Goal: Task Accomplishment & Management: Complete application form

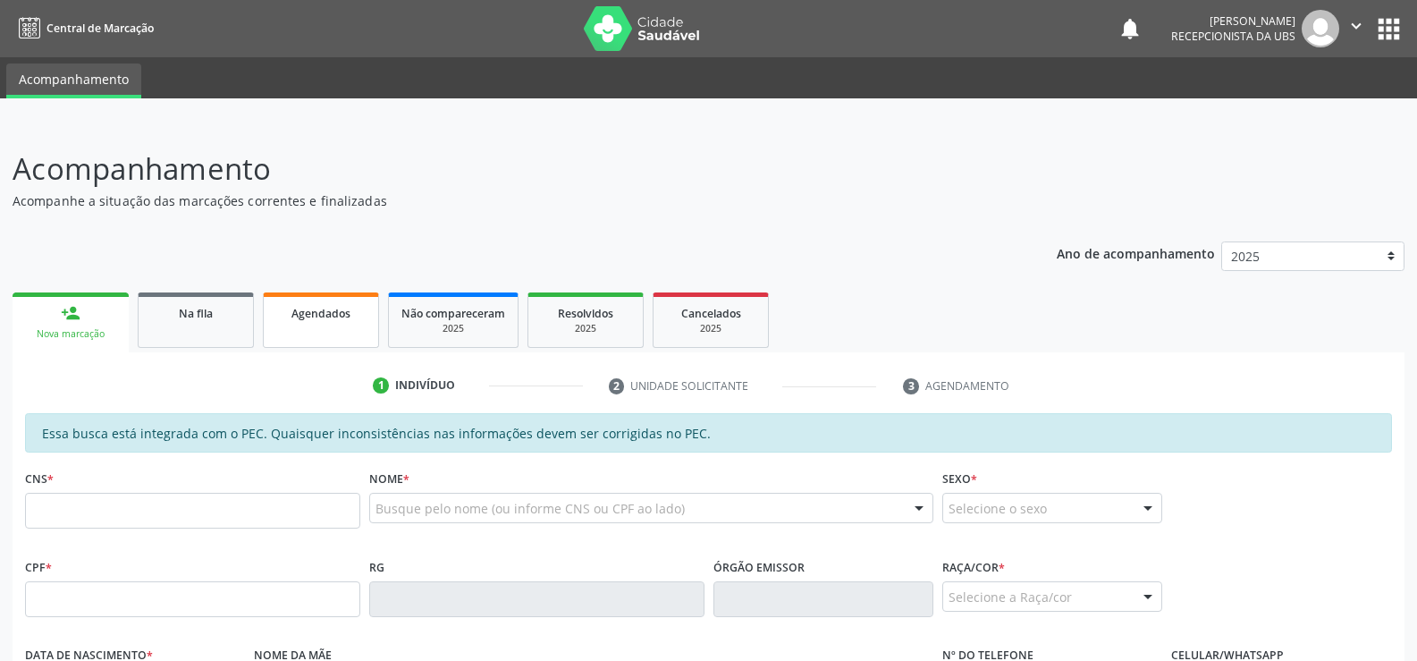
click at [324, 318] on span "Agendados" at bounding box center [320, 313] width 59 height 15
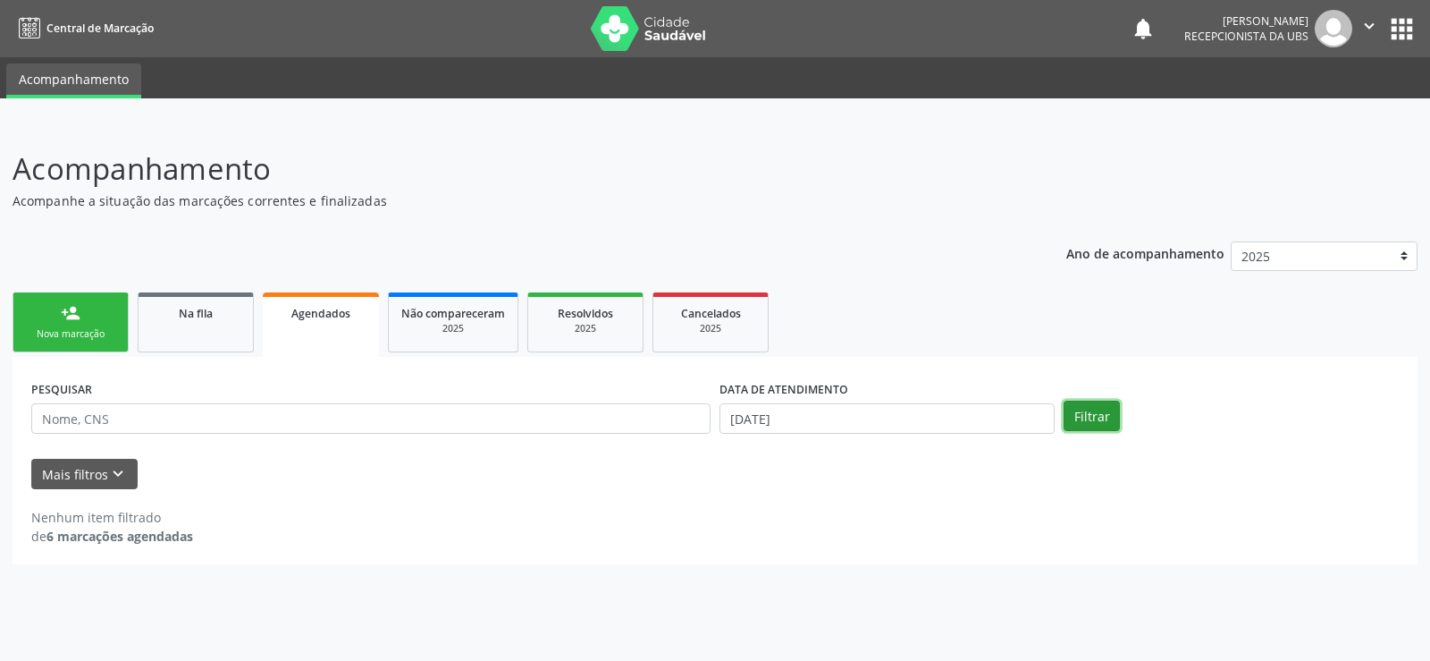
click at [1107, 408] on button "Filtrar" at bounding box center [1092, 415] width 56 height 30
click at [1096, 408] on button "Filtrar" at bounding box center [1092, 415] width 56 height 30
click at [1080, 417] on button "Filtrar" at bounding box center [1092, 415] width 56 height 30
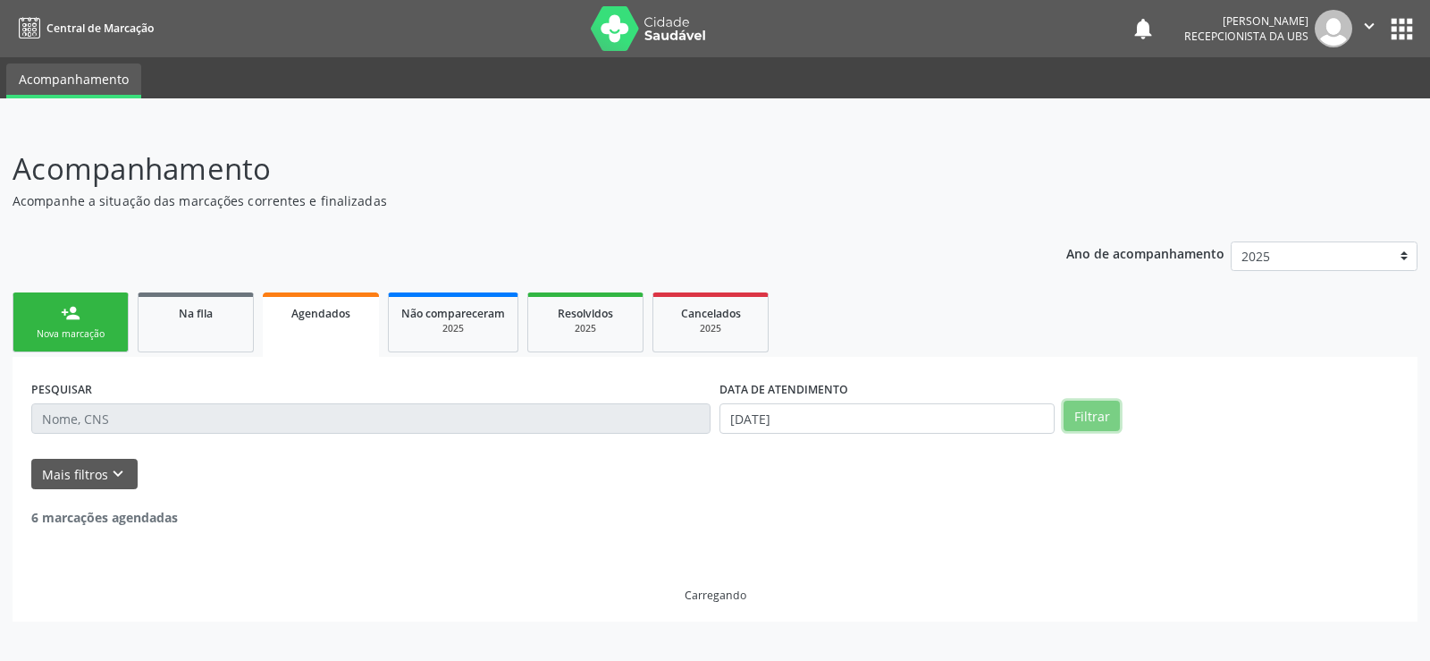
click at [1080, 417] on button "Filtrar" at bounding box center [1092, 415] width 56 height 30
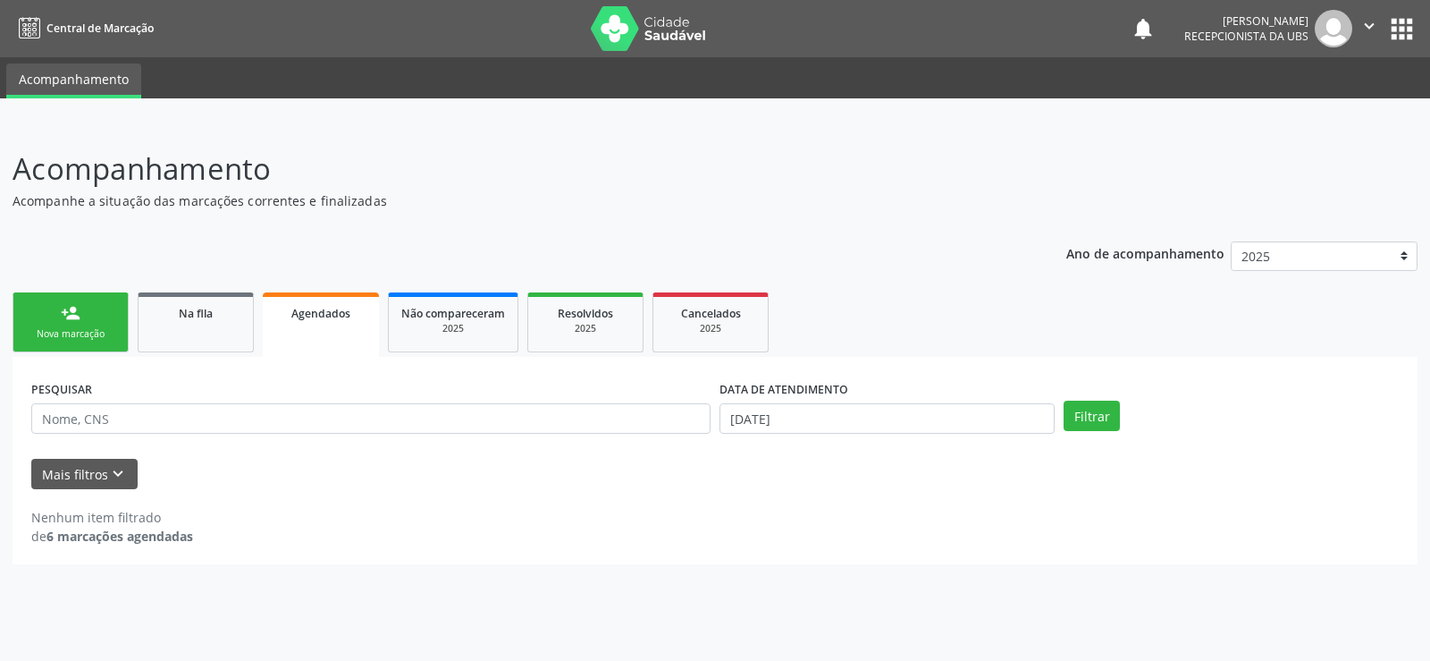
click at [339, 343] on link "Agendados" at bounding box center [321, 324] width 116 height 64
click at [1100, 414] on button "Filtrar" at bounding box center [1092, 415] width 56 height 30
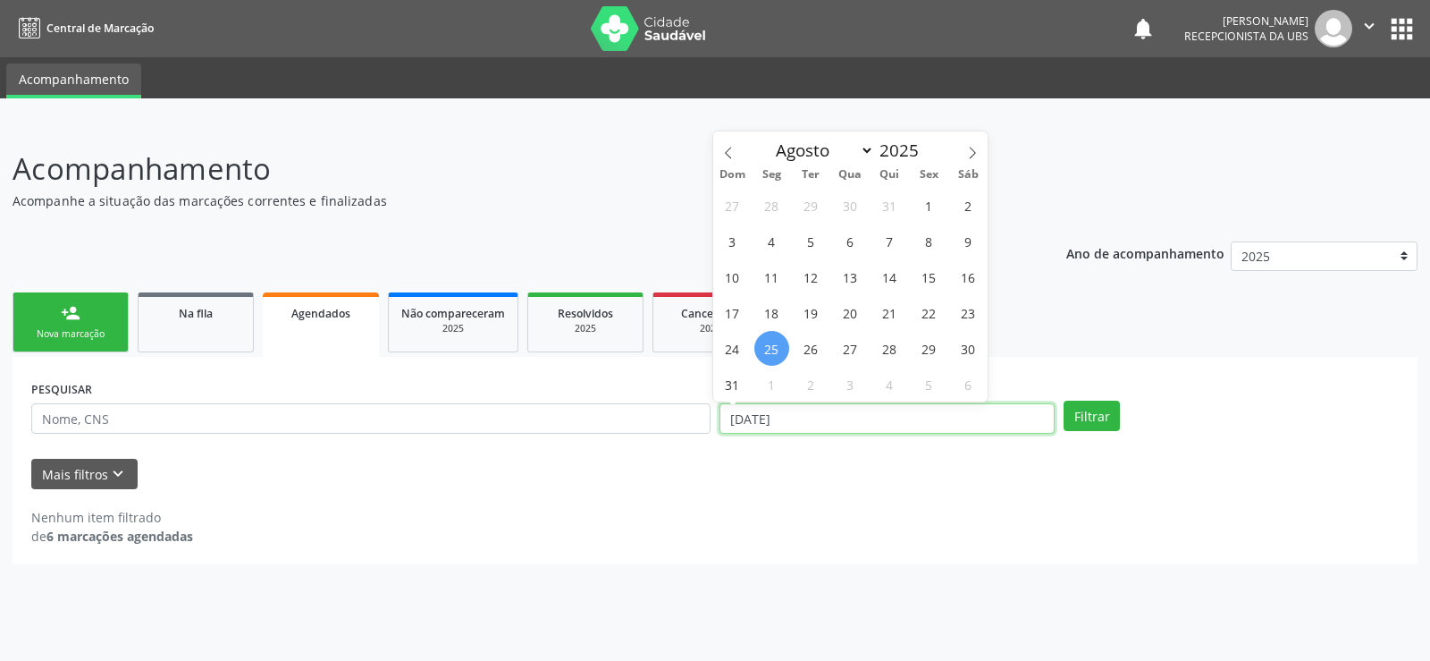
click at [827, 410] on input "[DATE]" at bounding box center [887, 418] width 335 height 30
click at [733, 382] on span "31" at bounding box center [732, 383] width 35 height 35
type input "[DATE]"
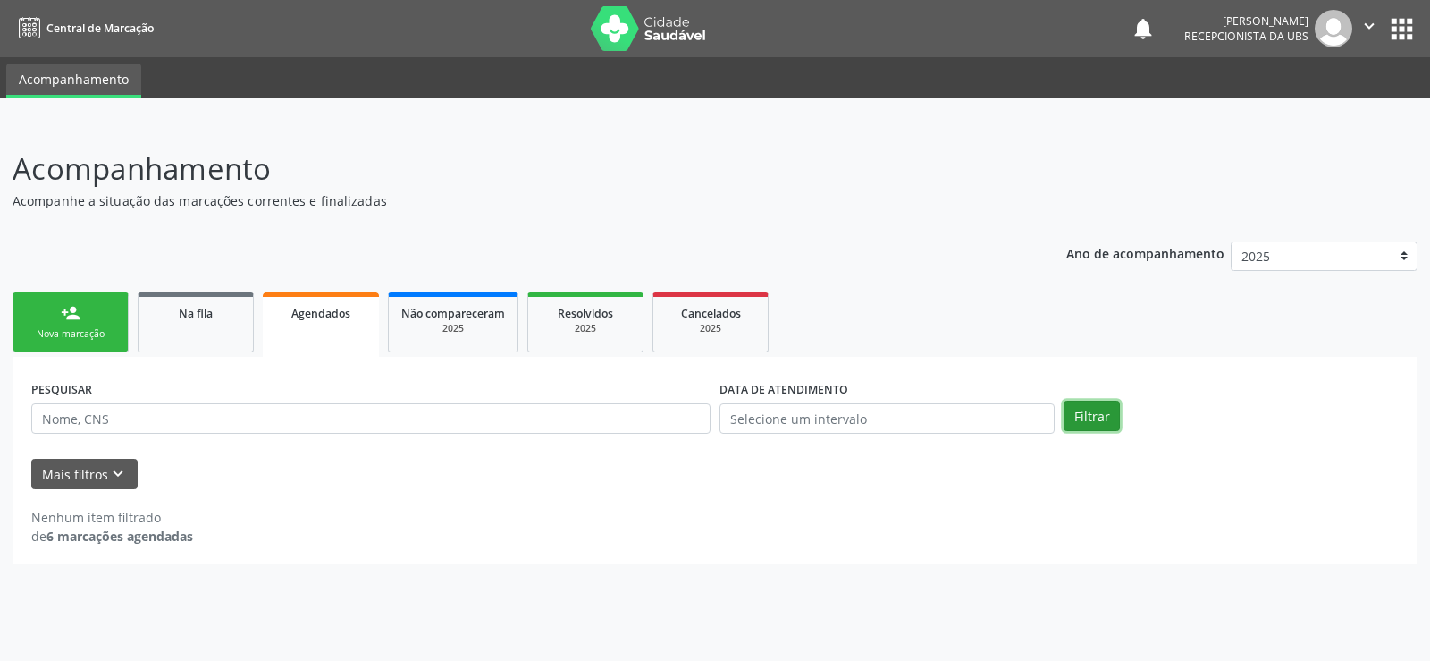
click at [1080, 416] on button "Filtrar" at bounding box center [1092, 415] width 56 height 30
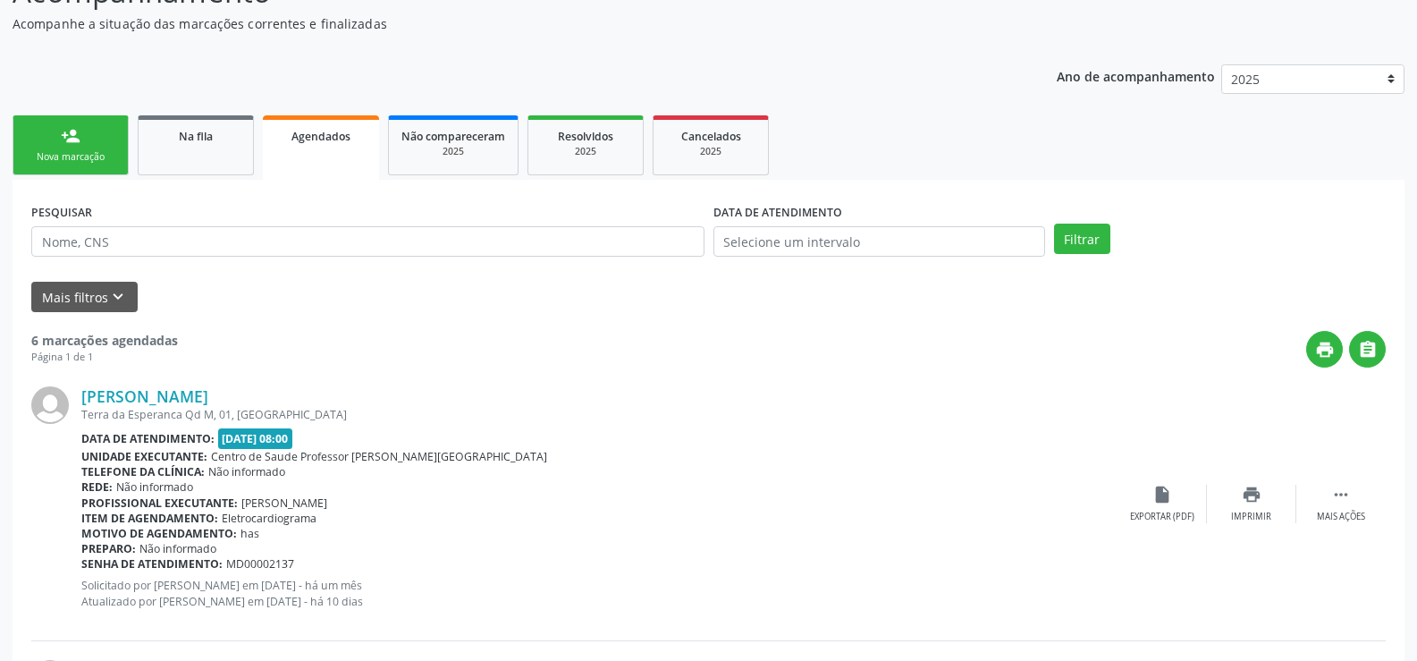
scroll to position [179, 0]
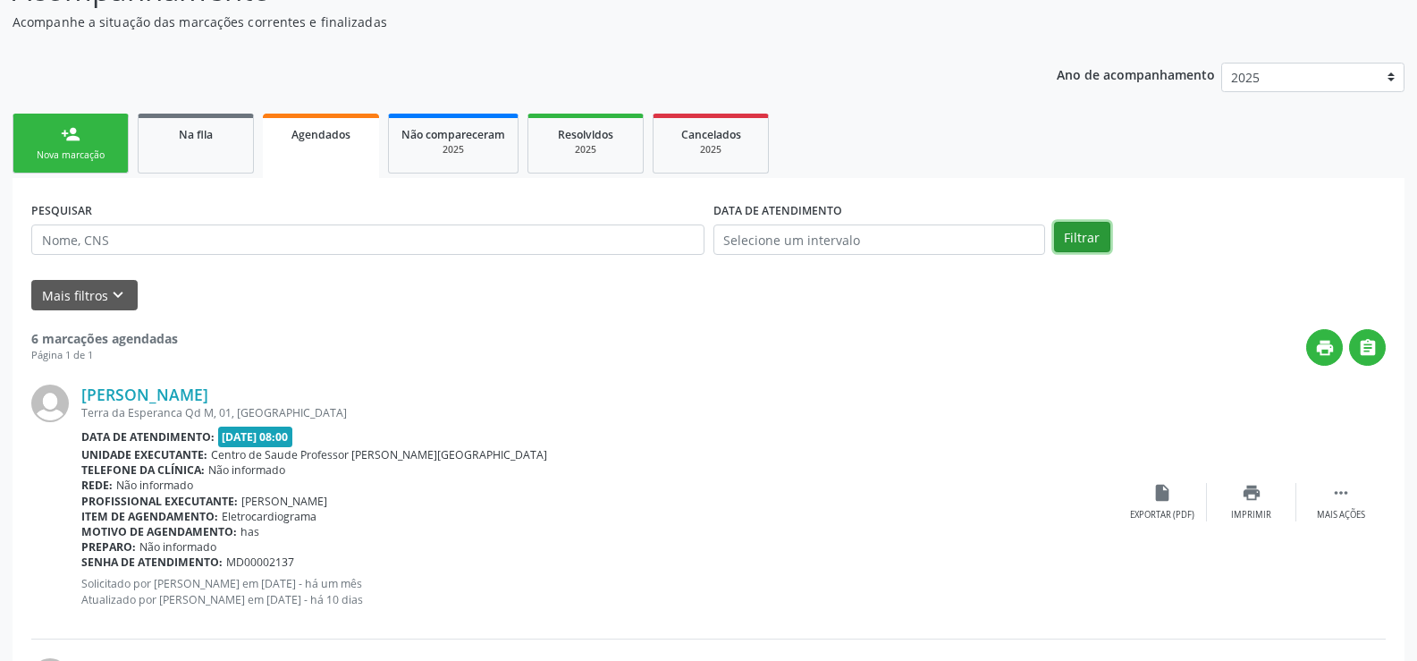
click at [1089, 233] on button "Filtrar" at bounding box center [1082, 237] width 56 height 30
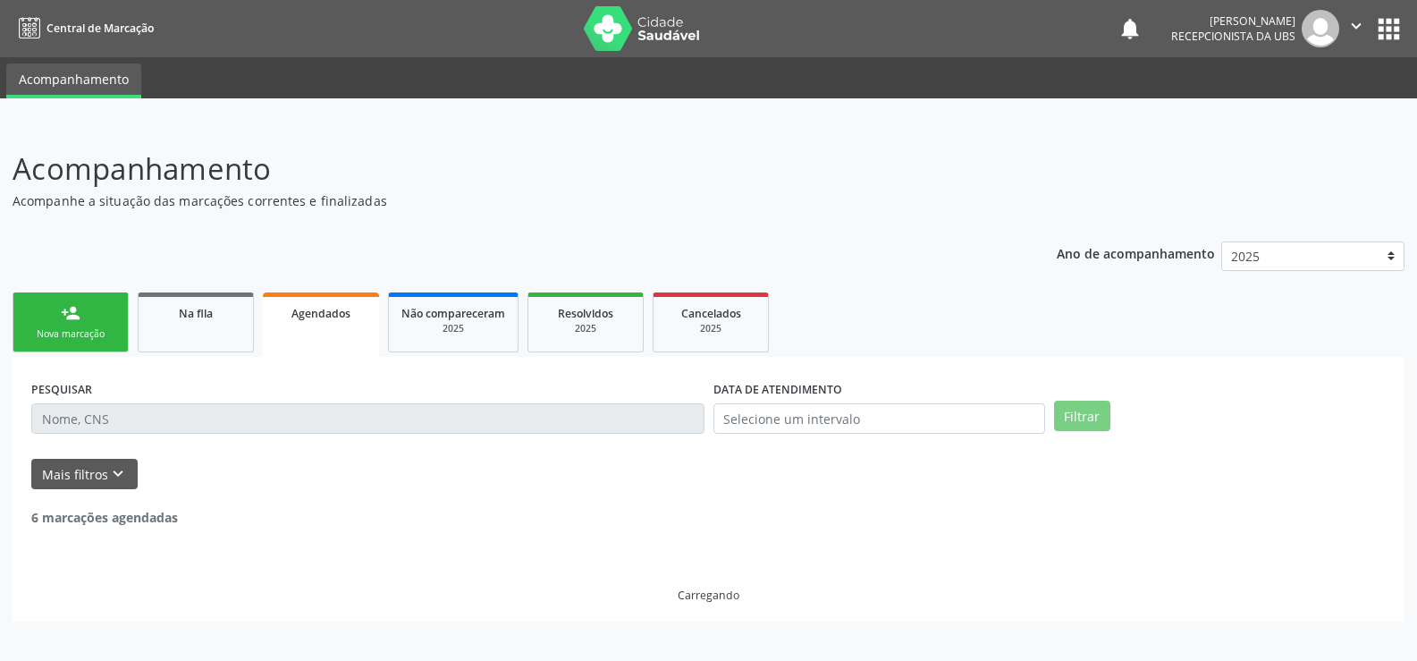
scroll to position [0, 0]
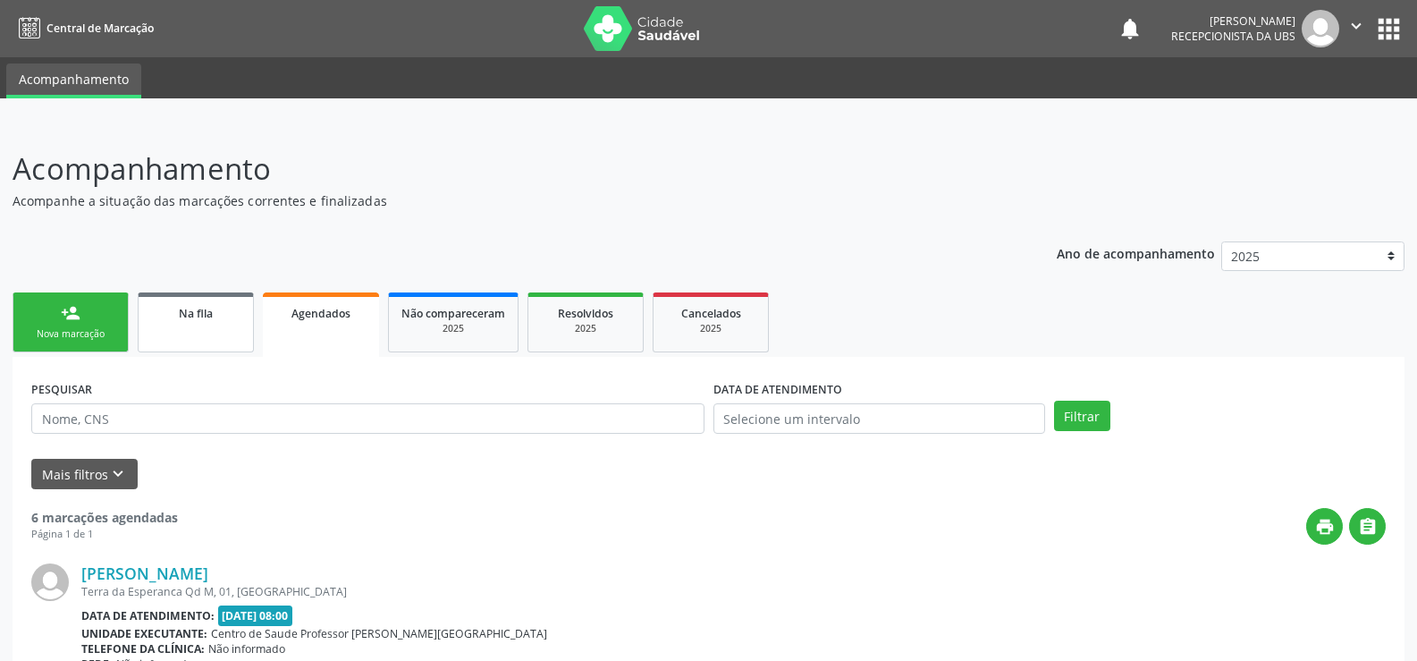
click at [198, 335] on link "Na fila" at bounding box center [196, 322] width 116 height 60
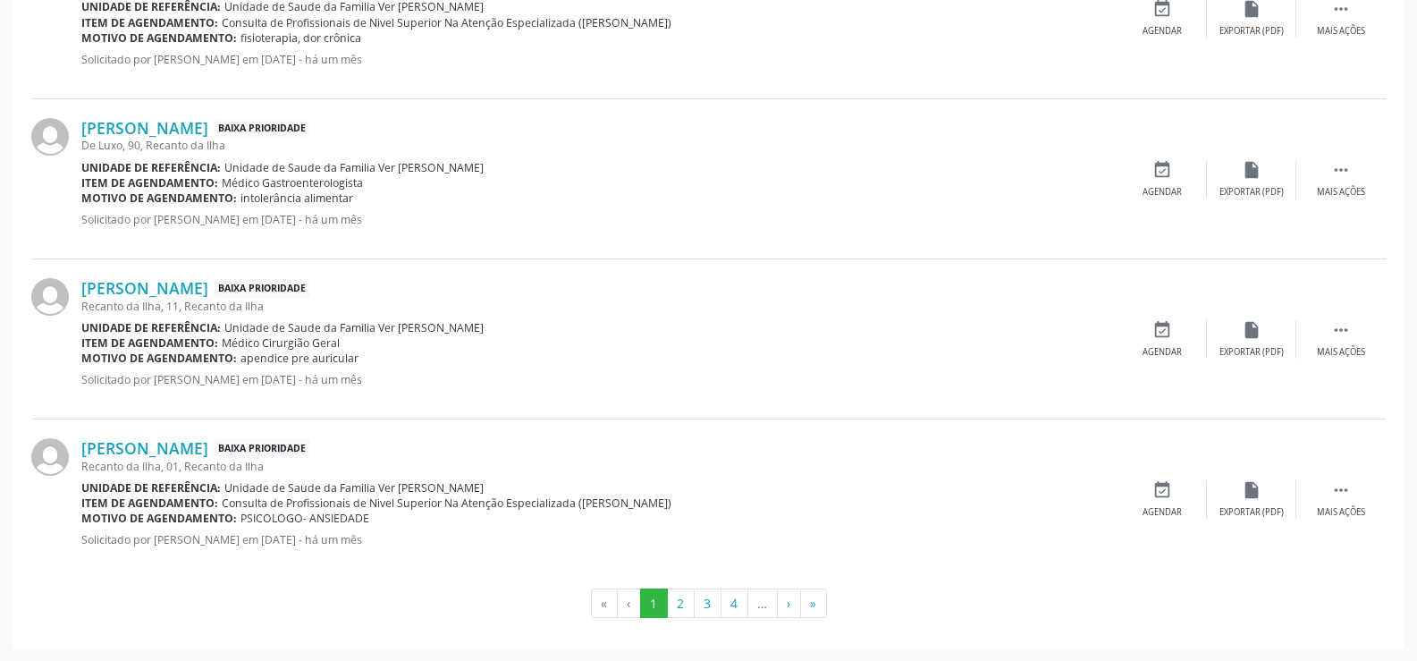
scroll to position [2414, 0]
click at [885, 188] on div "Item de agendamento: Médico Gastroenterologista" at bounding box center [599, 181] width 1036 height 15
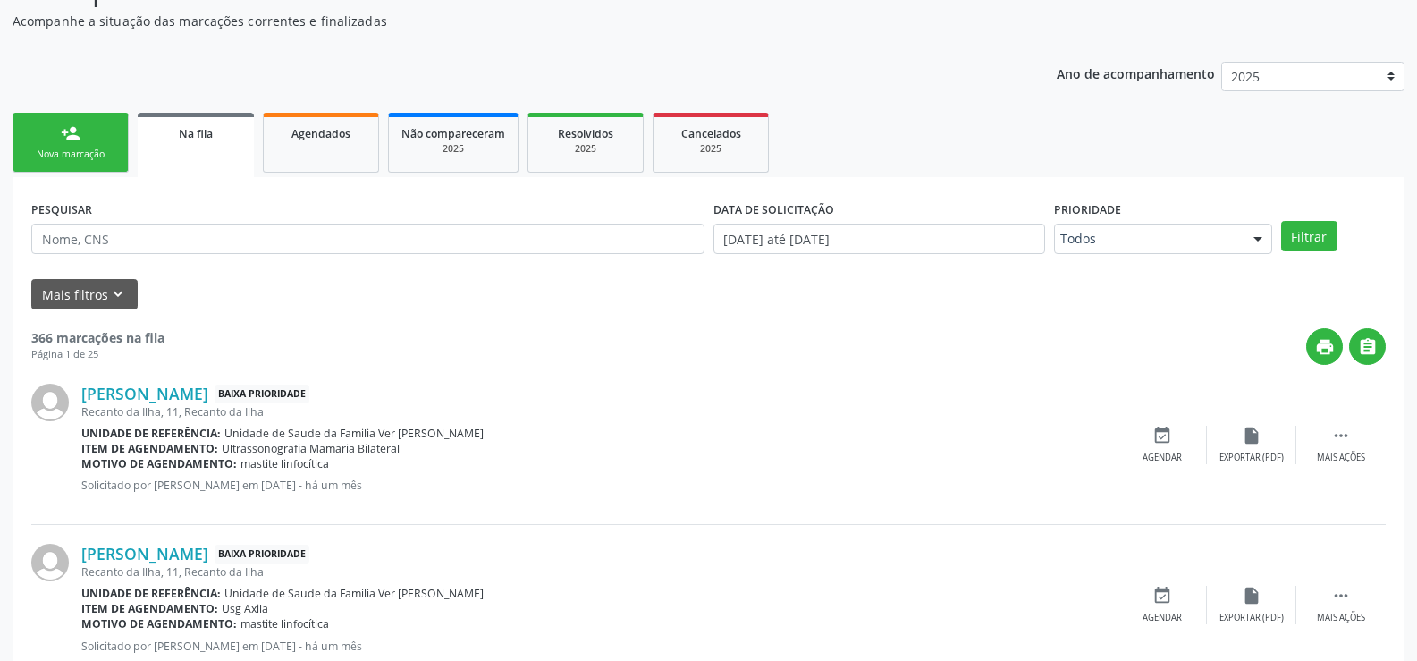
scroll to position [90, 0]
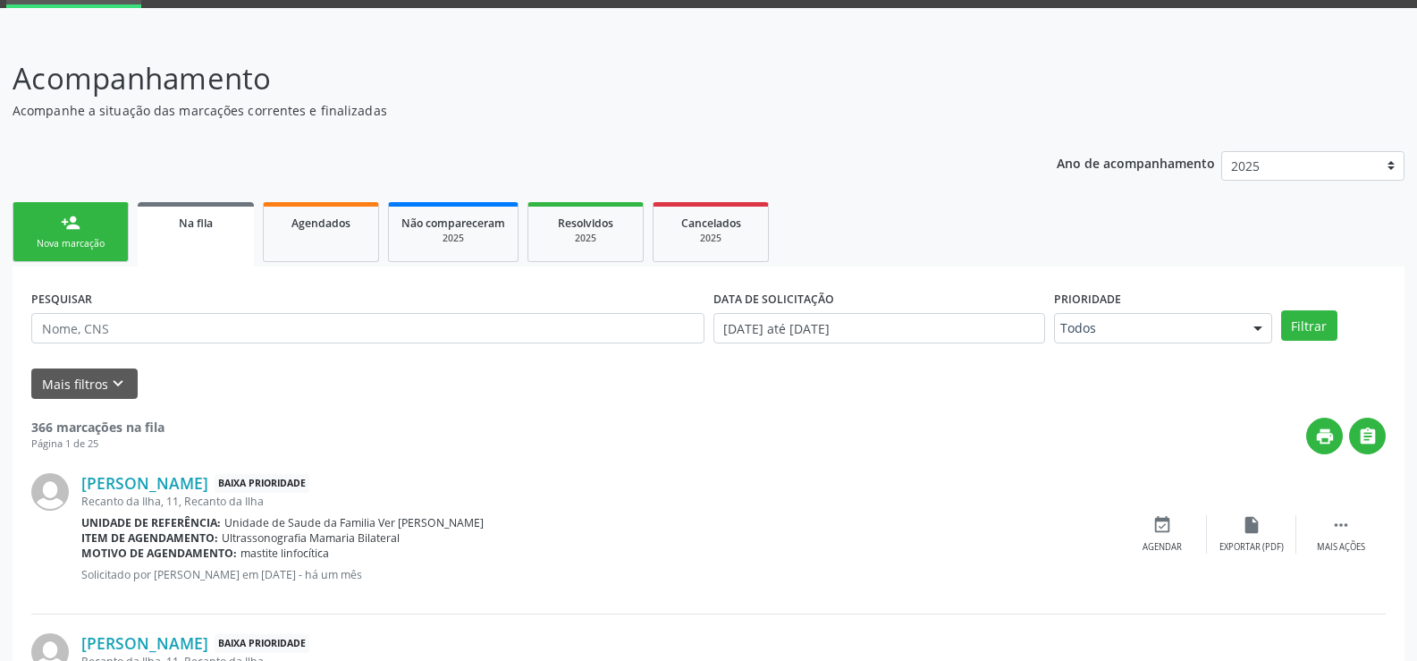
click at [232, 223] on div "Na fila" at bounding box center [195, 222] width 91 height 19
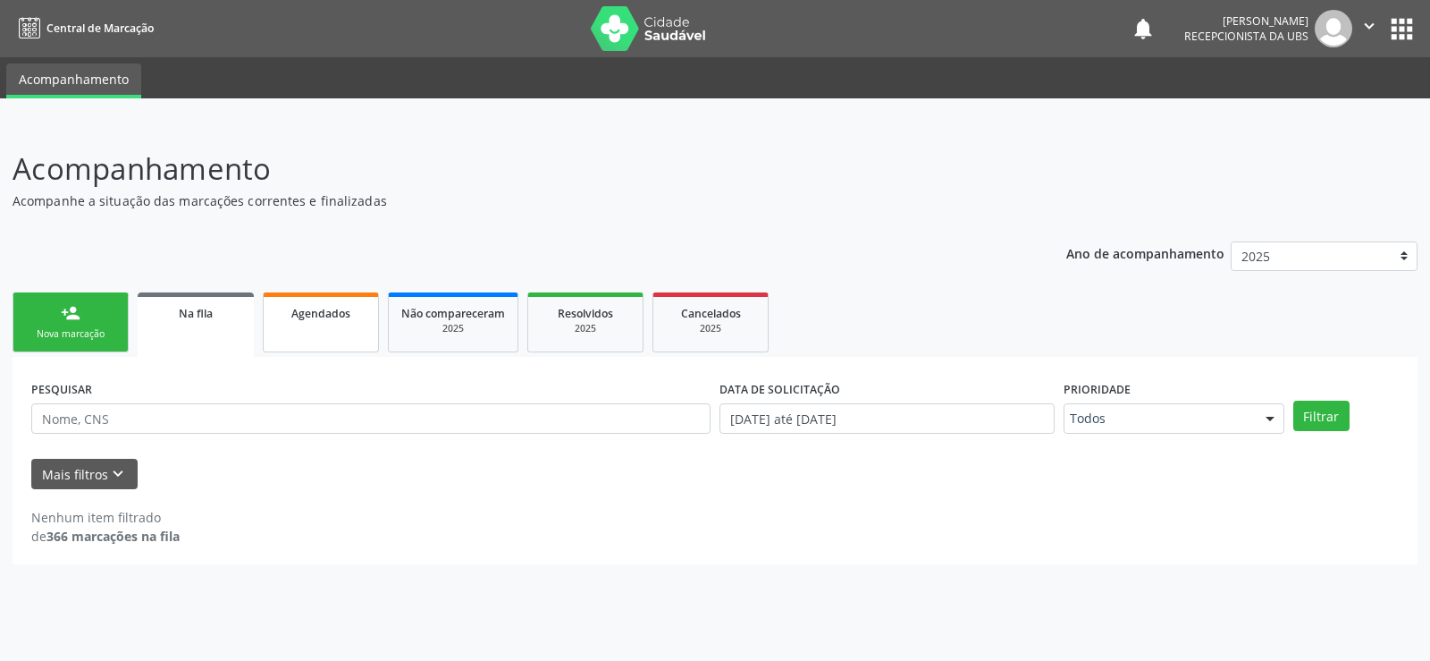
click at [370, 318] on link "Agendados" at bounding box center [321, 322] width 116 height 60
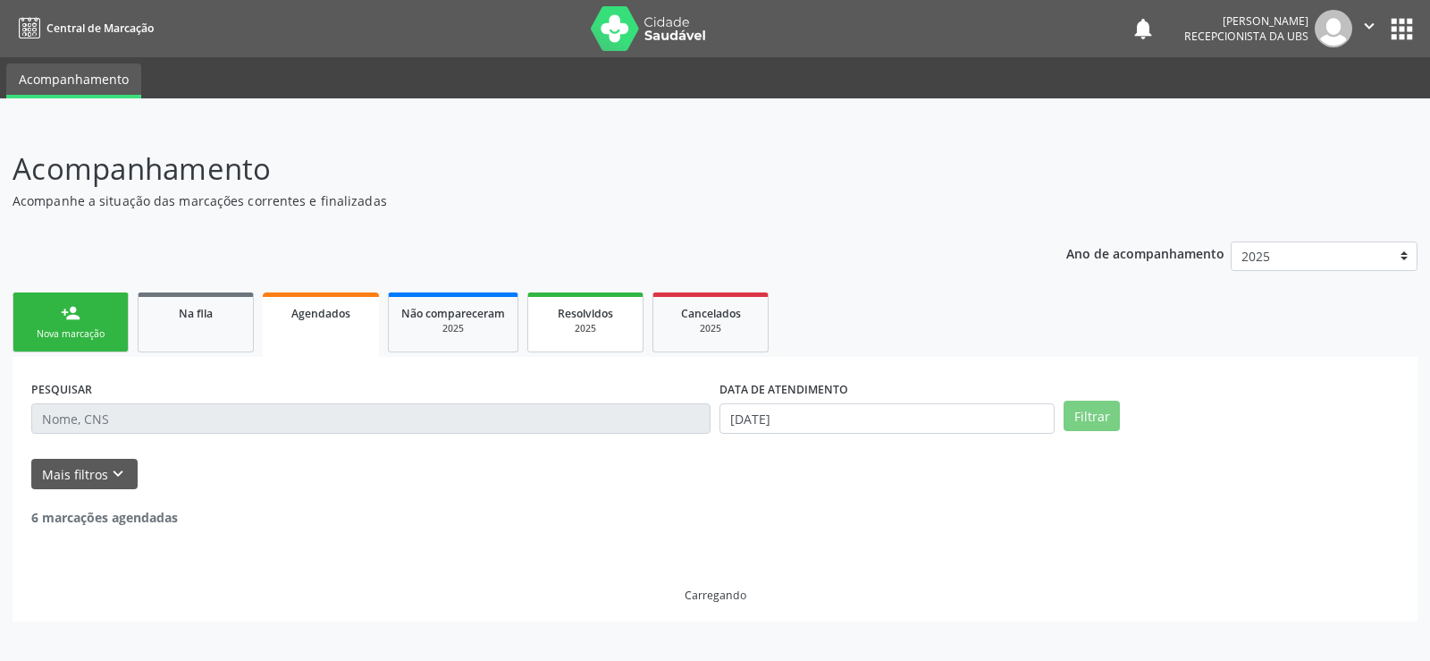
click at [608, 324] on div "2025" at bounding box center [585, 328] width 89 height 13
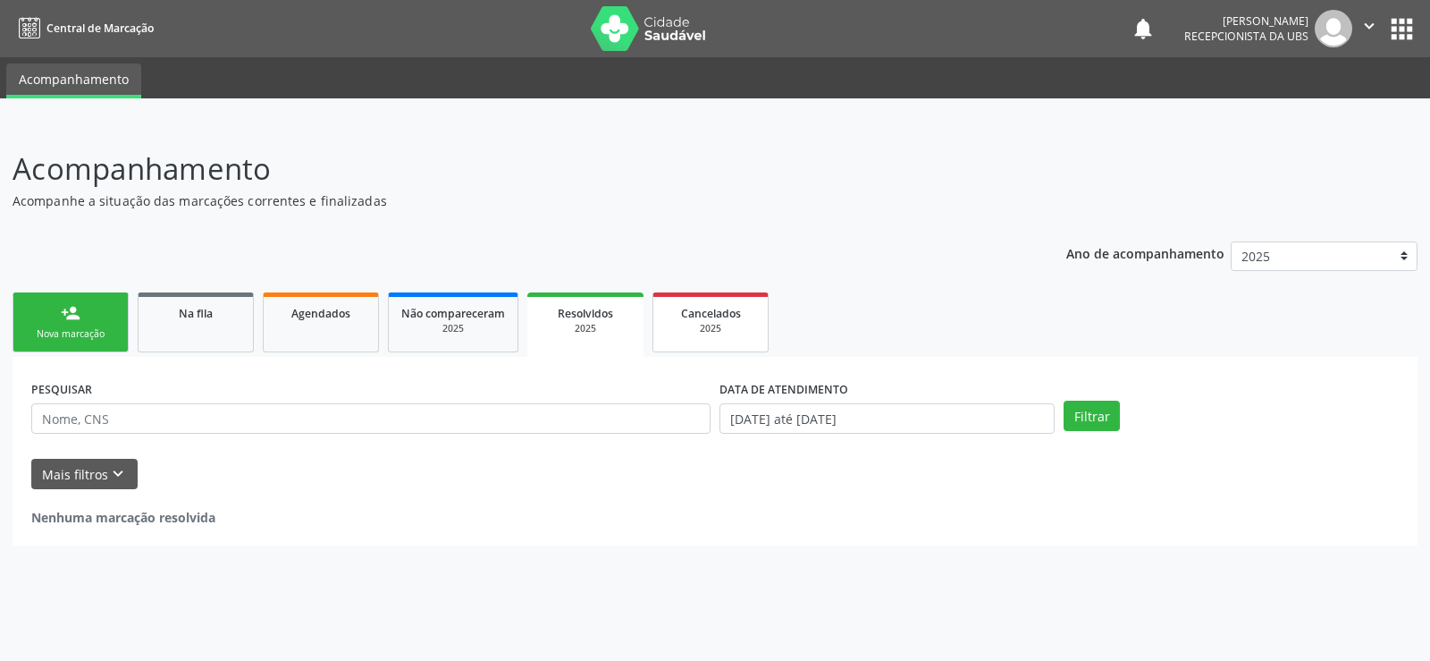
click at [734, 335] on div "2025" at bounding box center [710, 328] width 89 height 13
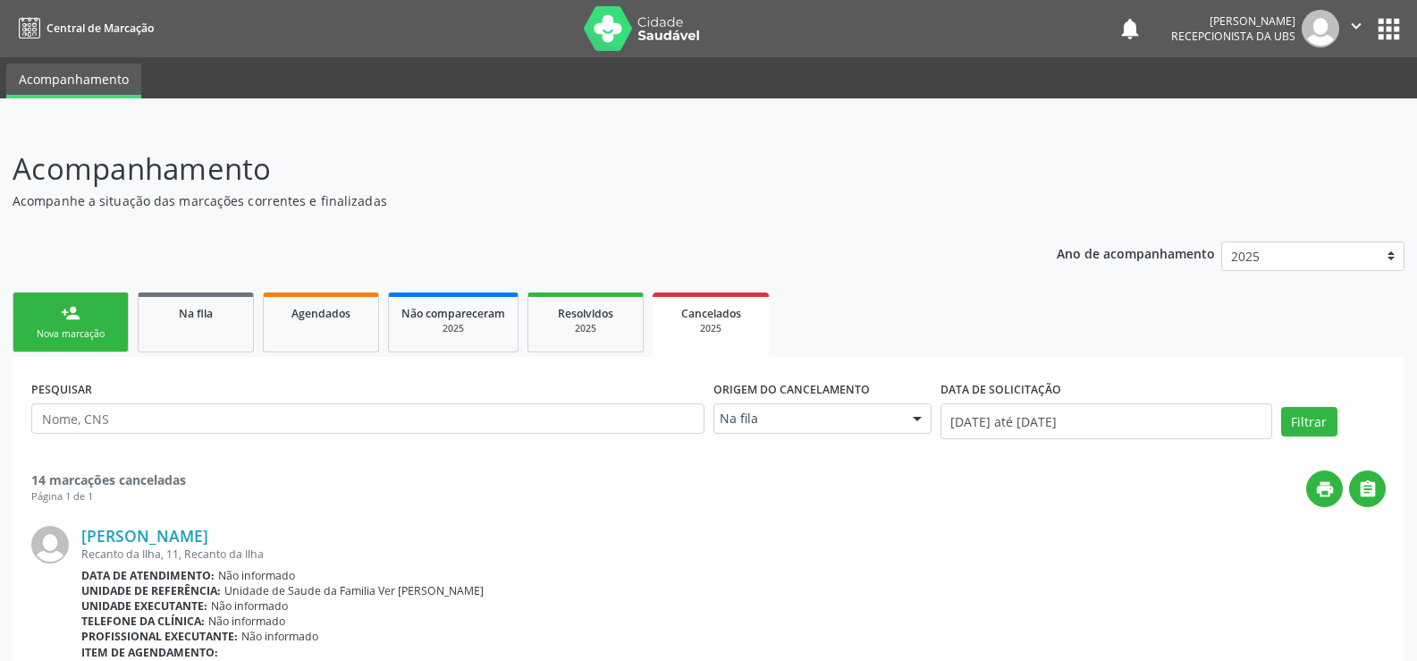
click at [113, 309] on link "person_add Nova marcação" at bounding box center [71, 322] width 116 height 60
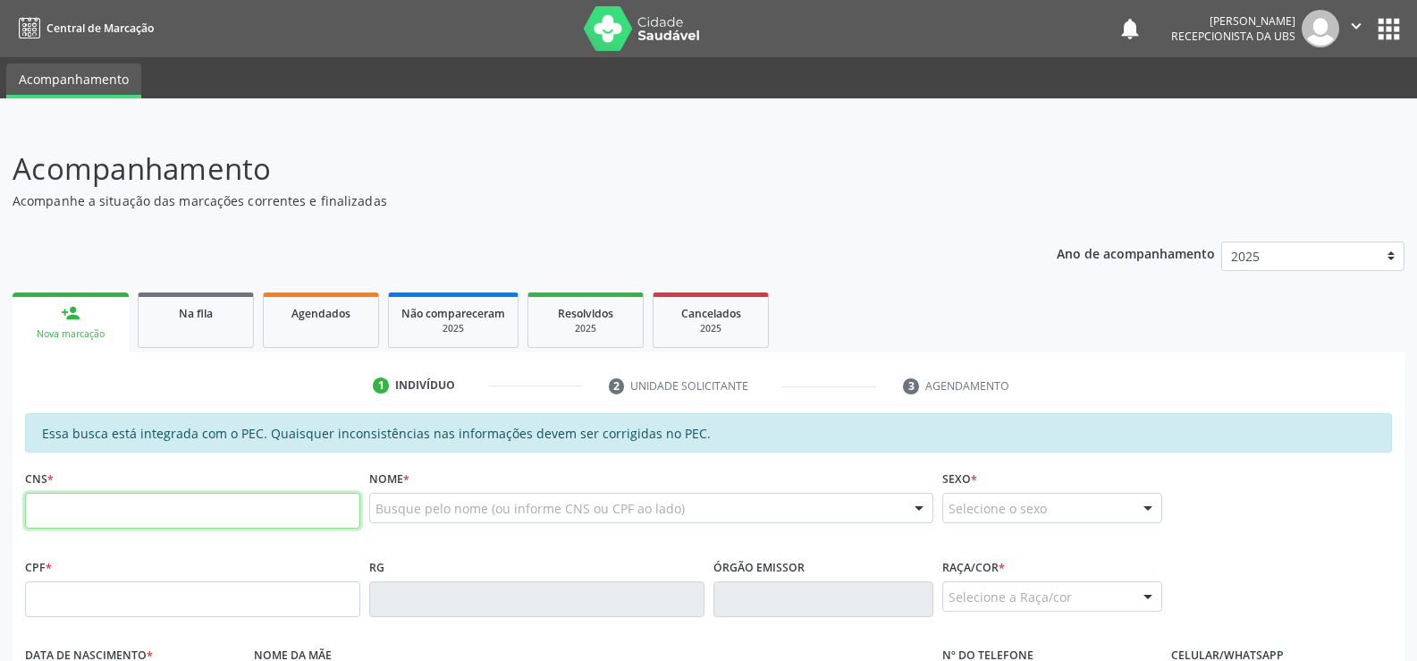
click at [55, 514] on input "text" at bounding box center [192, 511] width 335 height 36
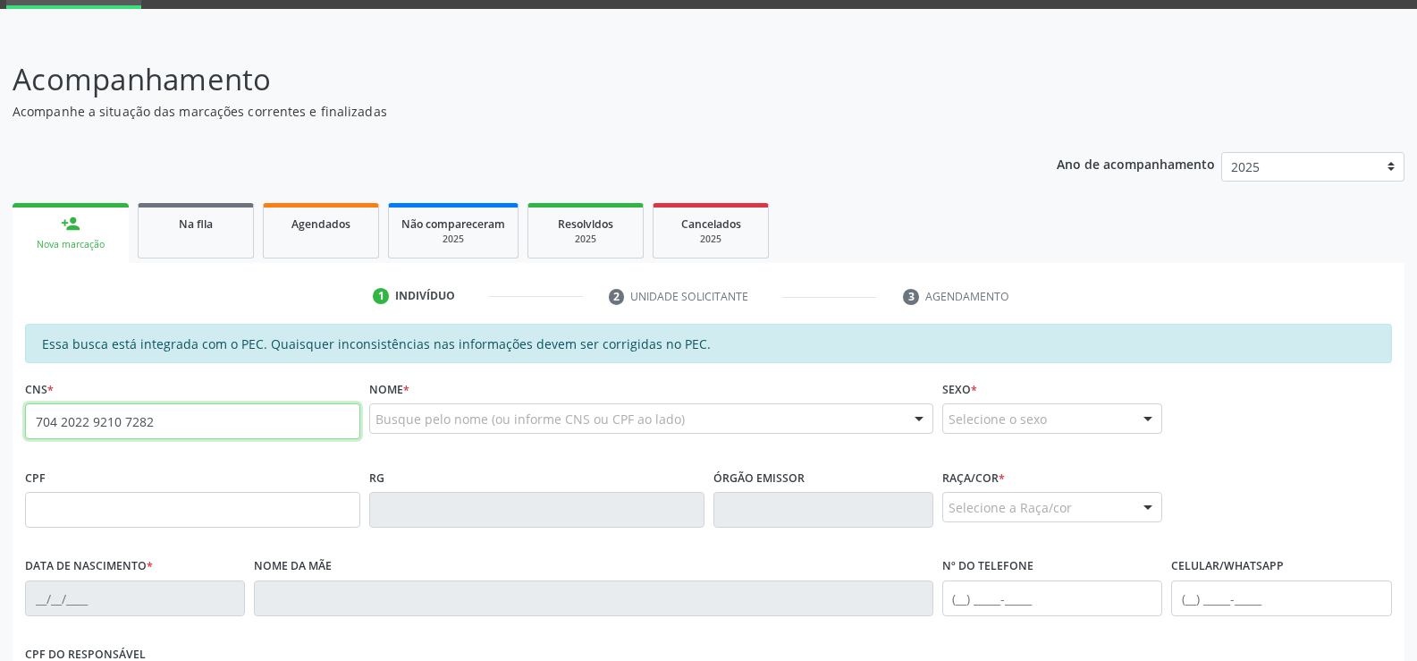
type input "704 2022 9210 7282"
type input "121.974.314-39"
type input "0[DATE]"
type input "[PERSON_NAME]"
type input "[PHONE_NUMBER]"
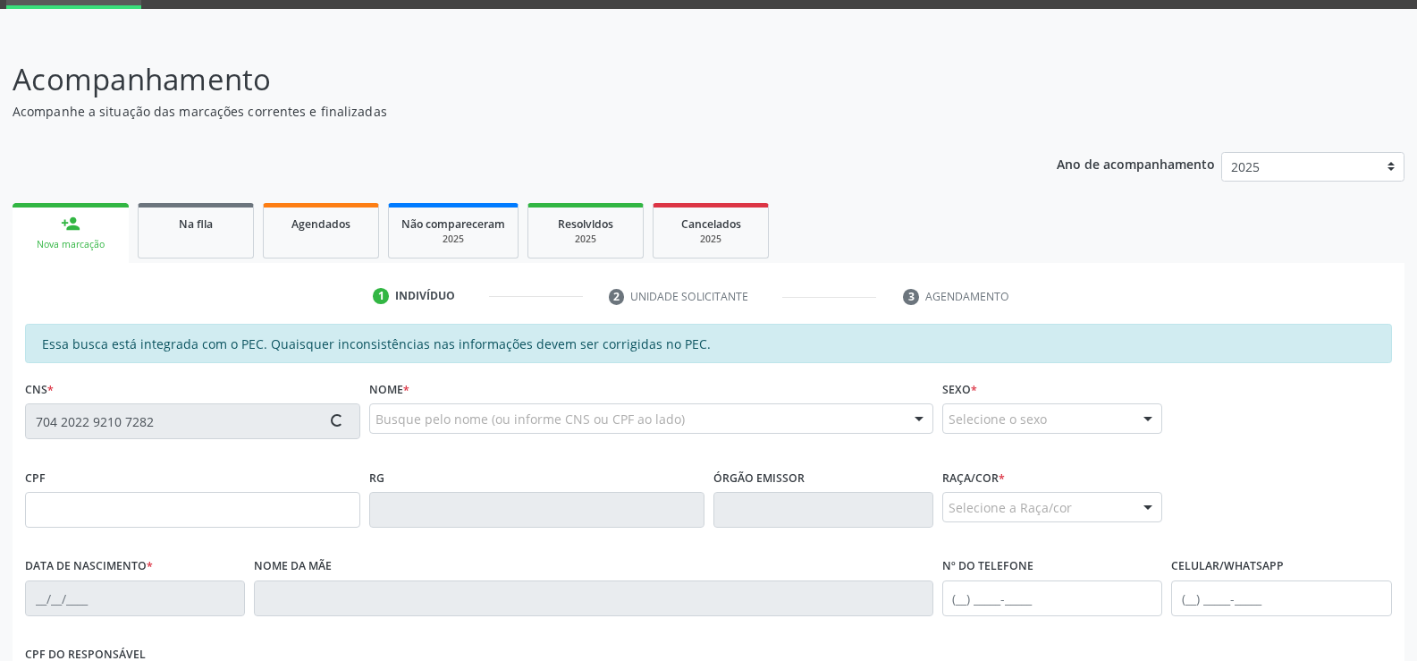
type input "[PHONE_NUMBER]"
type input "S/N"
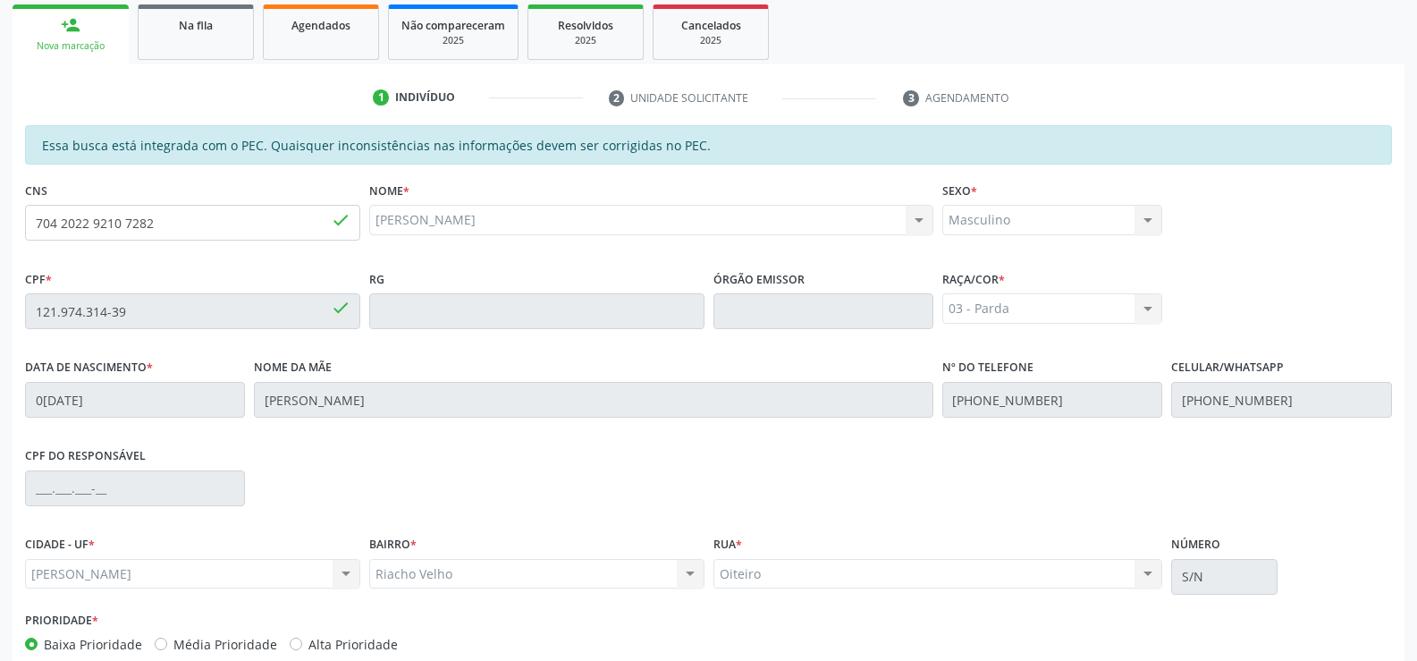
scroll to position [385, 0]
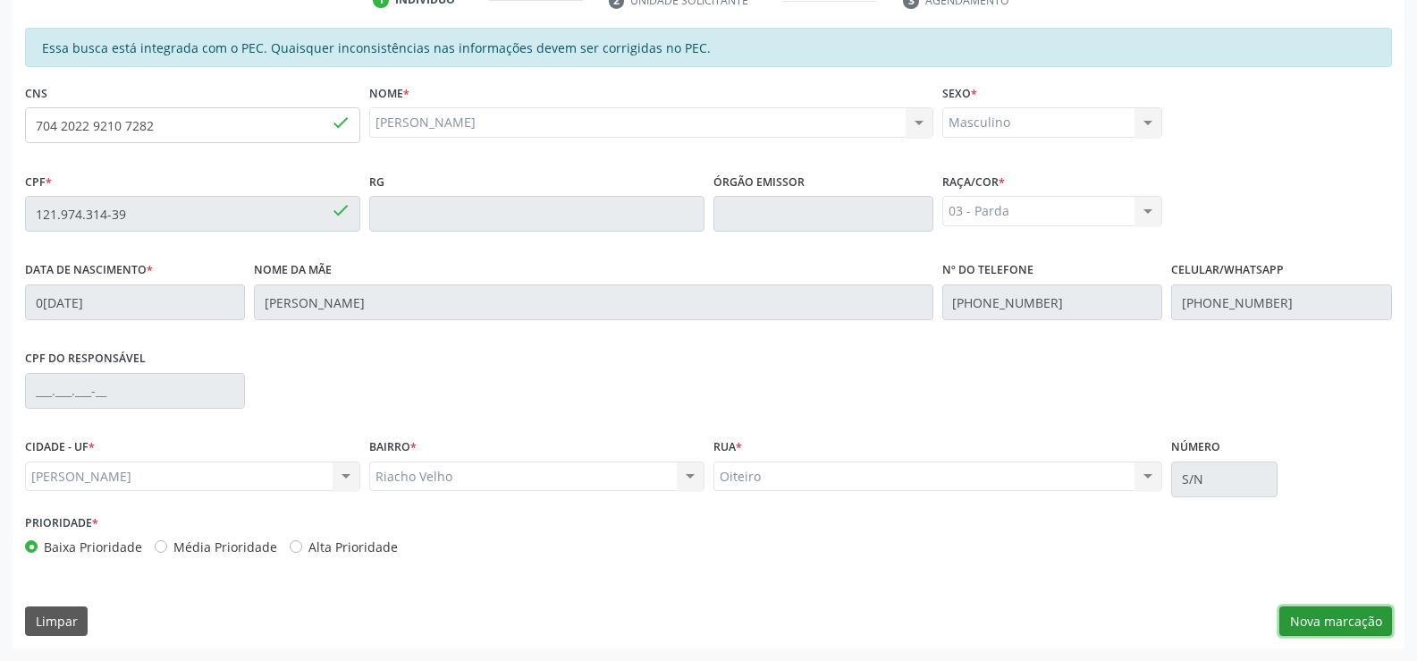
click at [1348, 621] on button "Nova marcação" at bounding box center [1335, 621] width 113 height 30
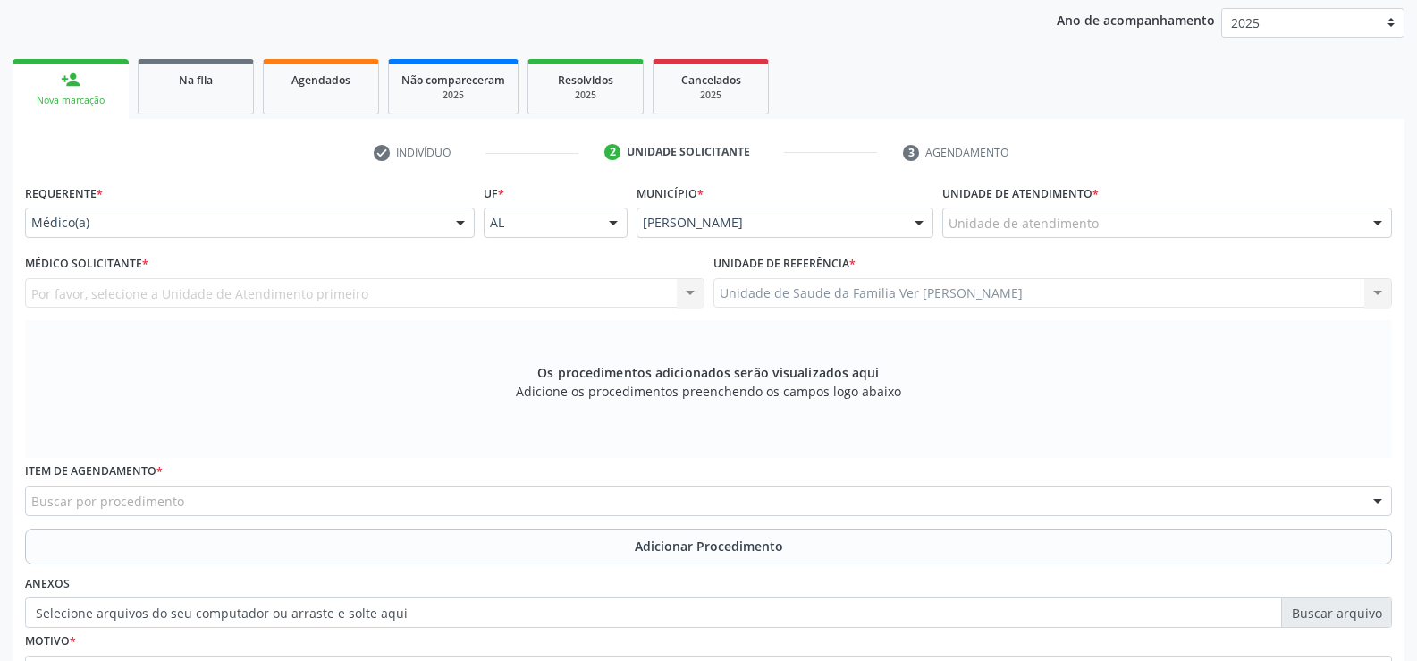
scroll to position [207, 0]
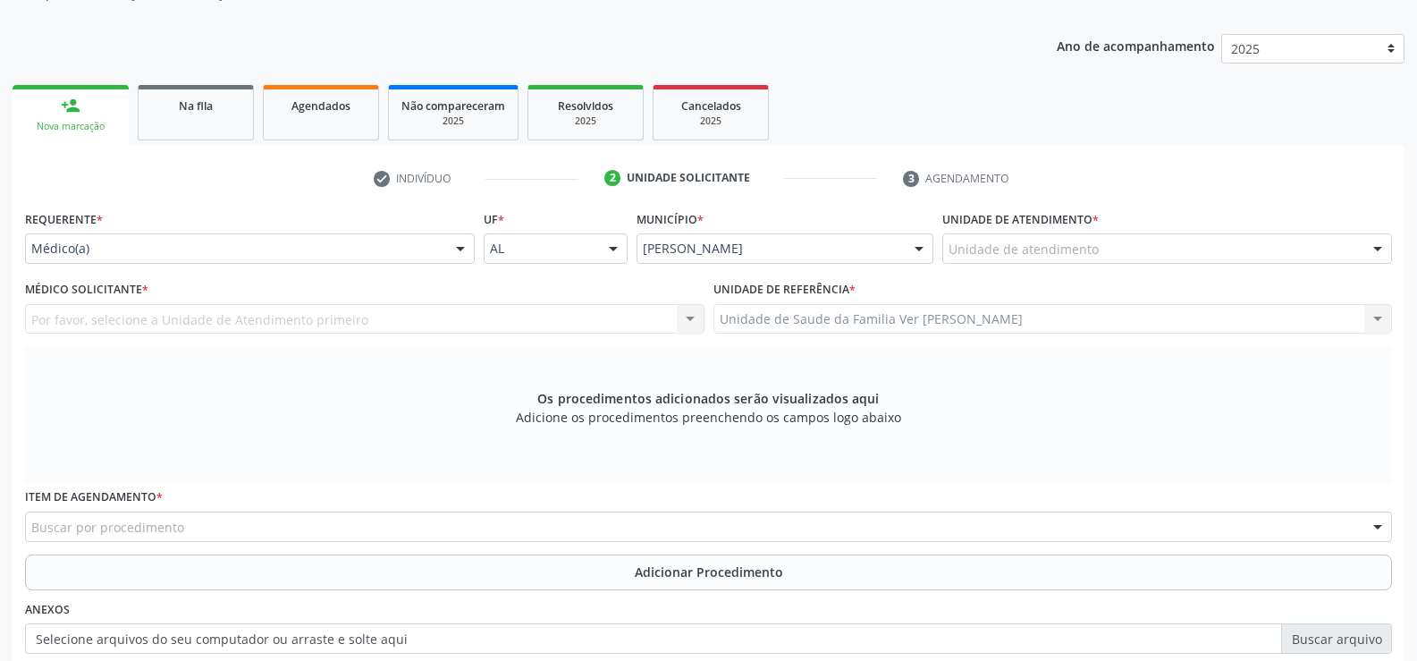
click at [1380, 244] on div at bounding box center [1377, 249] width 27 height 30
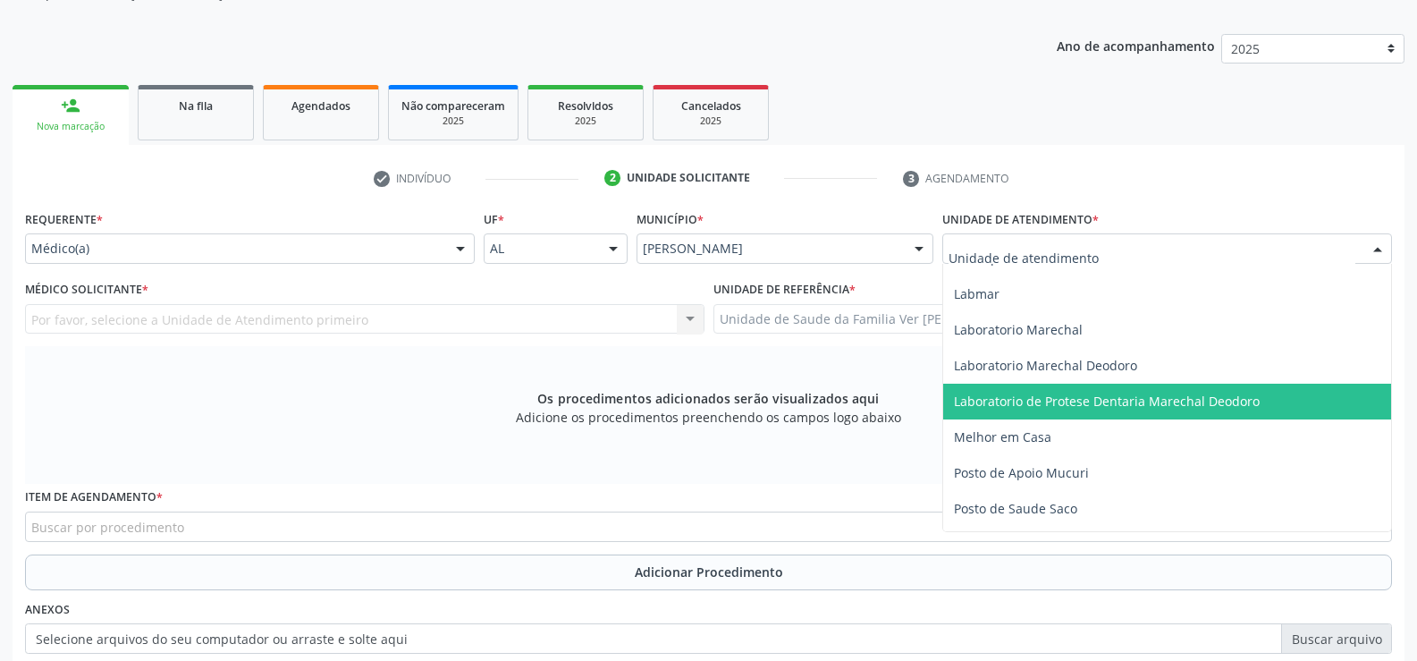
scroll to position [626, 0]
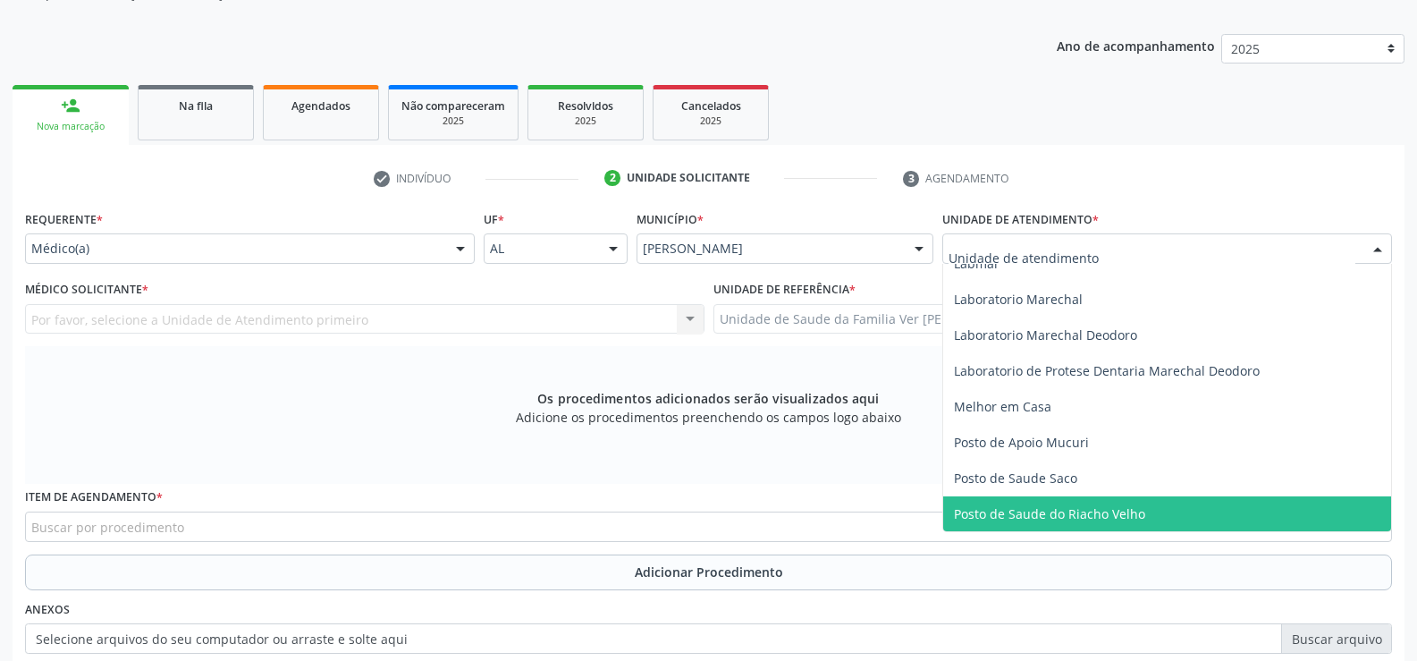
click at [1098, 518] on span "Posto de Saude do Riacho Velho" at bounding box center [1049, 513] width 191 height 17
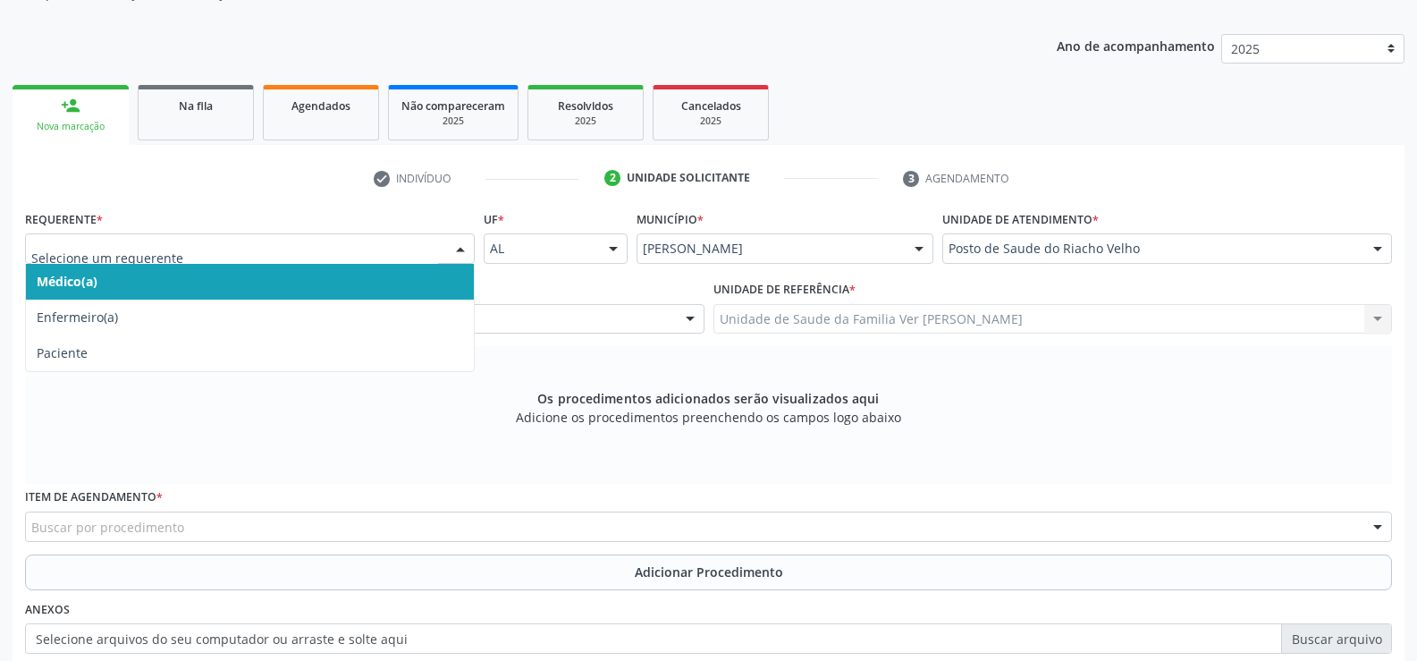
click at [459, 244] on div at bounding box center [460, 249] width 27 height 30
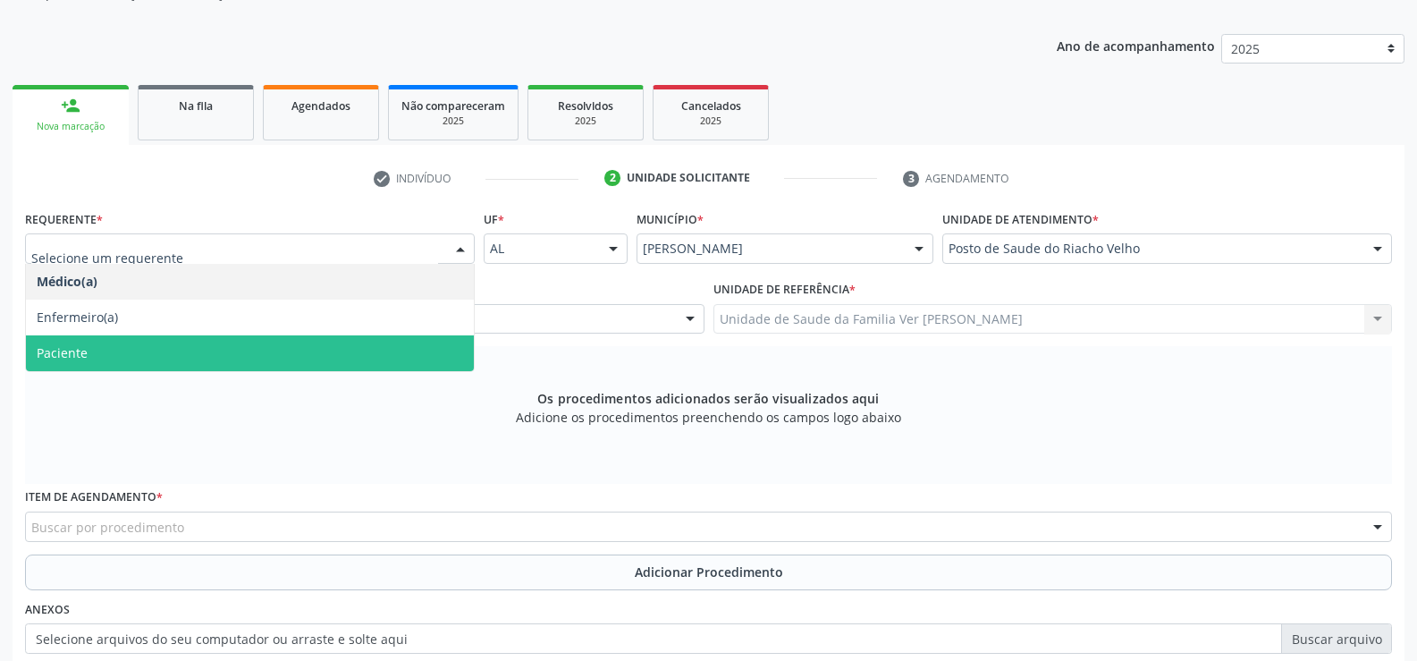
click at [274, 366] on span "Paciente" at bounding box center [250, 353] width 448 height 36
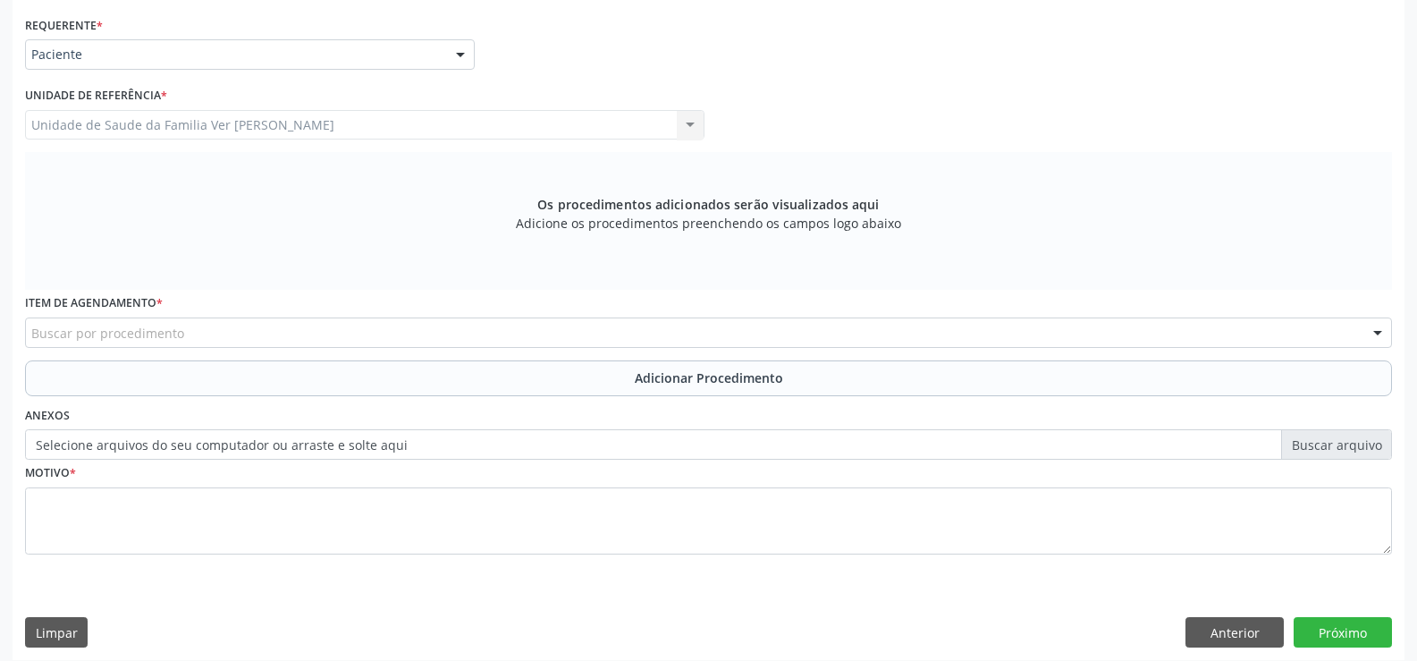
scroll to position [413, 0]
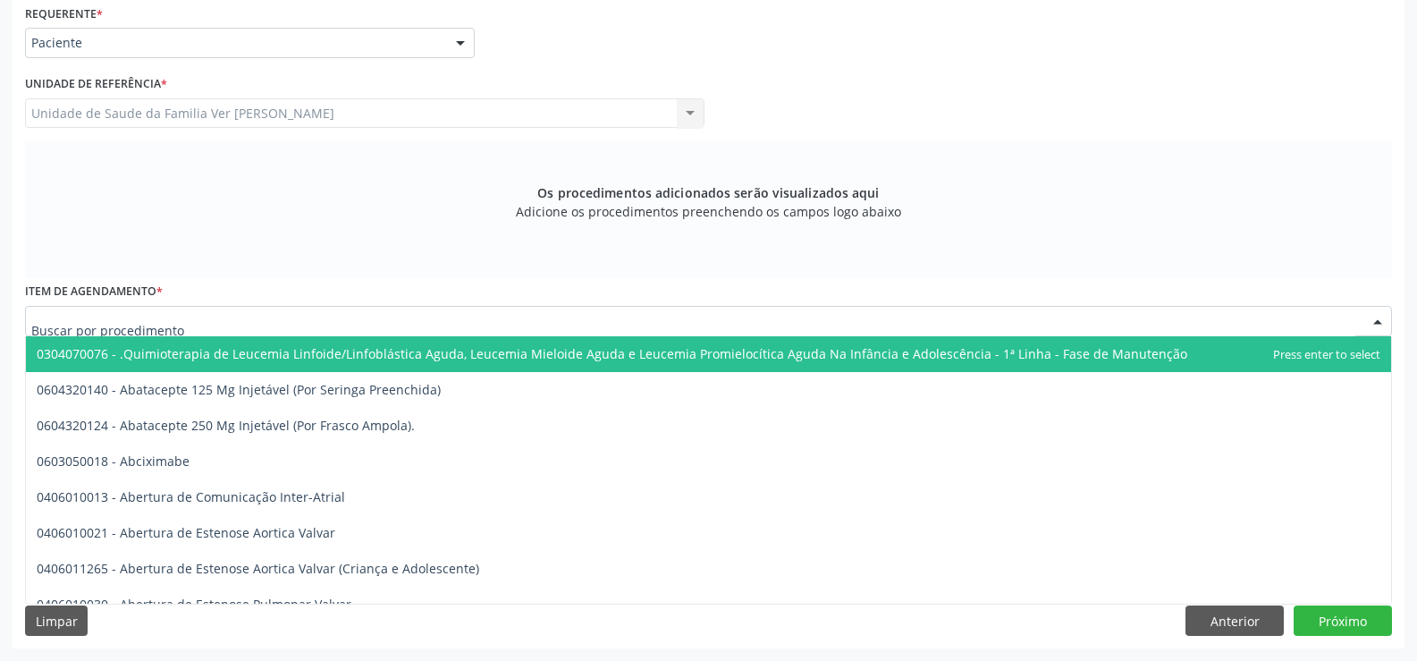
click at [1376, 317] on div at bounding box center [1377, 322] width 27 height 30
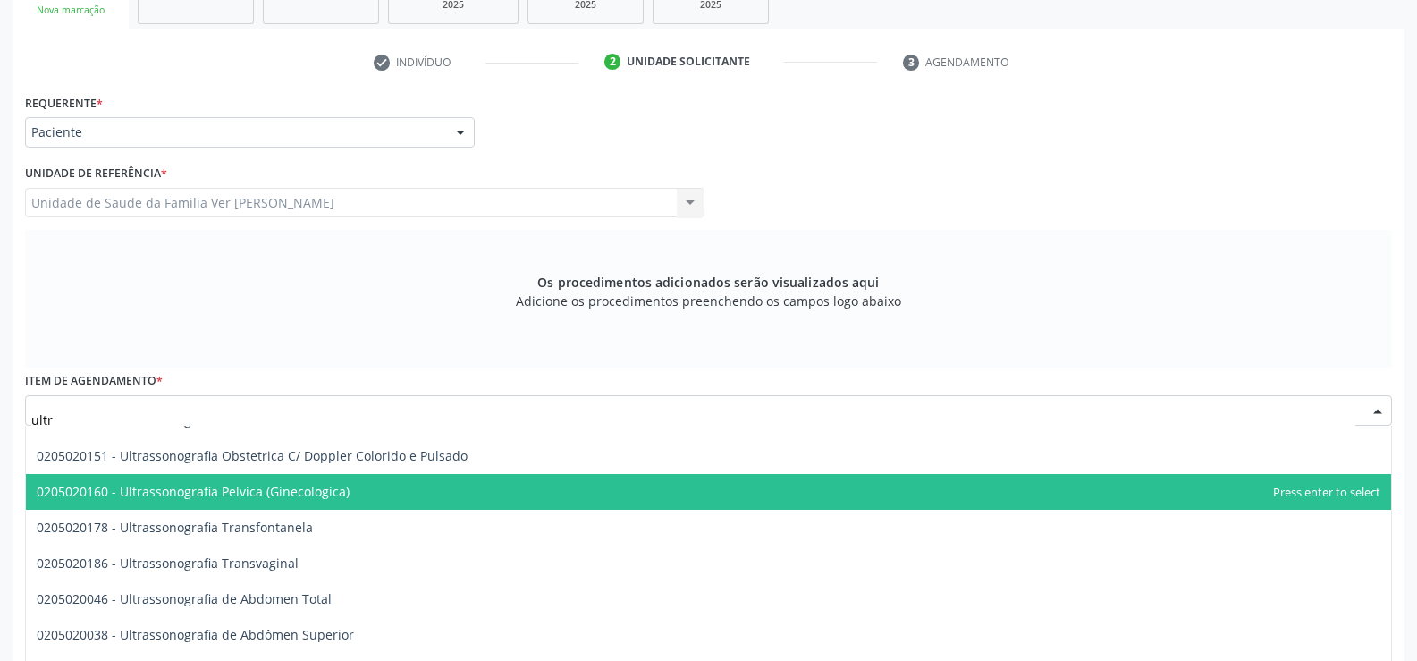
scroll to position [447, 0]
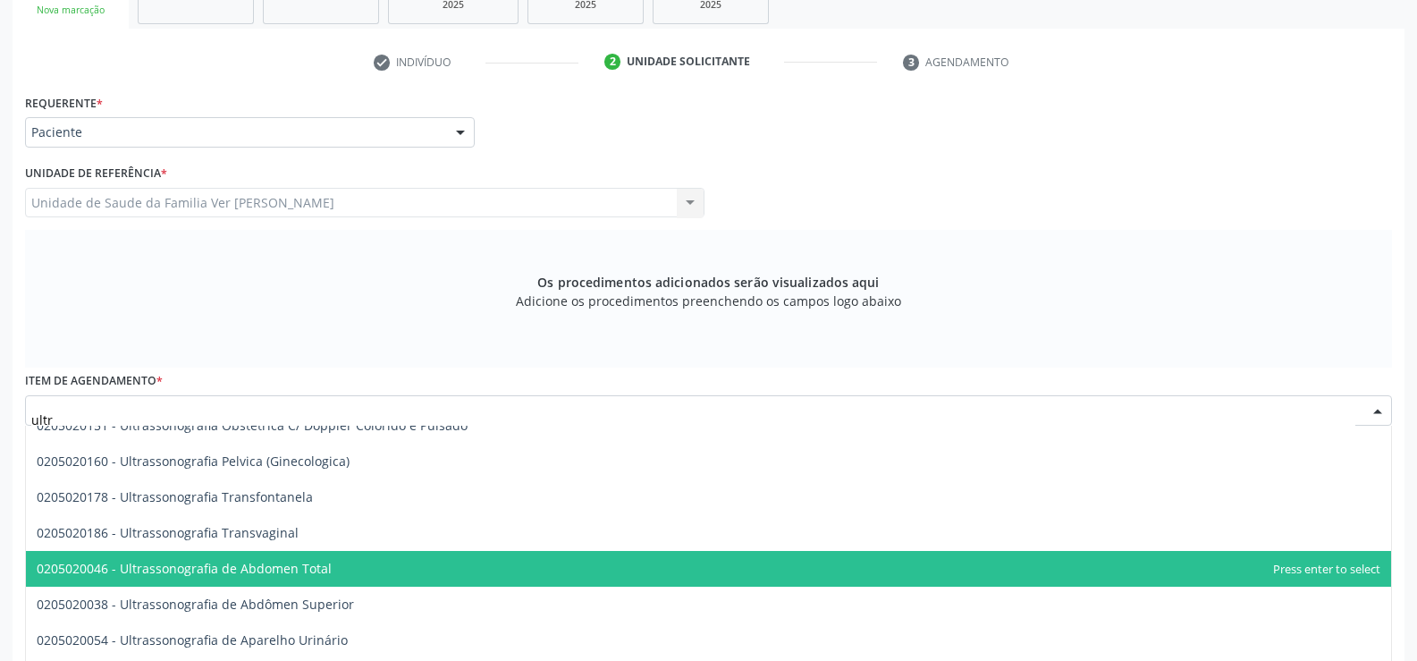
click at [434, 559] on span "0205020046 - Ultrassonografia de Abdomen Total" at bounding box center [708, 569] width 1365 height 36
click at [332, 560] on span "0205020046 - Ultrassonografia de Abdomen Total" at bounding box center [184, 568] width 295 height 17
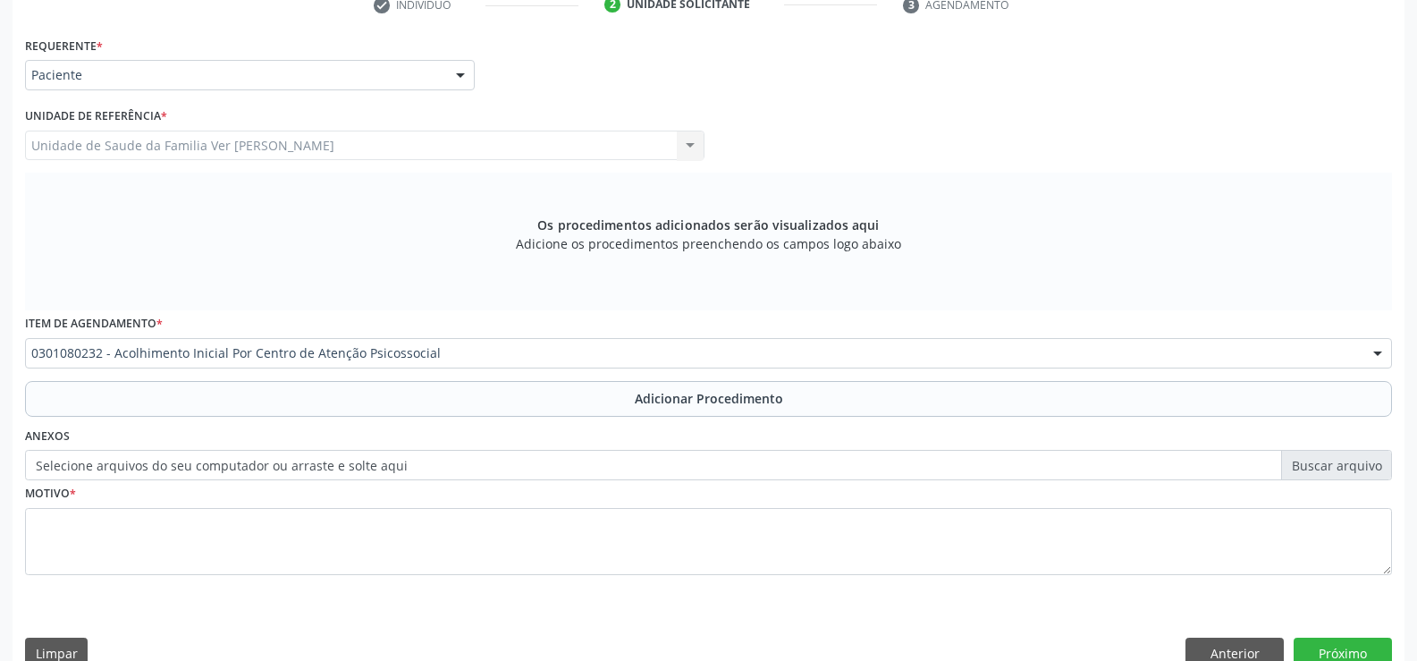
scroll to position [413, 0]
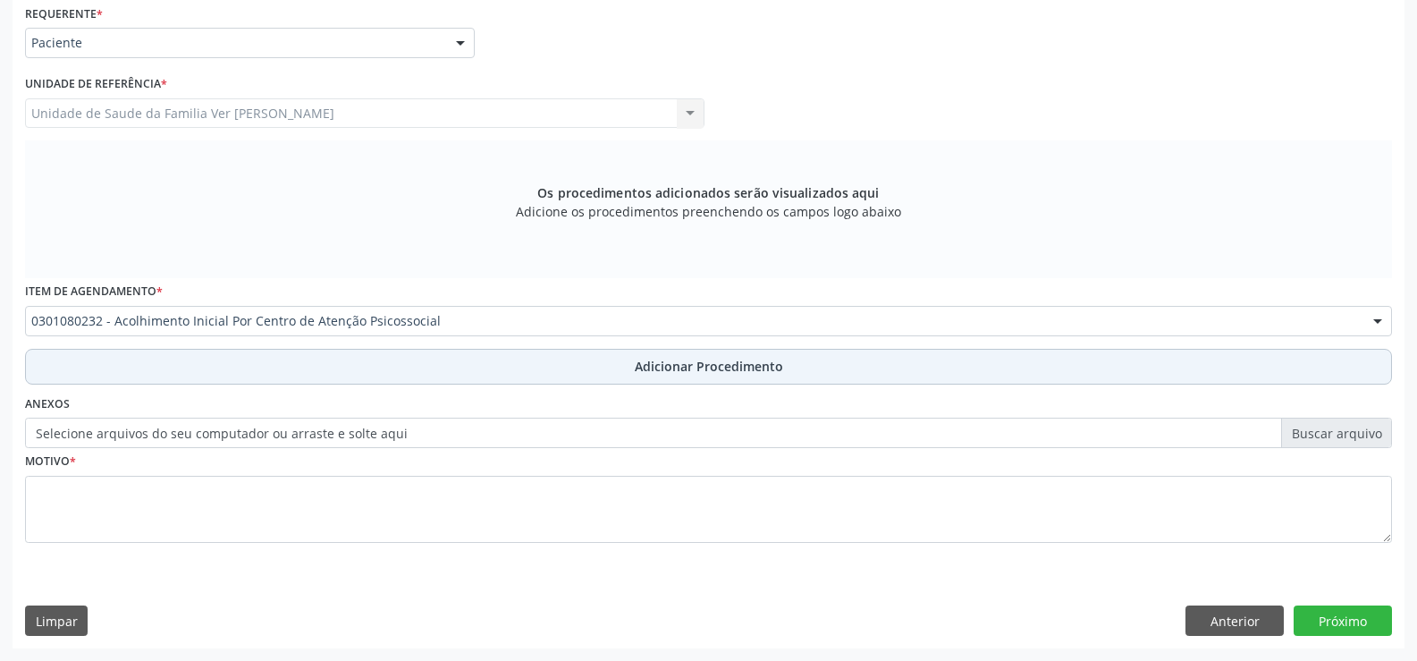
click at [685, 363] on span "Adicionar Procedimento" at bounding box center [709, 366] width 148 height 19
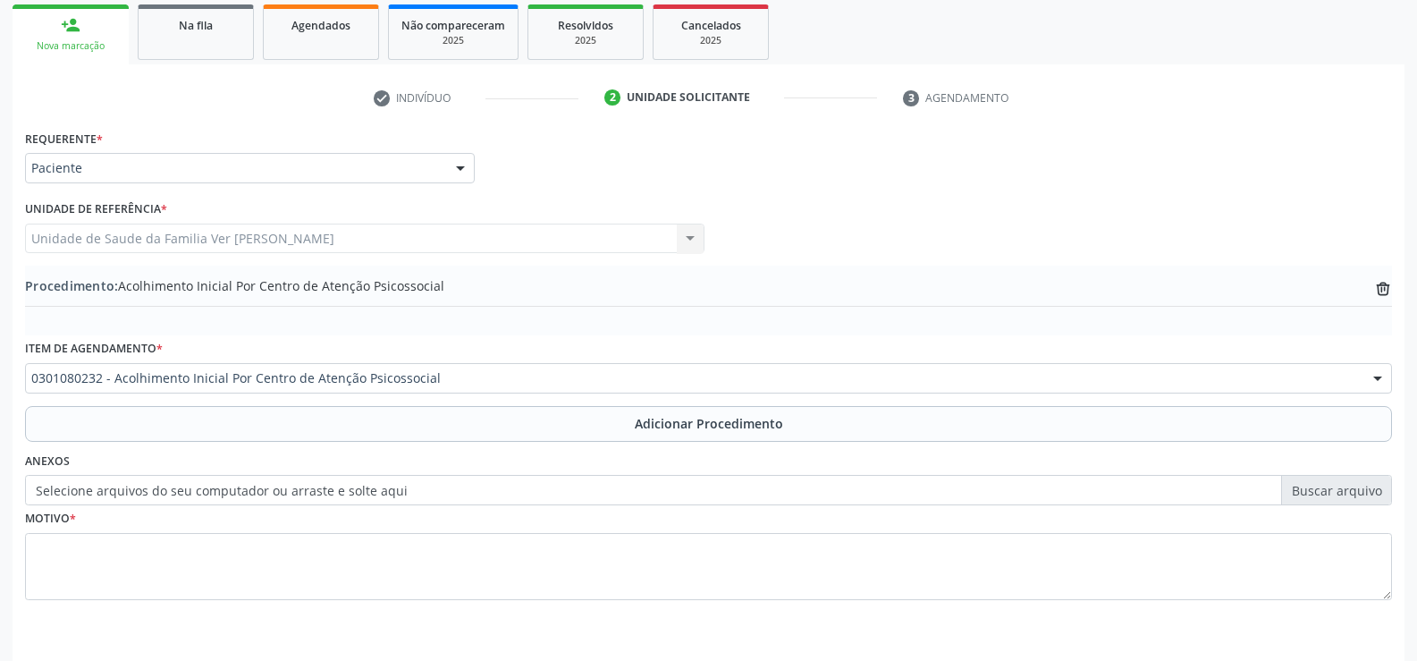
scroll to position [256, 0]
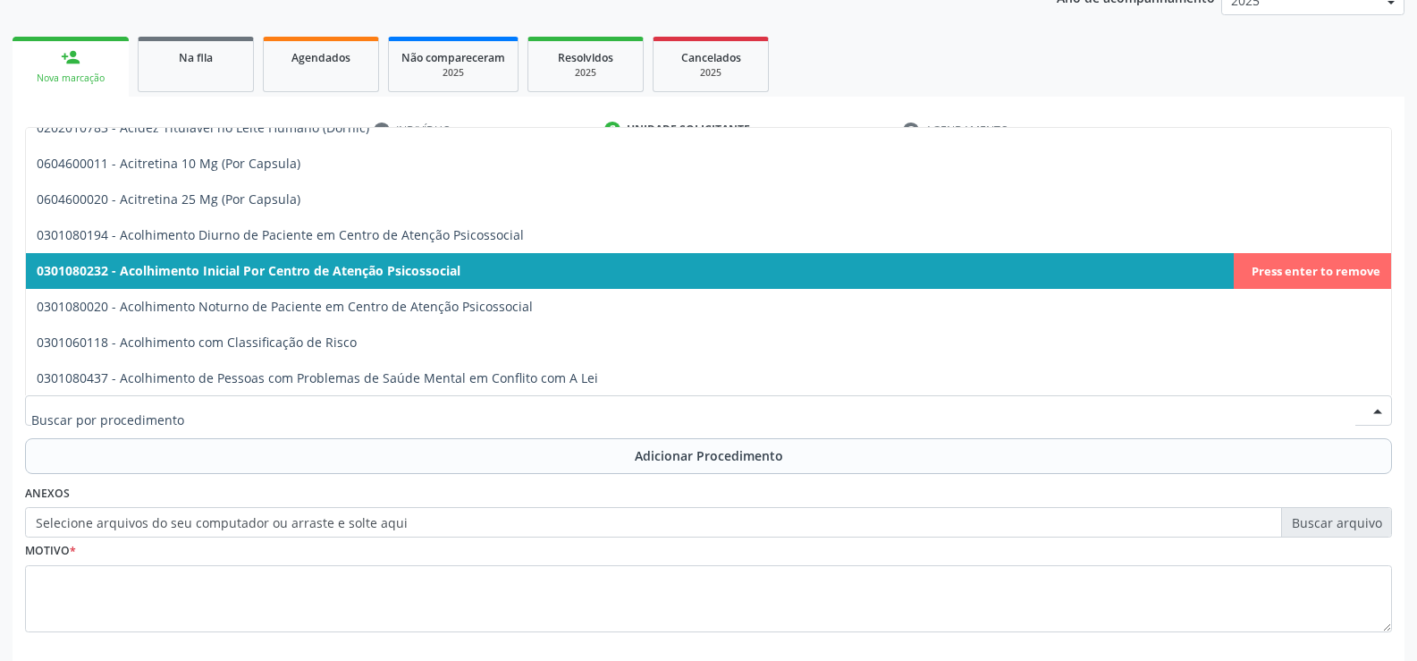
click at [459, 398] on div at bounding box center [708, 410] width 1367 height 30
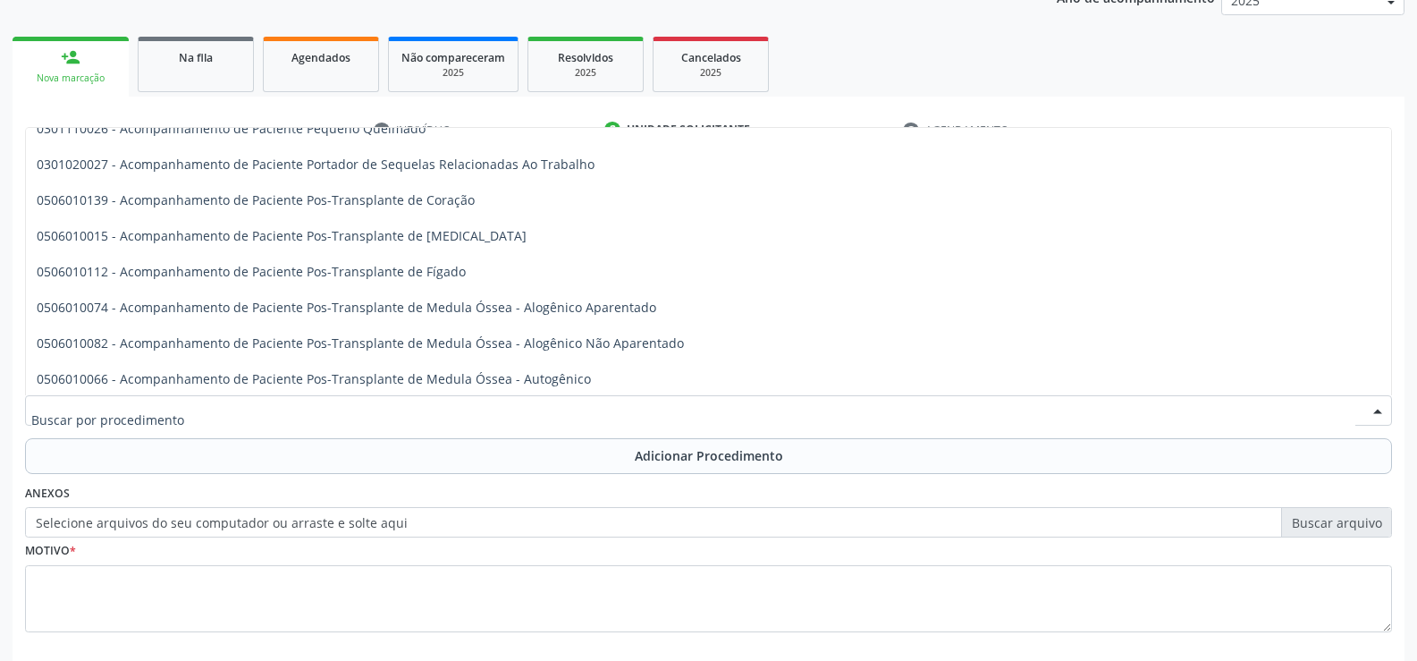
scroll to position [1162, 0]
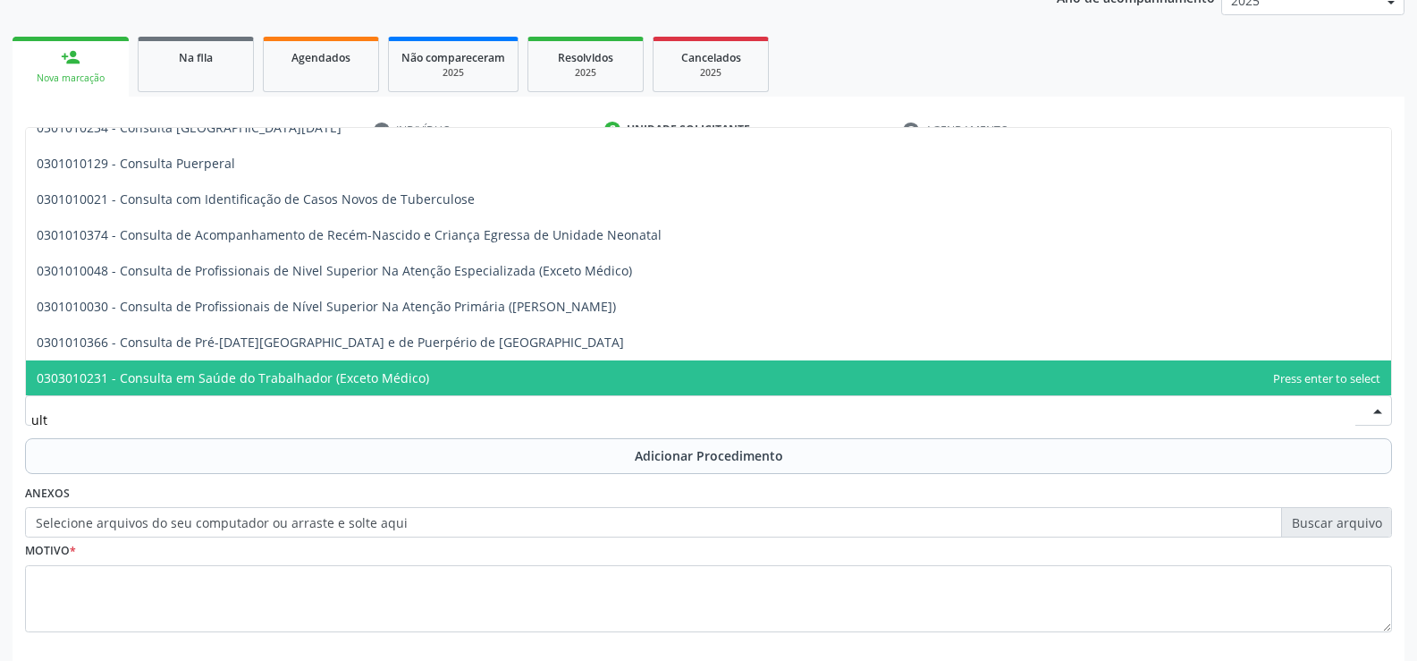
type input "ultr"
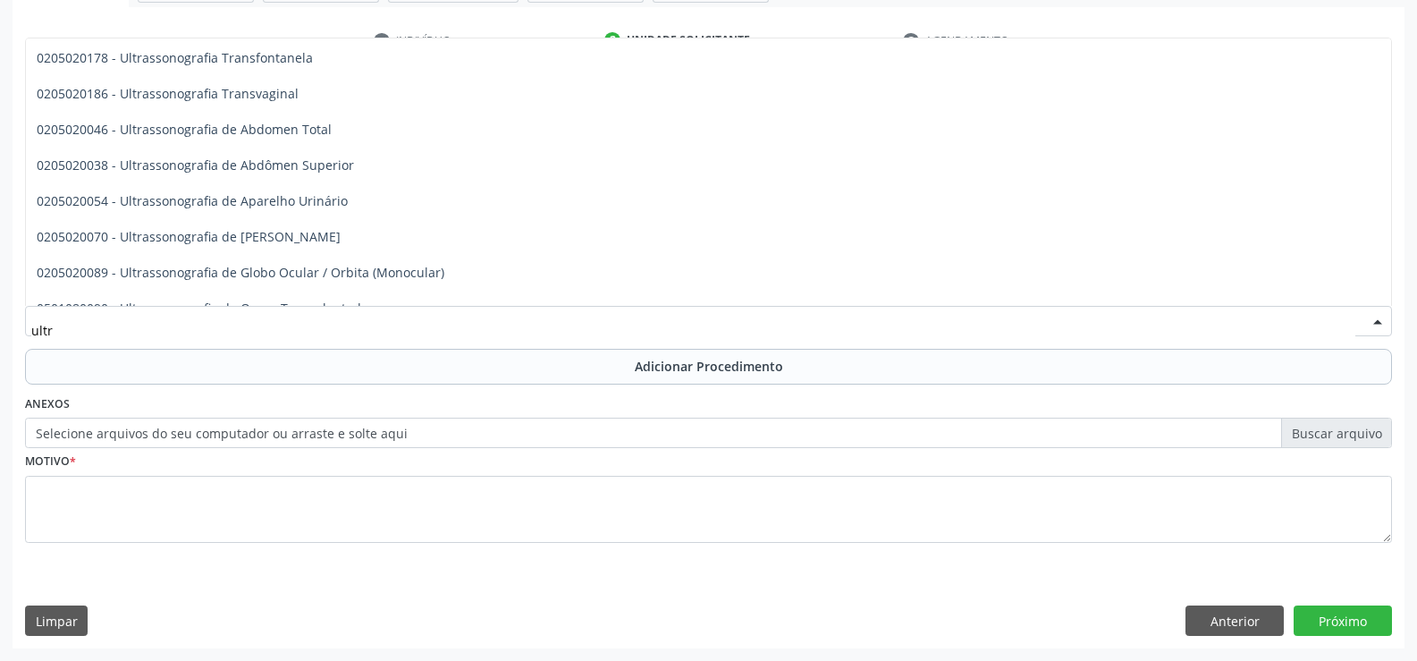
scroll to position [484, 0]
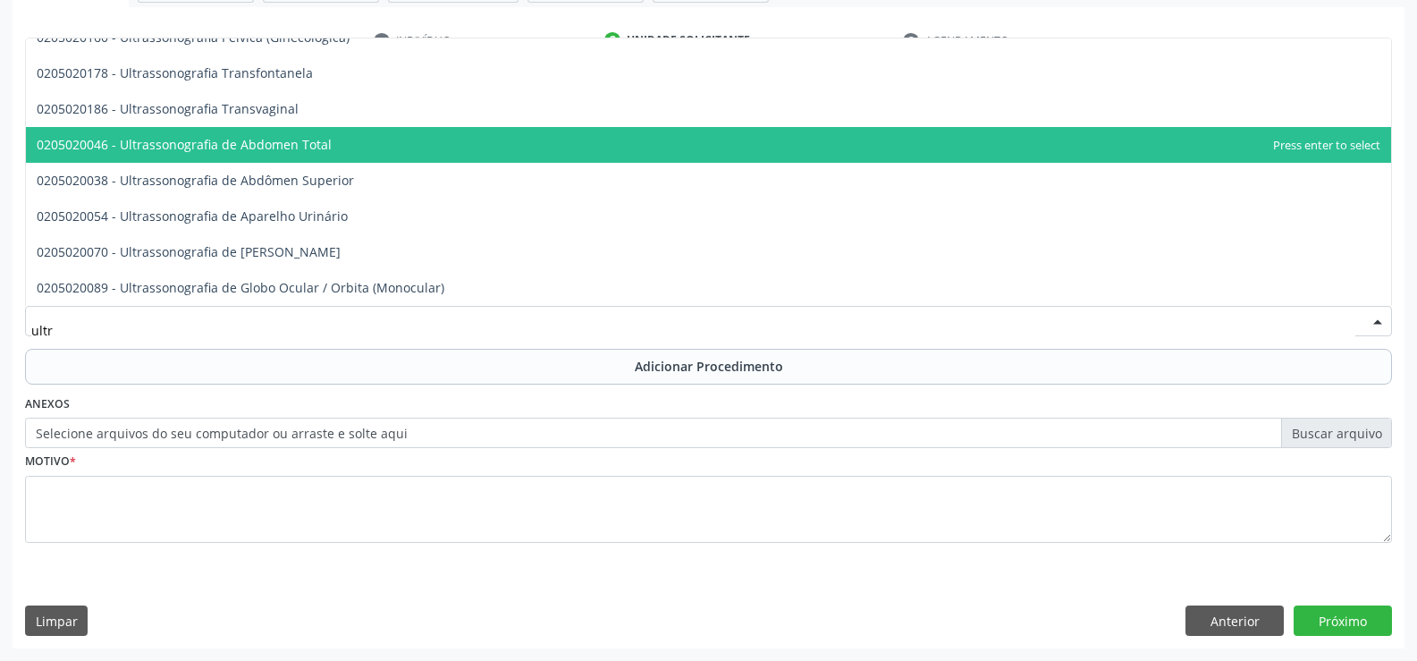
click at [277, 152] on span "0205020046 - Ultrassonografia de Abdomen Total" at bounding box center [184, 144] width 295 height 17
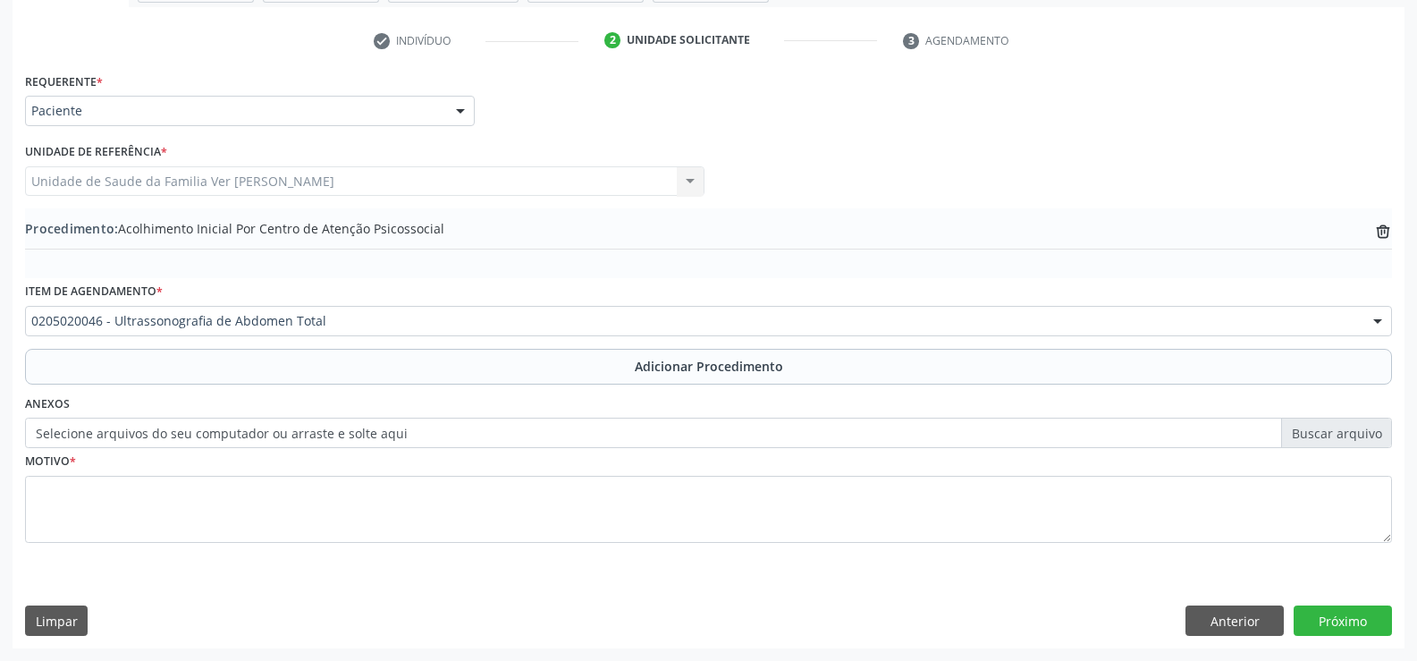
click at [280, 226] on span "Procedimento: Acolhimento Inicial Por Centro de Atenção Psicossocial" at bounding box center [234, 228] width 419 height 19
click at [453, 226] on div "Procedimento: Acolhimento Inicial Por Centro de Atenção Psicossocial trash-outl…" at bounding box center [708, 230] width 1367 height 22
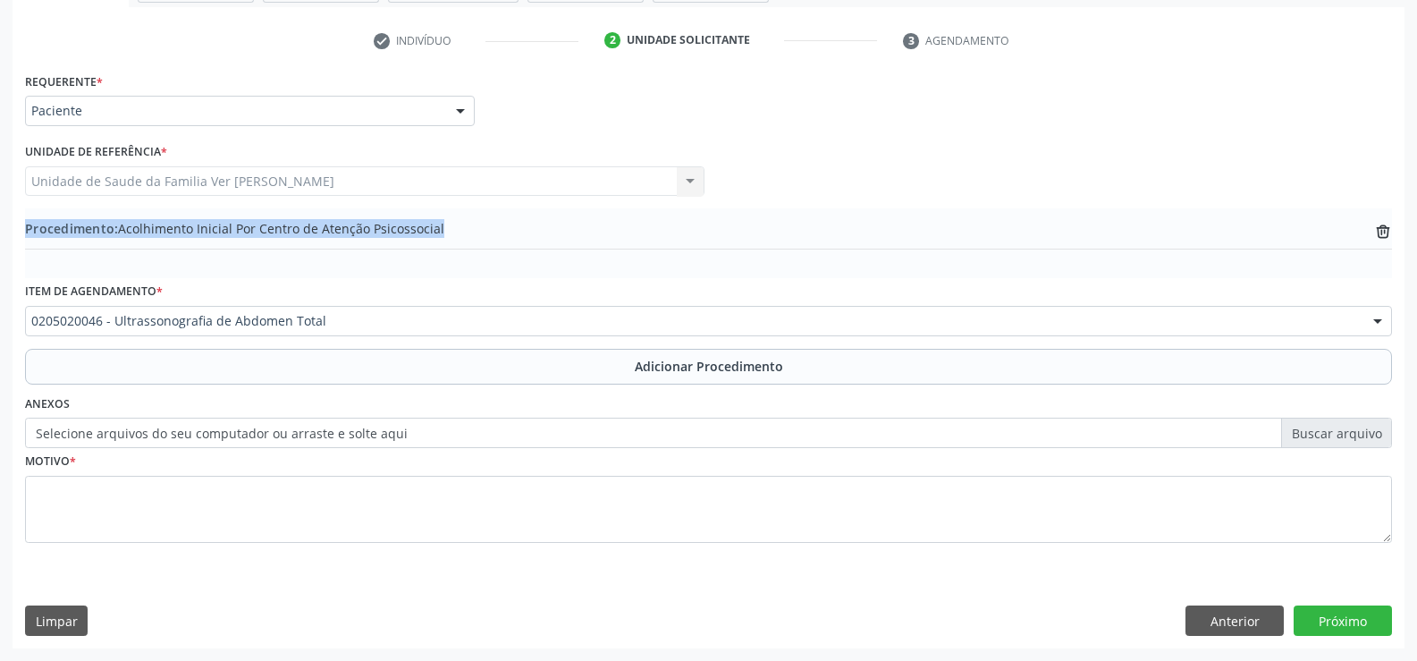
click at [453, 226] on div "Procedimento: Acolhimento Inicial Por Centro de Atenção Psicossocial trash-outl…" at bounding box center [708, 230] width 1367 height 22
click at [1383, 232] on icon "trash-outline icon" at bounding box center [1383, 232] width 18 height 18
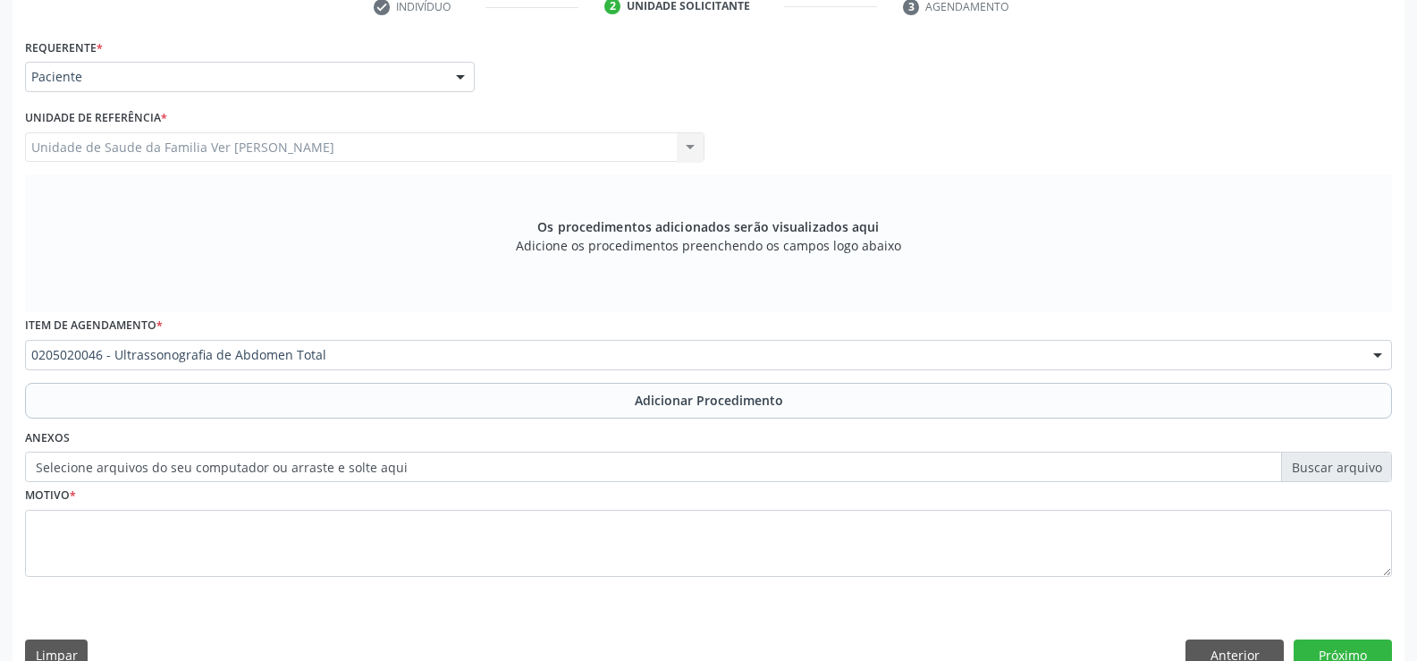
scroll to position [413, 0]
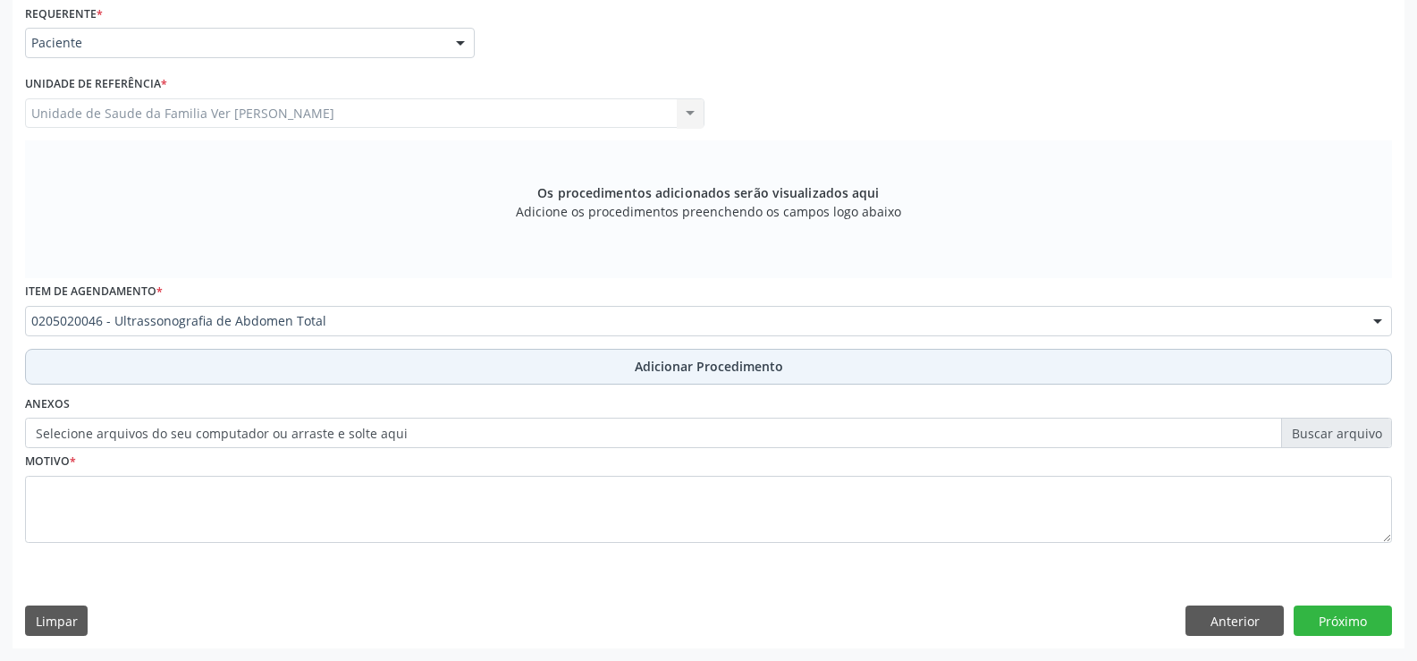
click at [691, 368] on span "Adicionar Procedimento" at bounding box center [709, 366] width 148 height 19
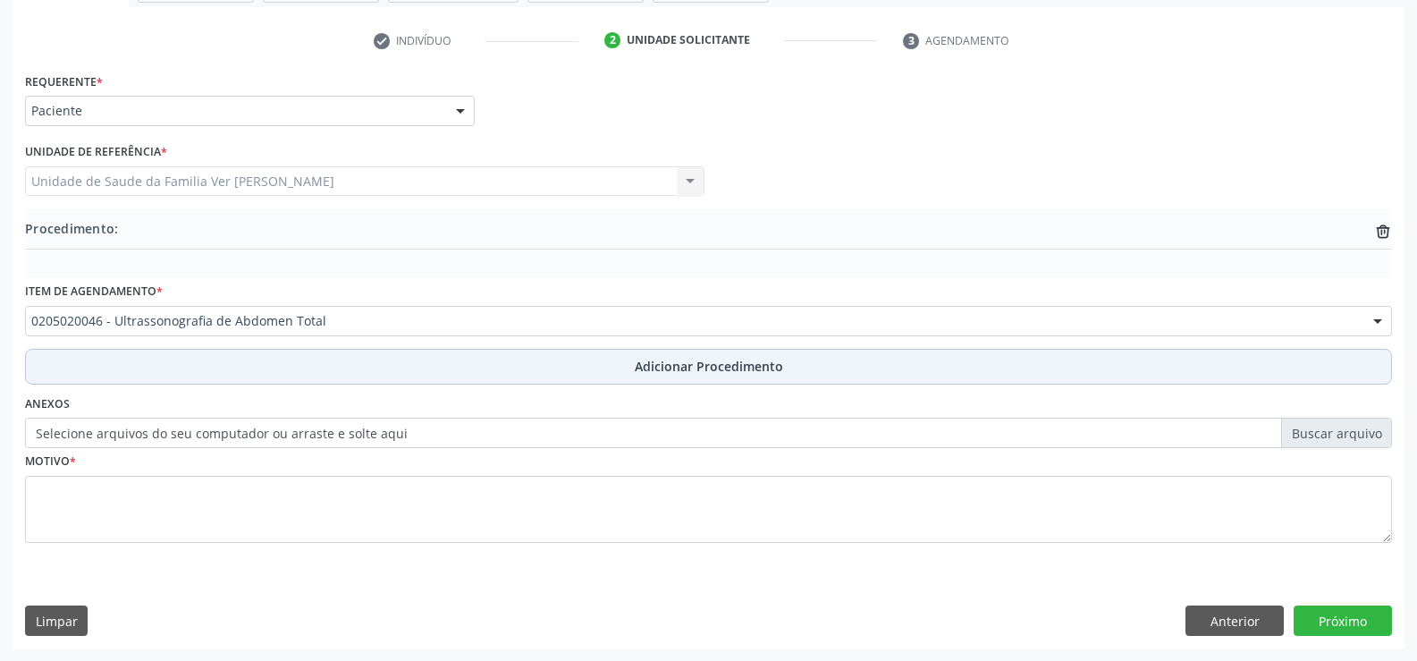
scroll to position [345, 0]
click at [701, 363] on span "Adicionar Procedimento" at bounding box center [709, 366] width 148 height 19
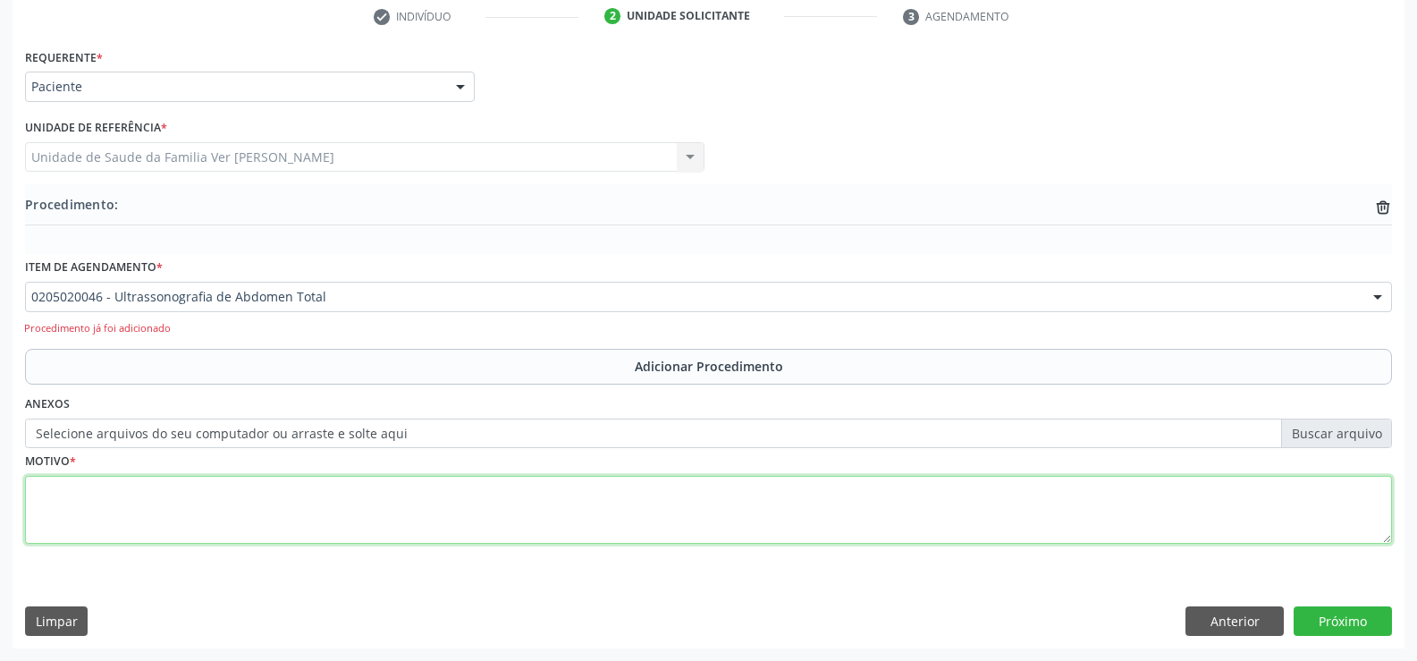
click at [61, 521] on textarea at bounding box center [708, 510] width 1367 height 68
type textarea "não informado"
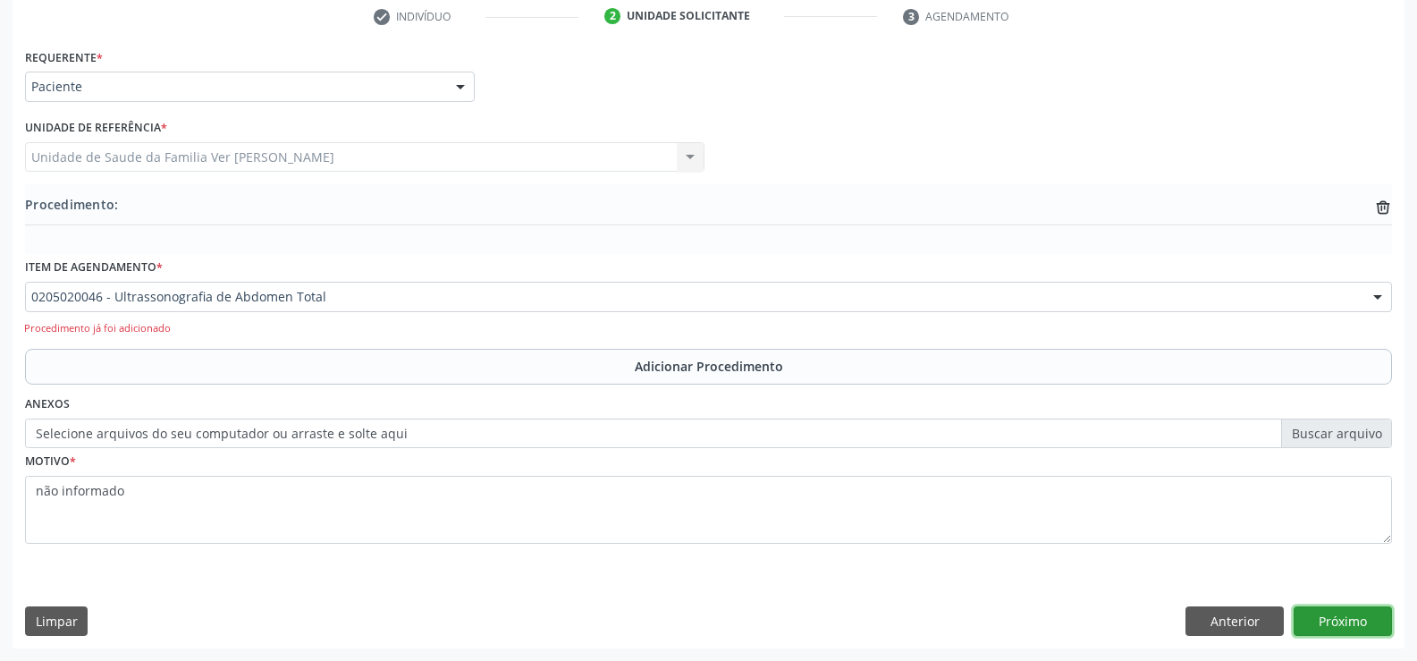
click at [1349, 617] on button "Próximo" at bounding box center [1342, 621] width 98 height 30
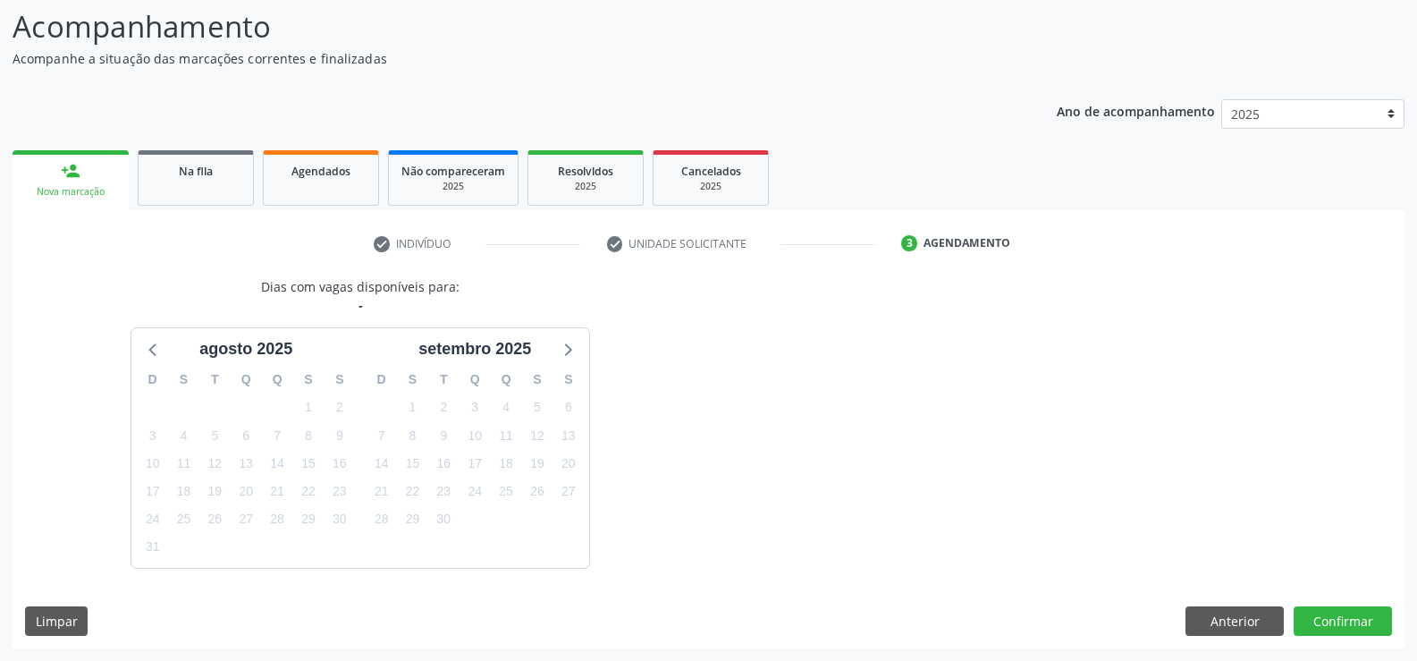
scroll to position [195, 0]
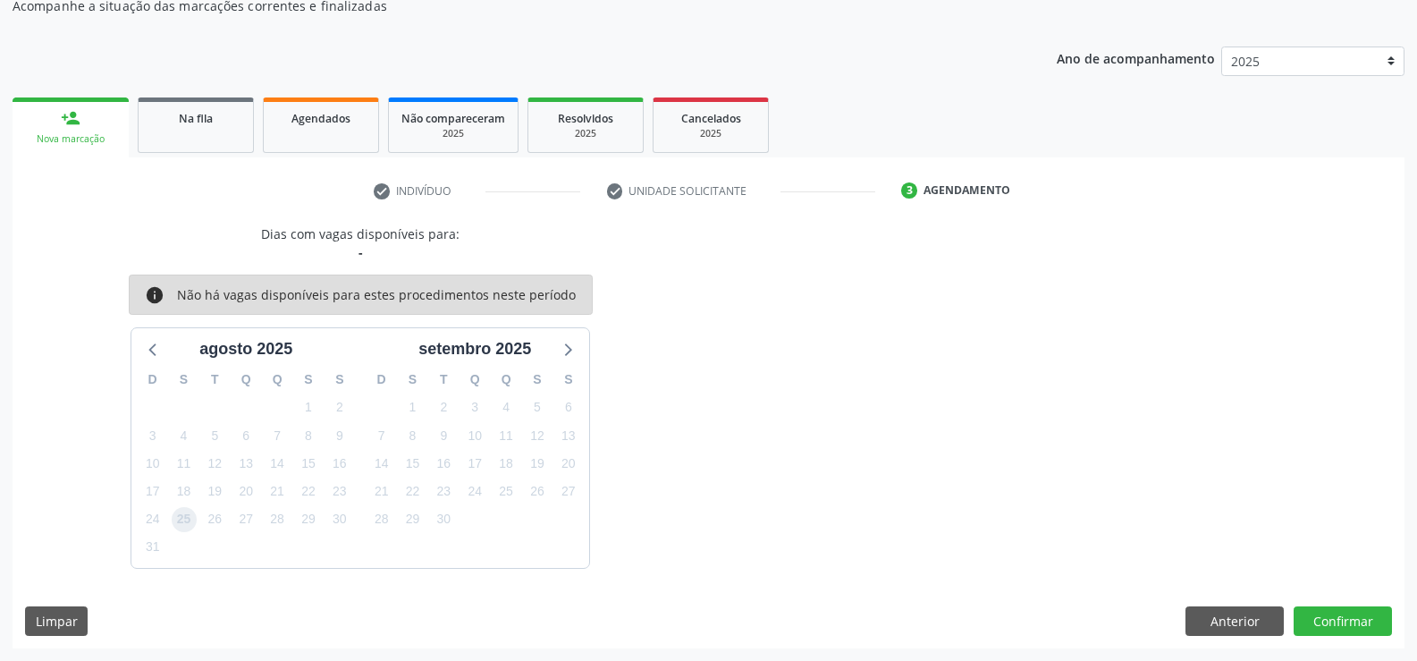
click at [181, 523] on span "25" at bounding box center [184, 519] width 25 height 25
click at [183, 522] on span "25" at bounding box center [184, 519] width 25 height 25
click at [1329, 626] on button "Confirmar" at bounding box center [1342, 621] width 98 height 30
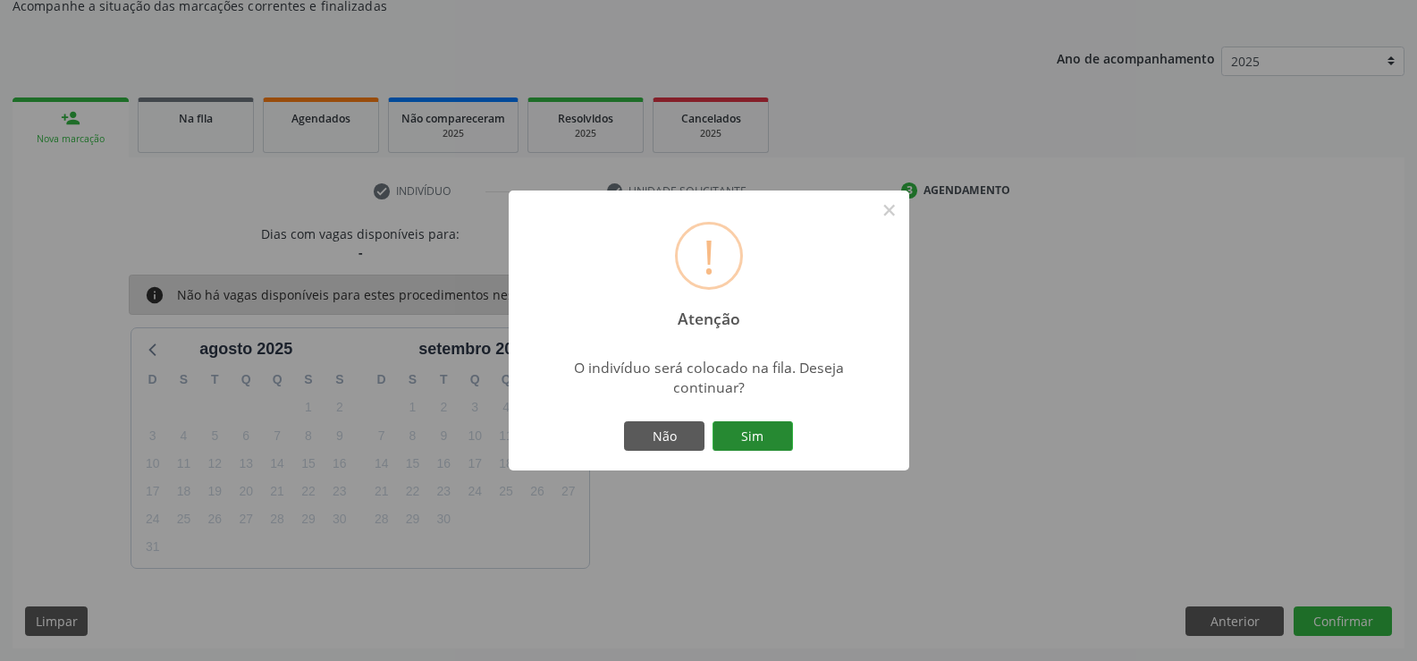
click at [766, 441] on button "Sim" at bounding box center [752, 436] width 80 height 30
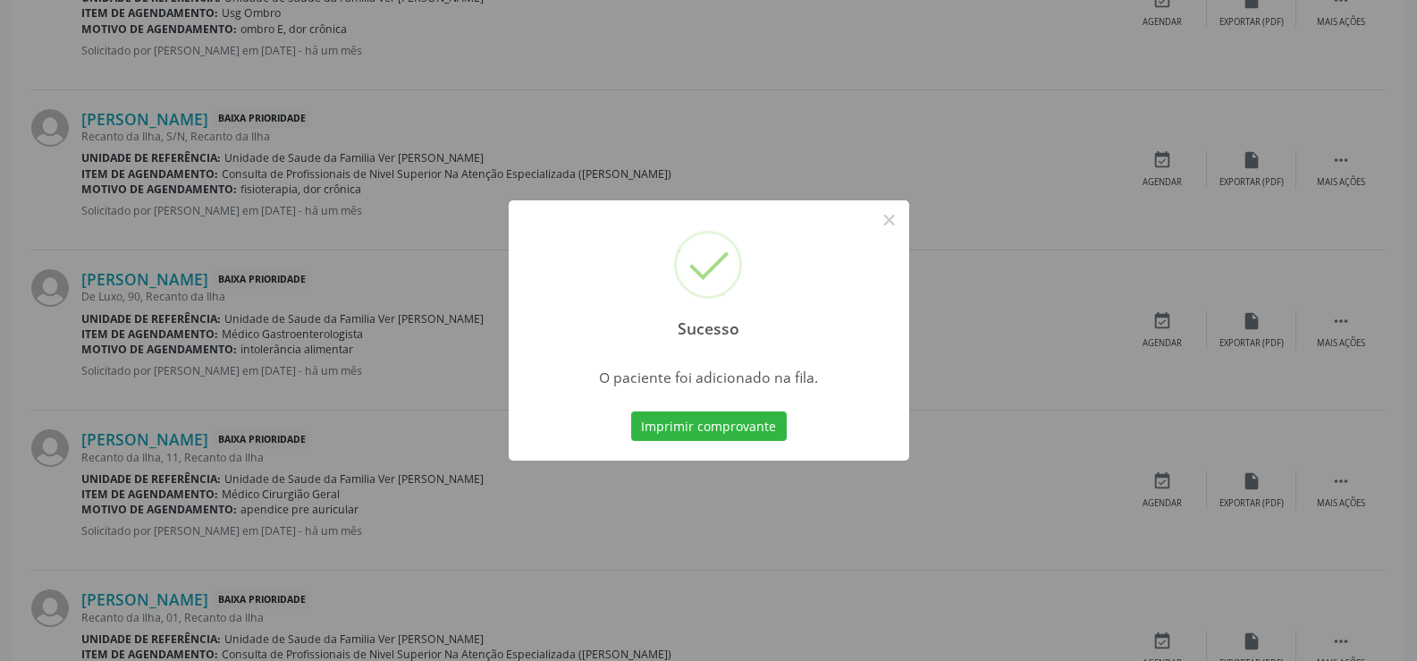
scroll to position [2414, 0]
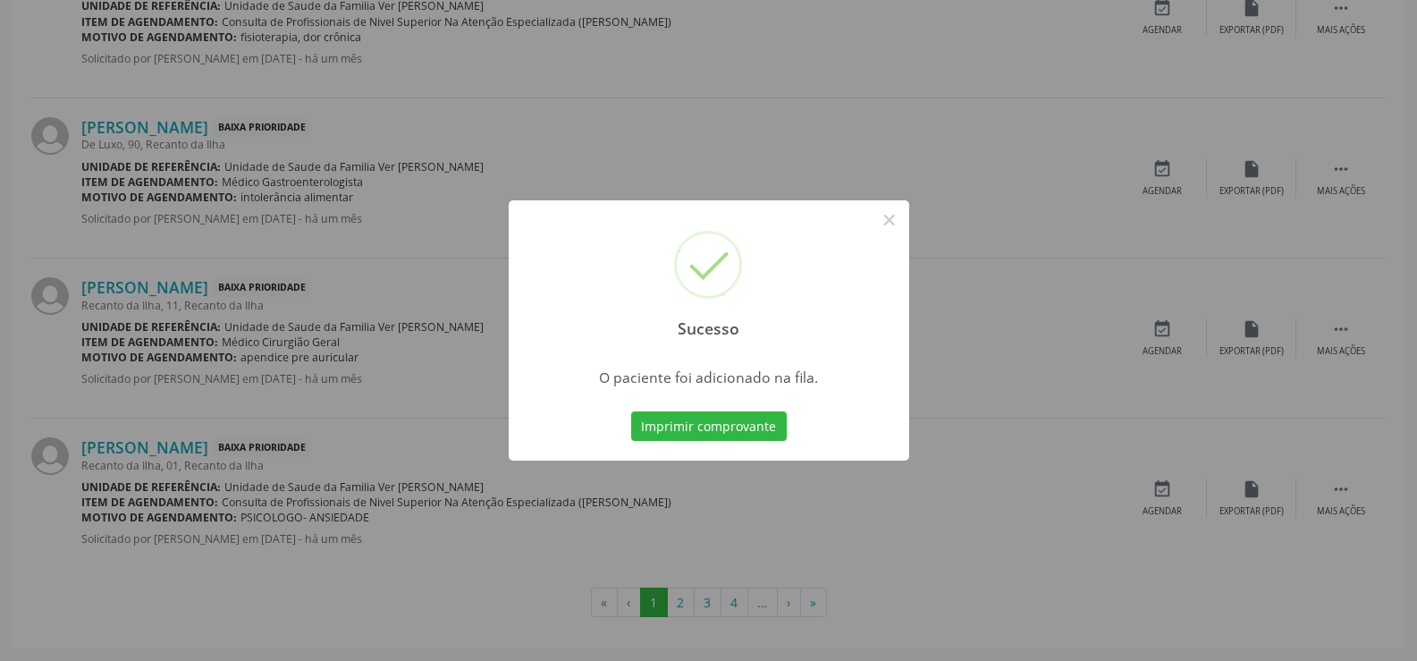
click at [679, 613] on div "Sucesso × O paciente foi adicionado na fila. Imprimir comprovante Cancel" at bounding box center [708, 330] width 1417 height 661
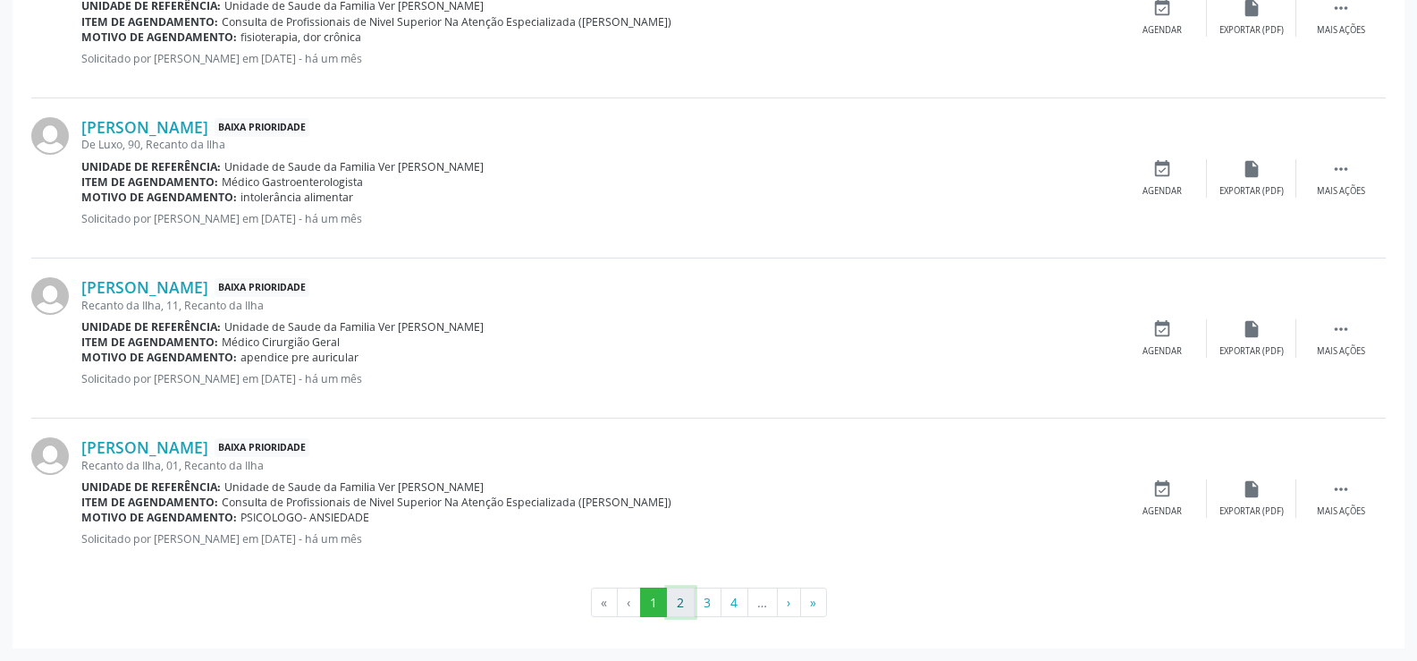
click at [674, 610] on button "2" at bounding box center [681, 602] width 28 height 30
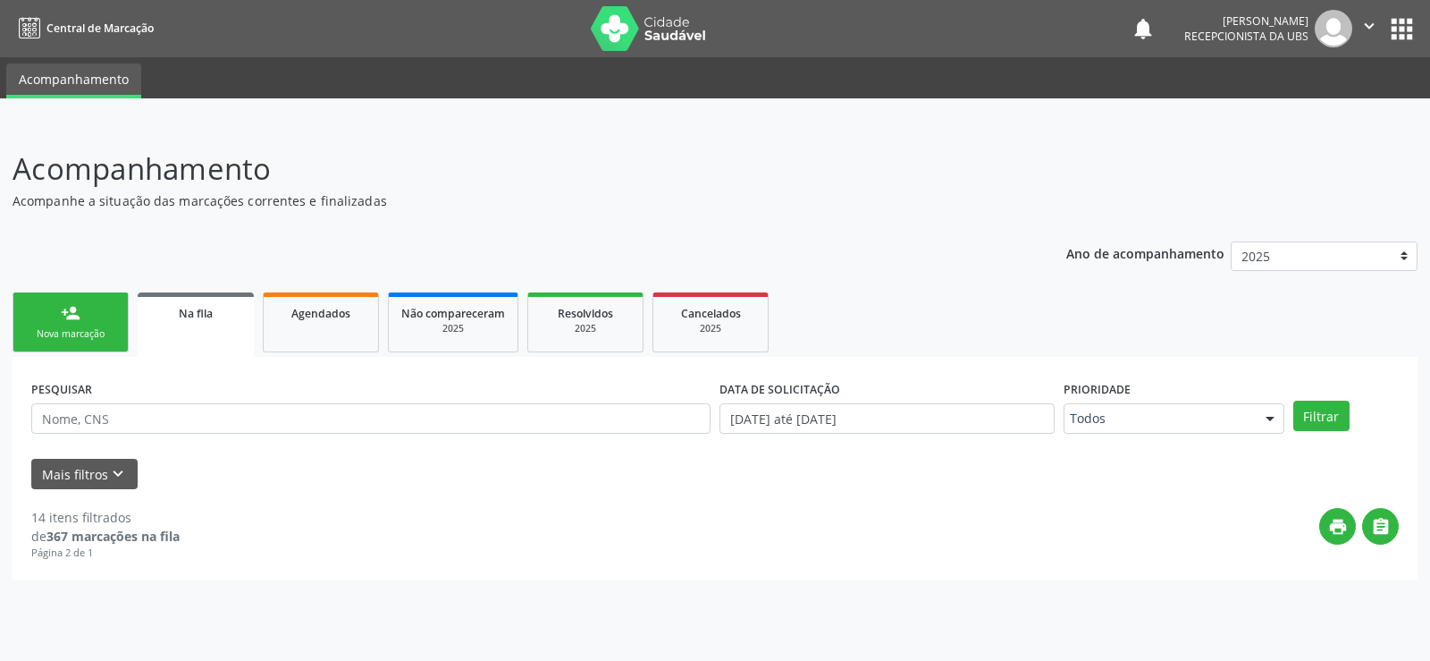
click at [201, 337] on link "Na fila" at bounding box center [196, 324] width 116 height 64
click at [210, 335] on link "Na fila" at bounding box center [196, 324] width 116 height 64
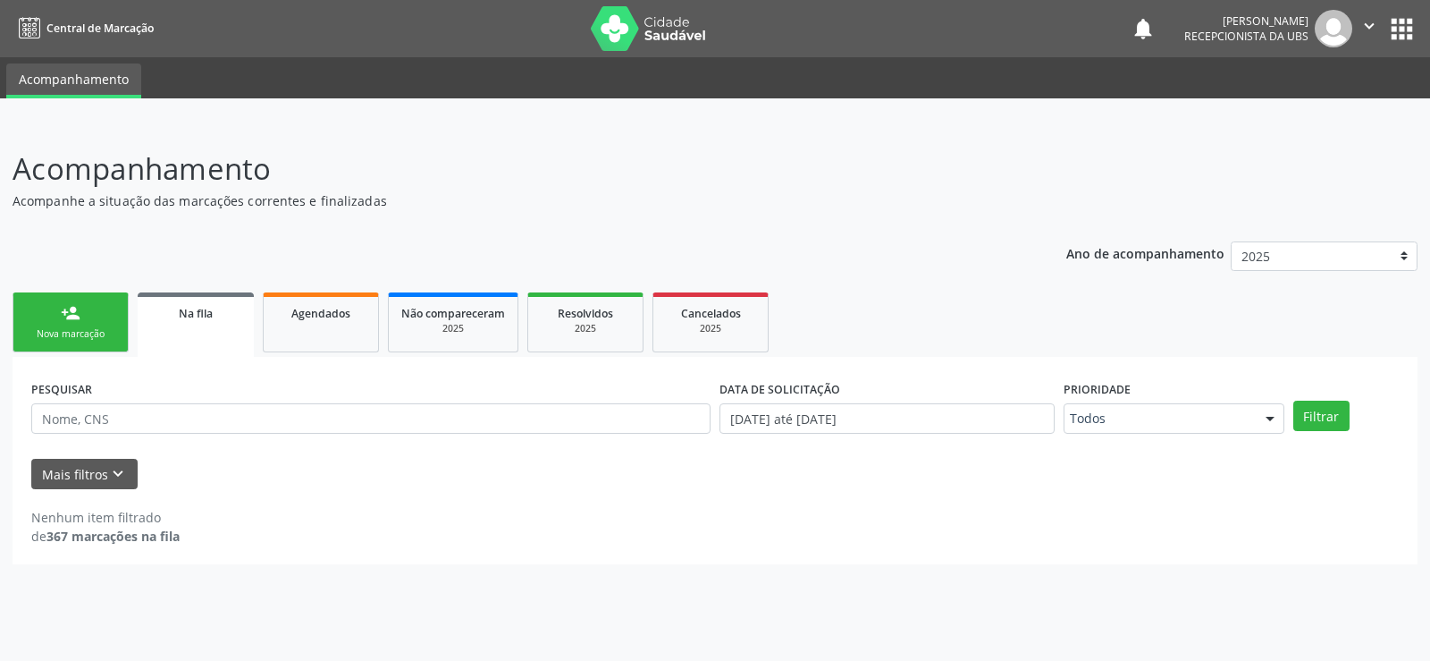
click at [211, 335] on link "Na fila" at bounding box center [196, 324] width 116 height 64
click at [212, 335] on link "Na fila" at bounding box center [196, 324] width 116 height 64
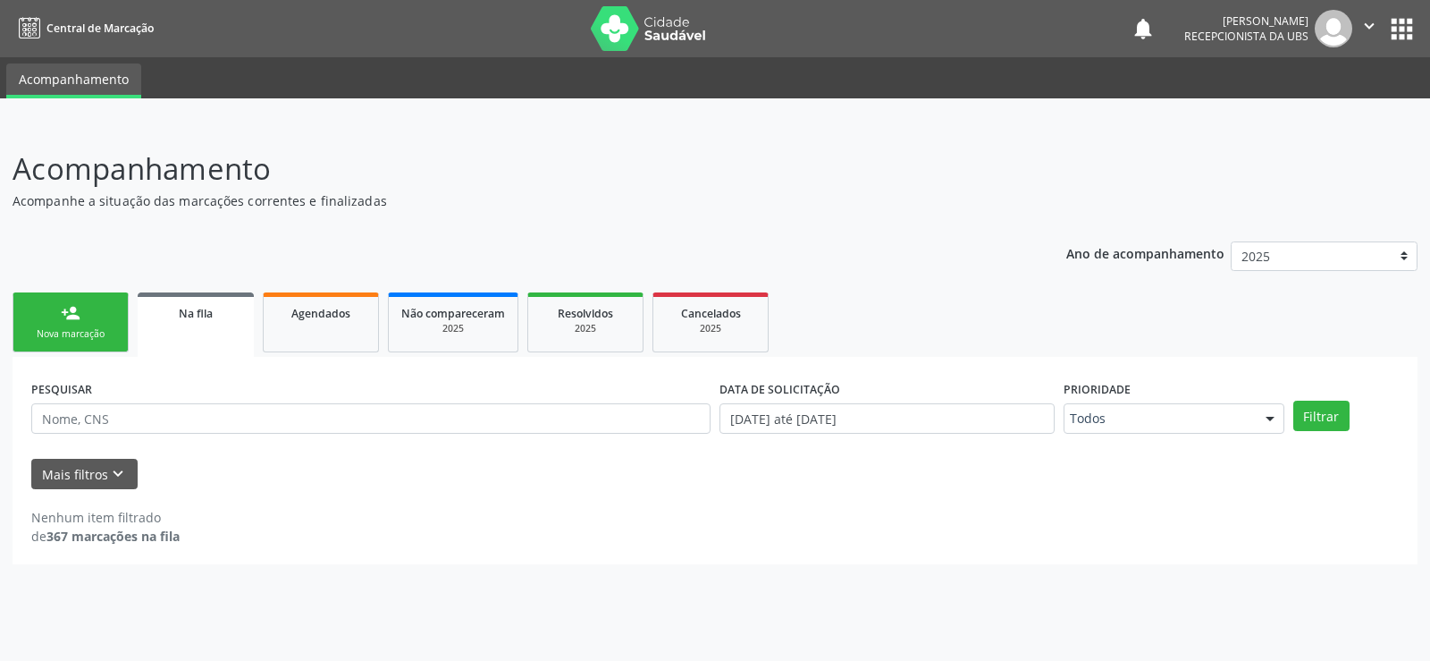
click at [235, 339] on link "Na fila" at bounding box center [196, 324] width 116 height 64
click at [215, 338] on link "Na fila" at bounding box center [196, 324] width 116 height 64
click at [133, 316] on ul "person_add Nova marcação Na fila Agendados Não compareceram 2025 Resolvidos 202…" at bounding box center [715, 322] width 1405 height 69
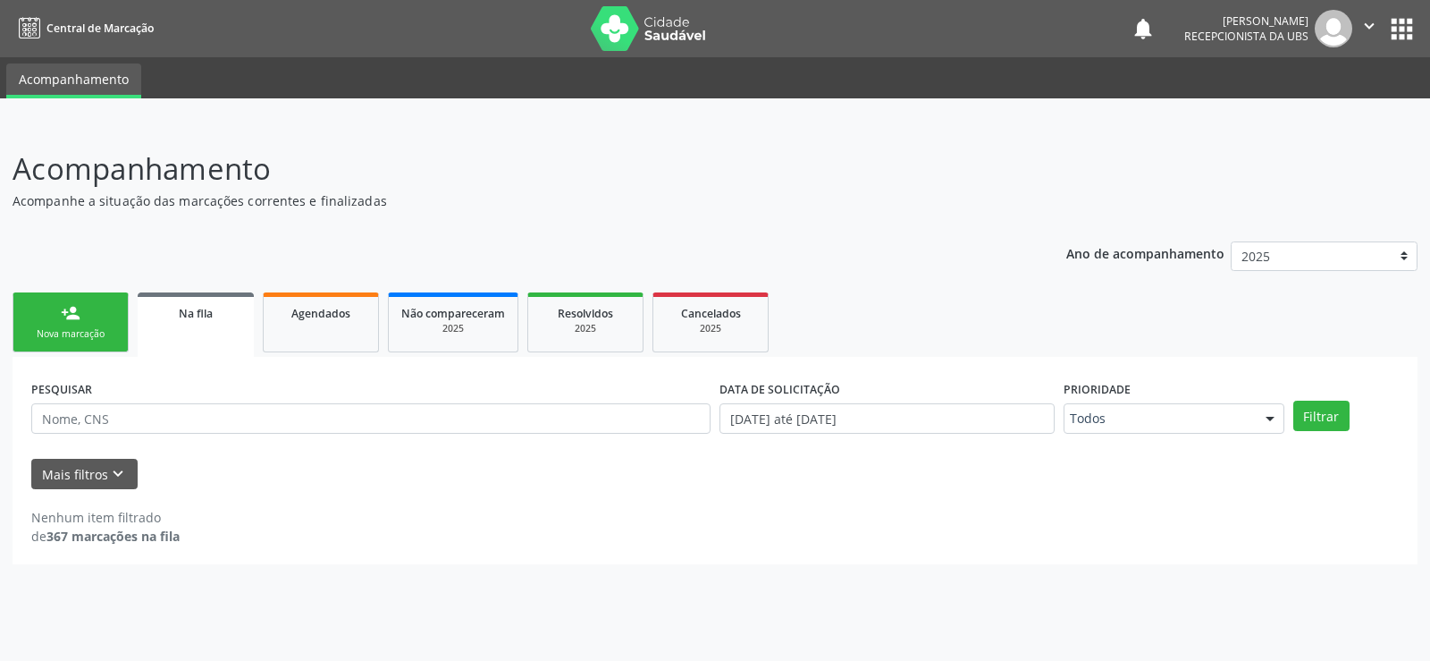
click at [189, 325] on link "Na fila" at bounding box center [196, 324] width 116 height 64
click at [285, 332] on link "Agendados" at bounding box center [321, 322] width 116 height 60
click at [212, 321] on div "Na fila" at bounding box center [195, 312] width 89 height 19
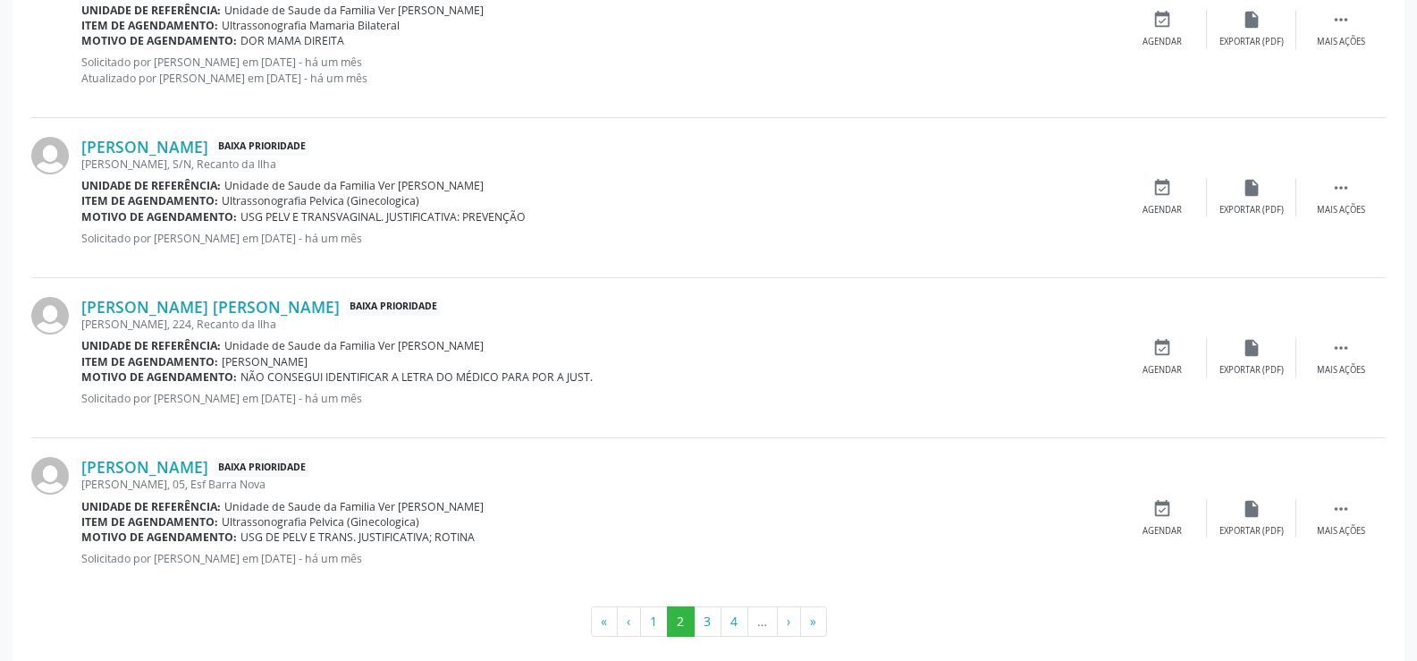
scroll to position [2384, 0]
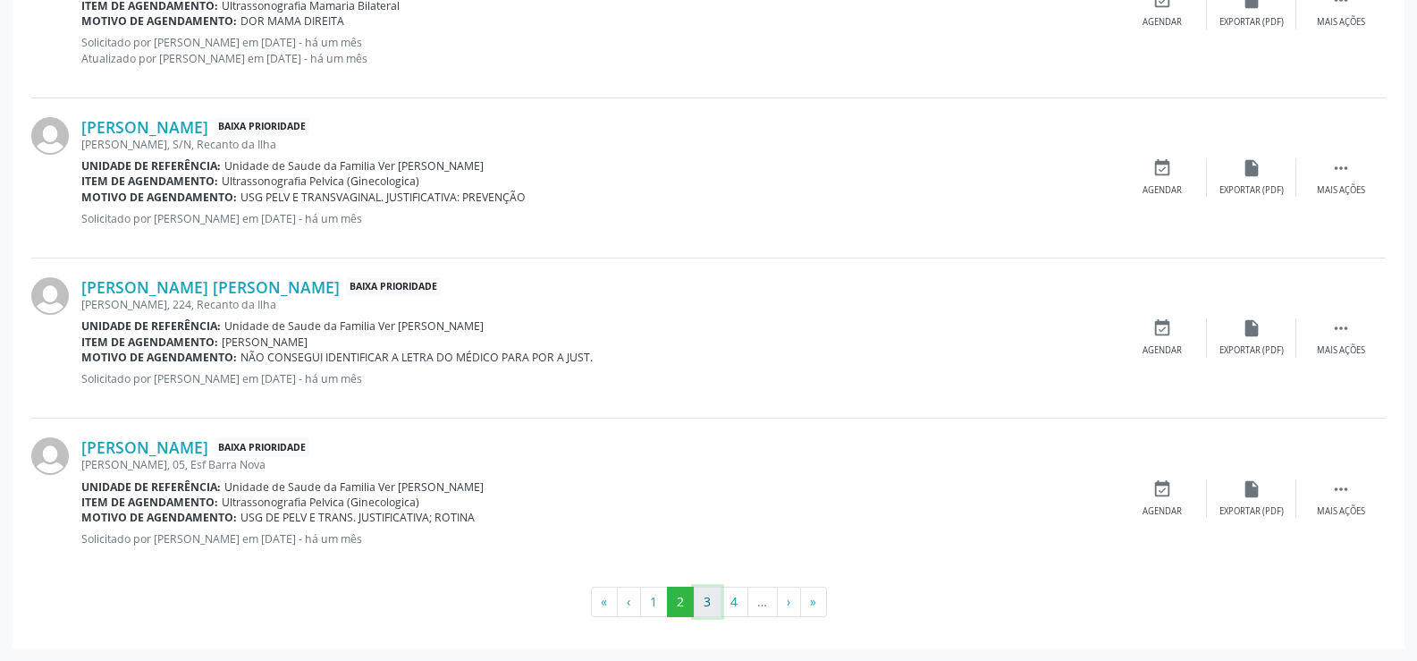
click at [708, 594] on button "3" at bounding box center [708, 601] width 28 height 30
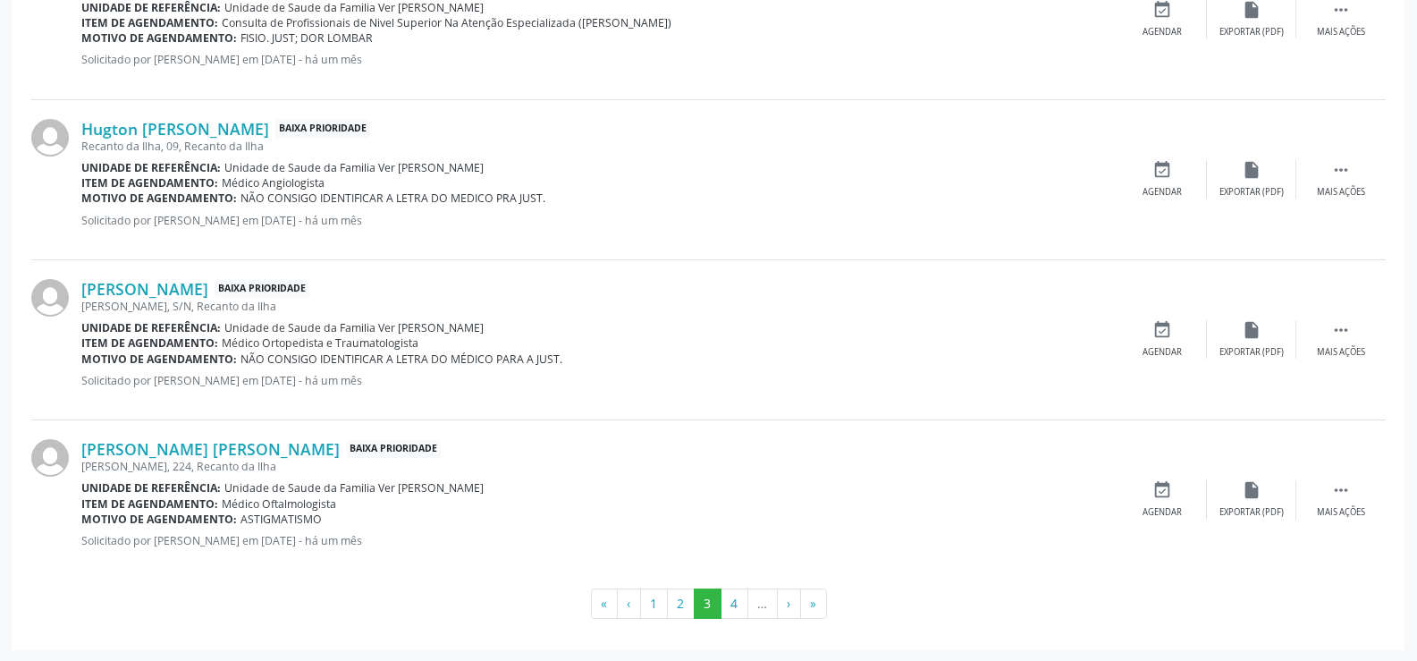
scroll to position [2369, 0]
click at [732, 593] on button "4" at bounding box center [734, 601] width 28 height 30
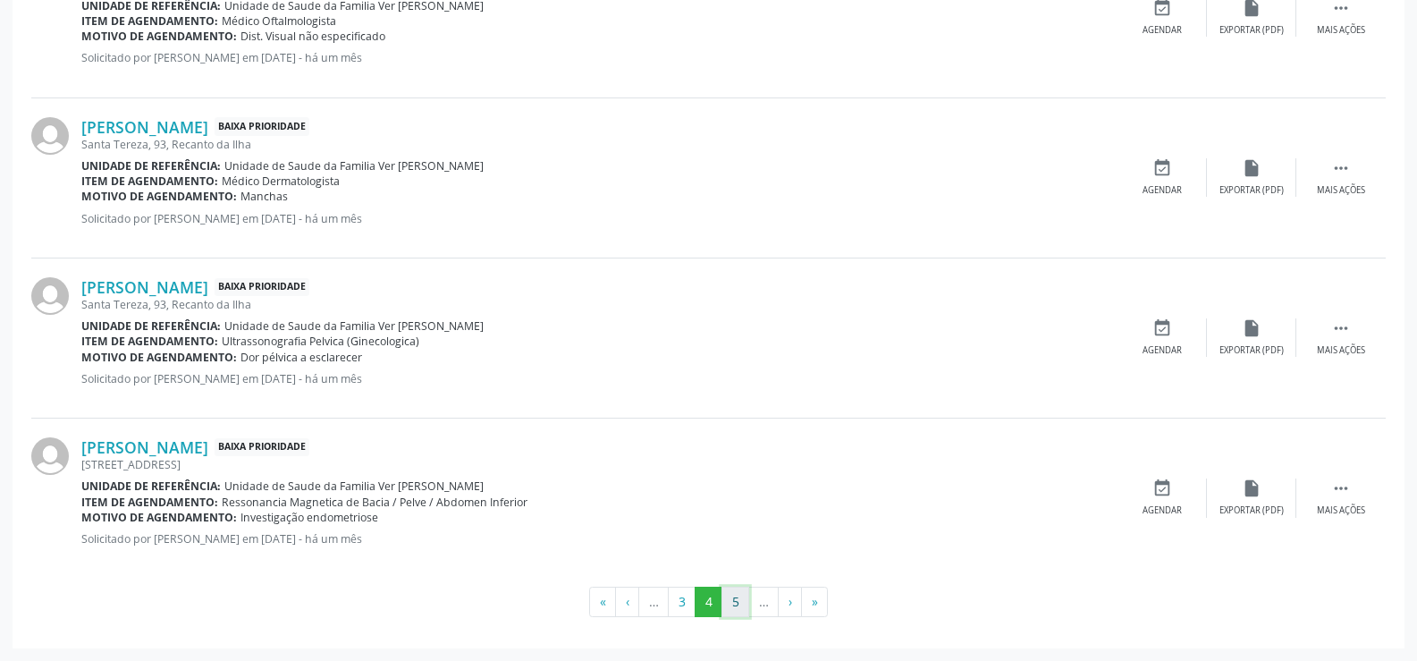
click at [735, 593] on button "5" at bounding box center [735, 601] width 28 height 30
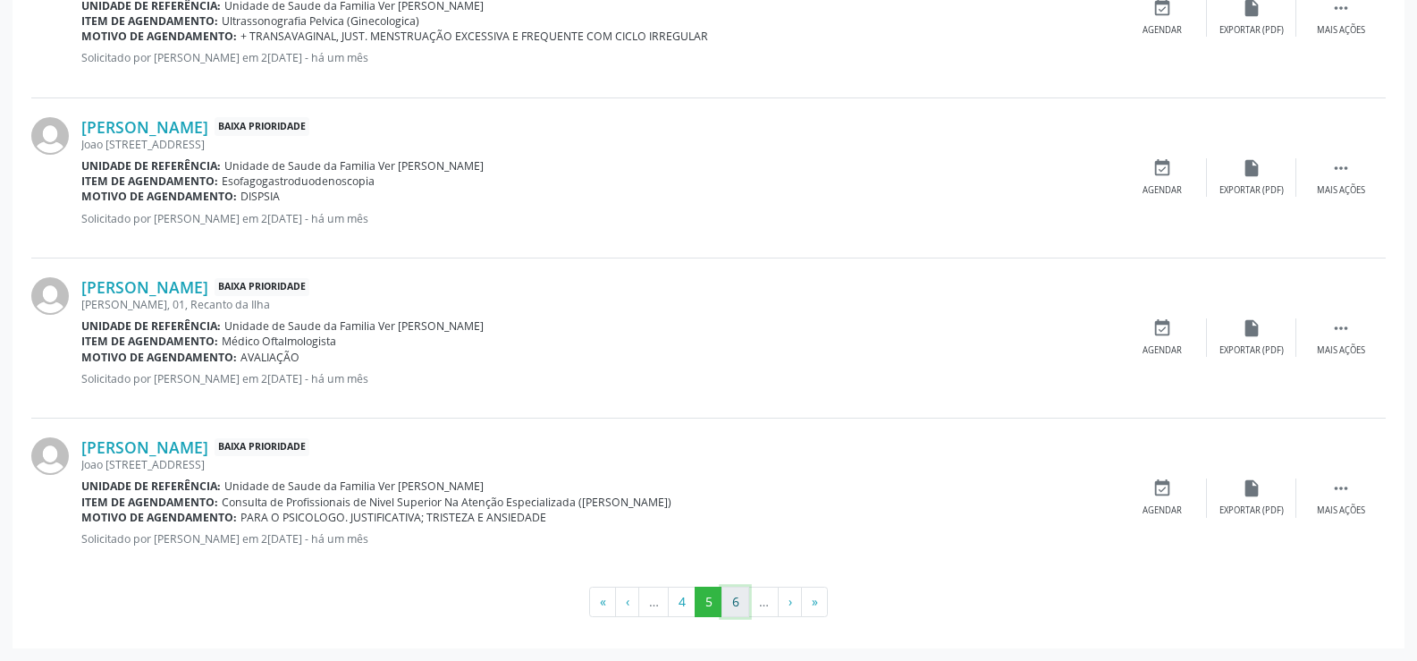
click at [729, 599] on button "6" at bounding box center [735, 601] width 28 height 30
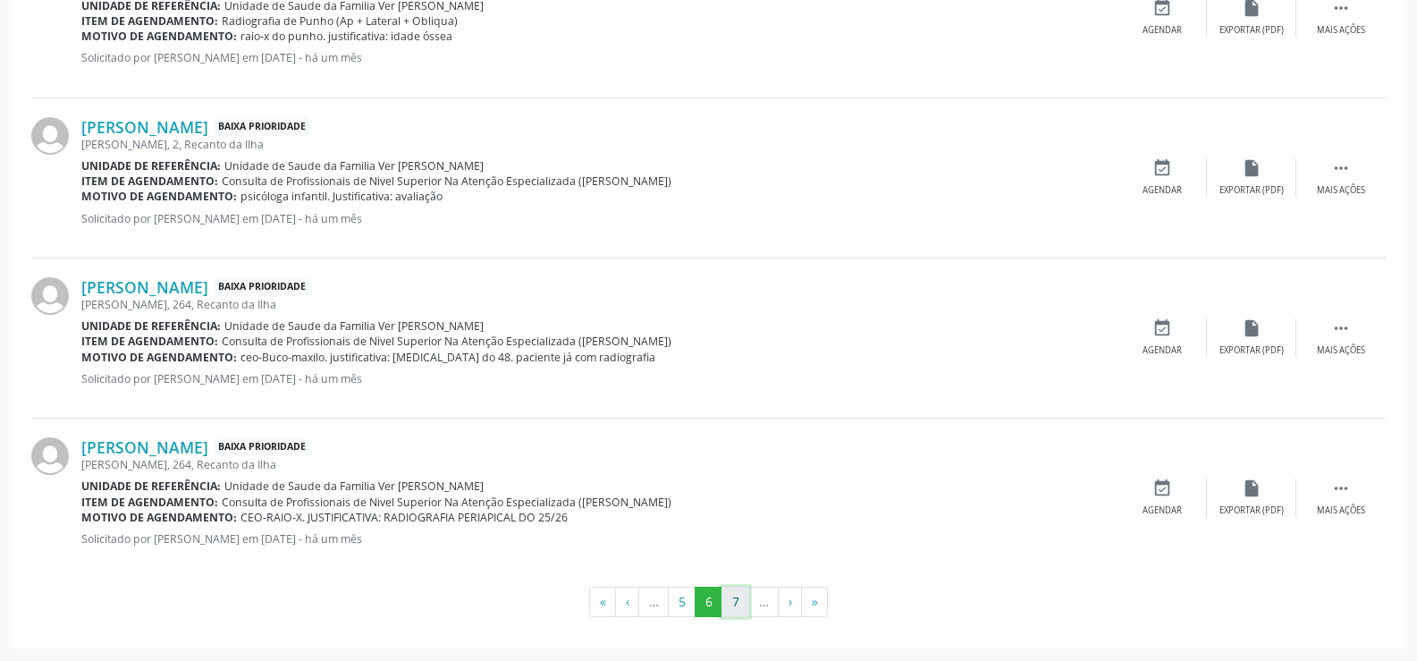
click at [735, 605] on button "7" at bounding box center [735, 601] width 28 height 30
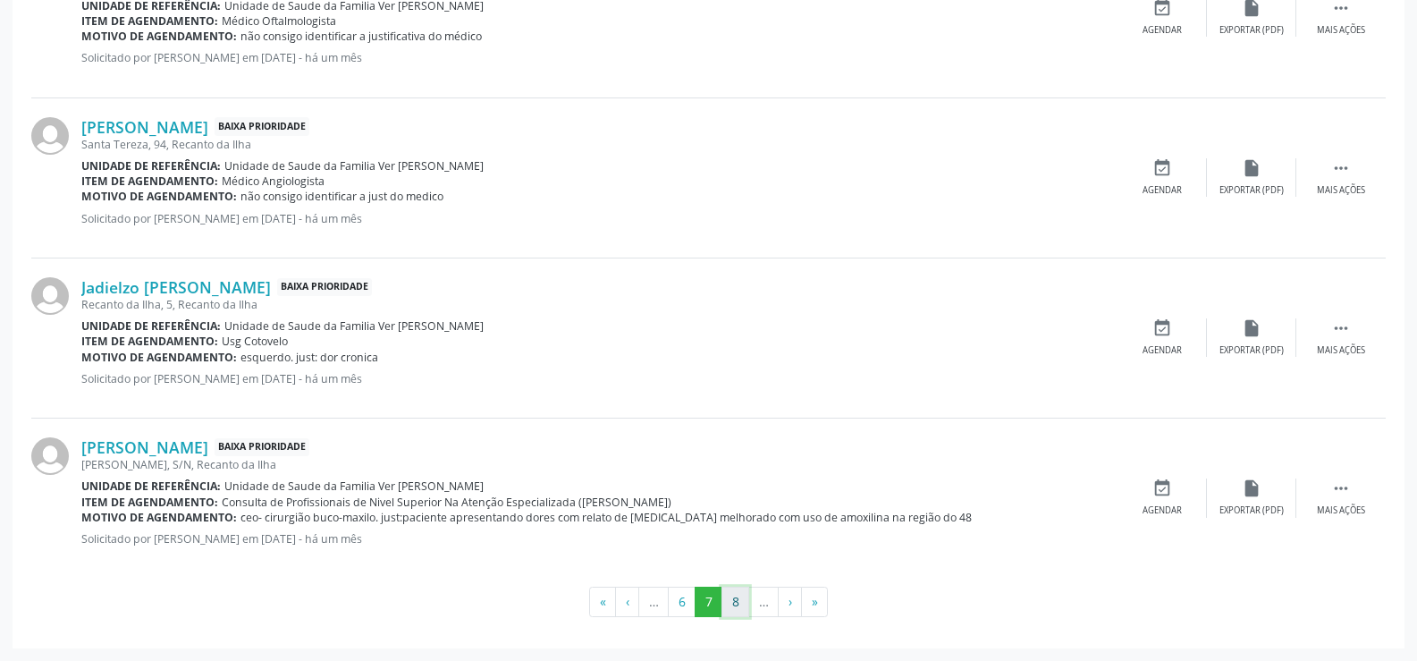
click at [732, 601] on button "8" at bounding box center [735, 601] width 28 height 30
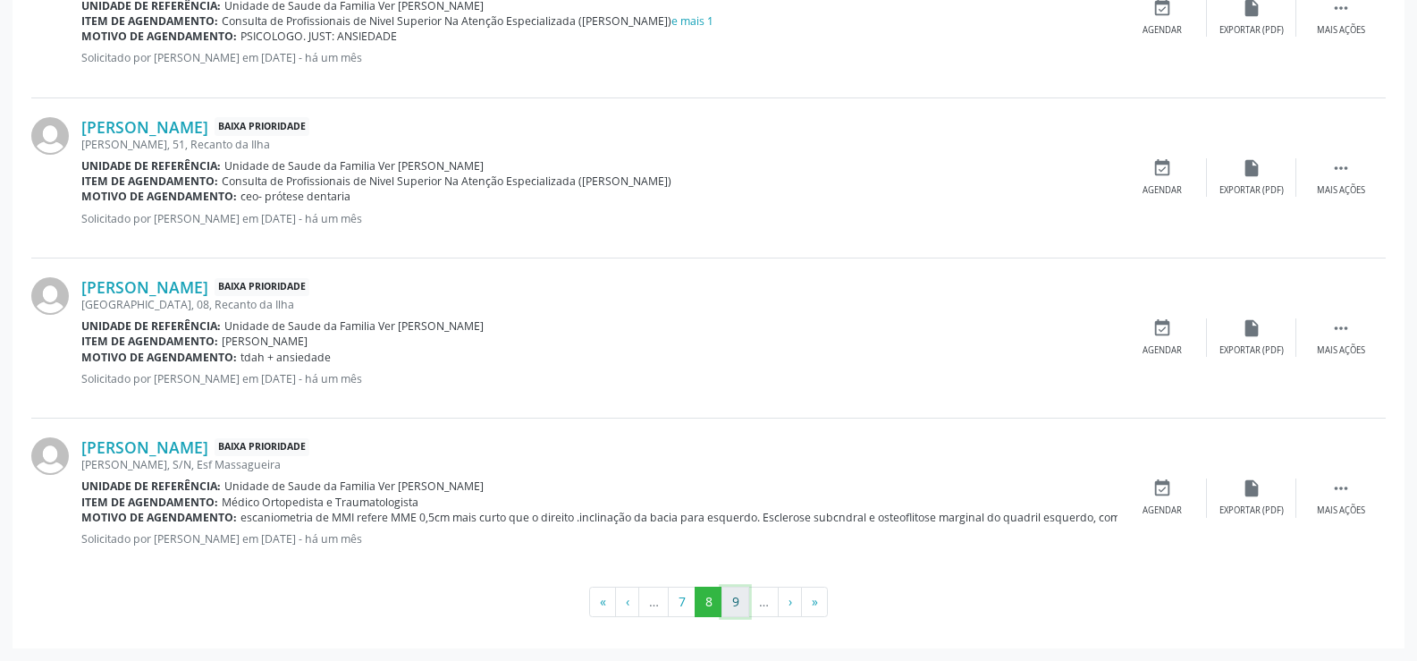
click at [735, 599] on button "9" at bounding box center [735, 601] width 28 height 30
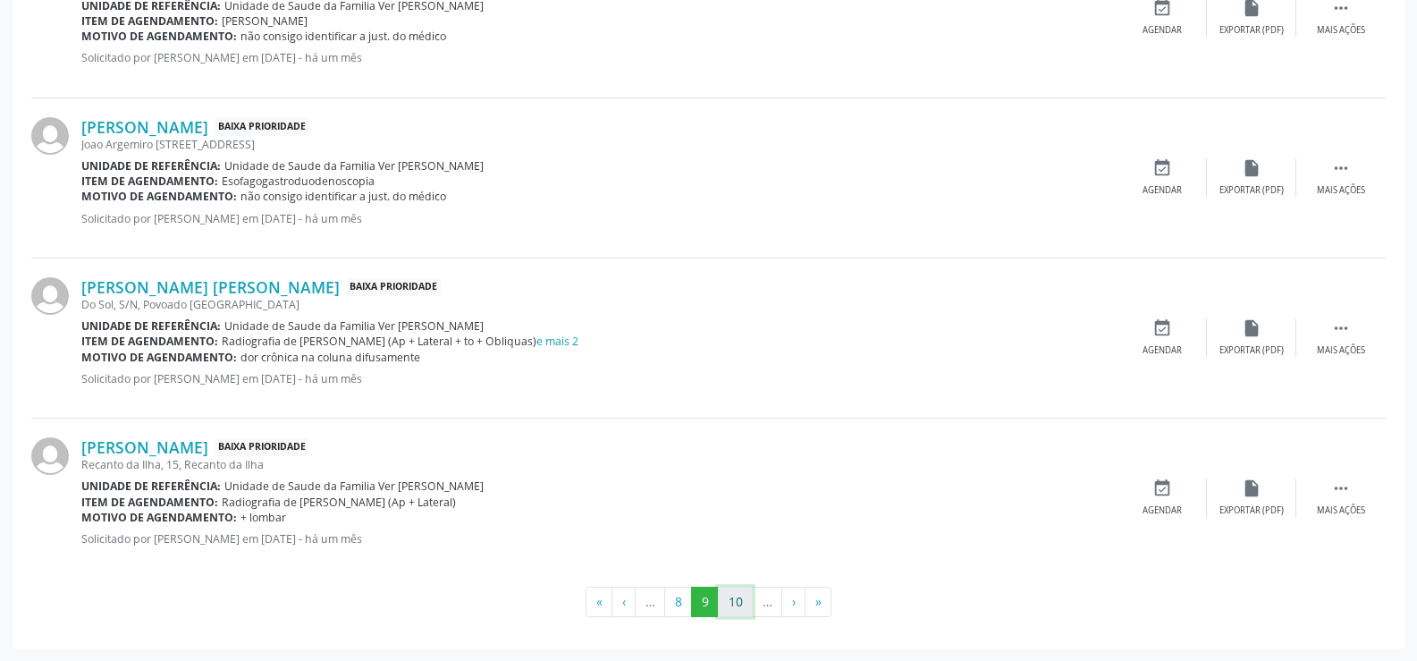
click at [735, 614] on button "10" at bounding box center [735, 601] width 35 height 30
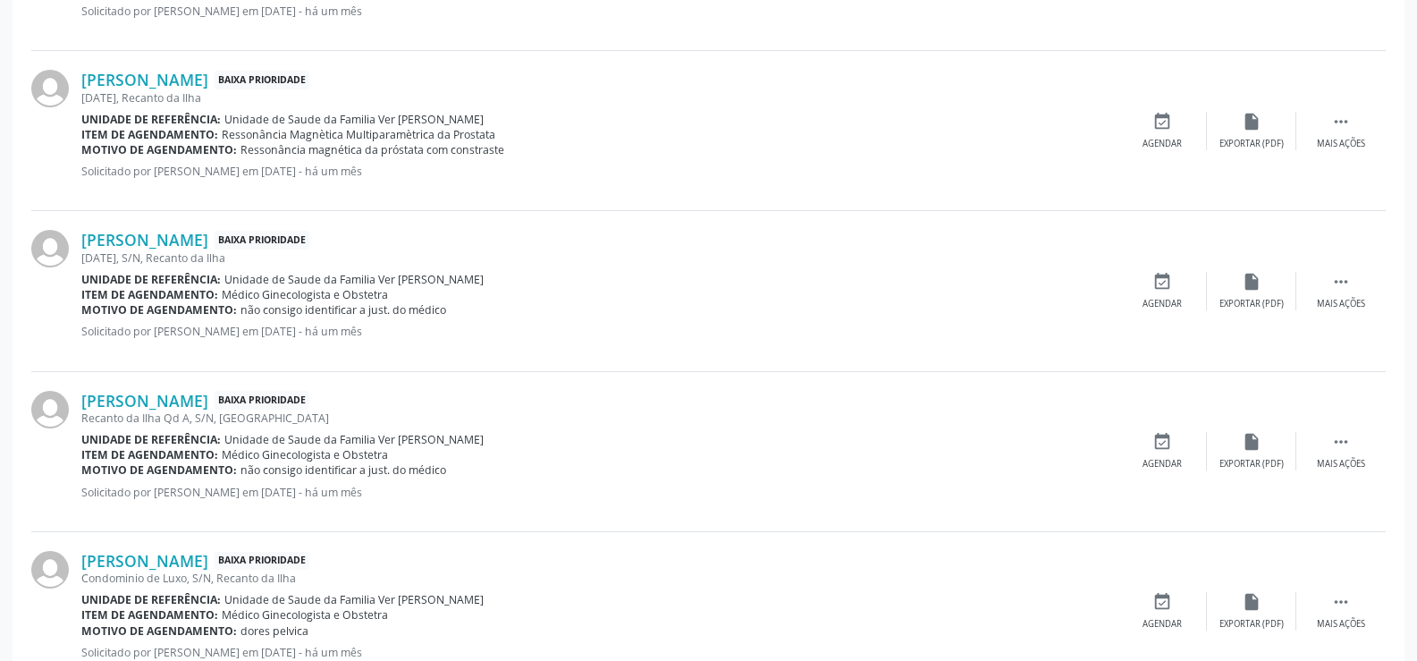
scroll to position [2324, 0]
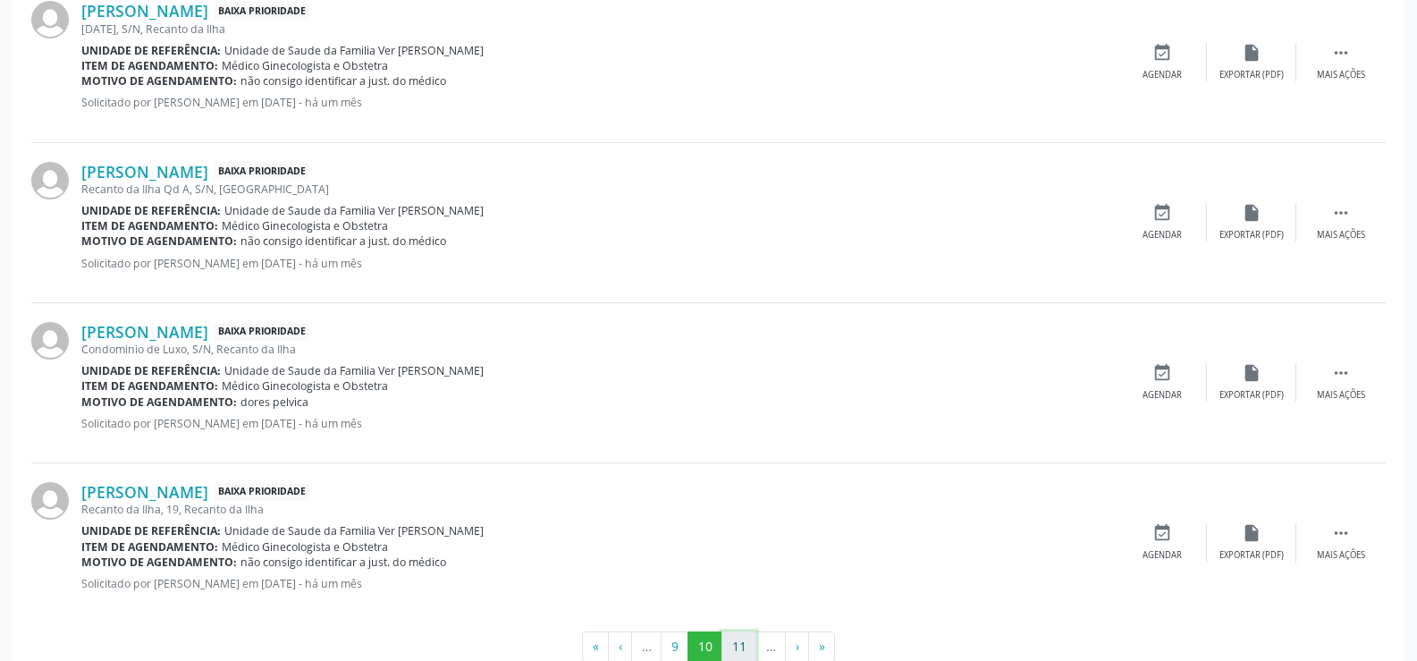
click at [737, 642] on button "11" at bounding box center [738, 646] width 35 height 30
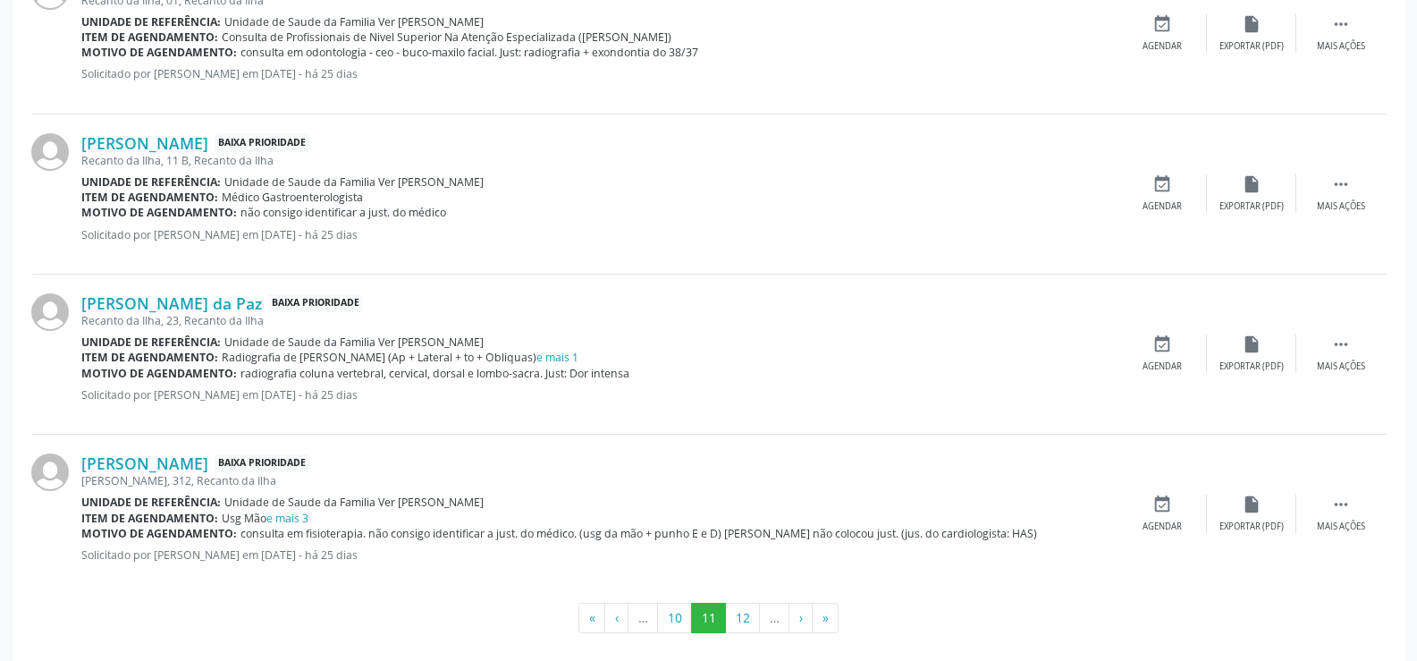
scroll to position [2369, 0]
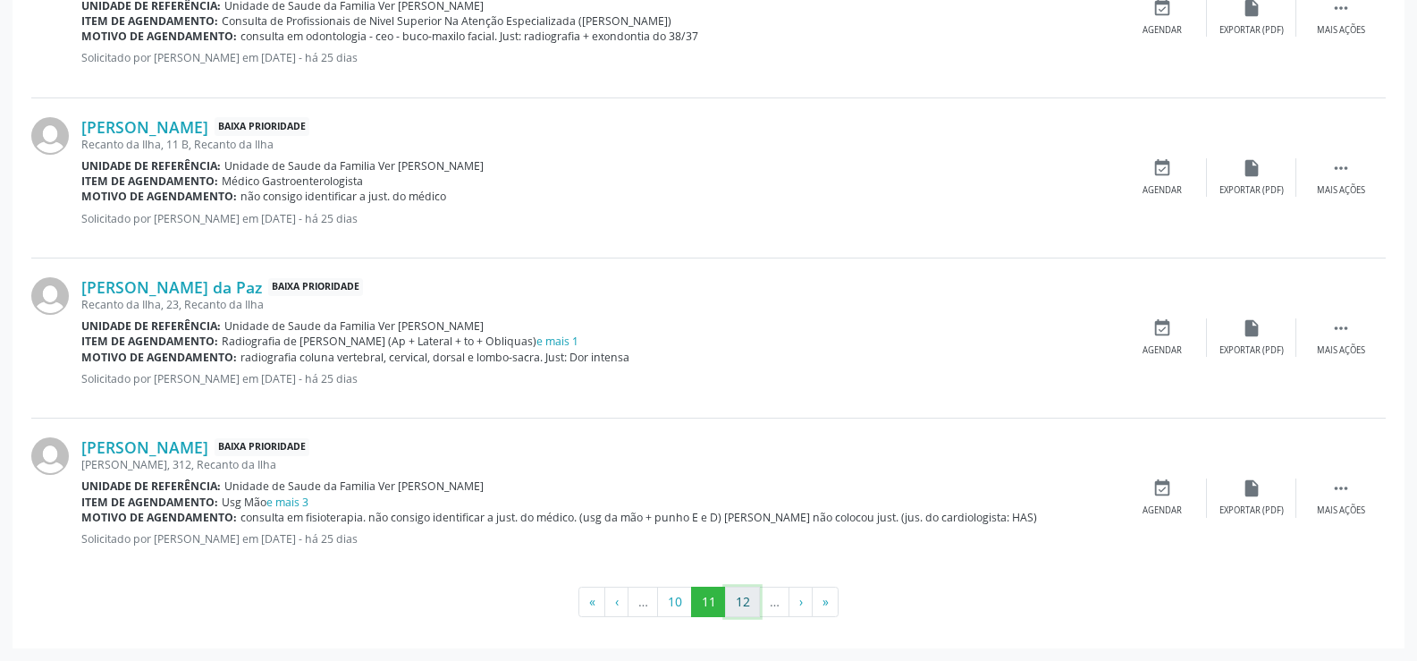
click at [731, 605] on button "12" at bounding box center [742, 601] width 35 height 30
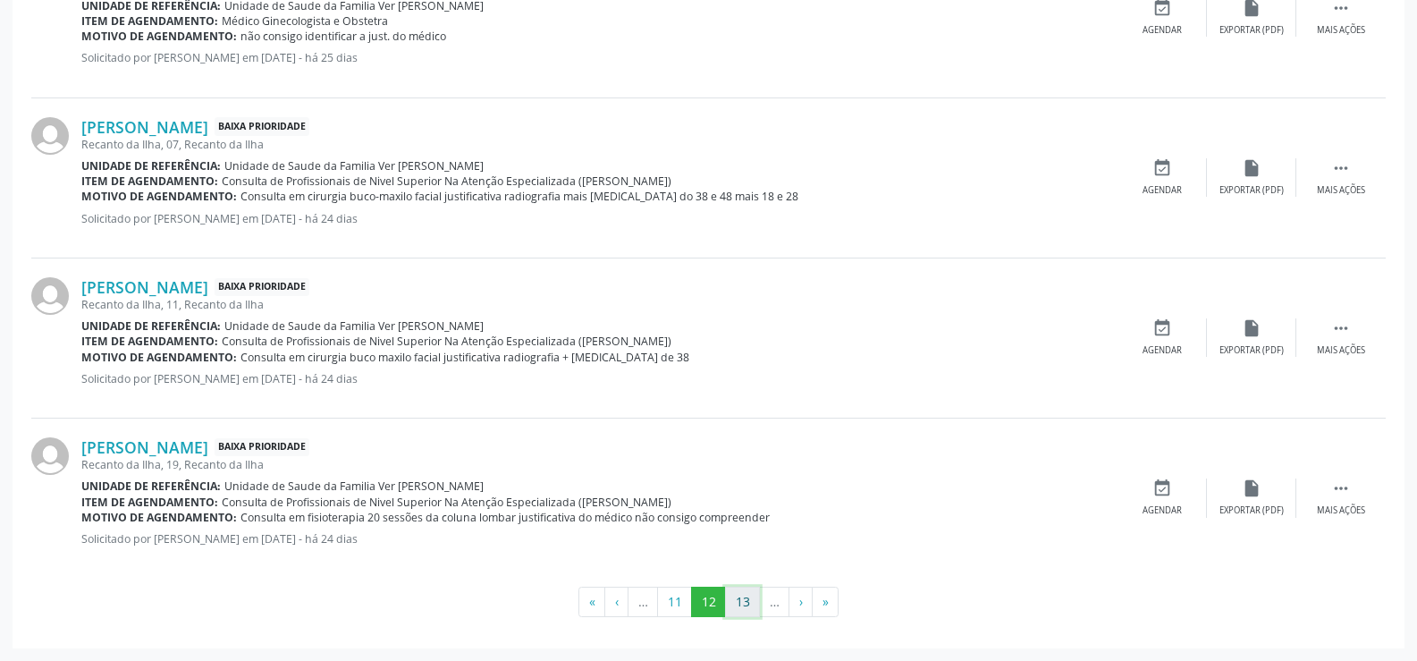
click at [732, 605] on button "13" at bounding box center [742, 601] width 35 height 30
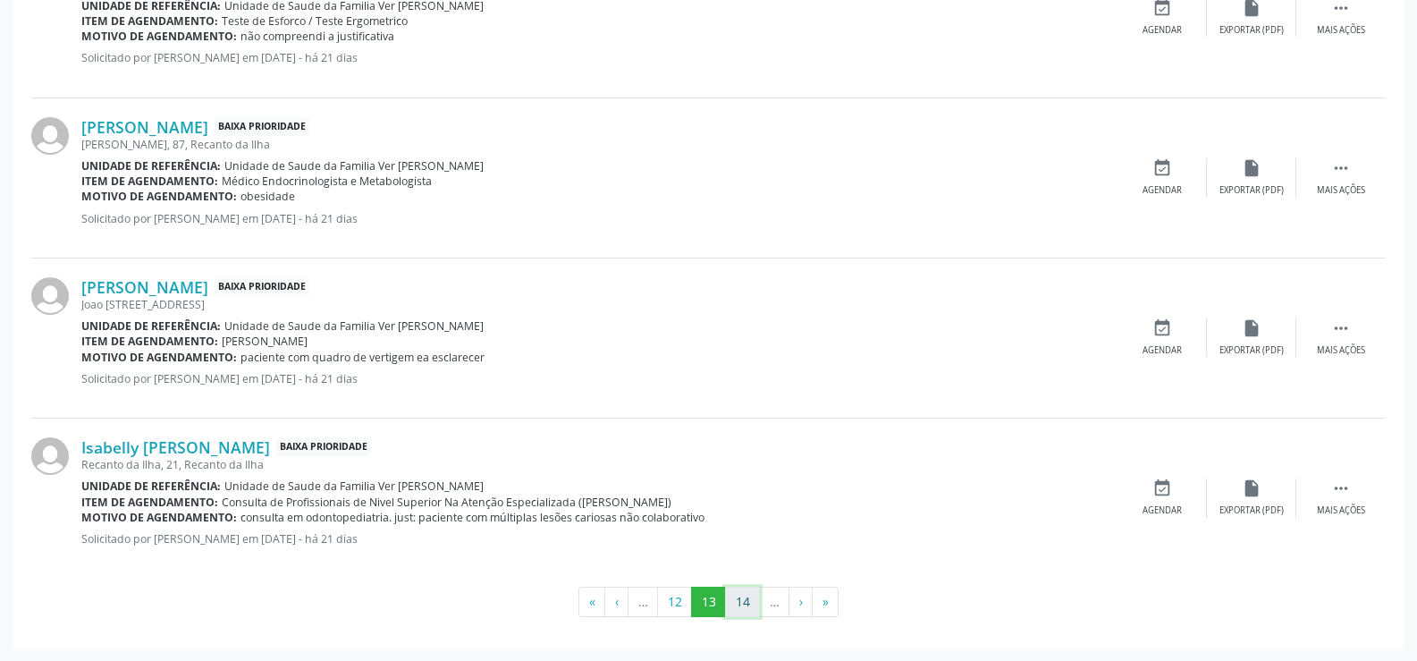
click at [738, 605] on button "14" at bounding box center [742, 601] width 35 height 30
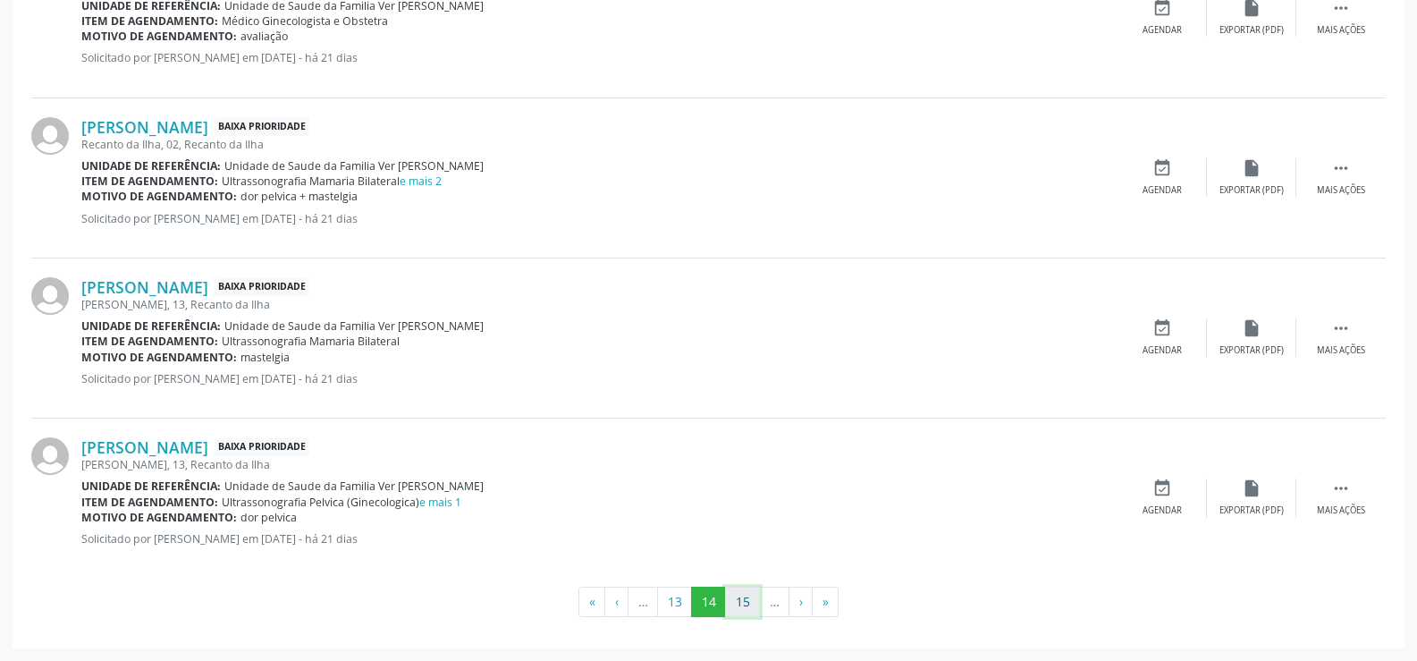
click at [740, 591] on button "15" at bounding box center [742, 601] width 35 height 30
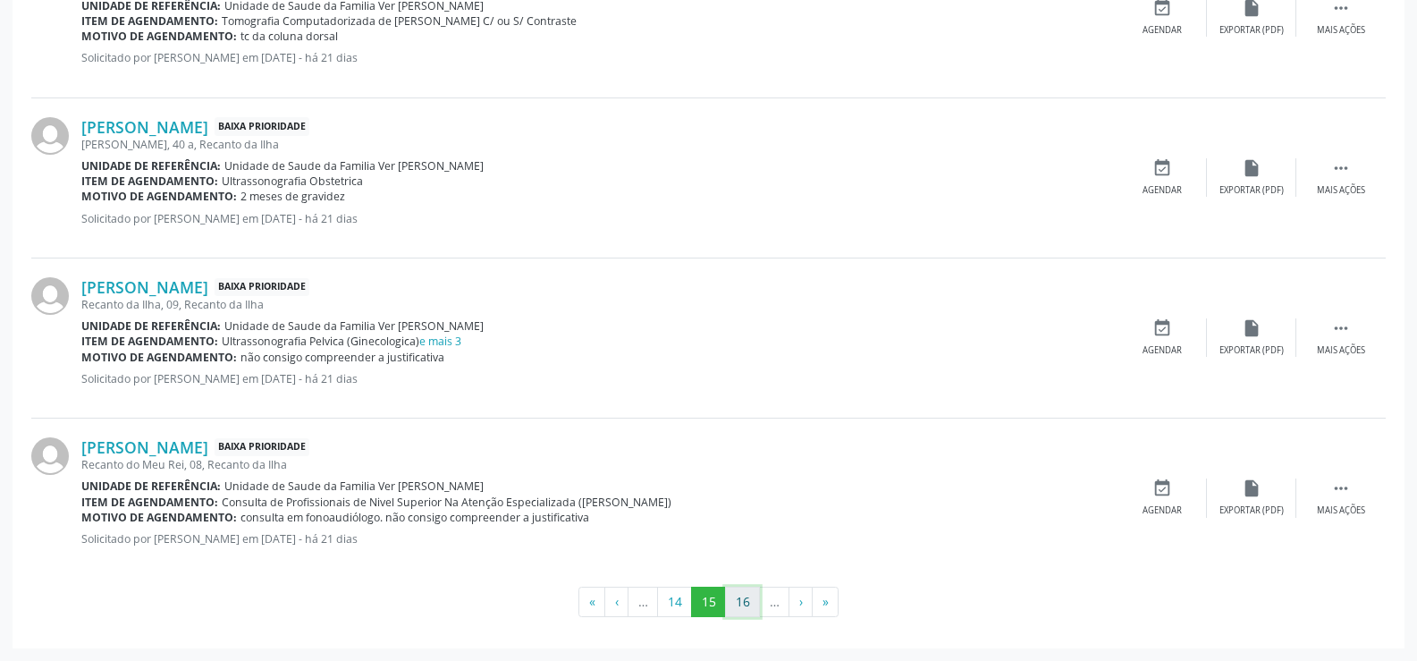
click at [753, 606] on button "16" at bounding box center [742, 601] width 35 height 30
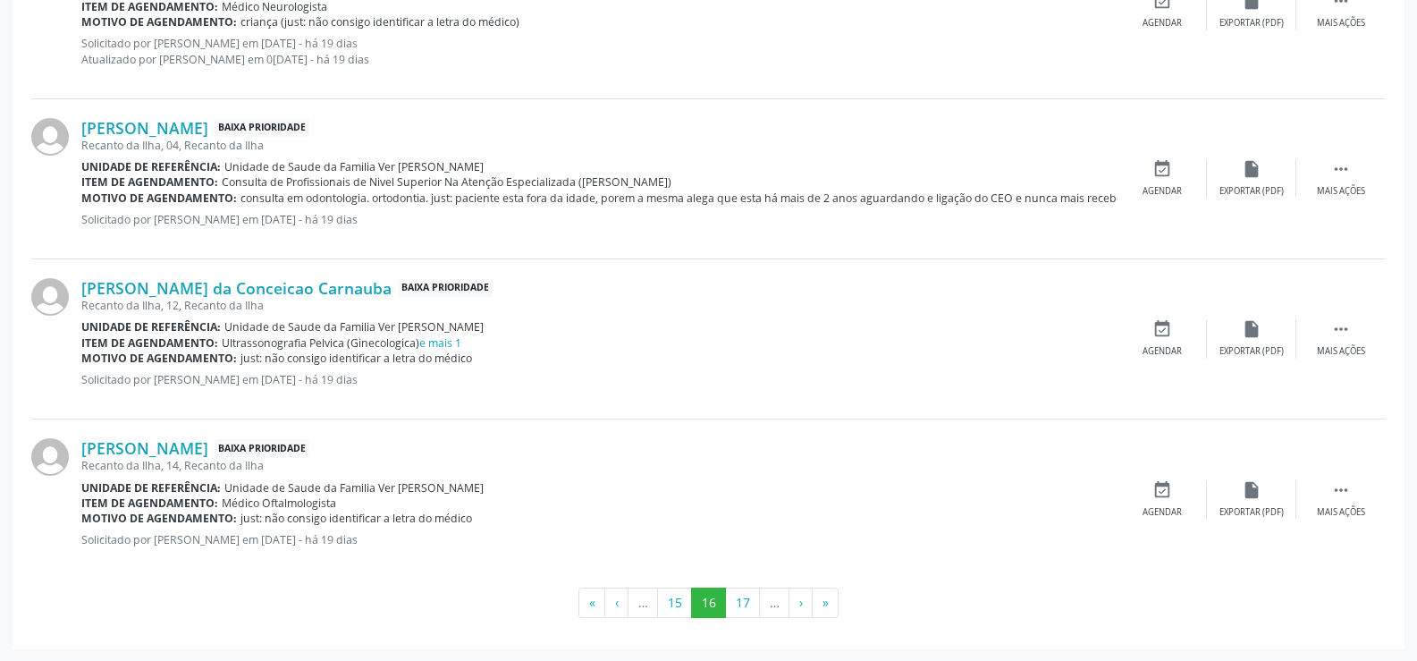
scroll to position [2384, 0]
click at [752, 602] on button "17" at bounding box center [742, 601] width 35 height 30
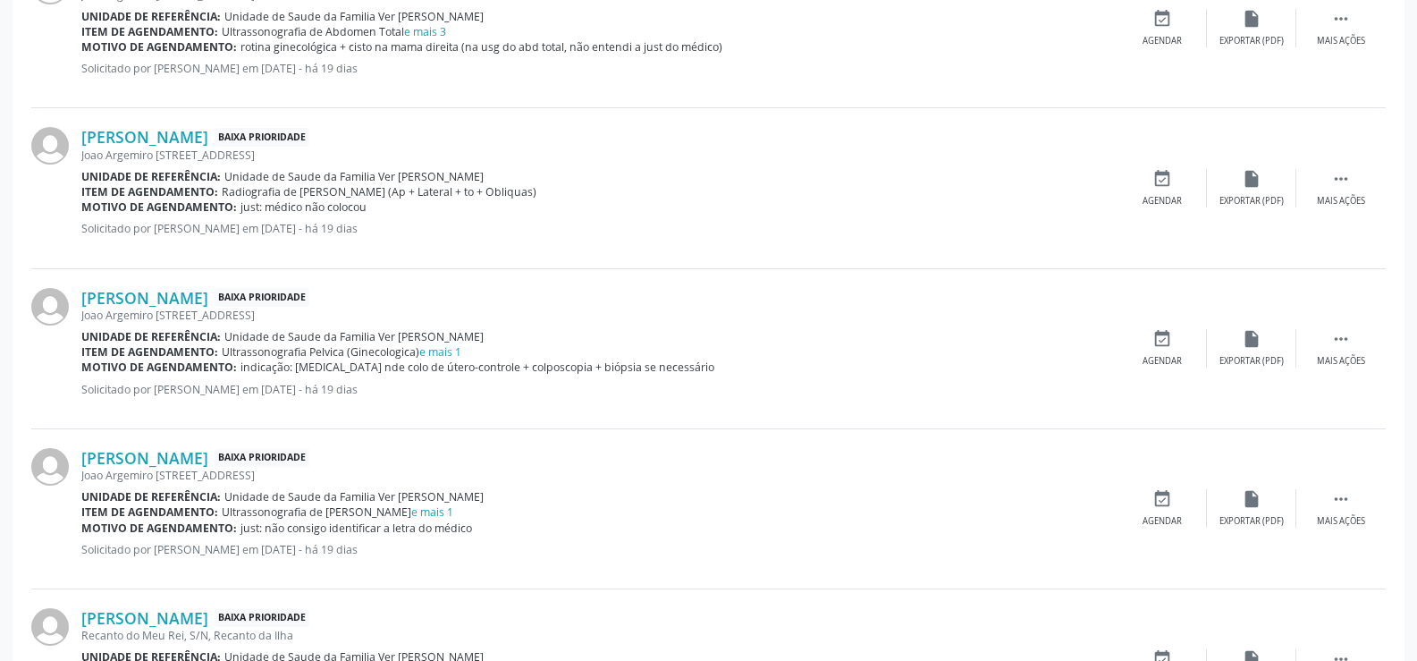
scroll to position [2369, 0]
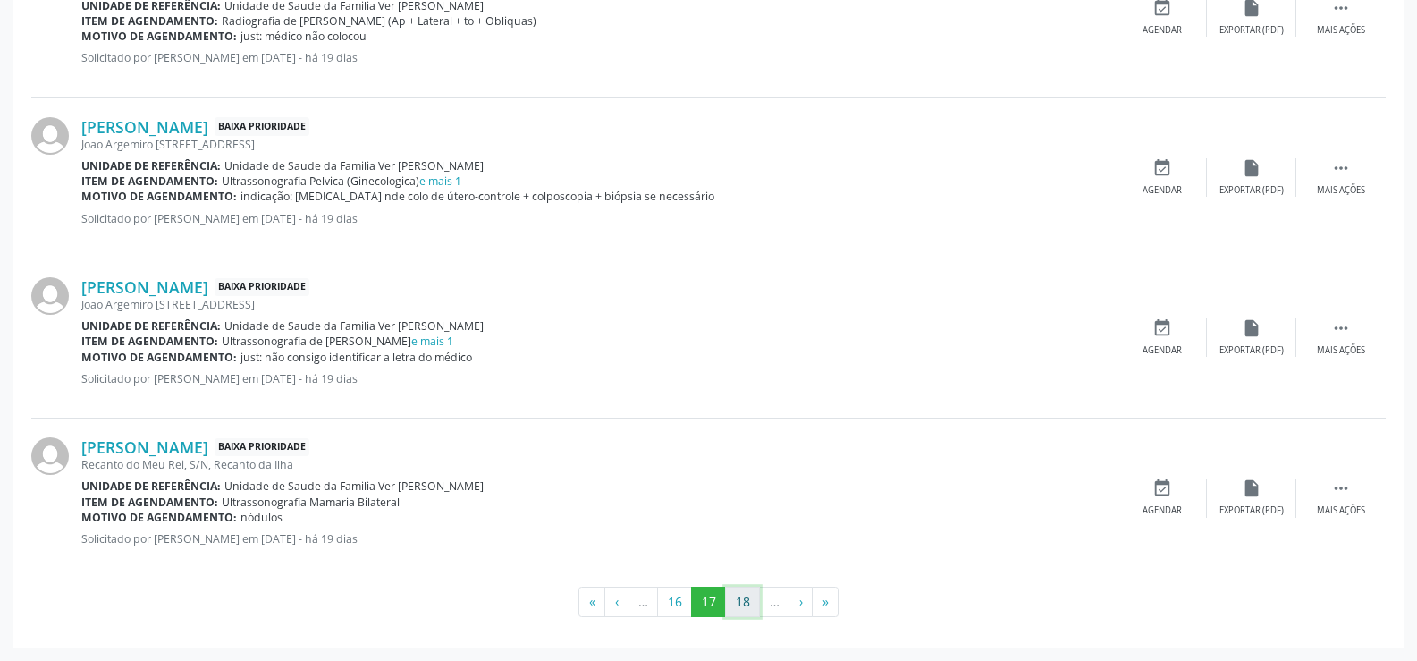
click at [739, 602] on button "18" at bounding box center [742, 601] width 35 height 30
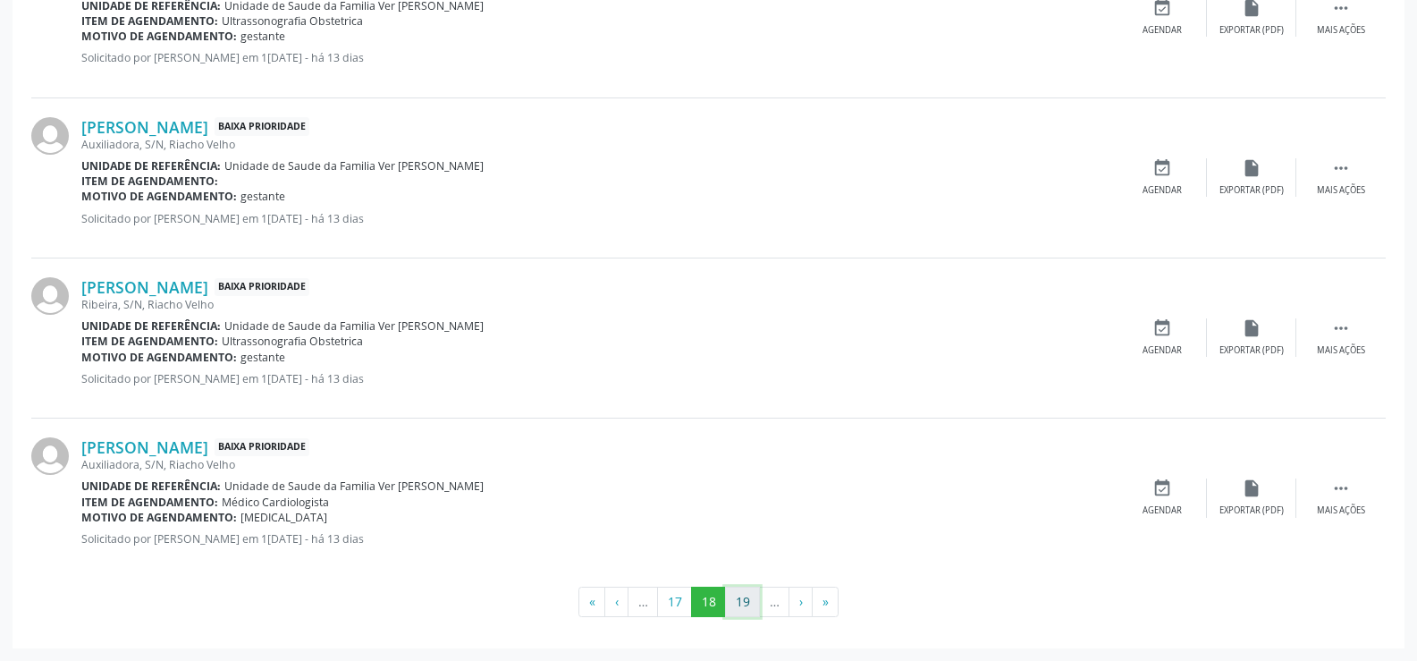
click at [745, 611] on button "19" at bounding box center [742, 601] width 35 height 30
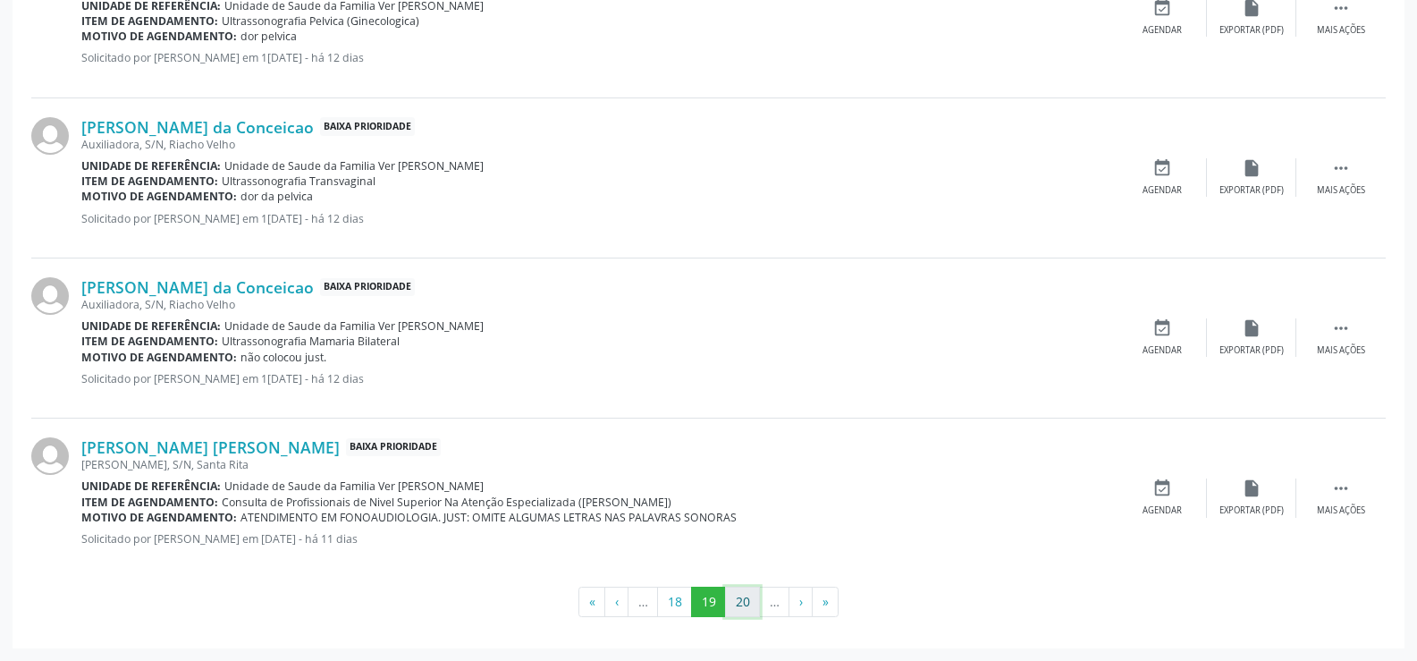
click at [737, 611] on button "20" at bounding box center [742, 601] width 35 height 30
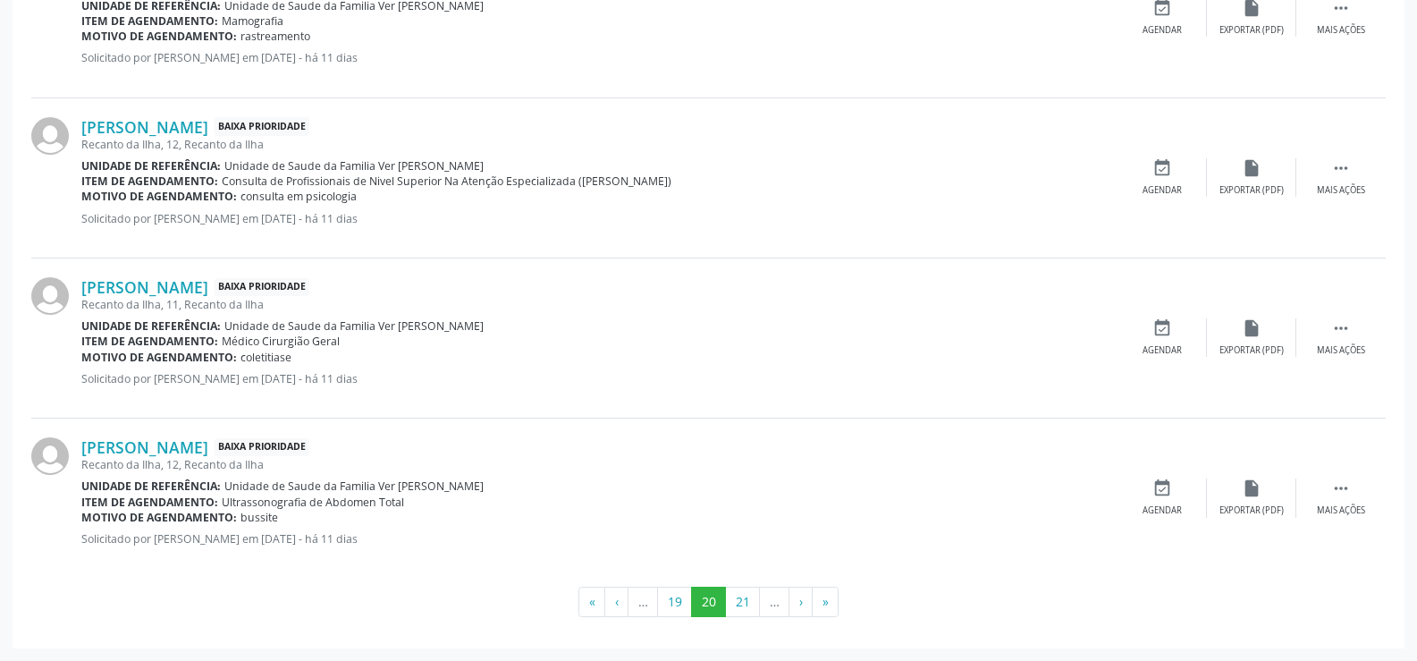
click at [715, 355] on div "[PERSON_NAME] Baixa Prioridade Recanto da Ilha, 11, [GEOGRAPHIC_DATA] Unidade d…" at bounding box center [599, 338] width 1036 height 122
click at [737, 603] on button "21" at bounding box center [742, 601] width 35 height 30
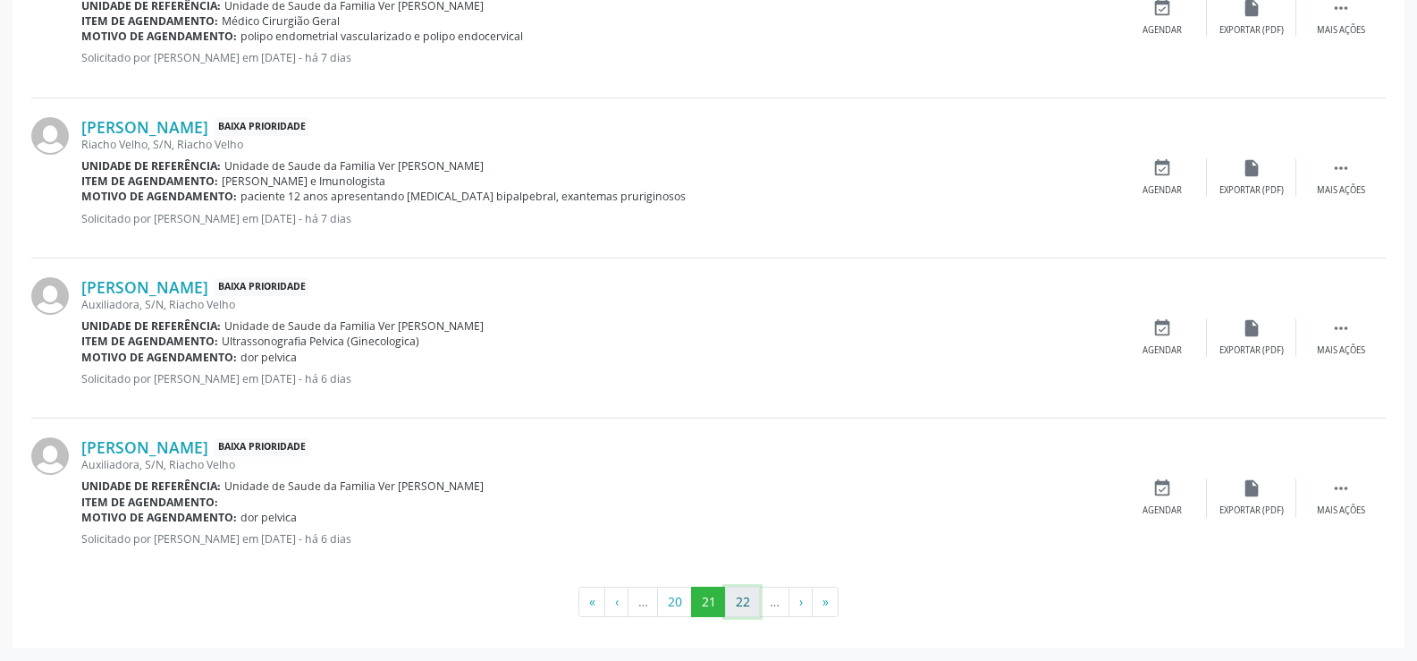
click at [727, 602] on button "22" at bounding box center [742, 601] width 35 height 30
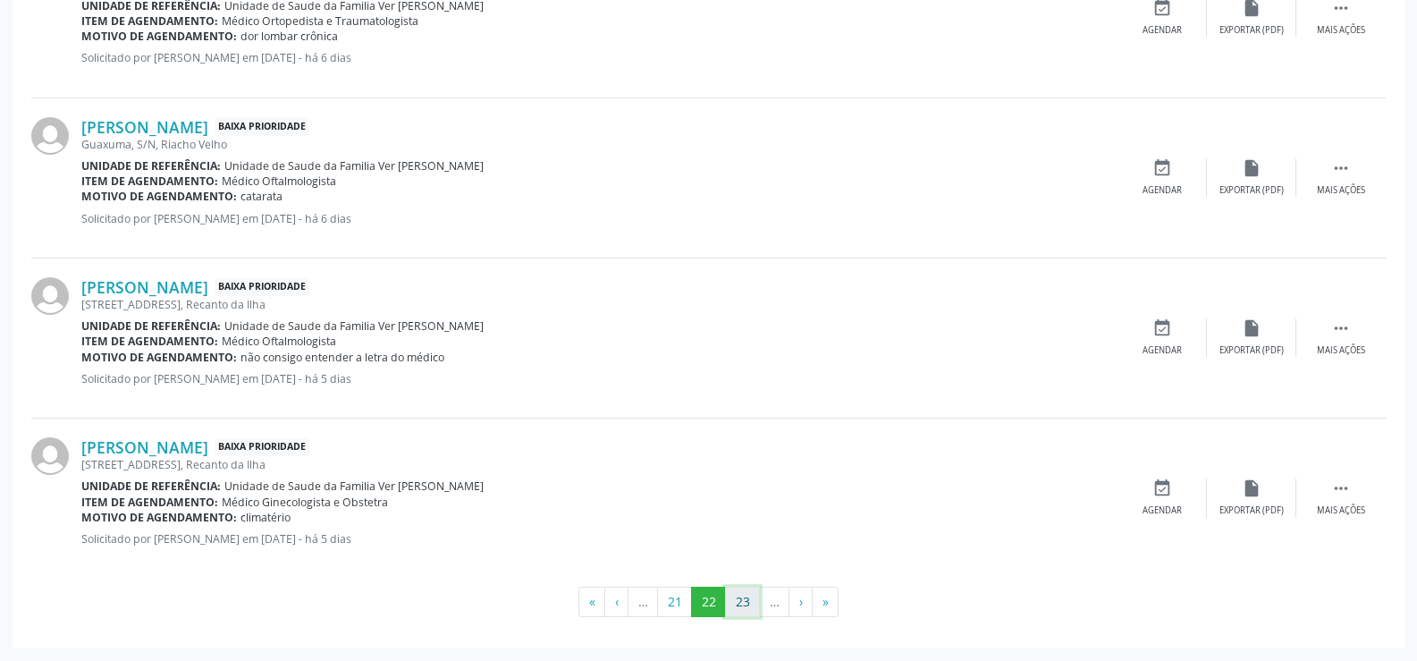
click at [730, 604] on button "23" at bounding box center [742, 601] width 35 height 30
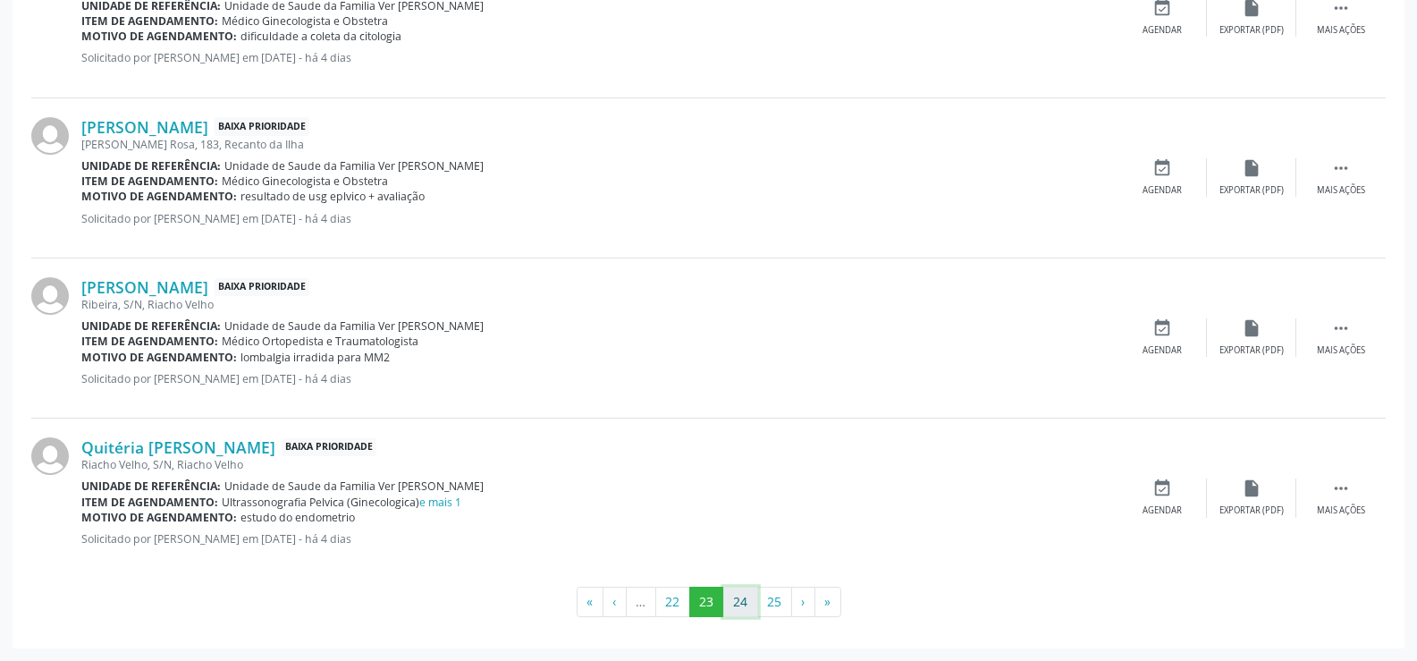
click at [749, 593] on button "24" at bounding box center [740, 601] width 35 height 30
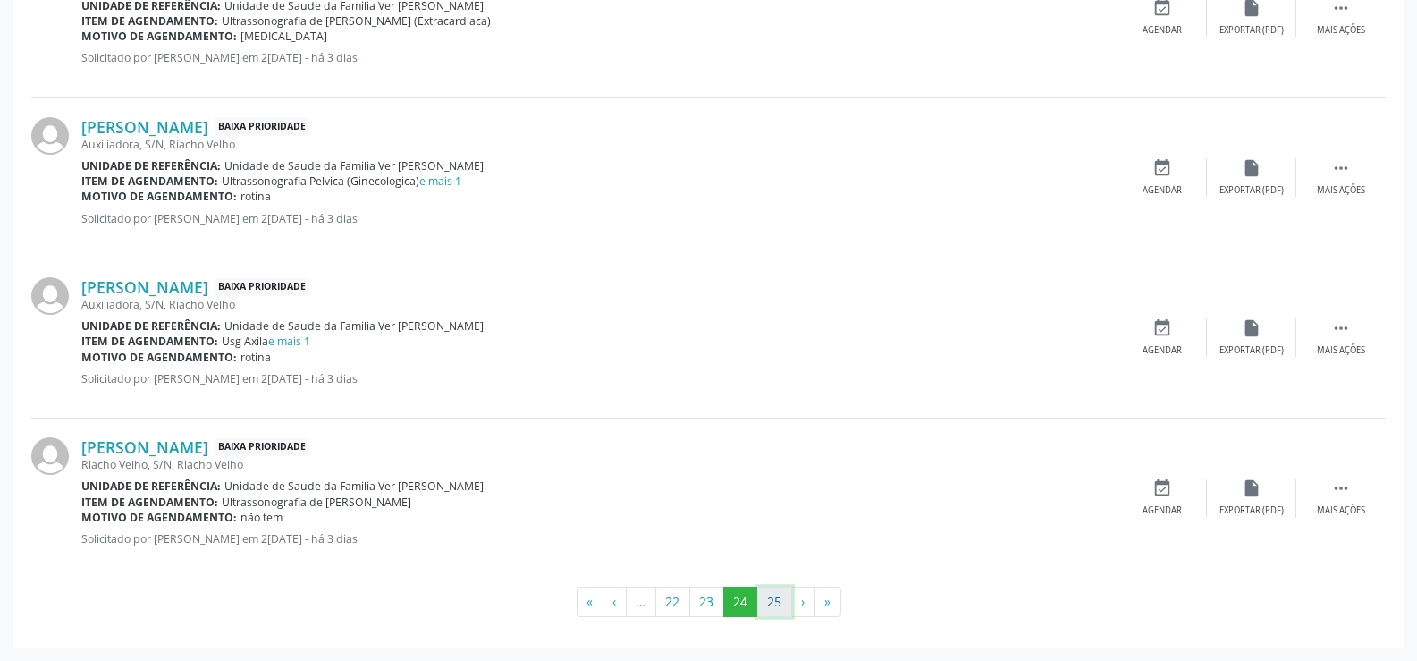
click at [765, 595] on button "25" at bounding box center [774, 601] width 35 height 30
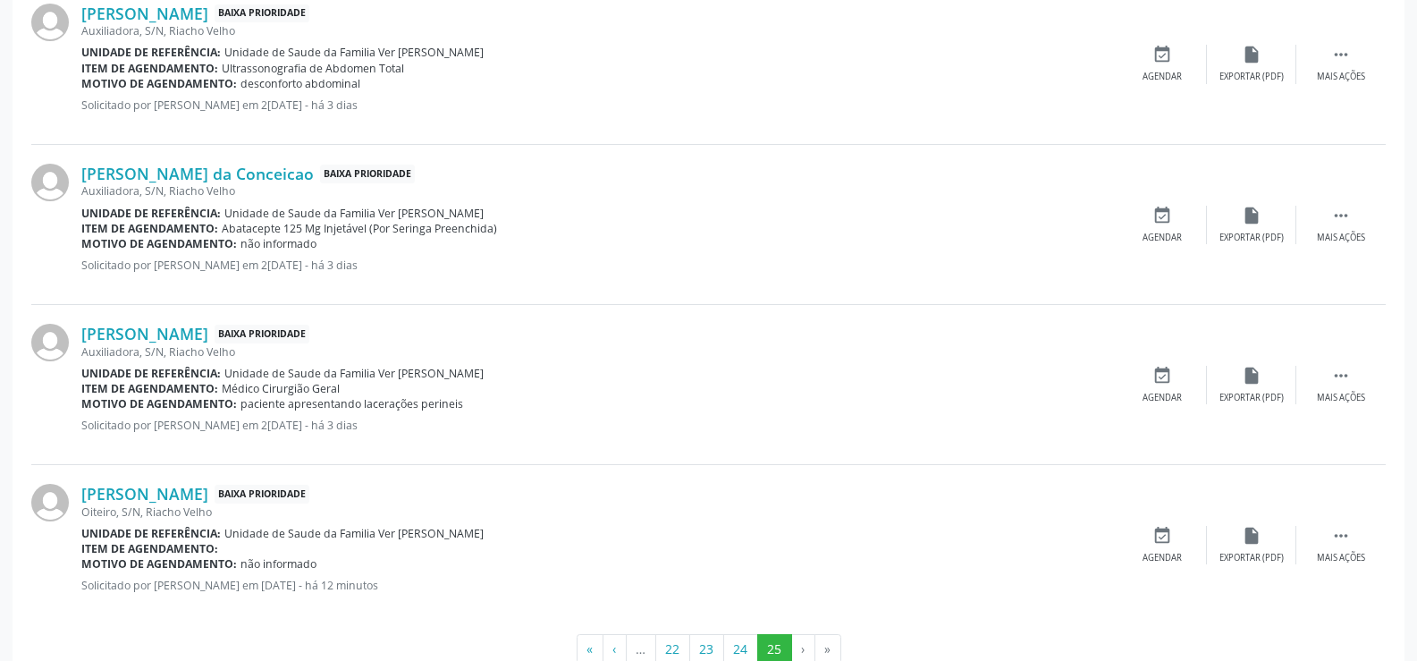
scroll to position [1073, 0]
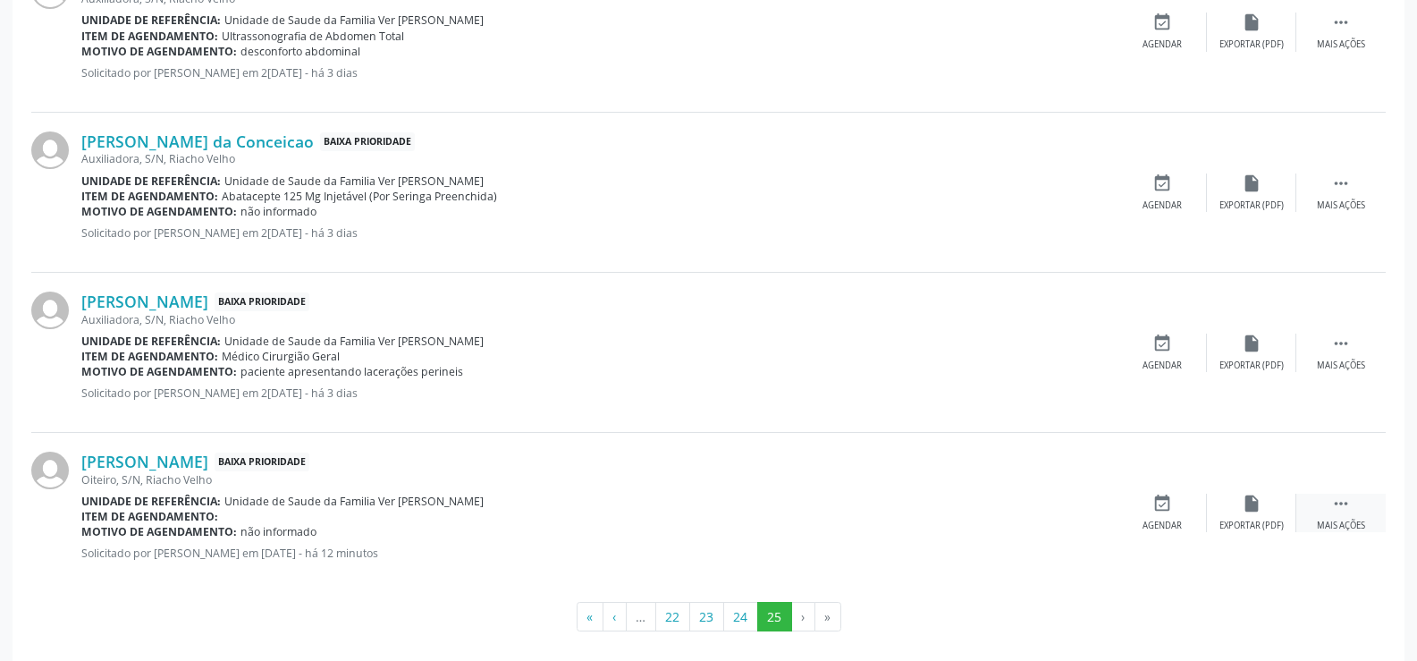
click at [1340, 505] on icon "" at bounding box center [1341, 503] width 20 height 20
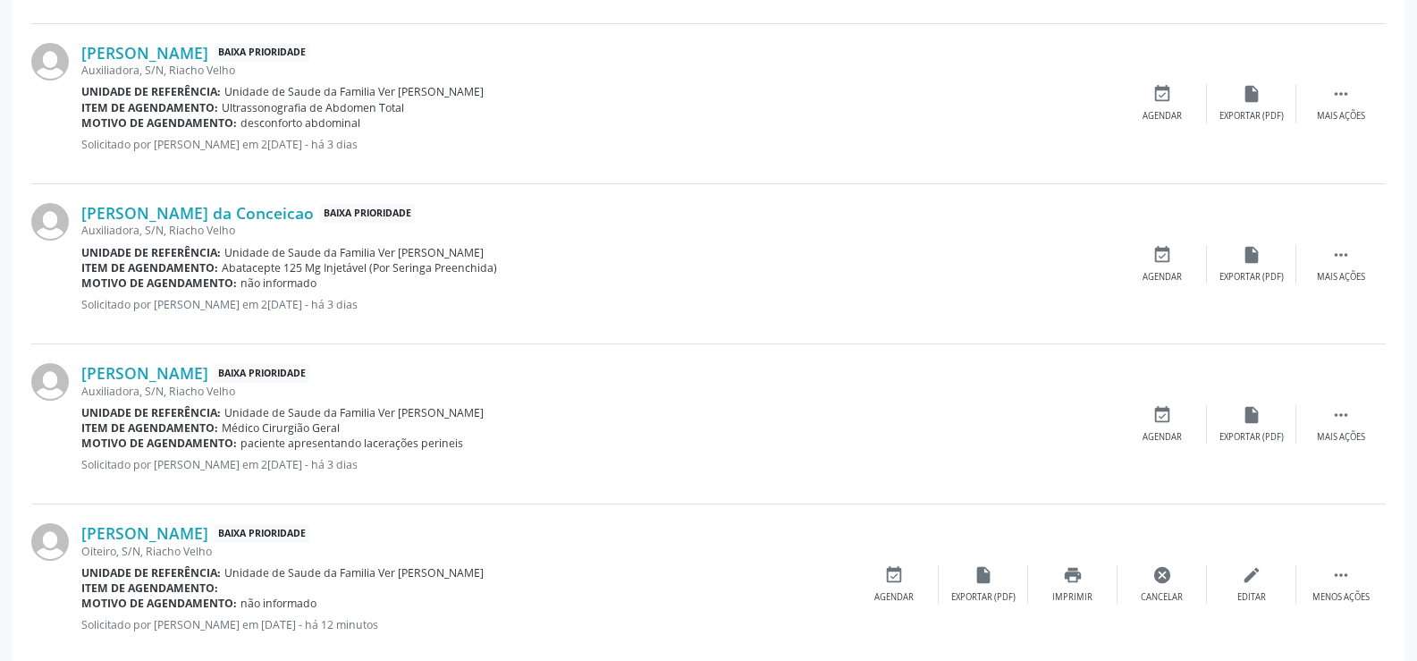
scroll to position [1087, 0]
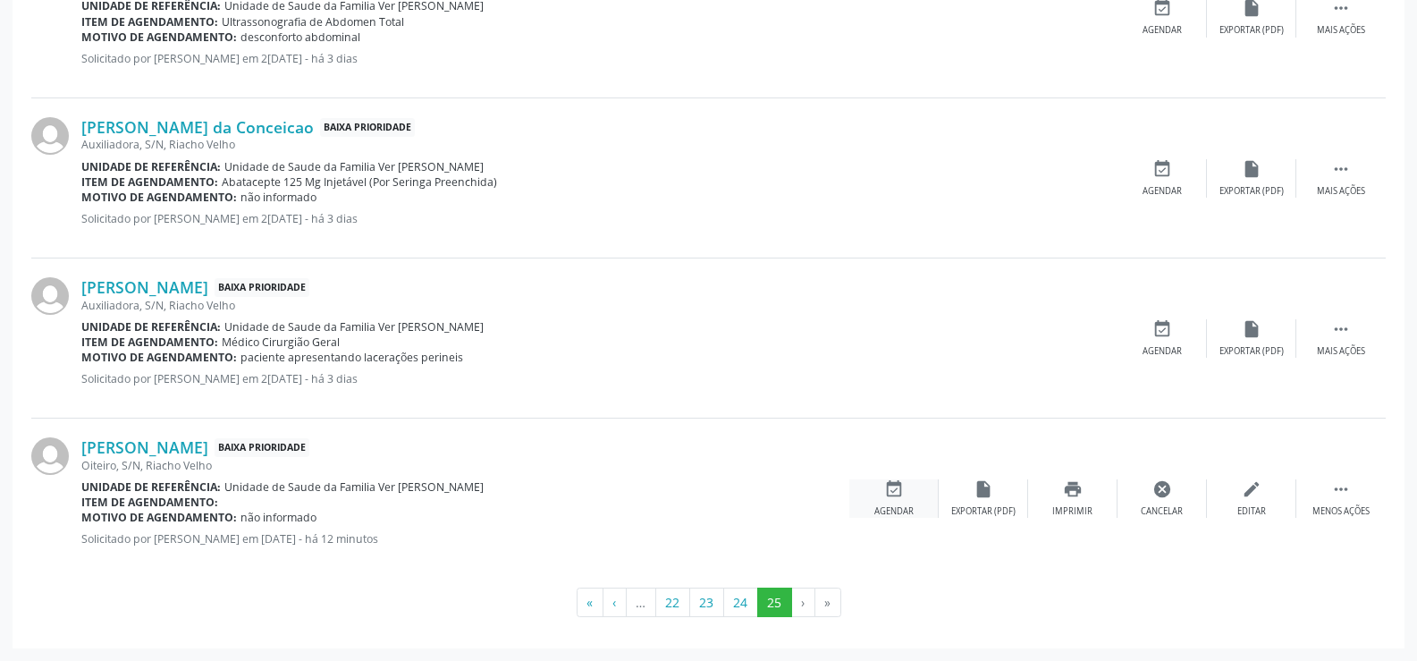
click at [887, 494] on icon "event_available" at bounding box center [894, 489] width 20 height 20
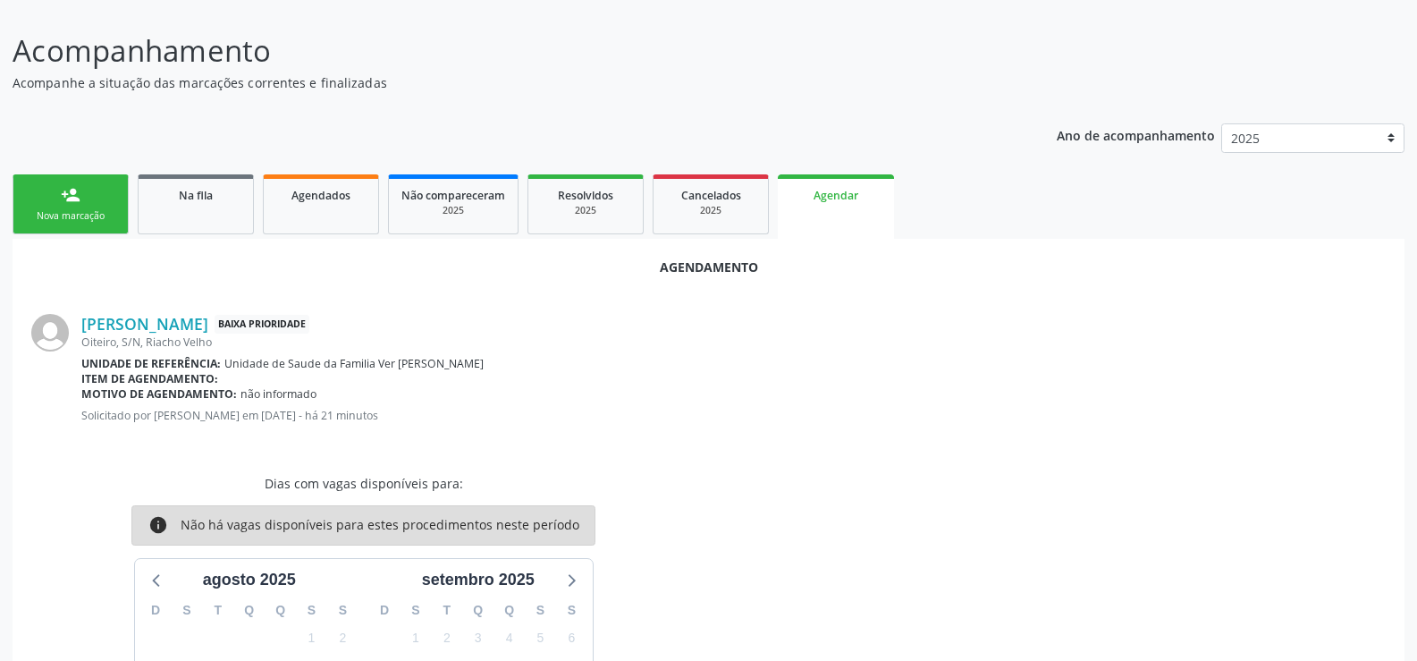
scroll to position [61, 0]
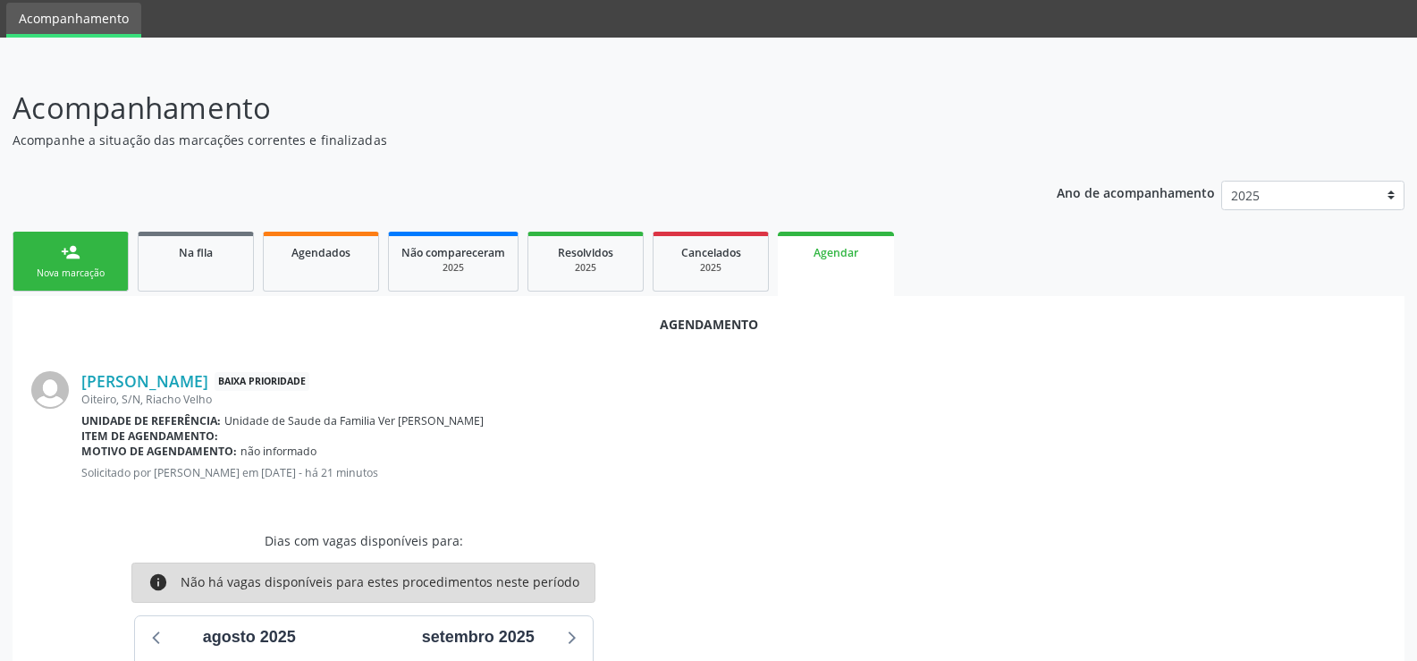
click at [59, 260] on link "person_add Nova marcação" at bounding box center [71, 262] width 116 height 60
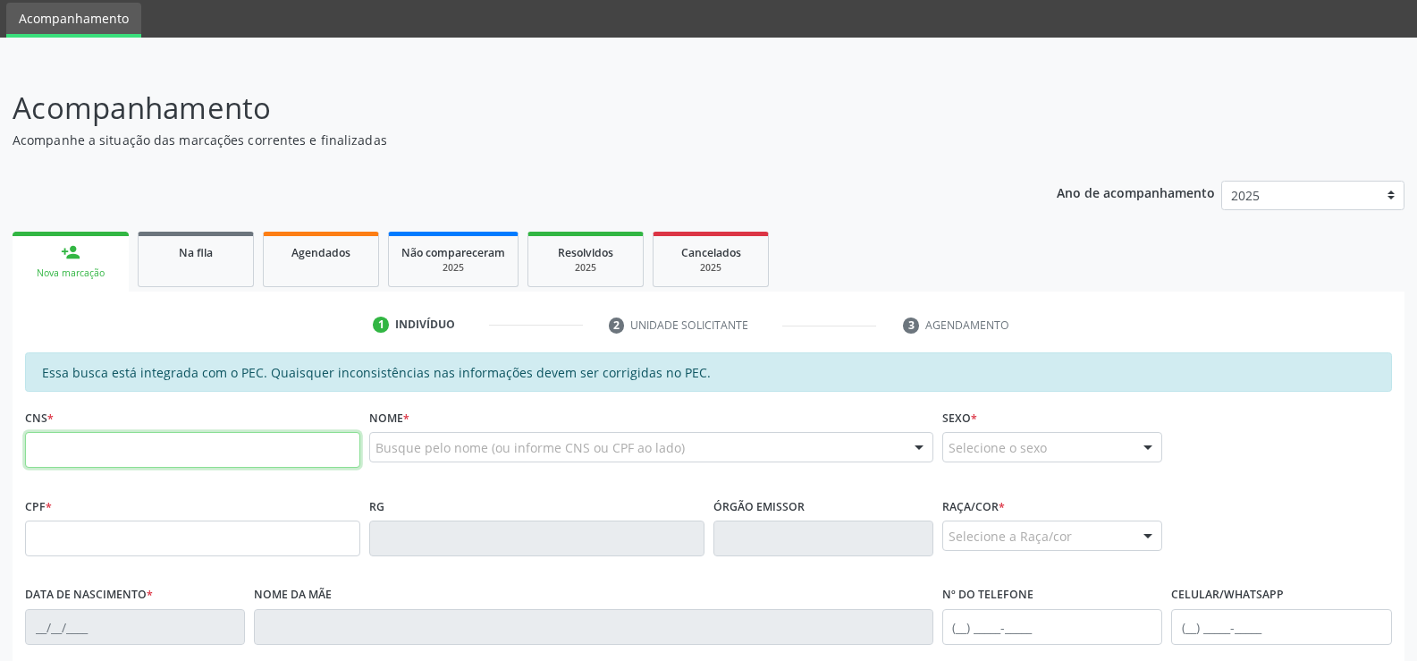
click at [74, 457] on input "text" at bounding box center [192, 450] width 335 height 36
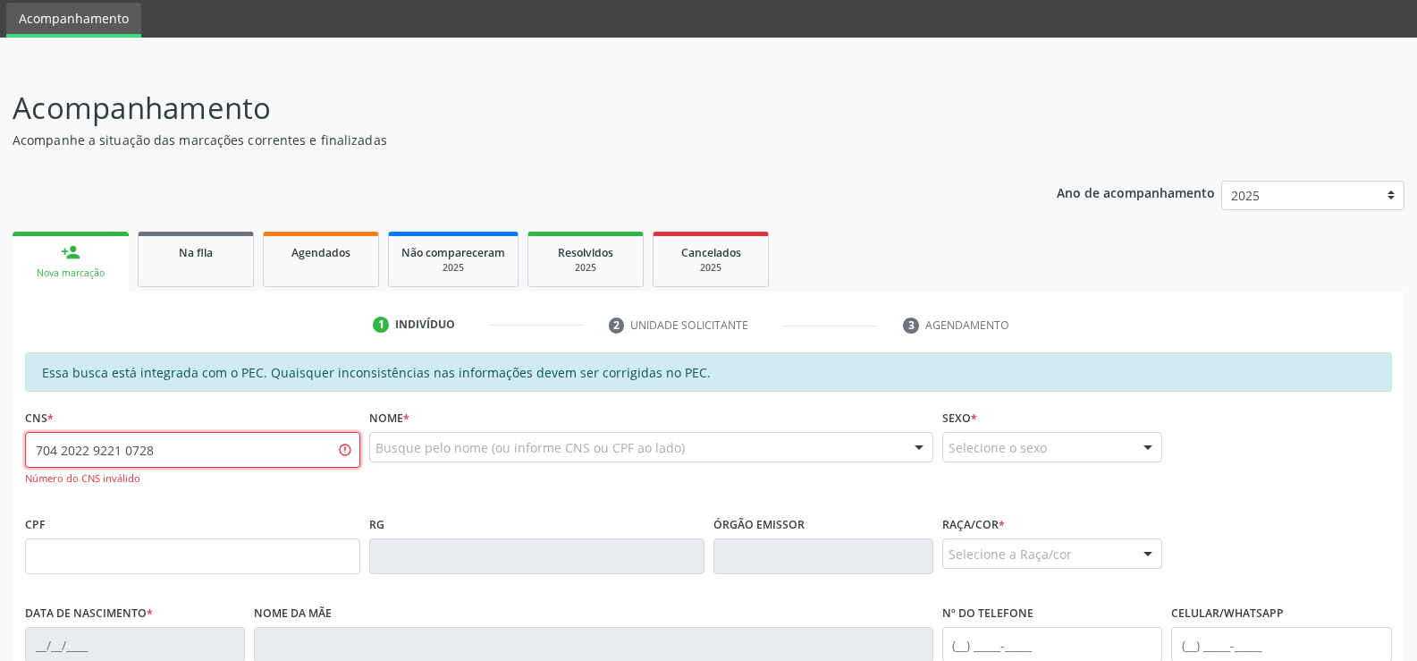
click at [244, 437] on input "704 2022 9221 0728" at bounding box center [192, 450] width 335 height 36
type input "7"
type input "704 2022 9210 7282"
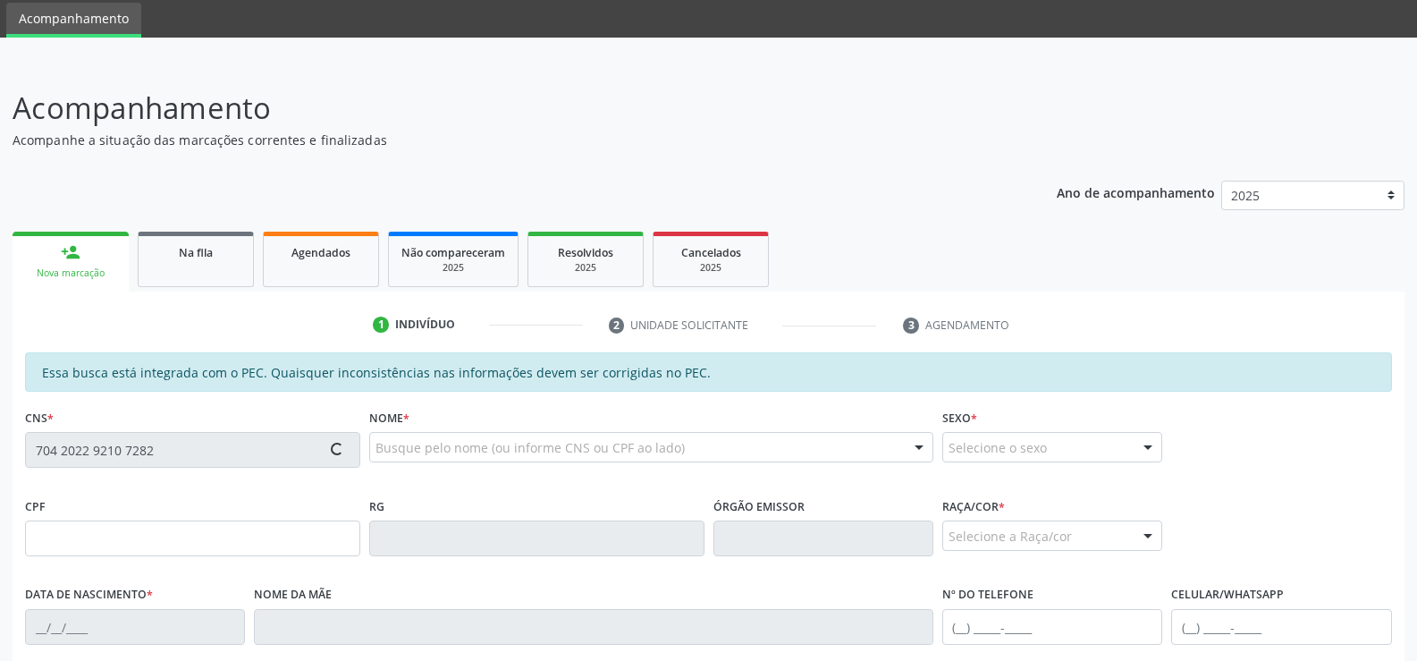
type input "121.974.314-39"
type input "0[DATE]"
type input "[PERSON_NAME]"
type input "[PHONE_NUMBER]"
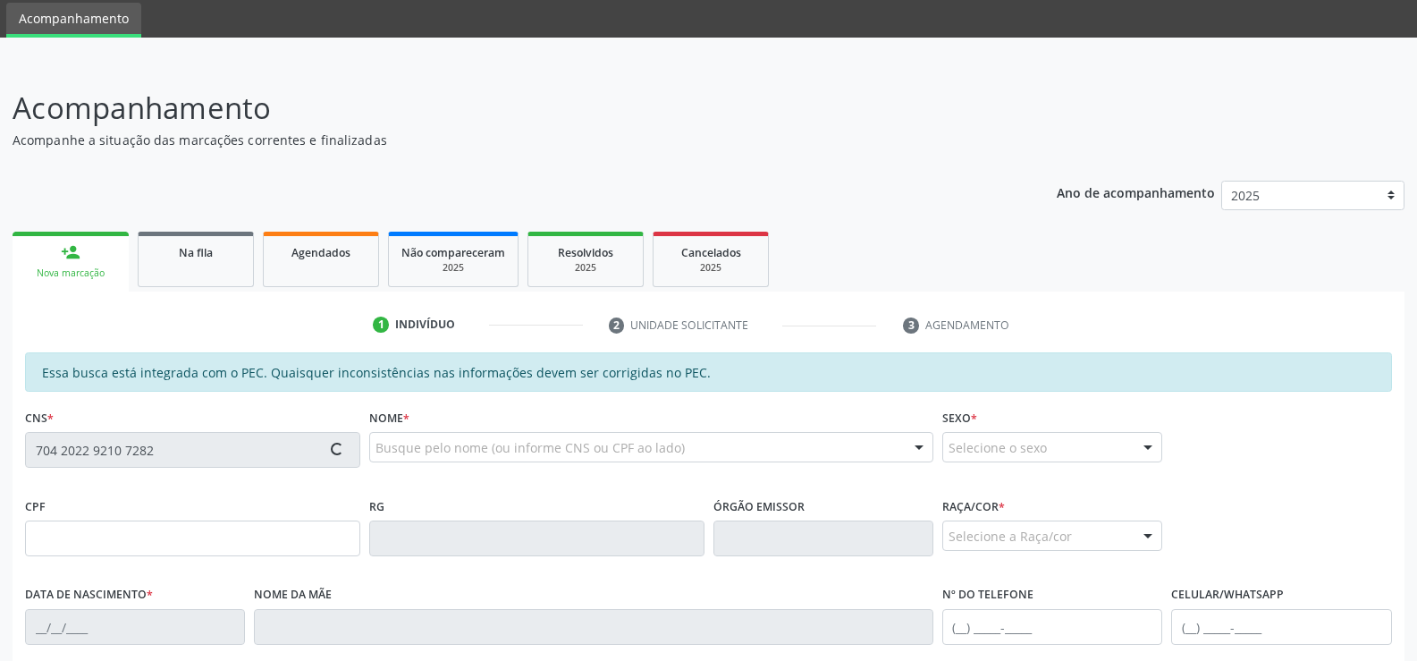
type input "S/N"
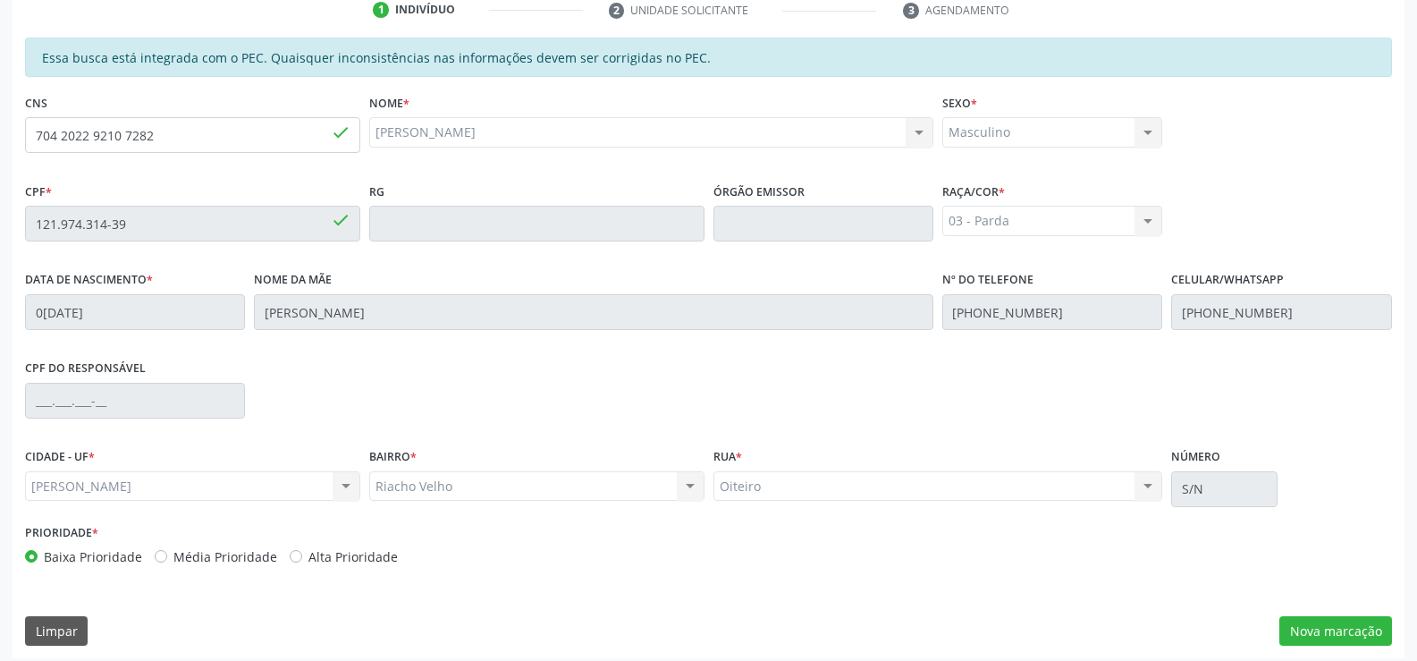
scroll to position [385, 0]
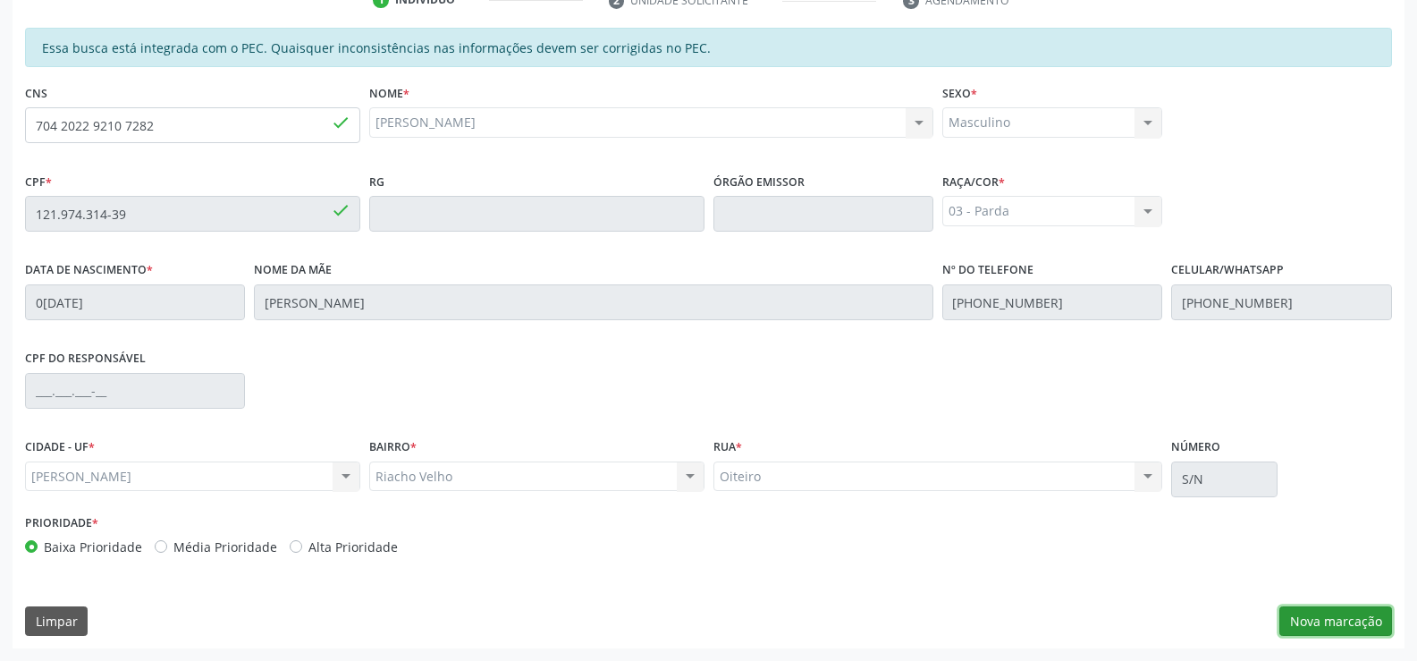
click at [1312, 618] on button "Nova marcação" at bounding box center [1335, 621] width 113 height 30
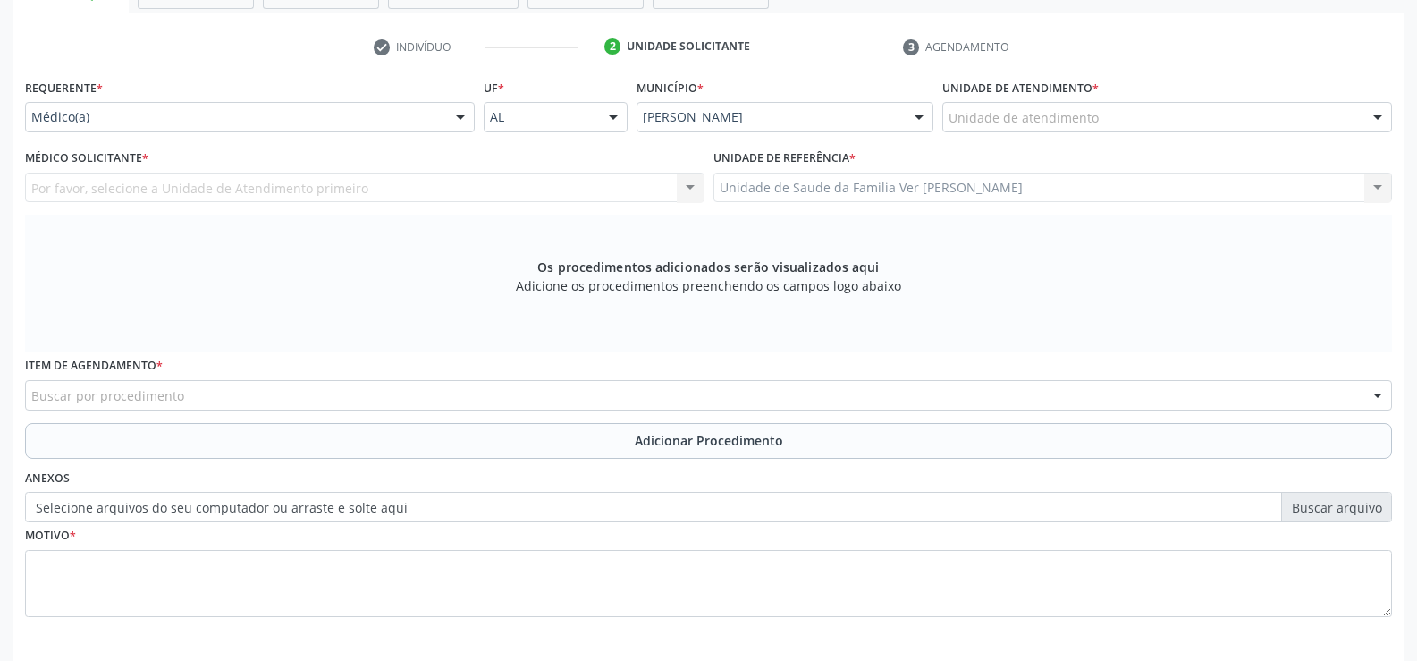
scroll to position [297, 0]
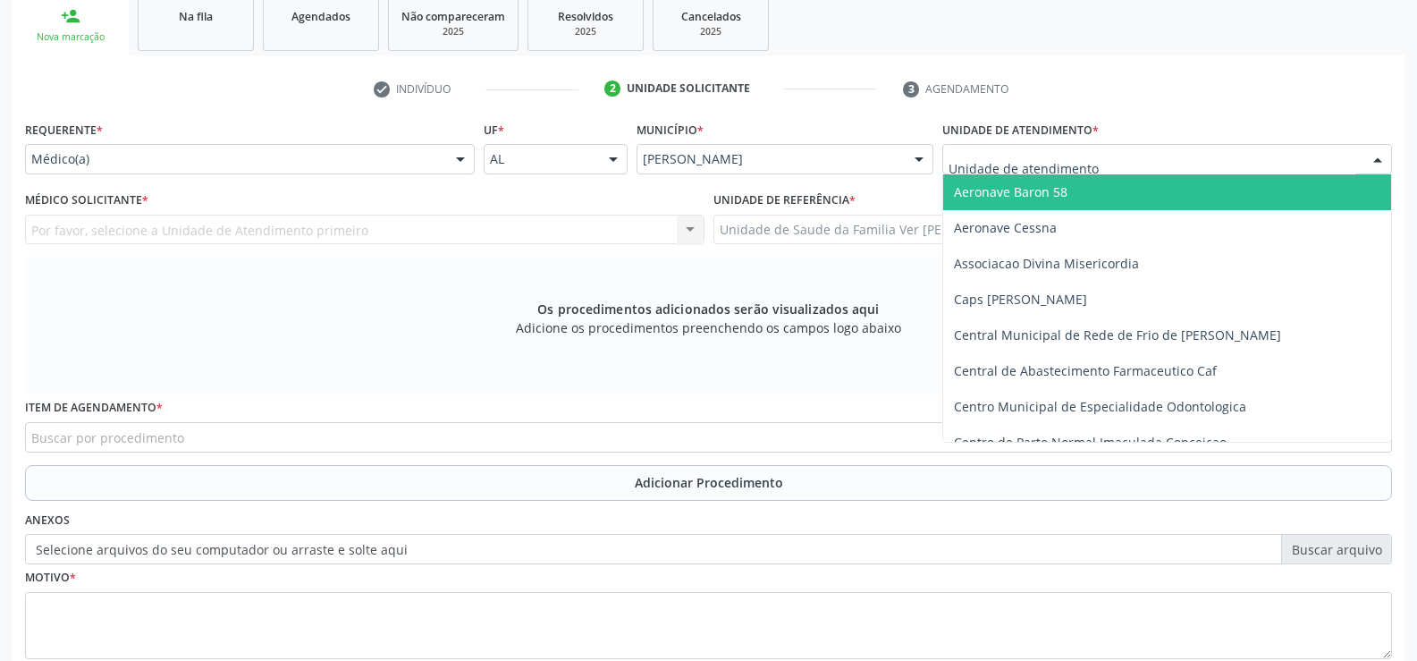
click at [1381, 158] on div at bounding box center [1377, 160] width 27 height 30
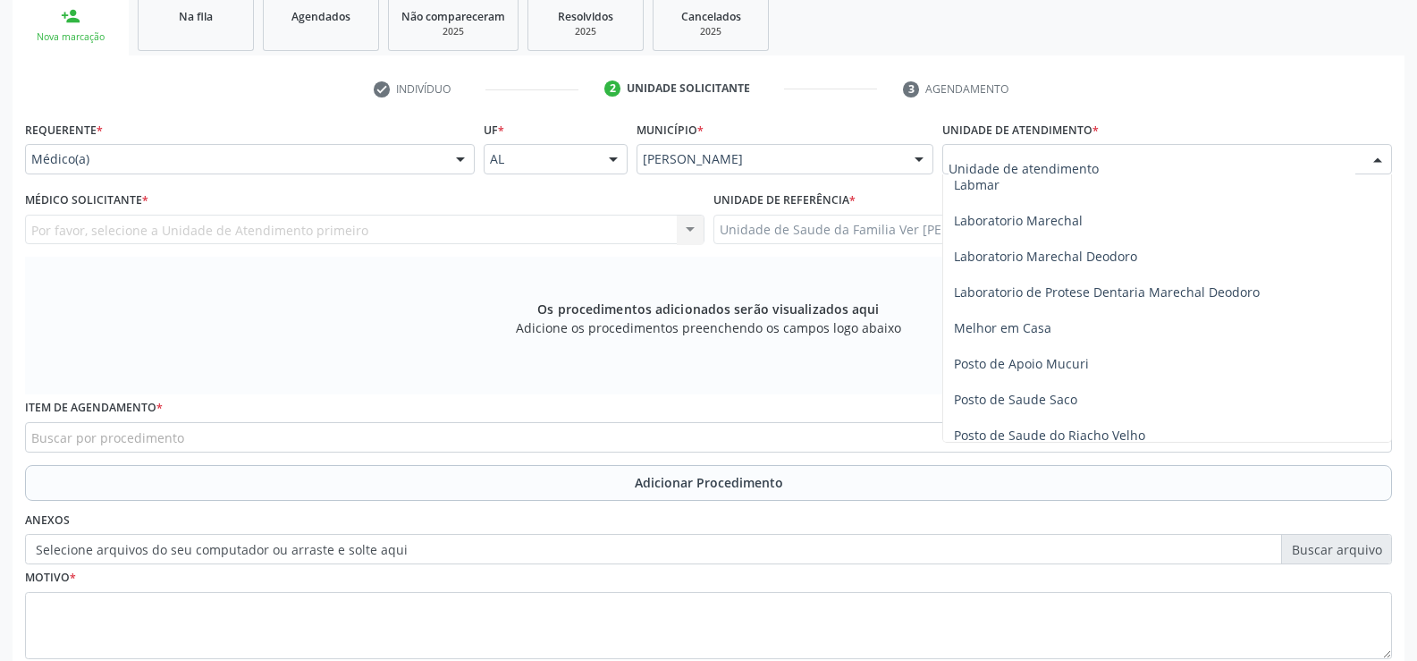
scroll to position [626, 0]
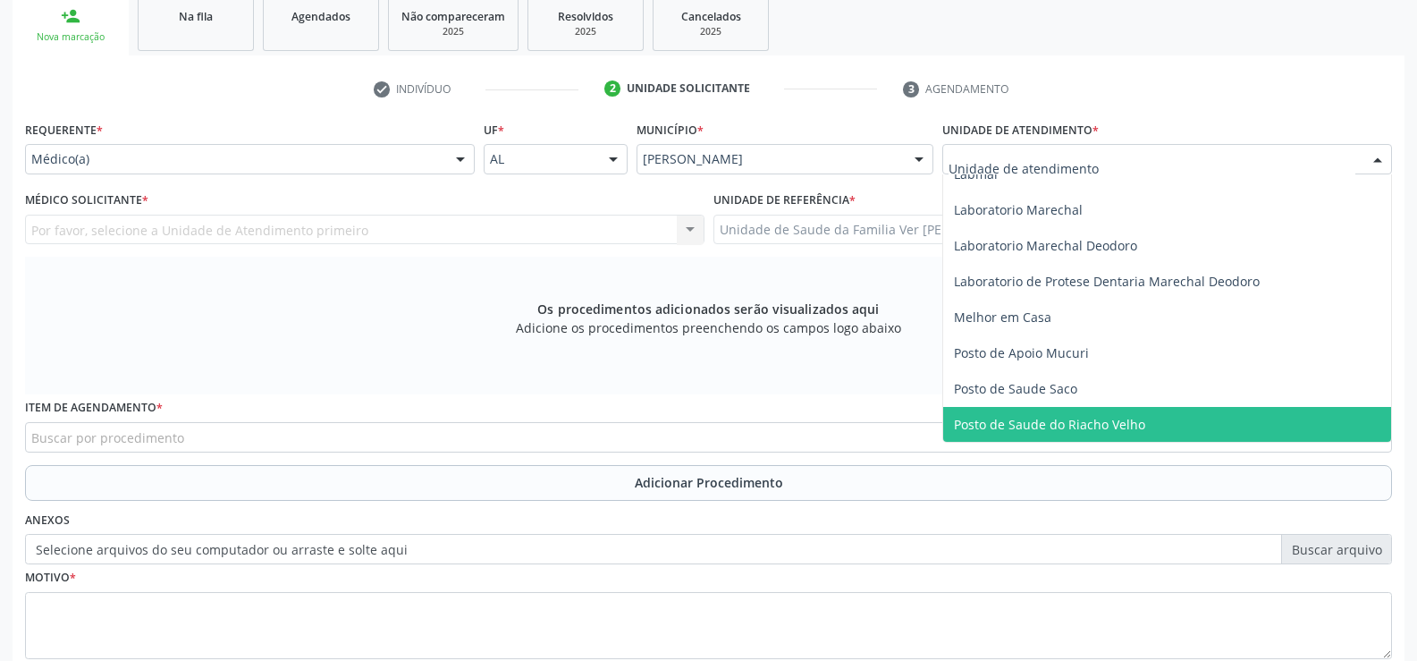
click at [1147, 415] on span "Posto de Saude do Riacho Velho" at bounding box center [1167, 425] width 448 height 36
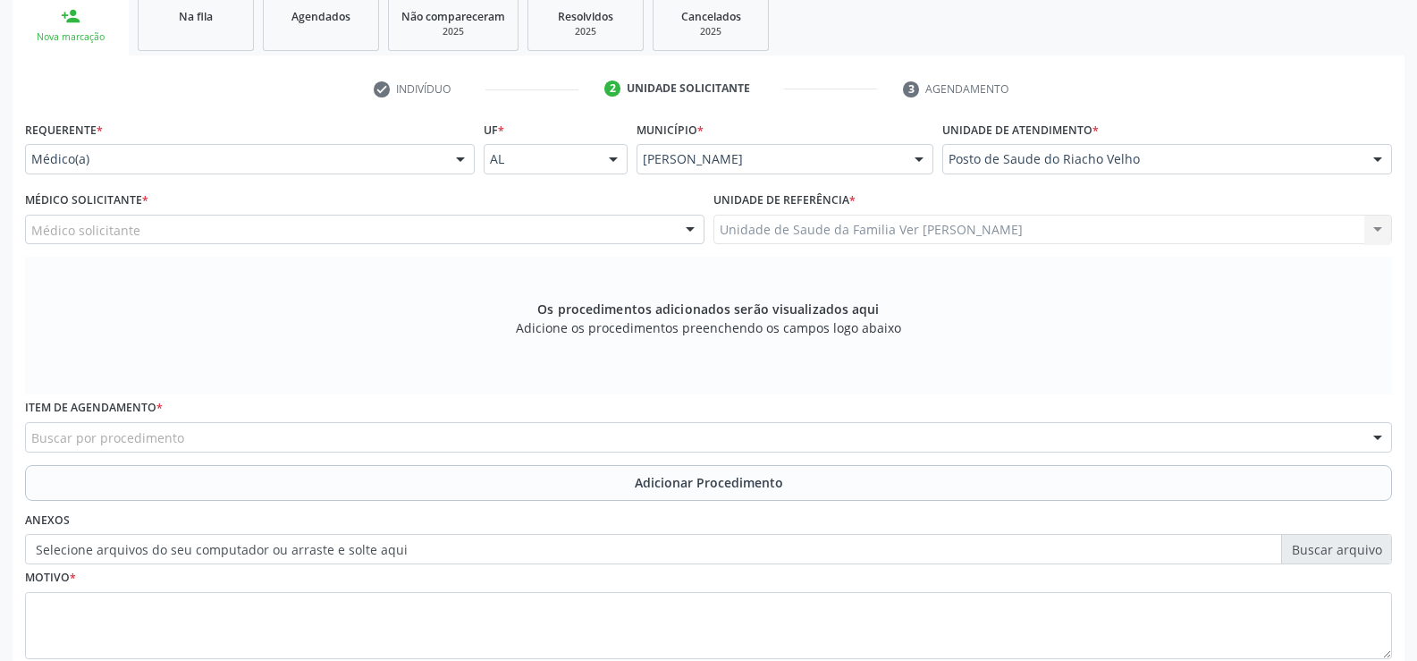
click at [466, 161] on div at bounding box center [460, 160] width 27 height 30
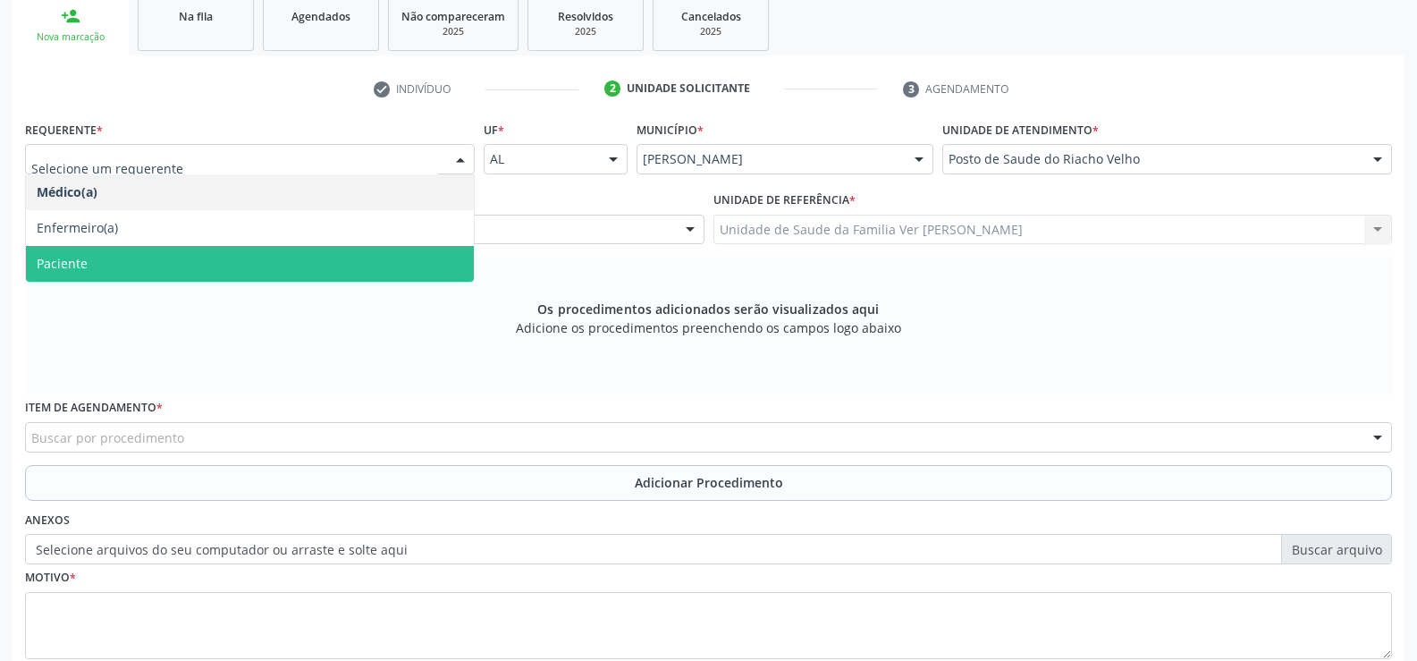
click at [291, 282] on div "Os procedimentos adicionados serão visualizados aqui Adicione os procedimentos …" at bounding box center [708, 326] width 1367 height 138
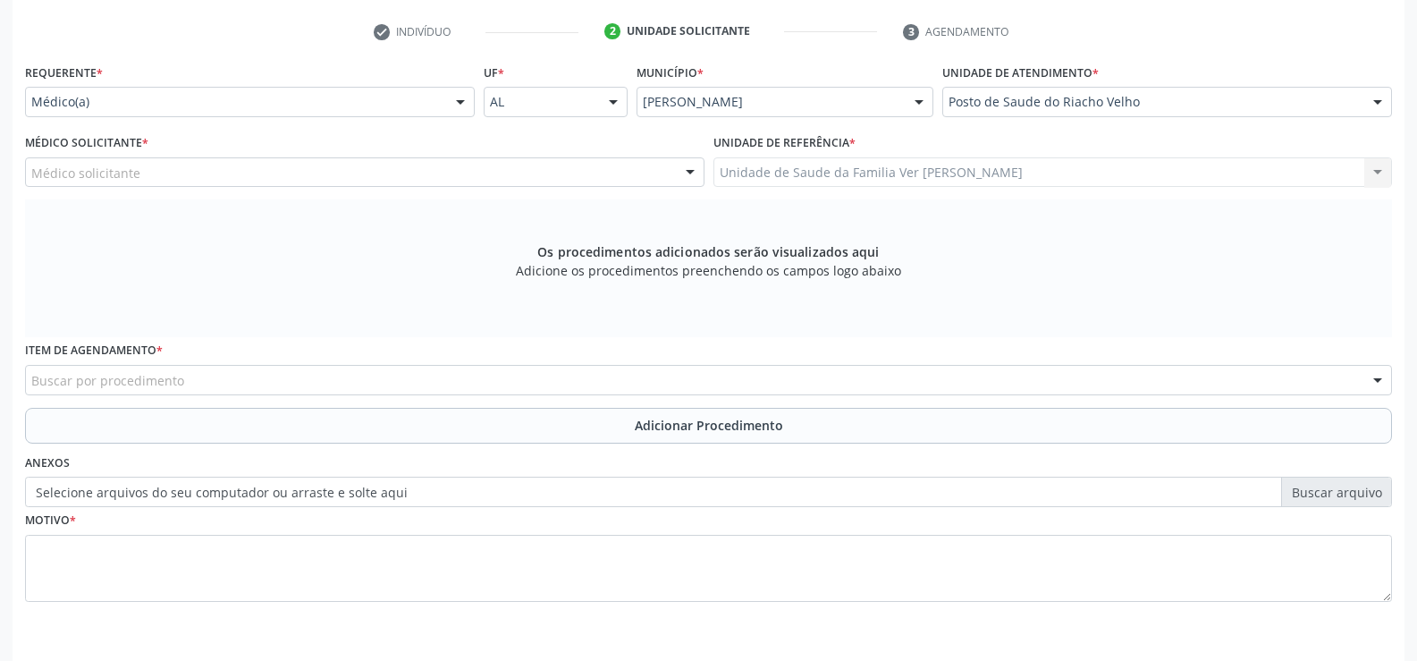
scroll to position [413, 0]
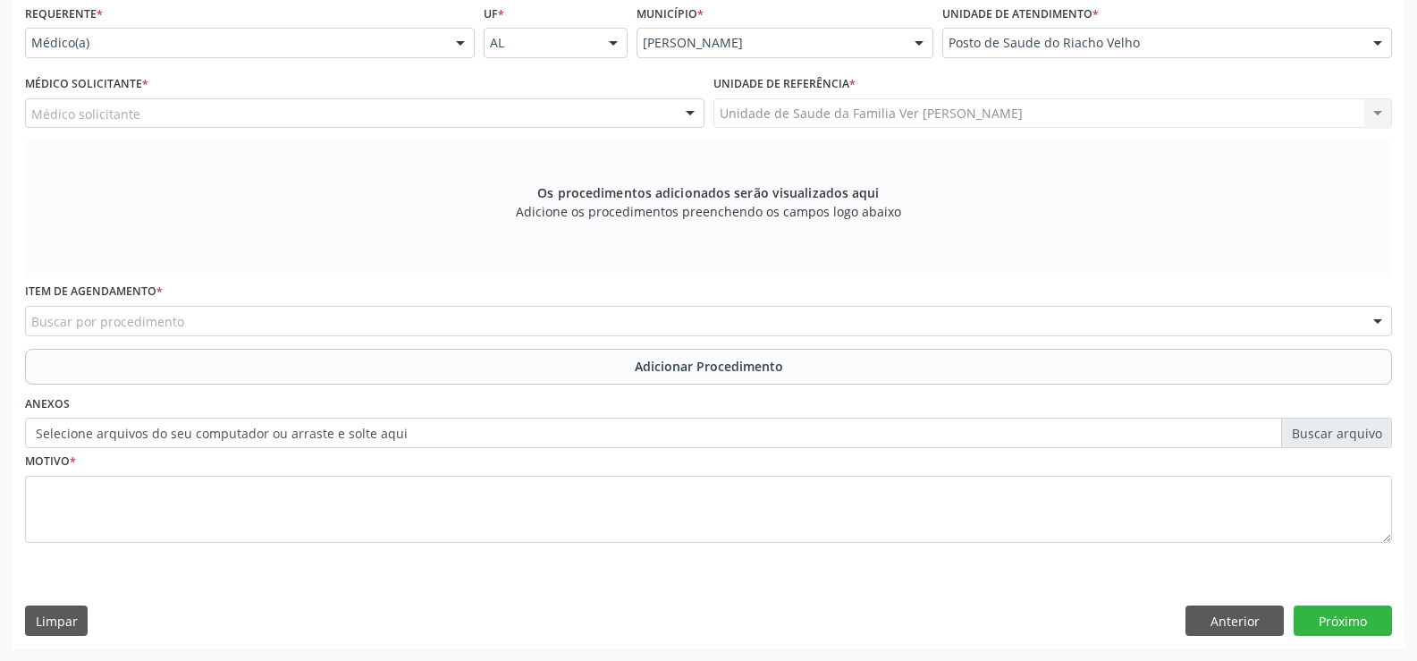
click at [465, 48] on div at bounding box center [460, 44] width 27 height 30
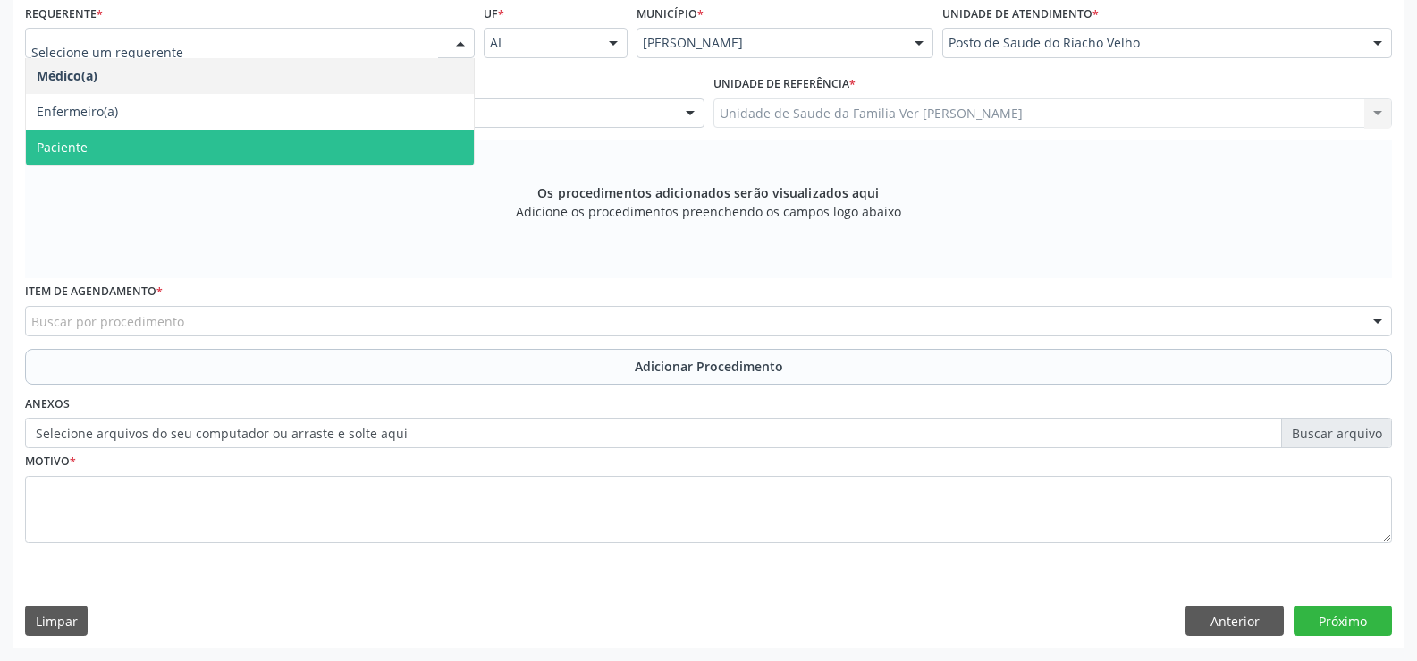
click at [291, 144] on span "Paciente" at bounding box center [250, 148] width 448 height 36
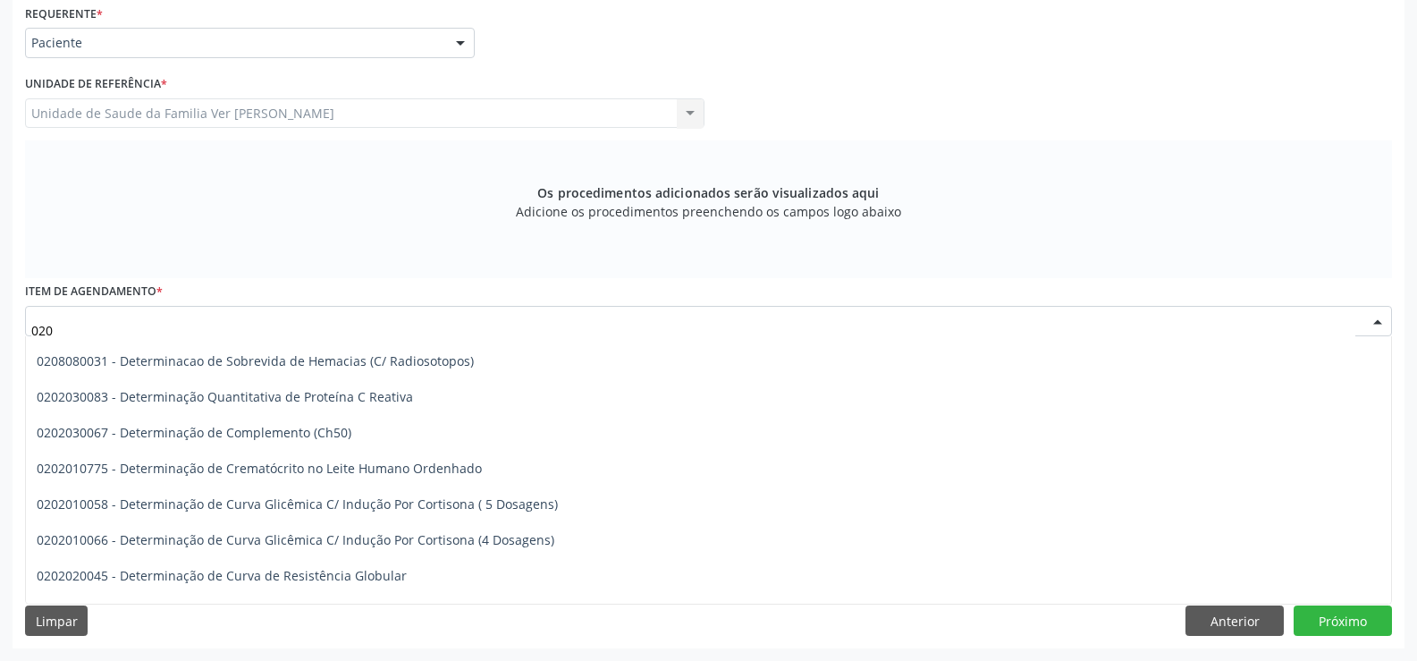
scroll to position [15642, 0]
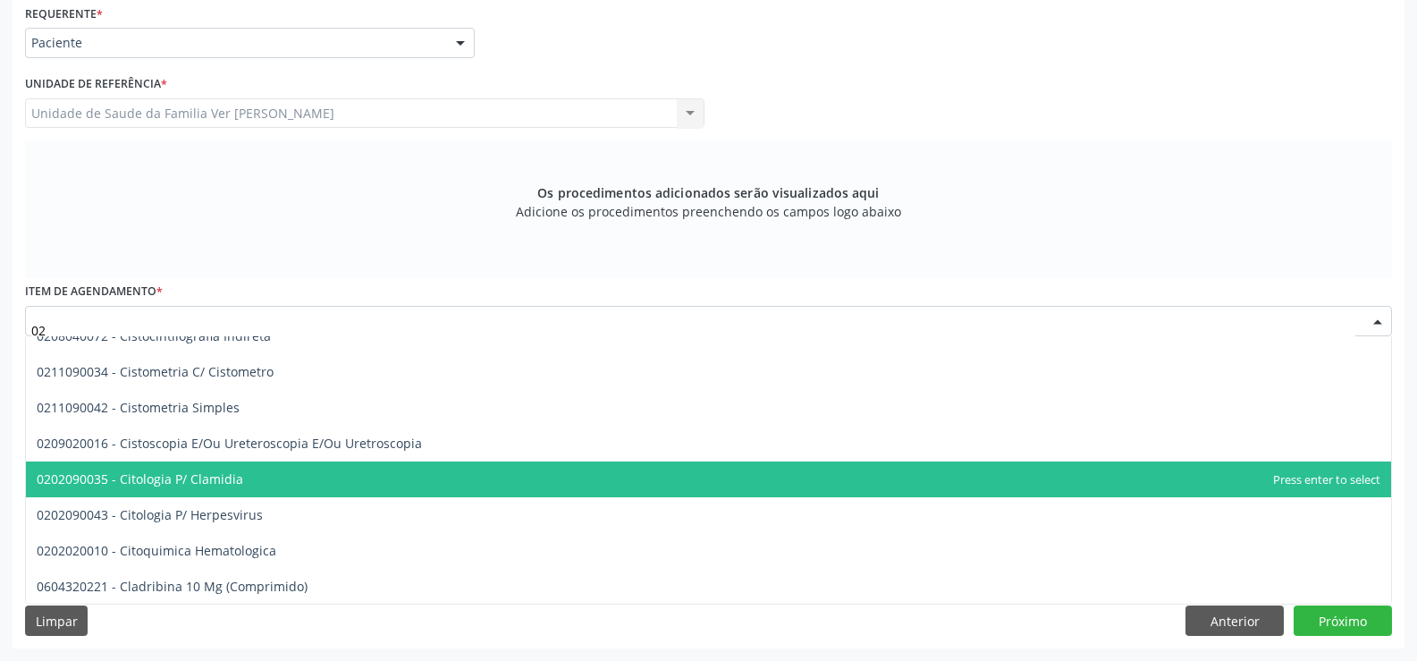
type input "0"
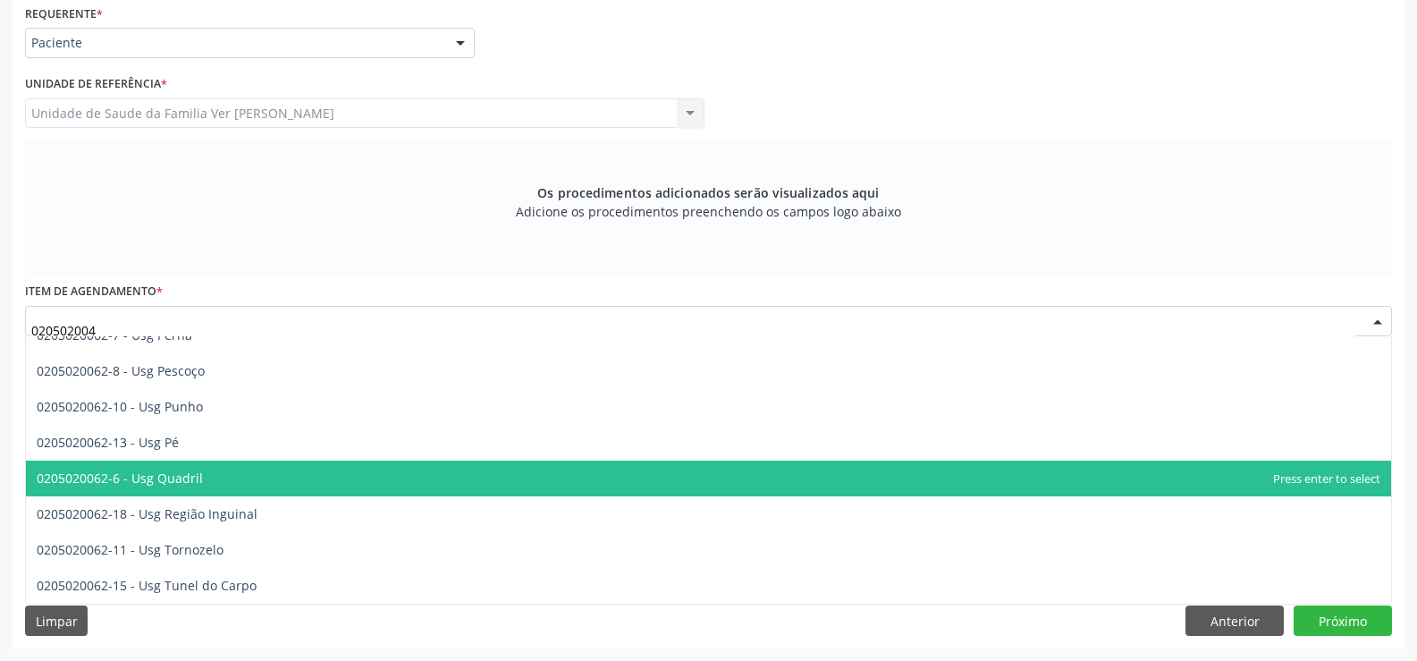
scroll to position [0, 0]
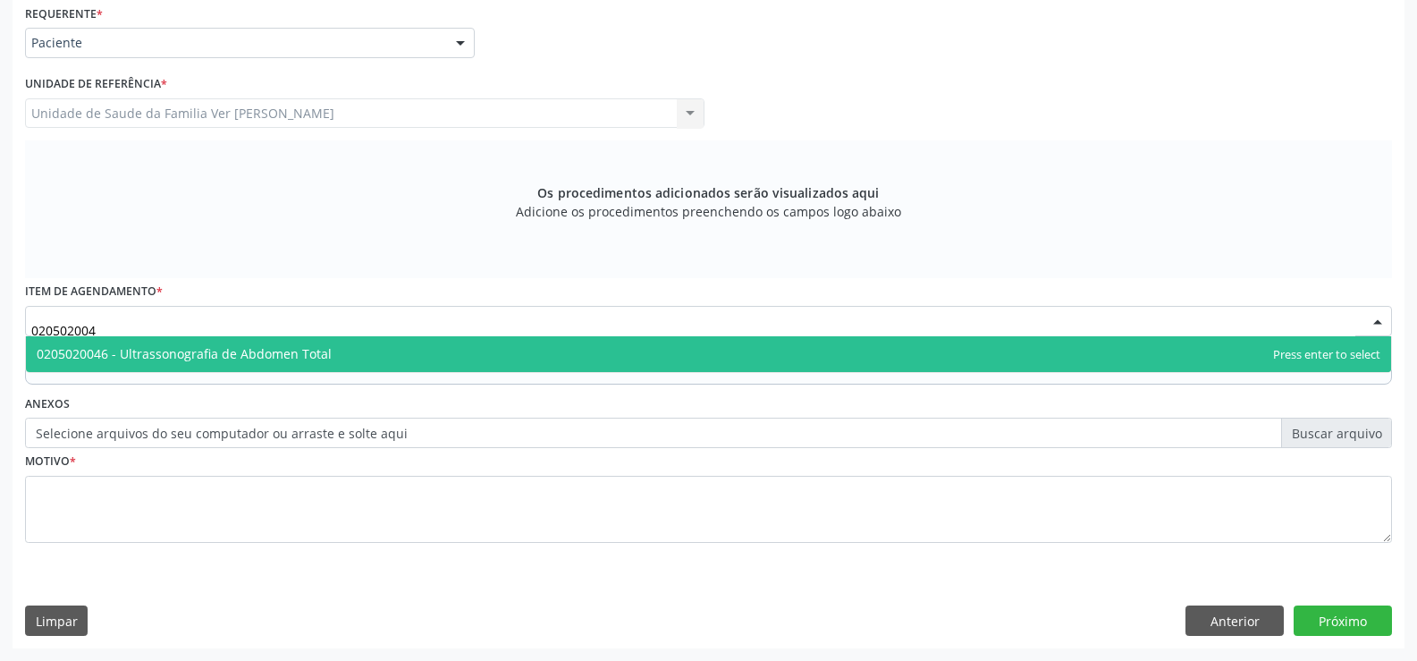
type input "0205020046"
click at [240, 349] on span "0205020046 - Ultrassonografia de Abdomen Total" at bounding box center [184, 353] width 295 height 17
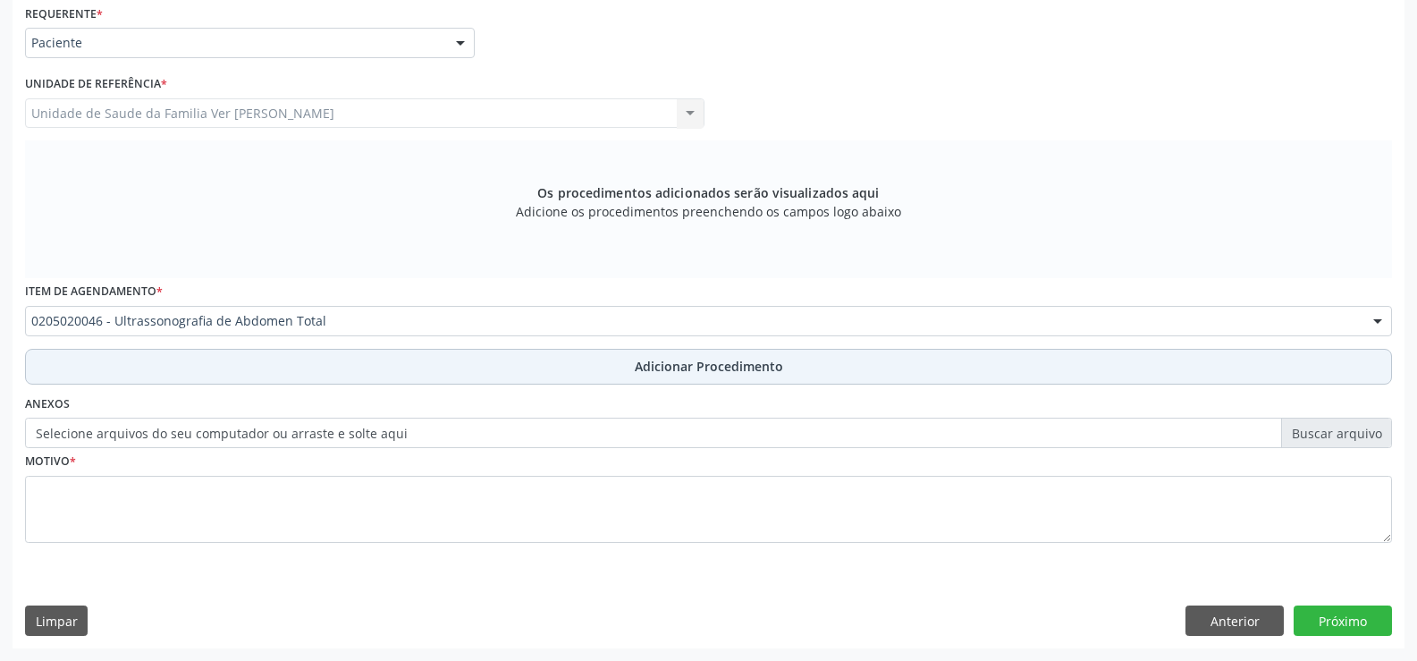
click at [737, 362] on span "Adicionar Procedimento" at bounding box center [709, 366] width 148 height 19
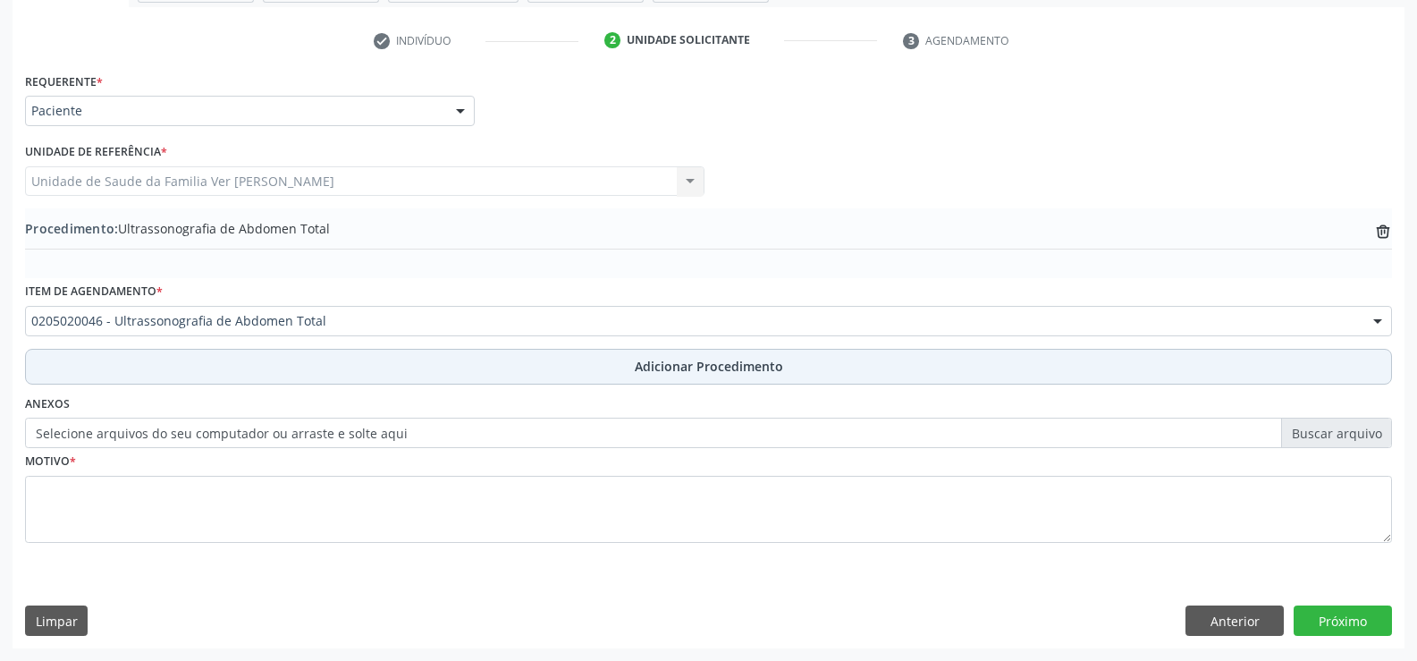
scroll to position [345, 0]
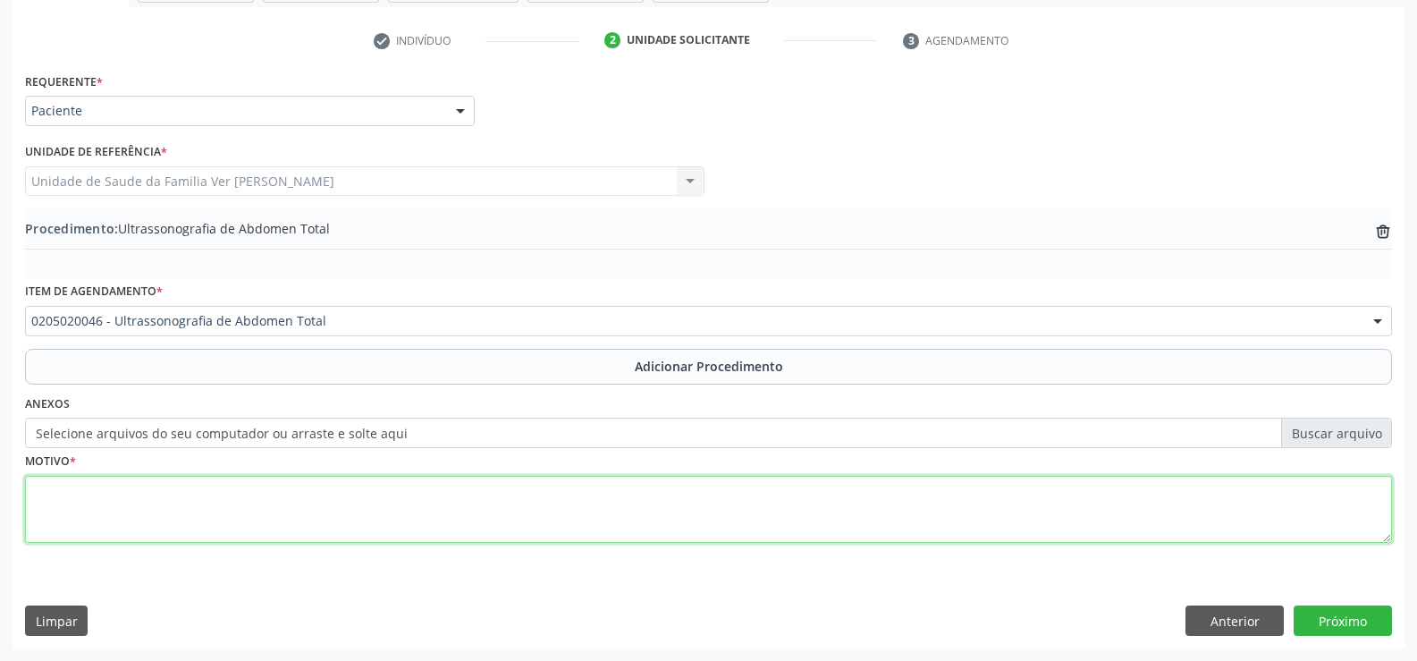
click at [61, 489] on textarea at bounding box center [708, 510] width 1367 height 68
type textarea "Não informado"
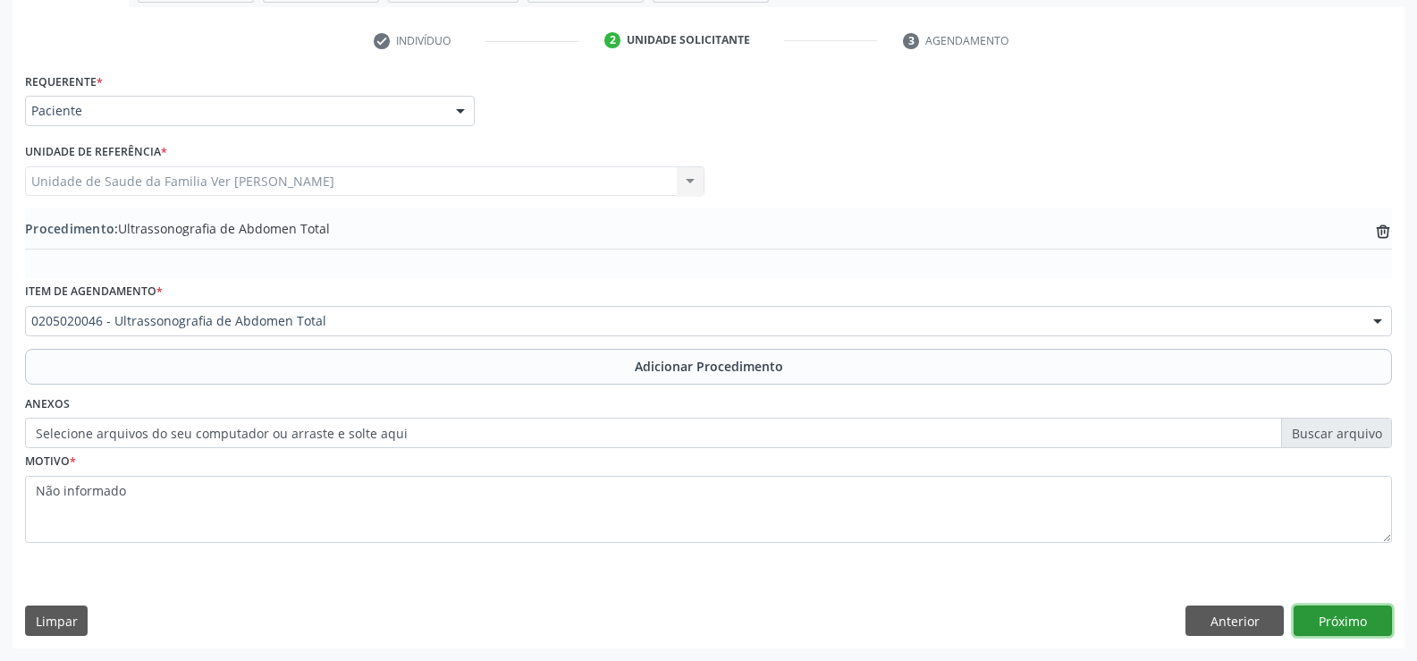
click at [1337, 610] on button "Próximo" at bounding box center [1342, 620] width 98 height 30
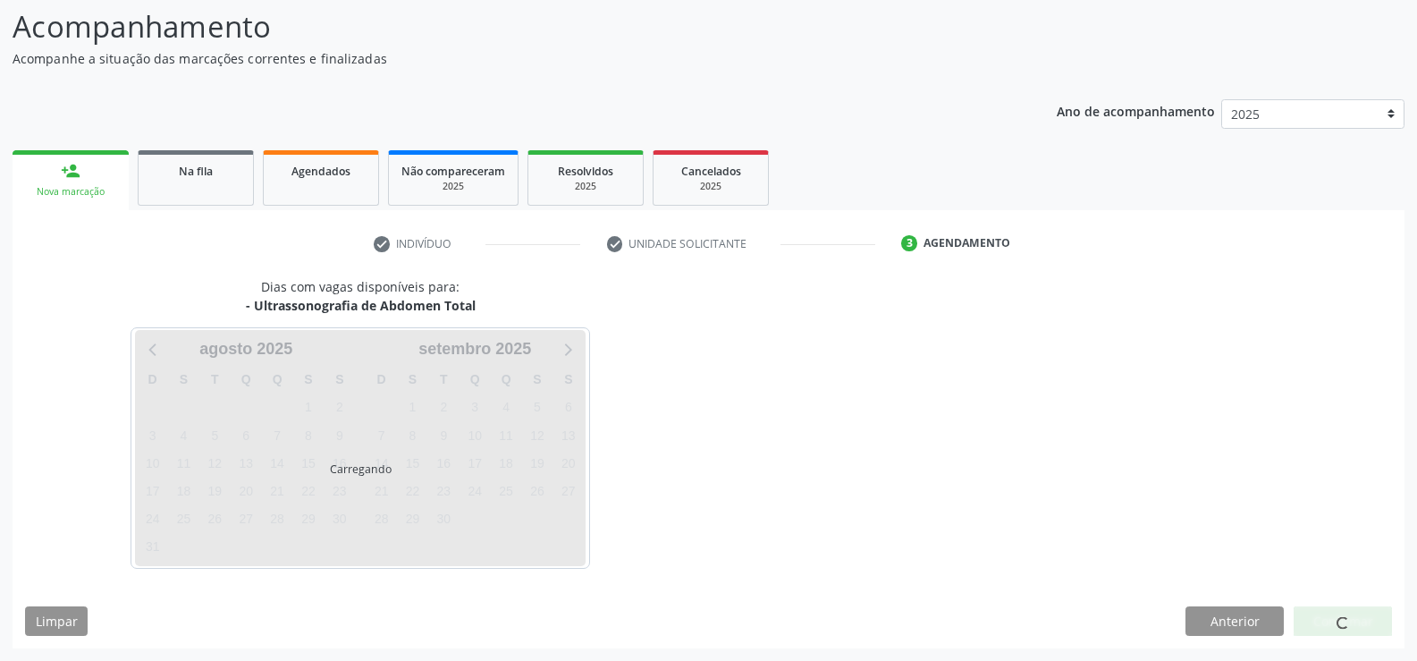
scroll to position [195, 0]
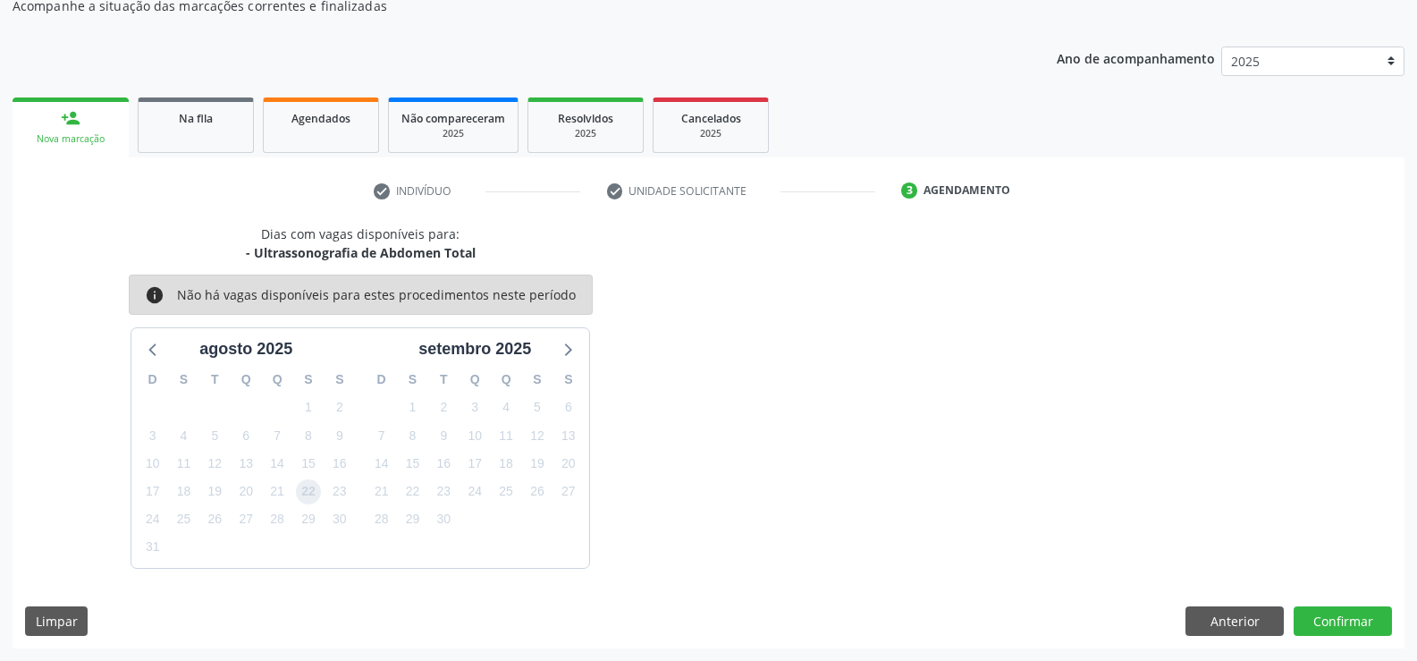
click at [307, 490] on span "22" at bounding box center [308, 491] width 25 height 25
click at [1352, 624] on button "Confirmar" at bounding box center [1342, 621] width 98 height 30
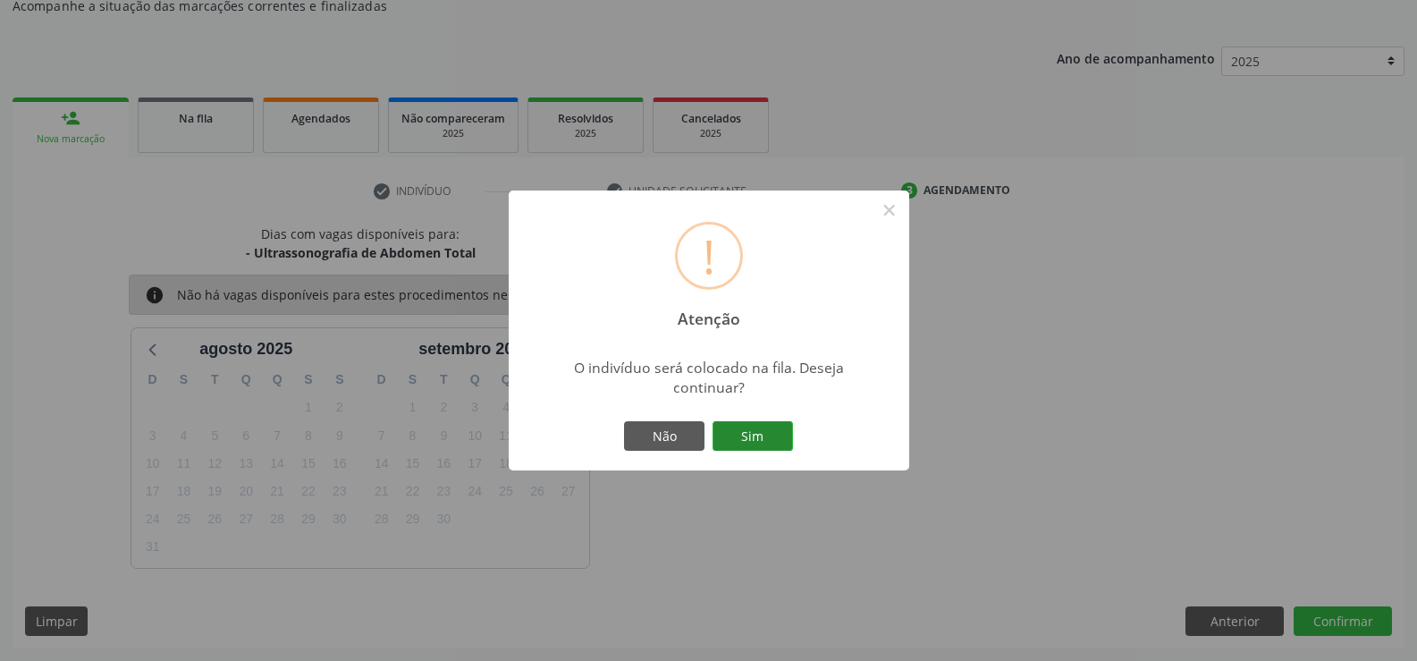
click at [769, 438] on button "Sim" at bounding box center [752, 436] width 80 height 30
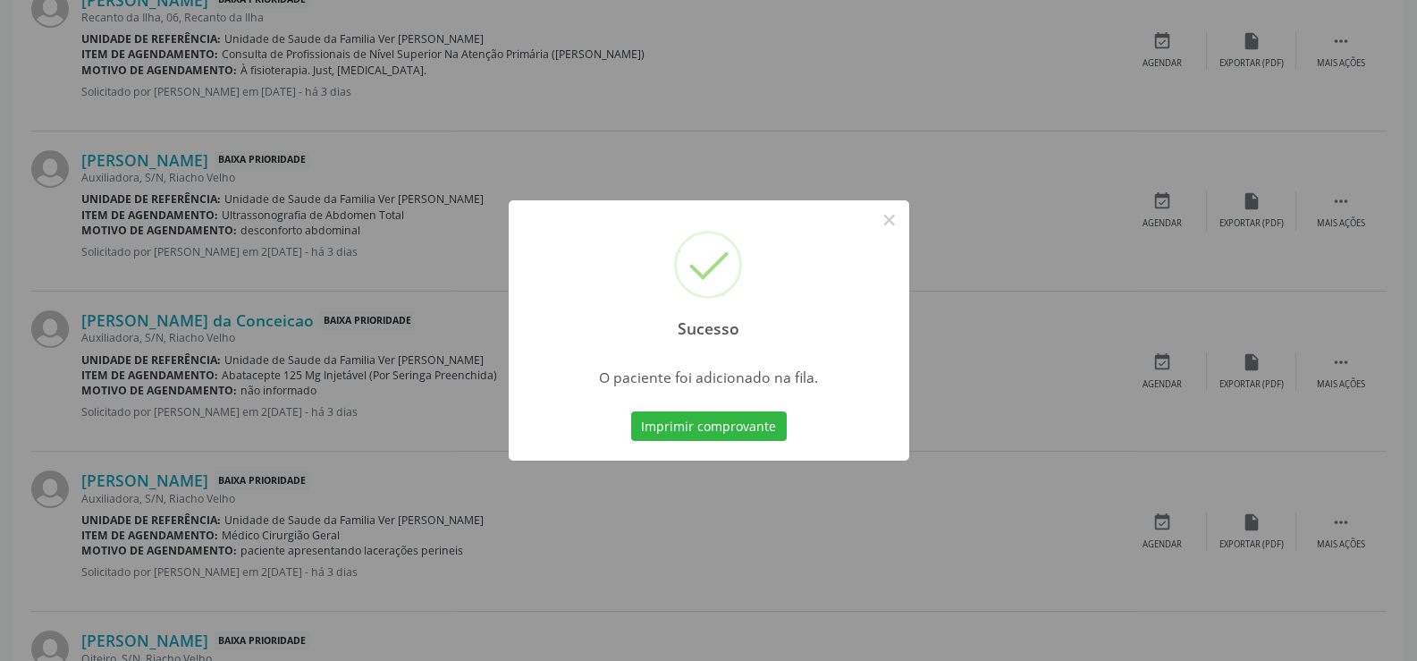
scroll to position [1247, 0]
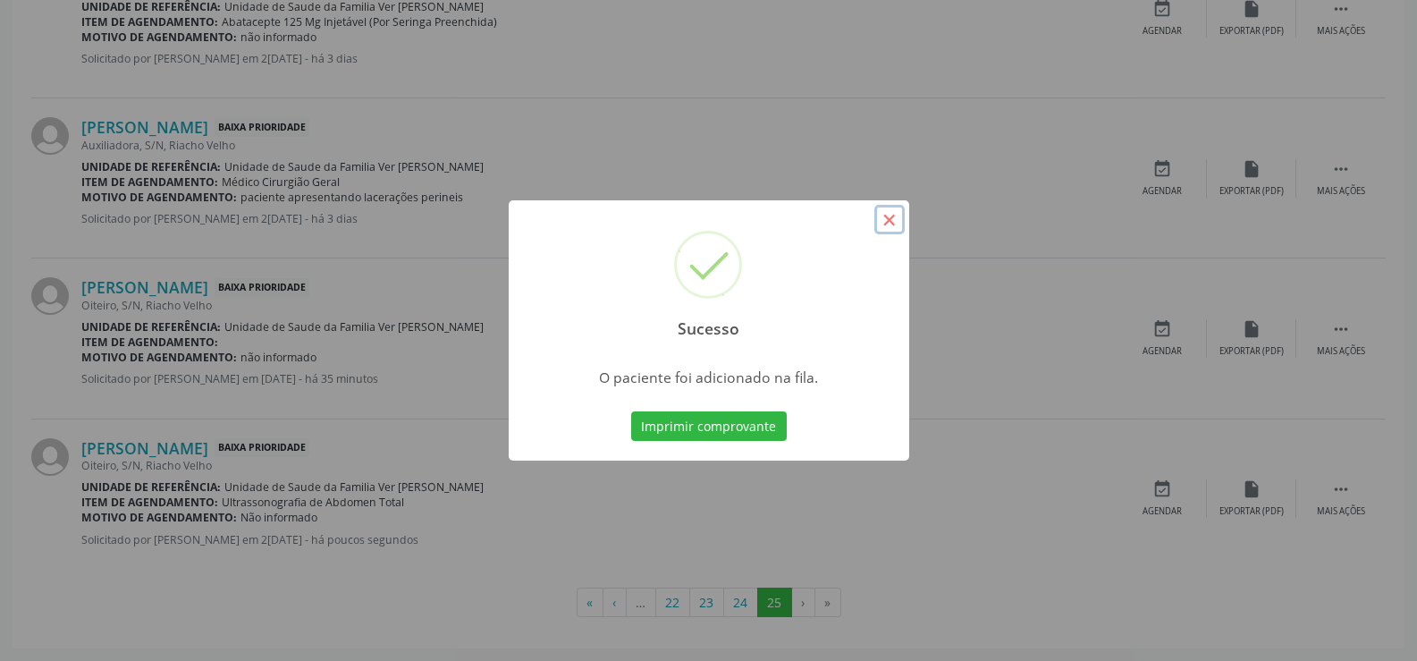
click at [892, 226] on button "×" at bounding box center [889, 220] width 30 height 30
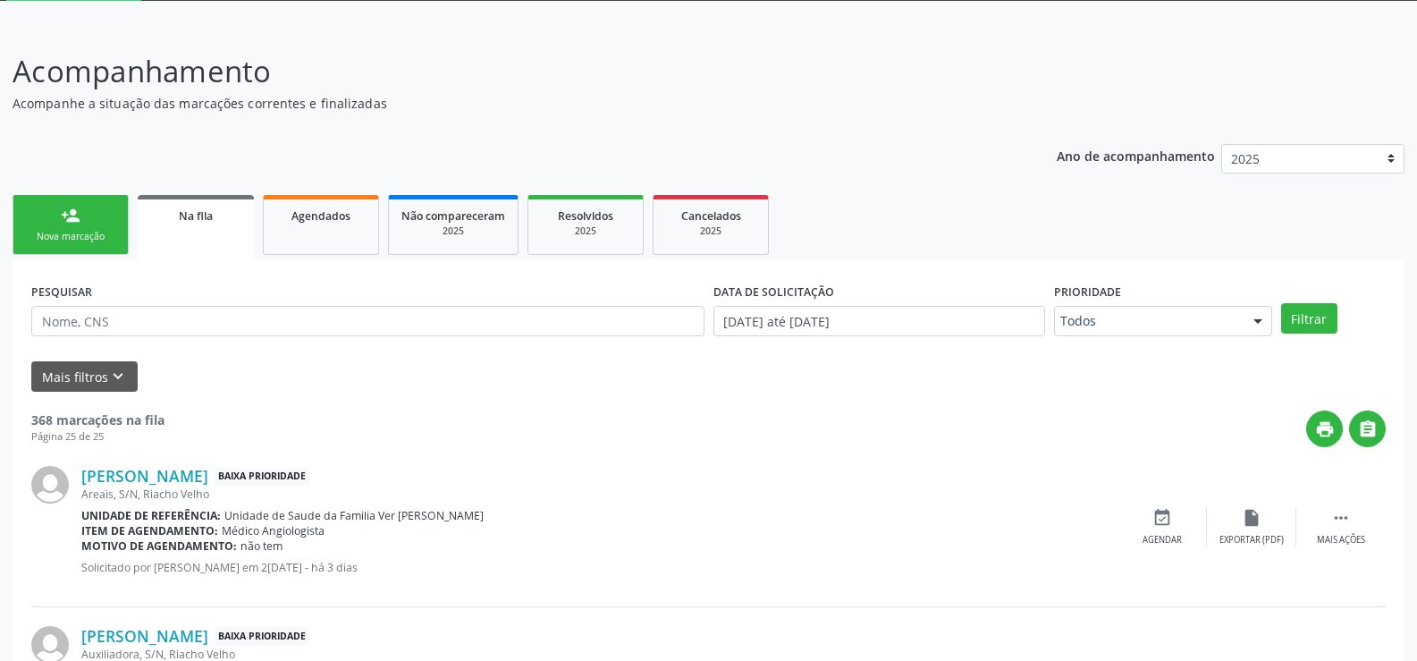
scroll to position [0, 0]
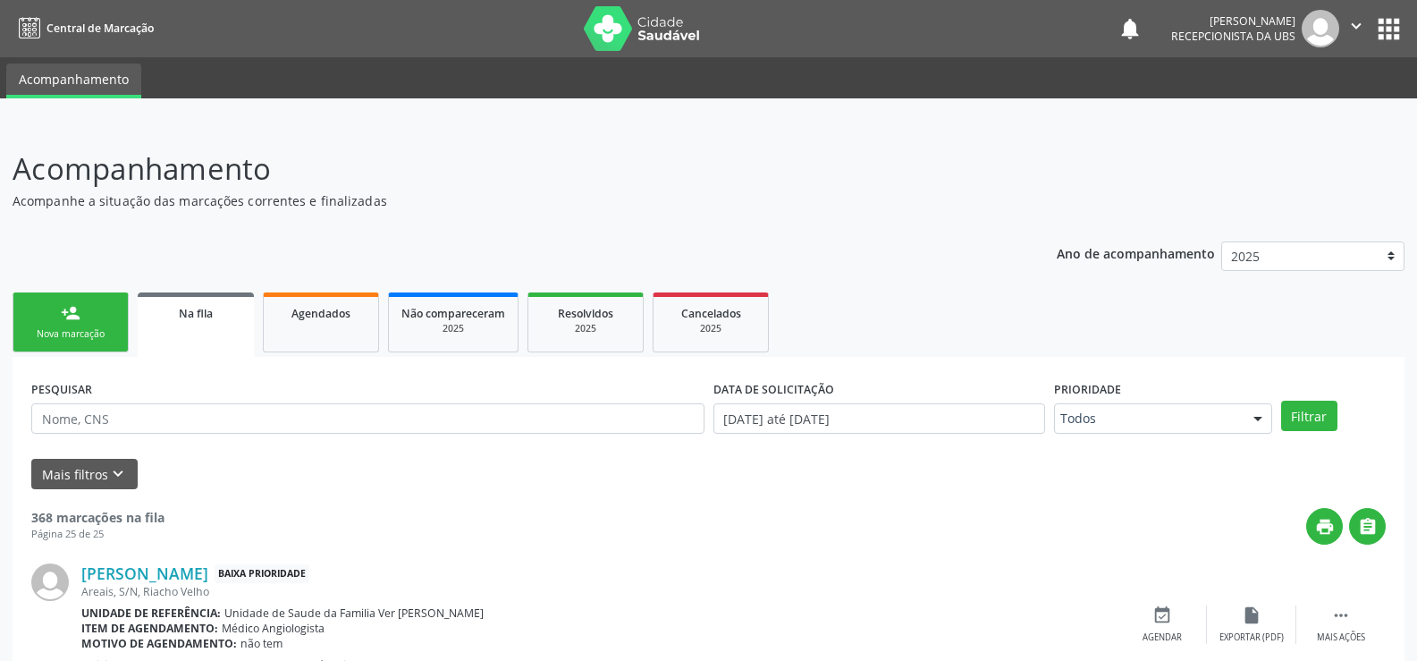
click at [71, 324] on link "person_add Nova marcação" at bounding box center [71, 322] width 116 height 60
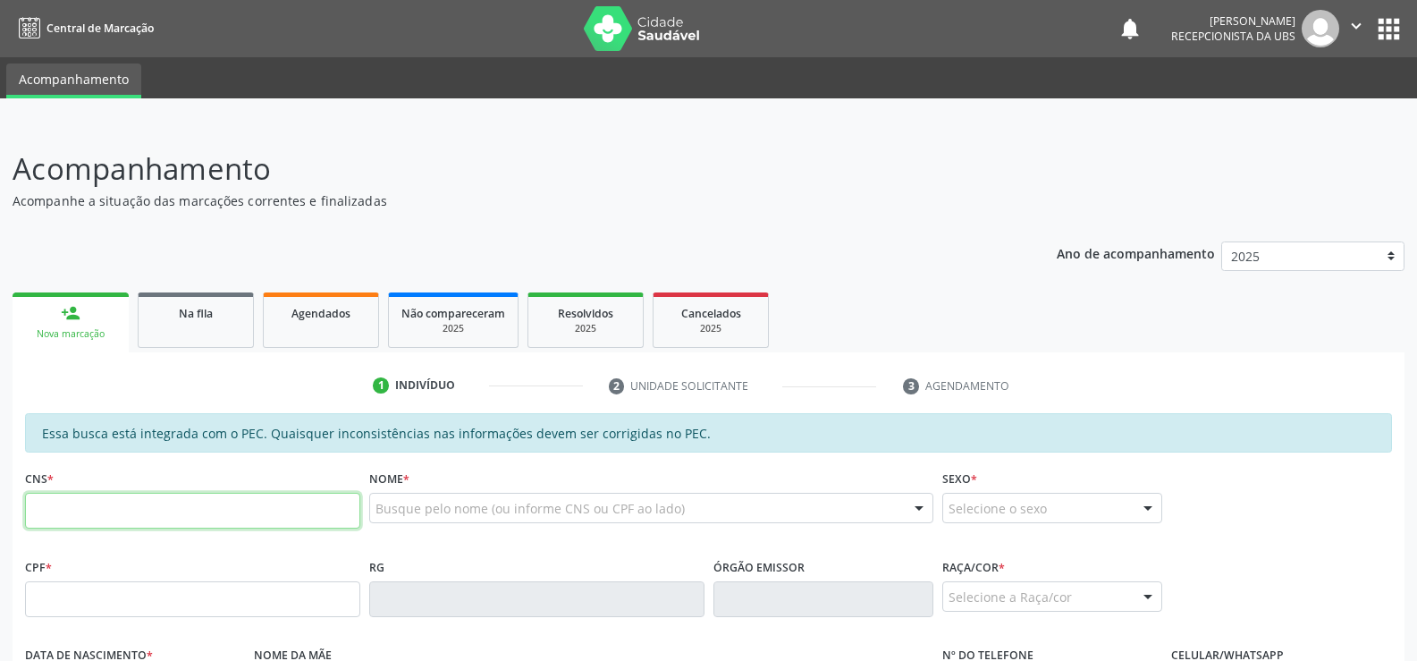
click at [60, 509] on input "text" at bounding box center [192, 511] width 335 height 36
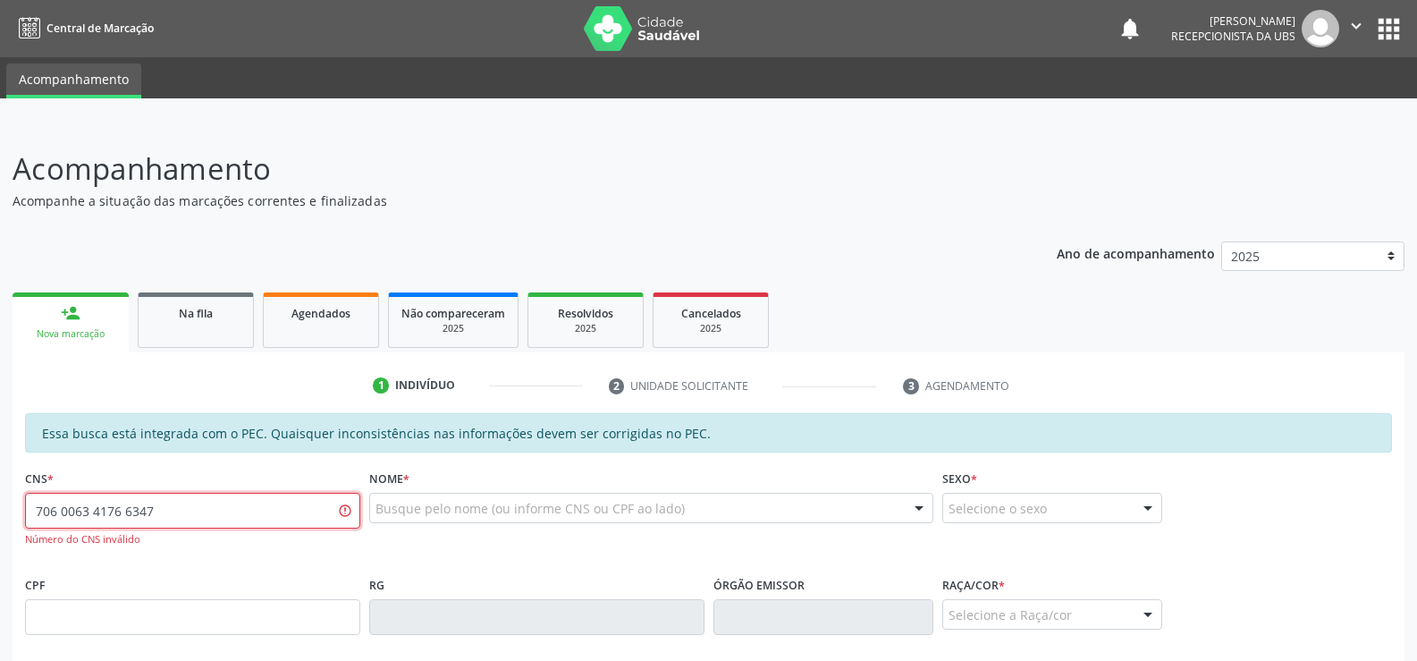
type input "706 0063 4176 6347"
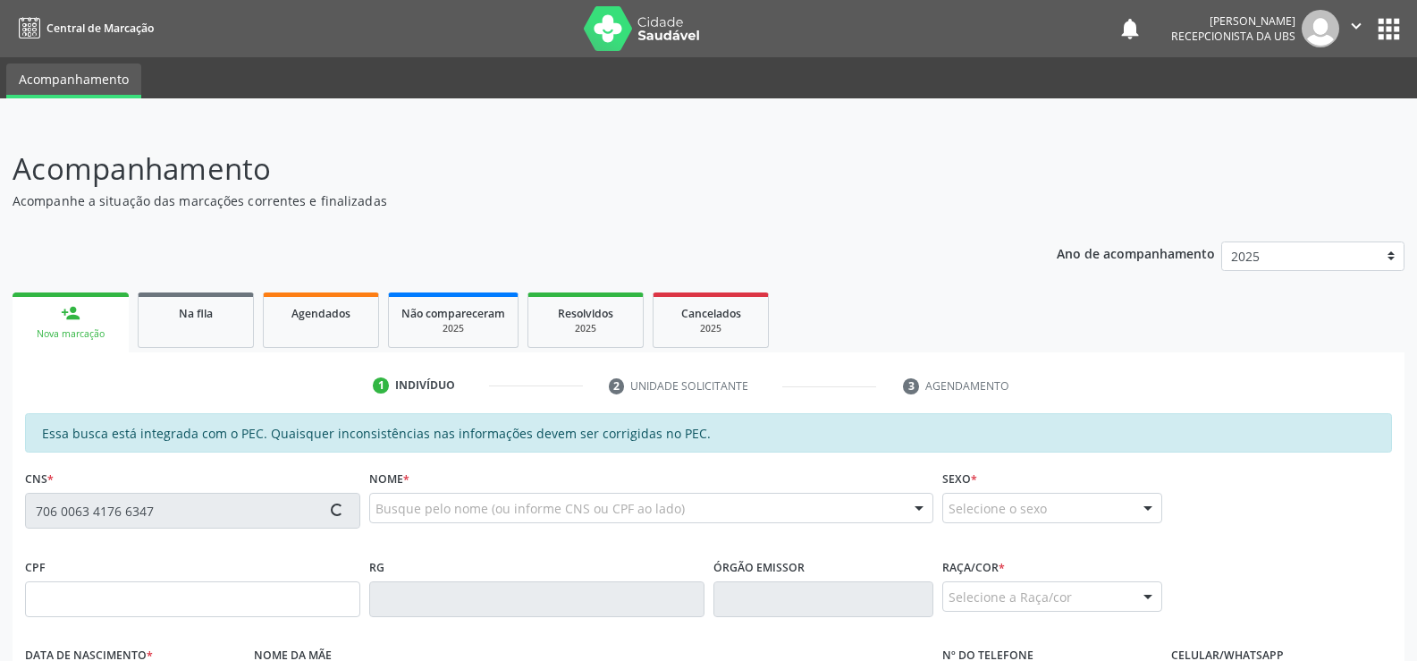
type input "078.020.934-65"
type input "[DATE]"
type input "[PERSON_NAME] da Conceição"
type input "[PHONE_NUMBER]"
type input "S/N"
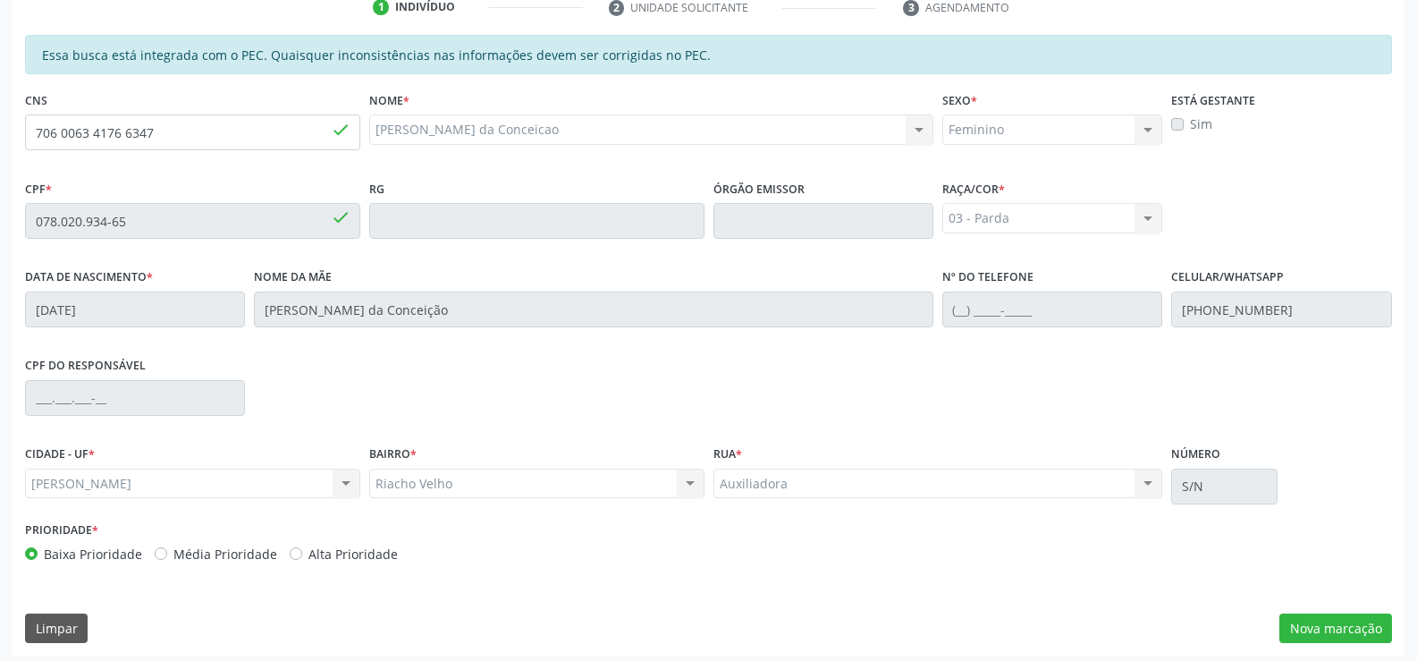
scroll to position [385, 0]
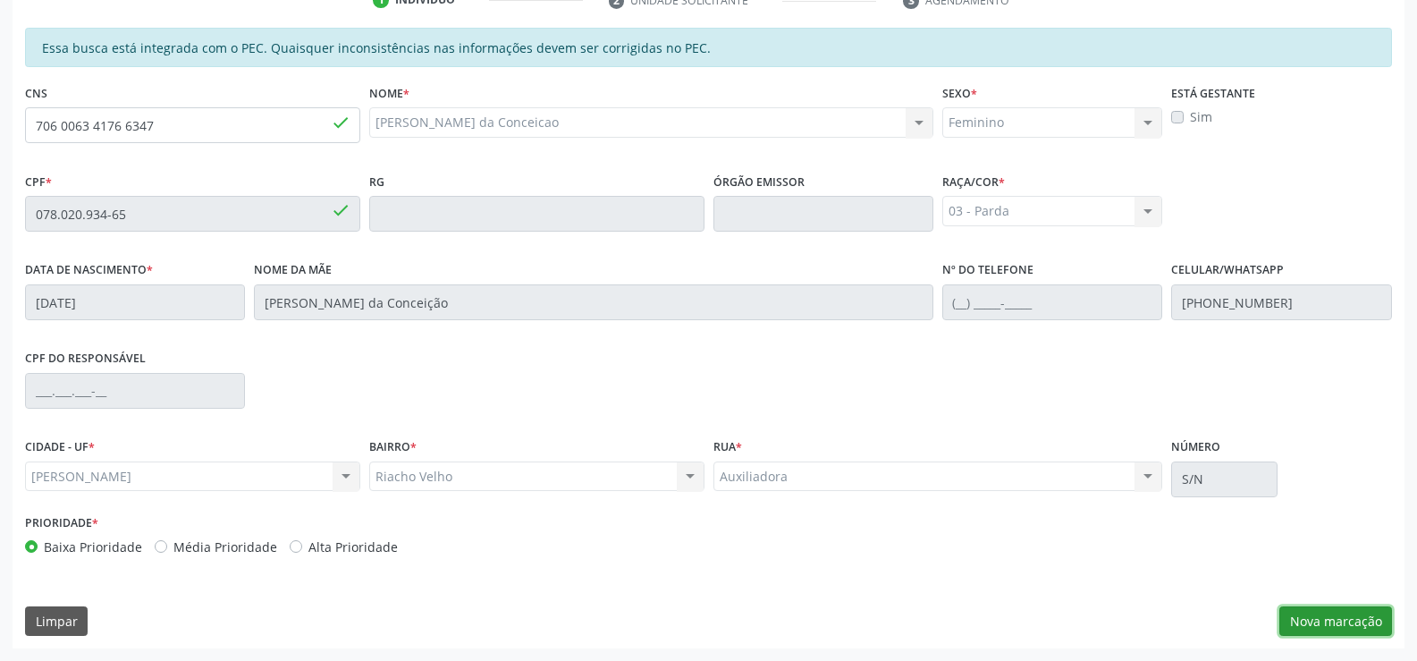
click at [1318, 616] on button "Nova marcação" at bounding box center [1335, 621] width 113 height 30
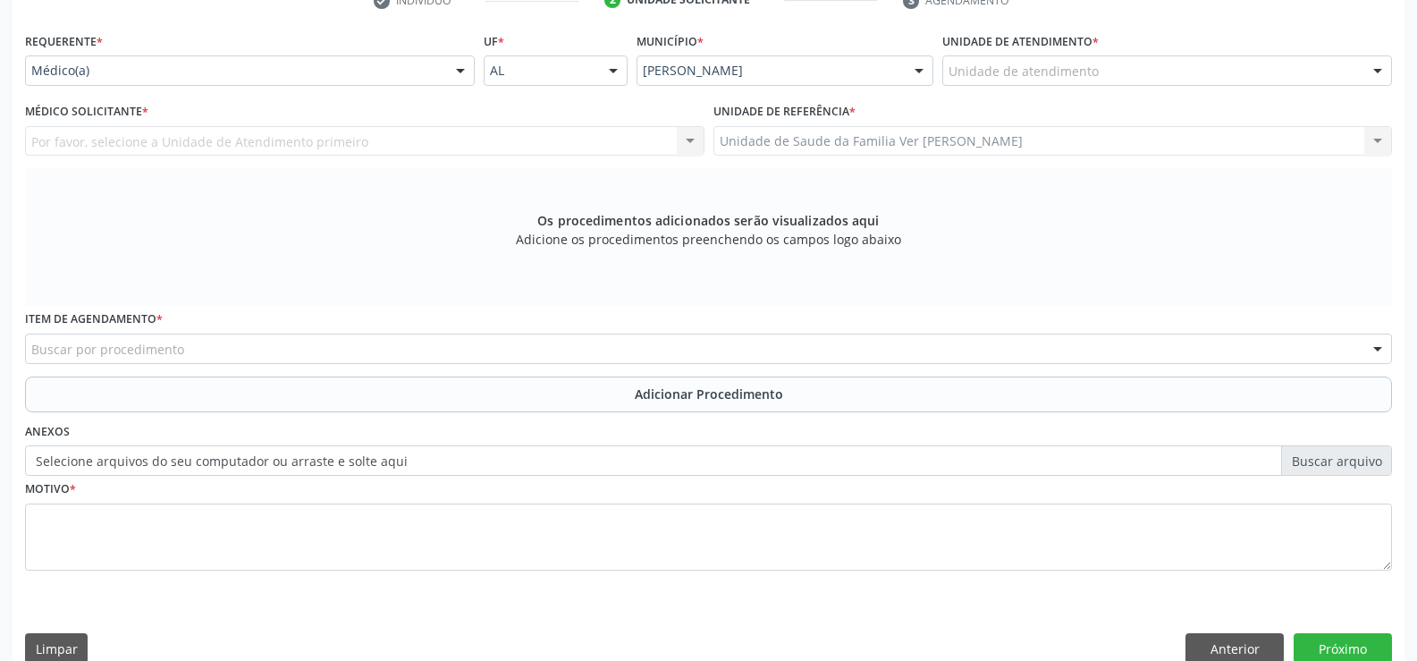
scroll to position [386, 0]
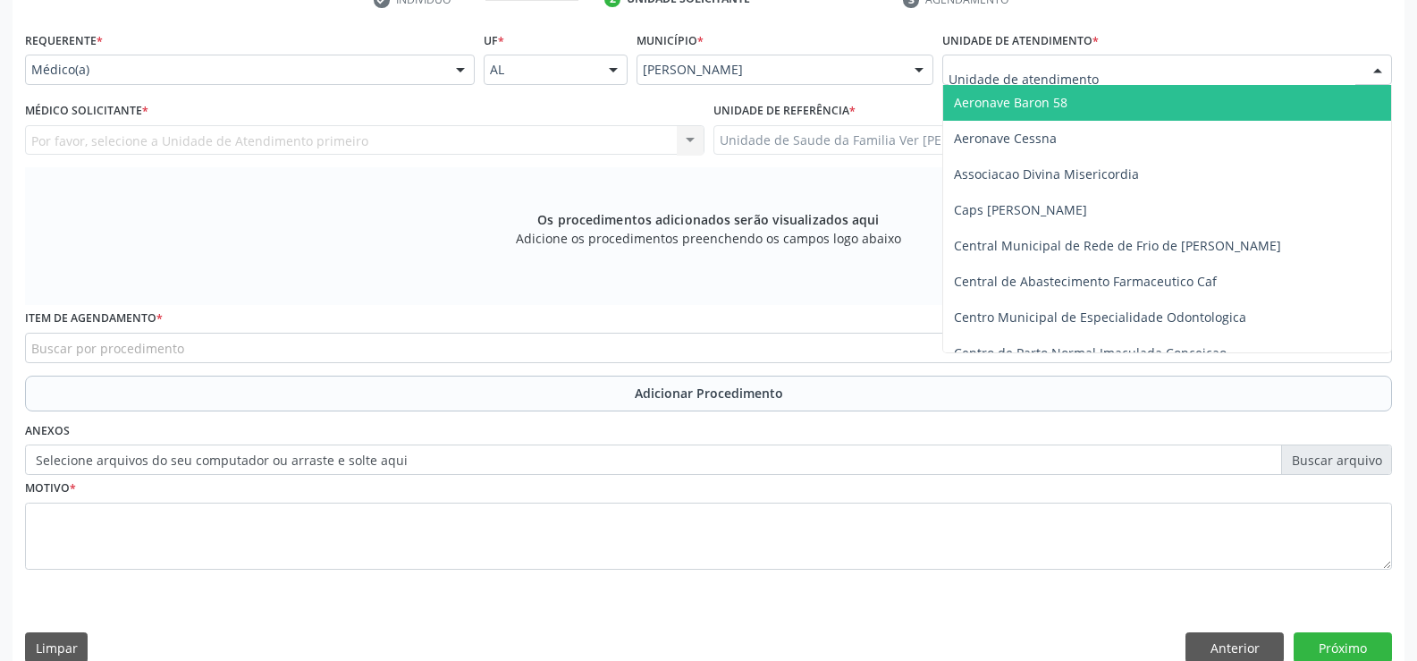
click at [1380, 68] on div at bounding box center [1377, 70] width 27 height 30
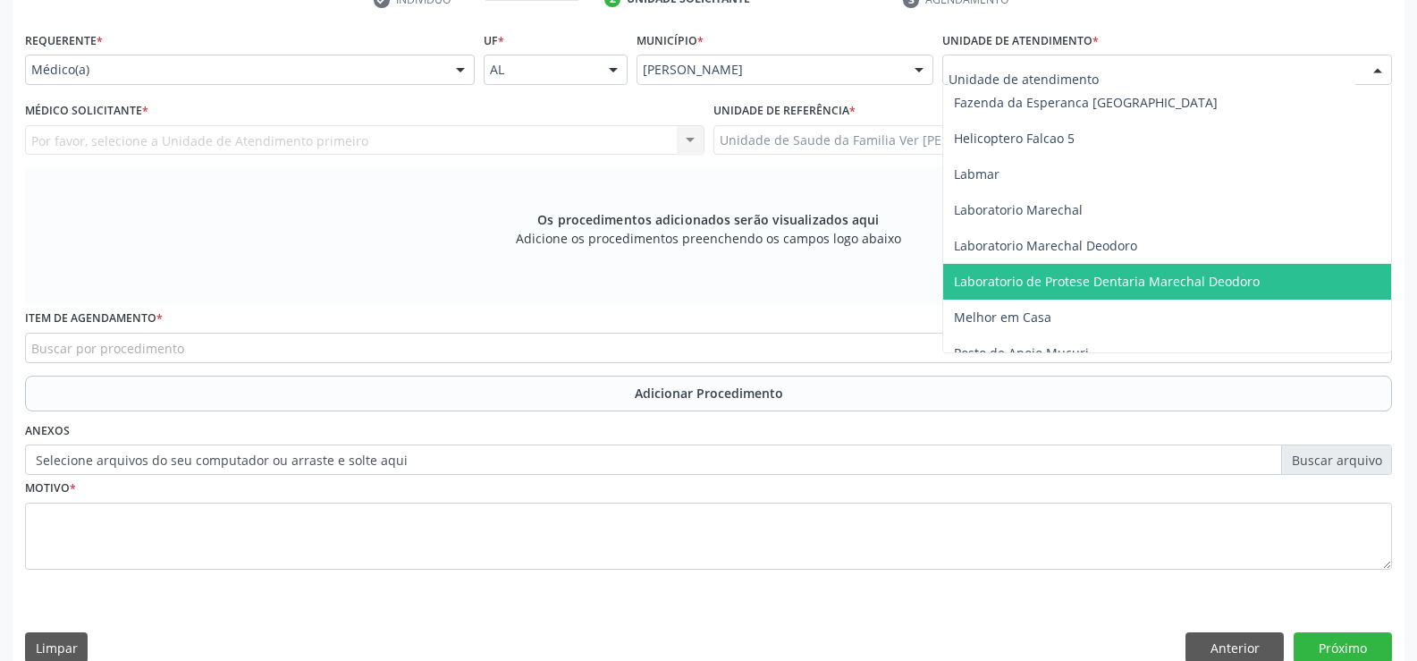
scroll to position [626, 0]
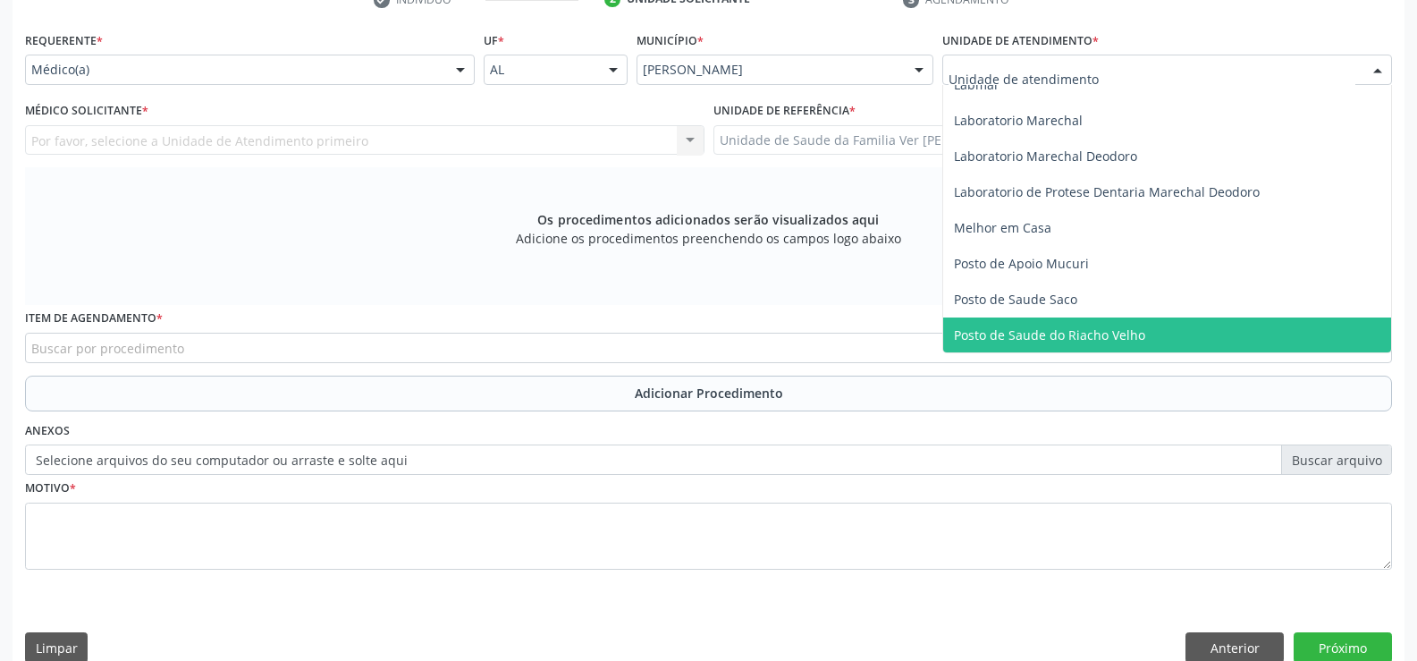
click at [1159, 331] on span "Posto de Saude do Riacho Velho" at bounding box center [1167, 335] width 448 height 36
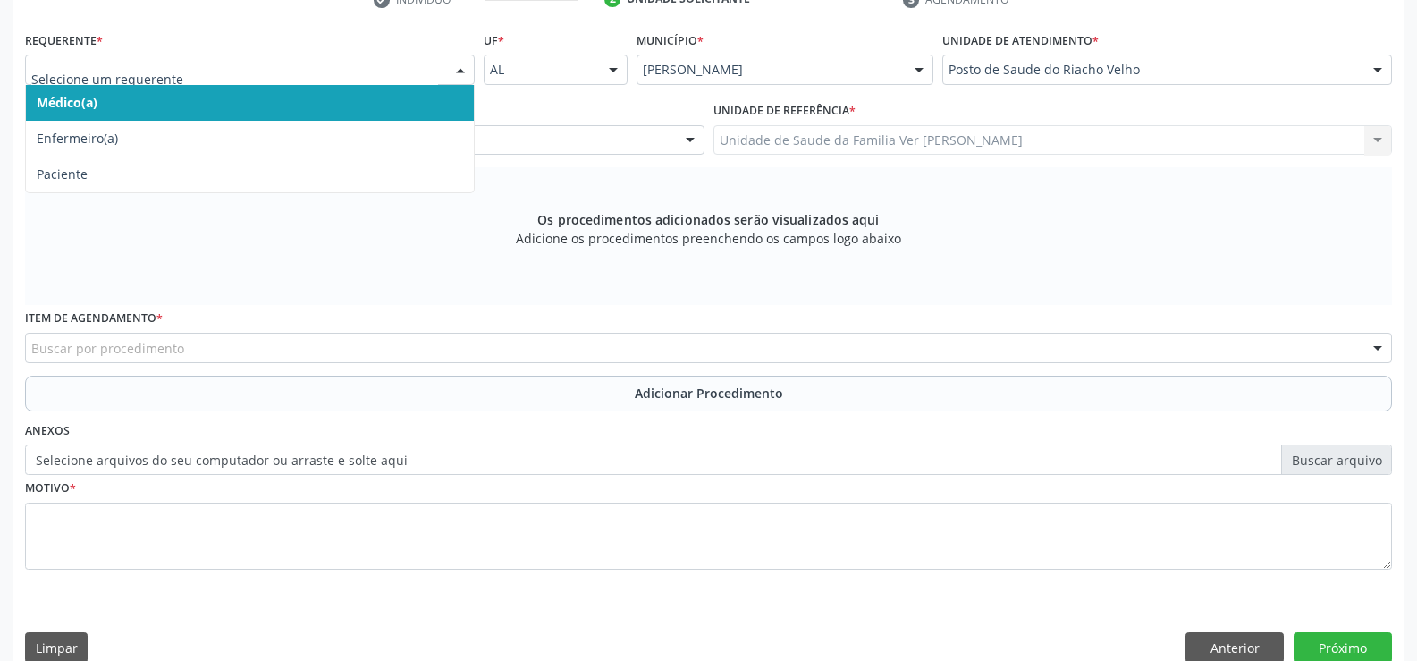
click at [463, 64] on div at bounding box center [460, 70] width 27 height 30
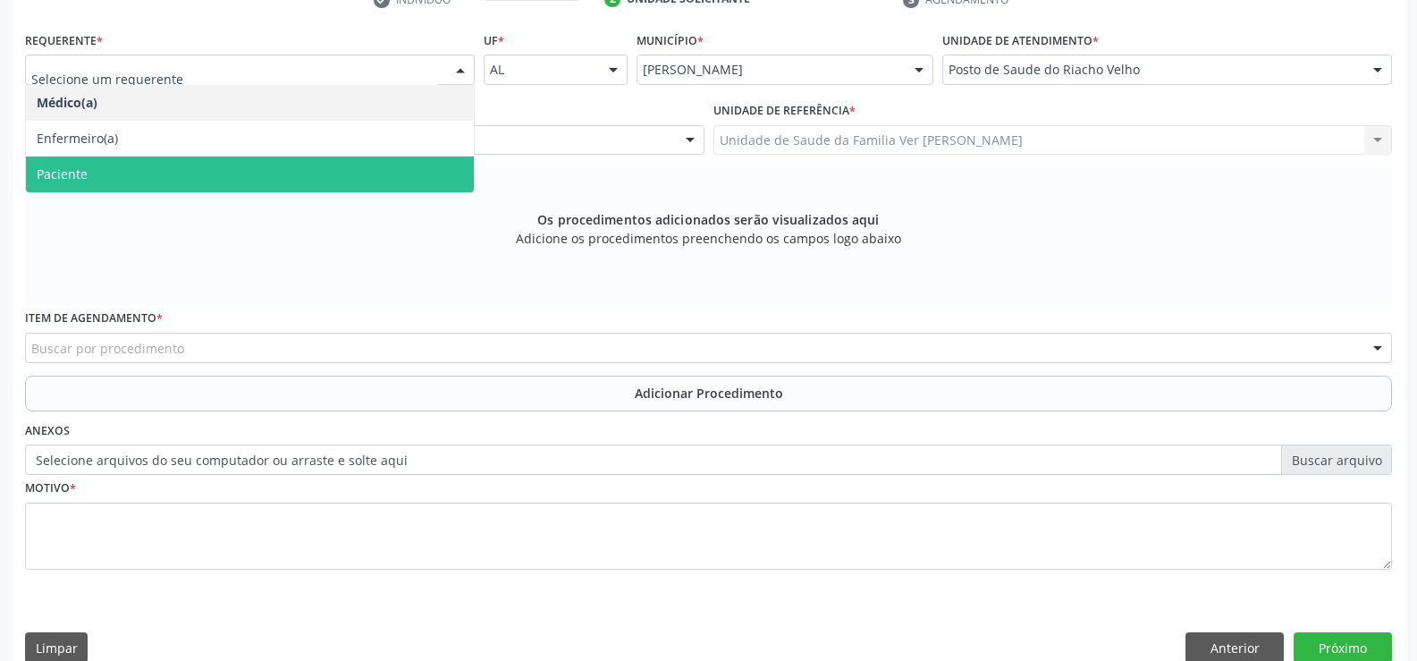
click at [139, 188] on span "Paciente" at bounding box center [250, 174] width 448 height 36
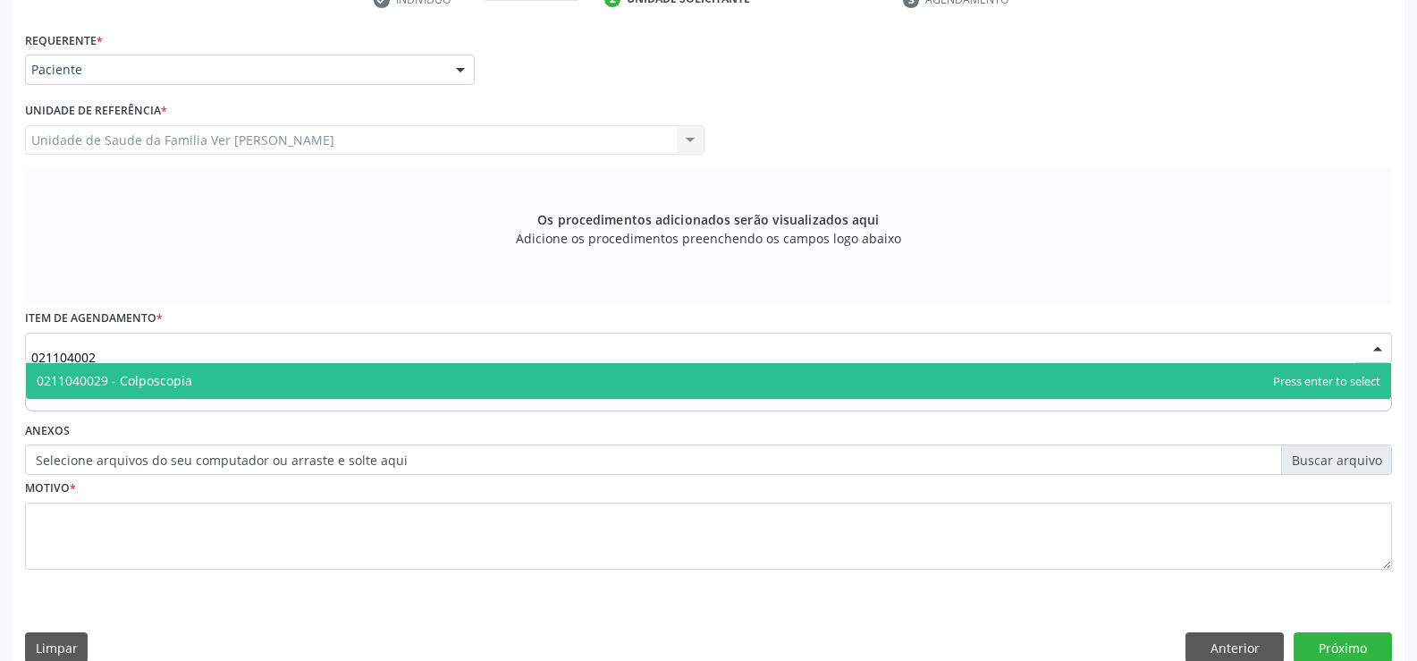
type input "0211040029"
click at [147, 388] on span "0211040029 - Colposcopia" at bounding box center [115, 380] width 156 height 17
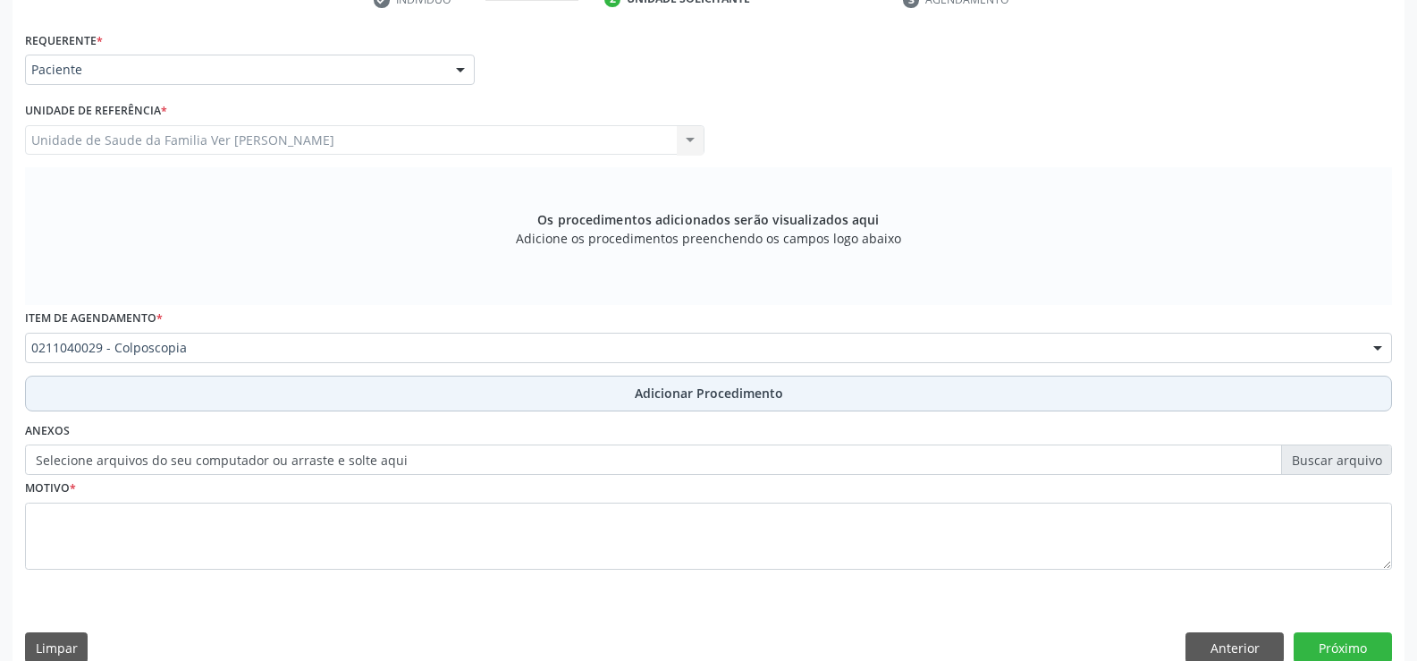
click at [712, 398] on span "Adicionar Procedimento" at bounding box center [709, 392] width 148 height 19
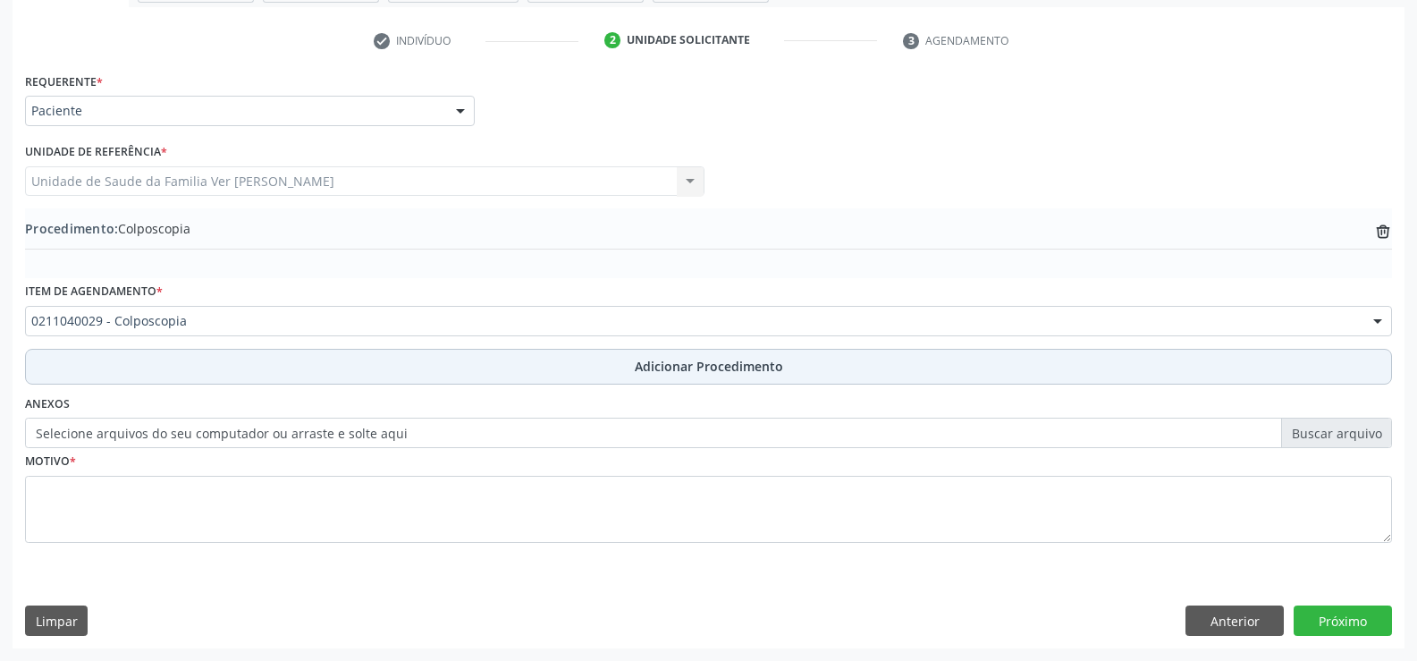
scroll to position [345, 0]
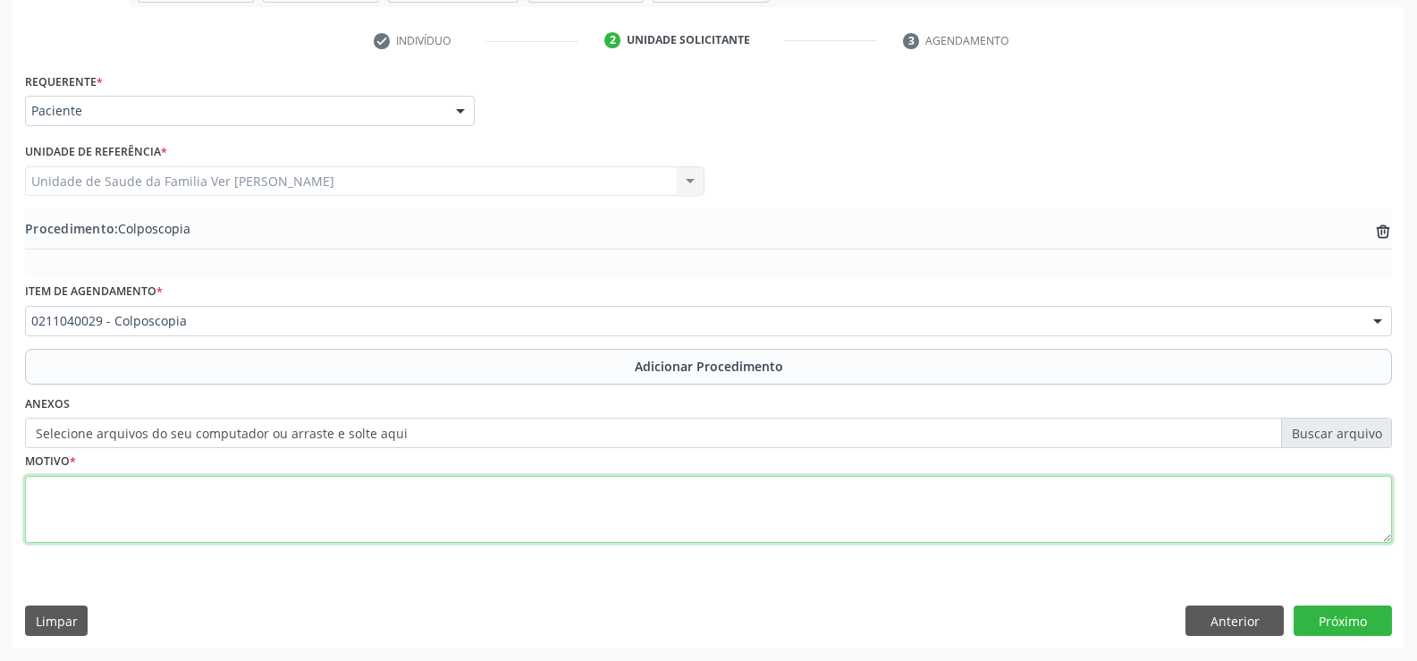
click at [57, 493] on textarea at bounding box center [708, 510] width 1367 height 68
type textarea "não tem"
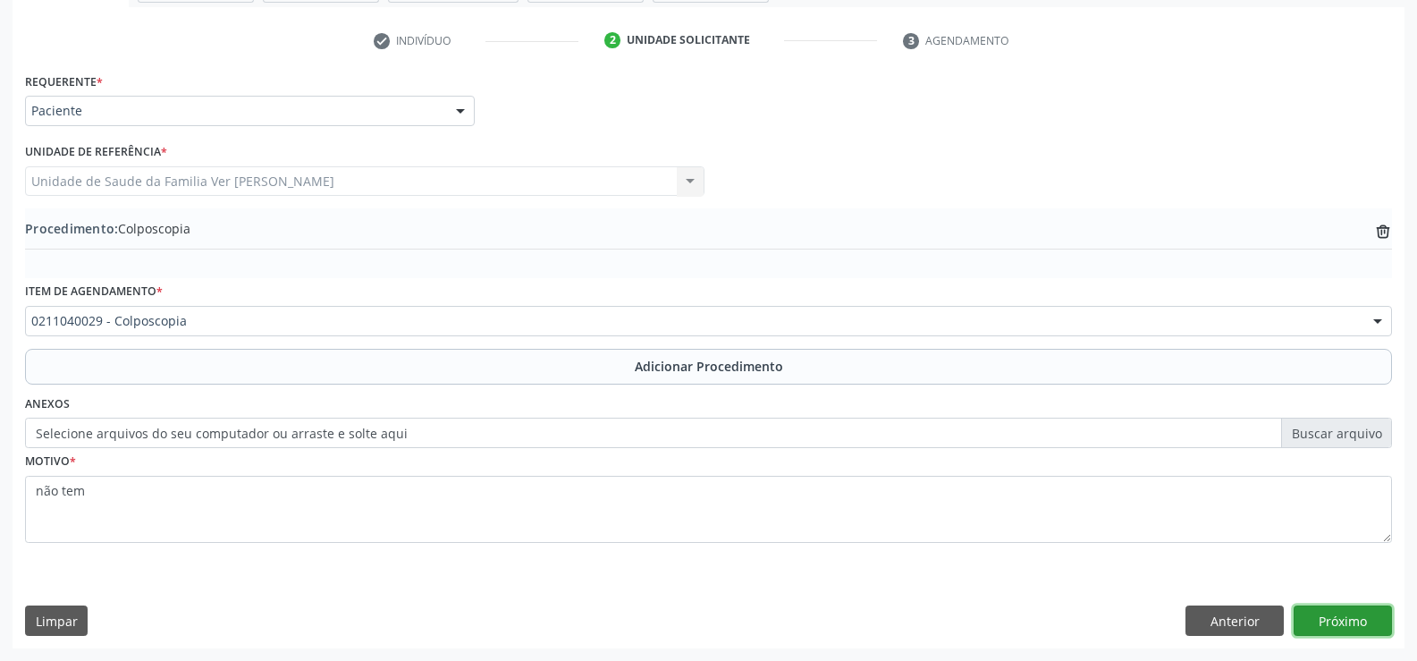
click at [1334, 609] on button "Próximo" at bounding box center [1342, 620] width 98 height 30
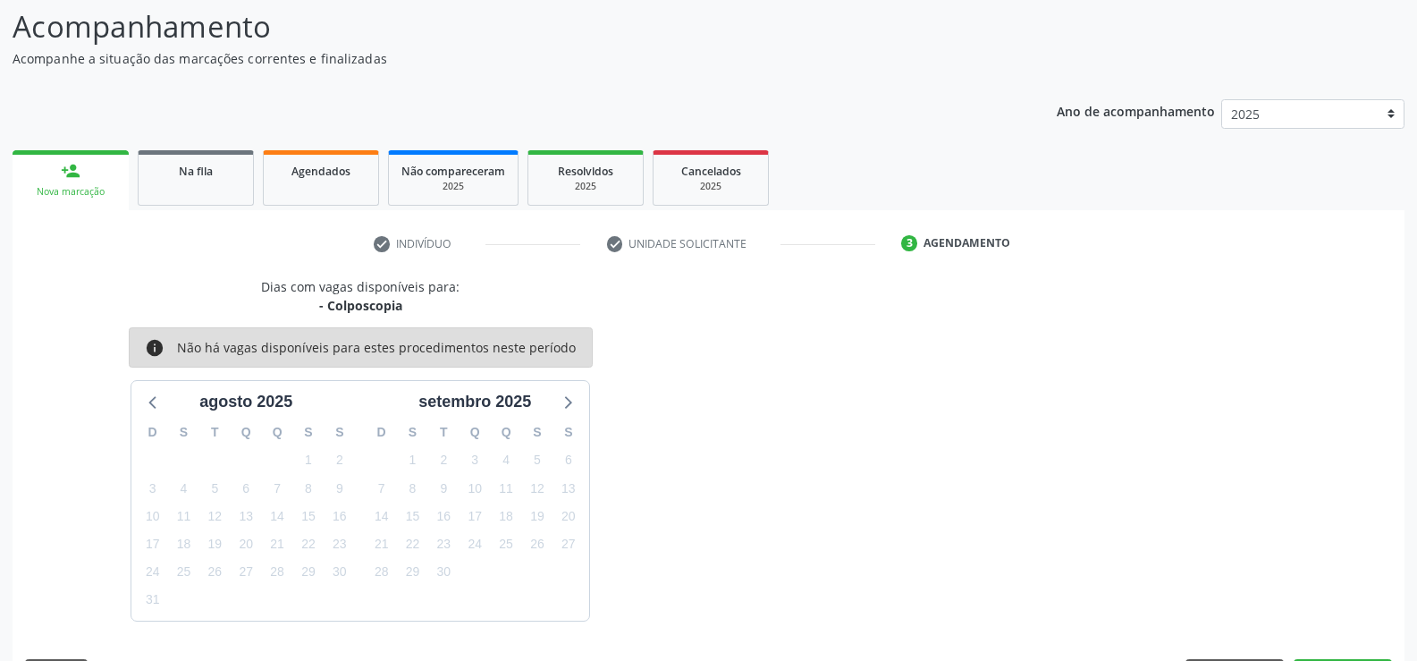
scroll to position [195, 0]
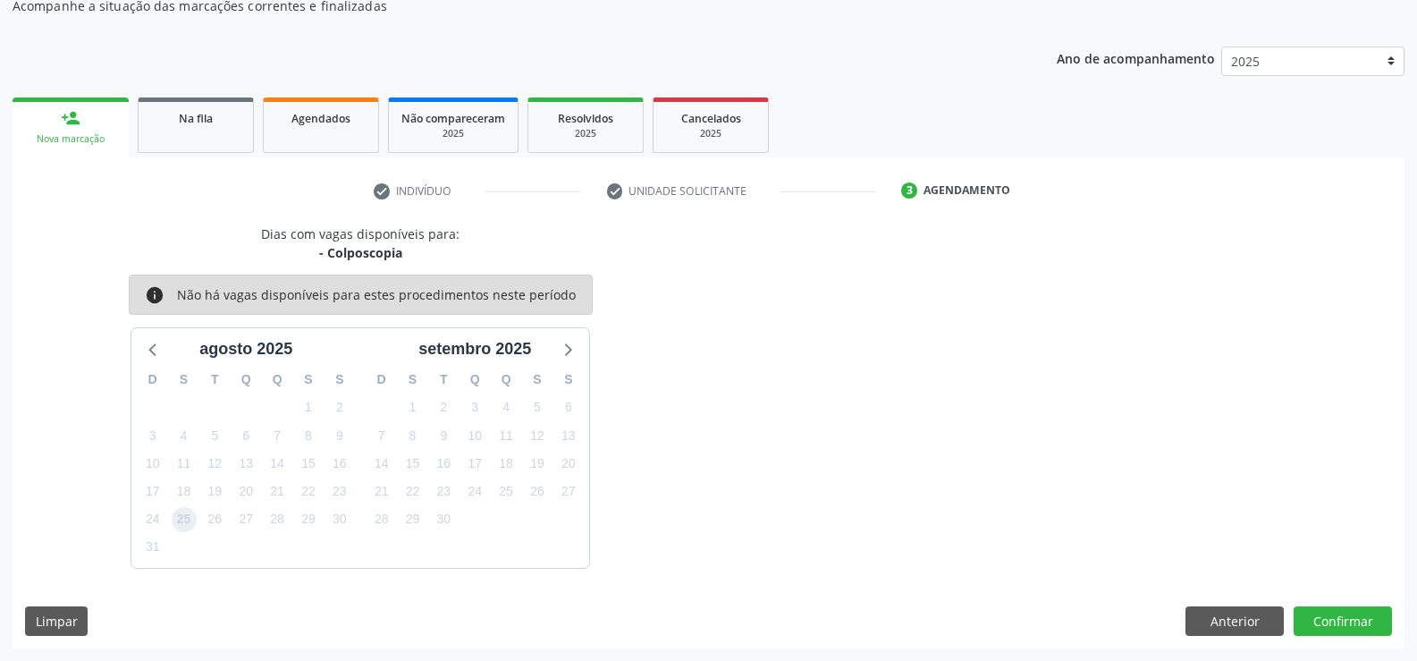
click at [181, 514] on span "25" at bounding box center [184, 519] width 25 height 25
click at [1351, 613] on button "Confirmar" at bounding box center [1342, 621] width 98 height 30
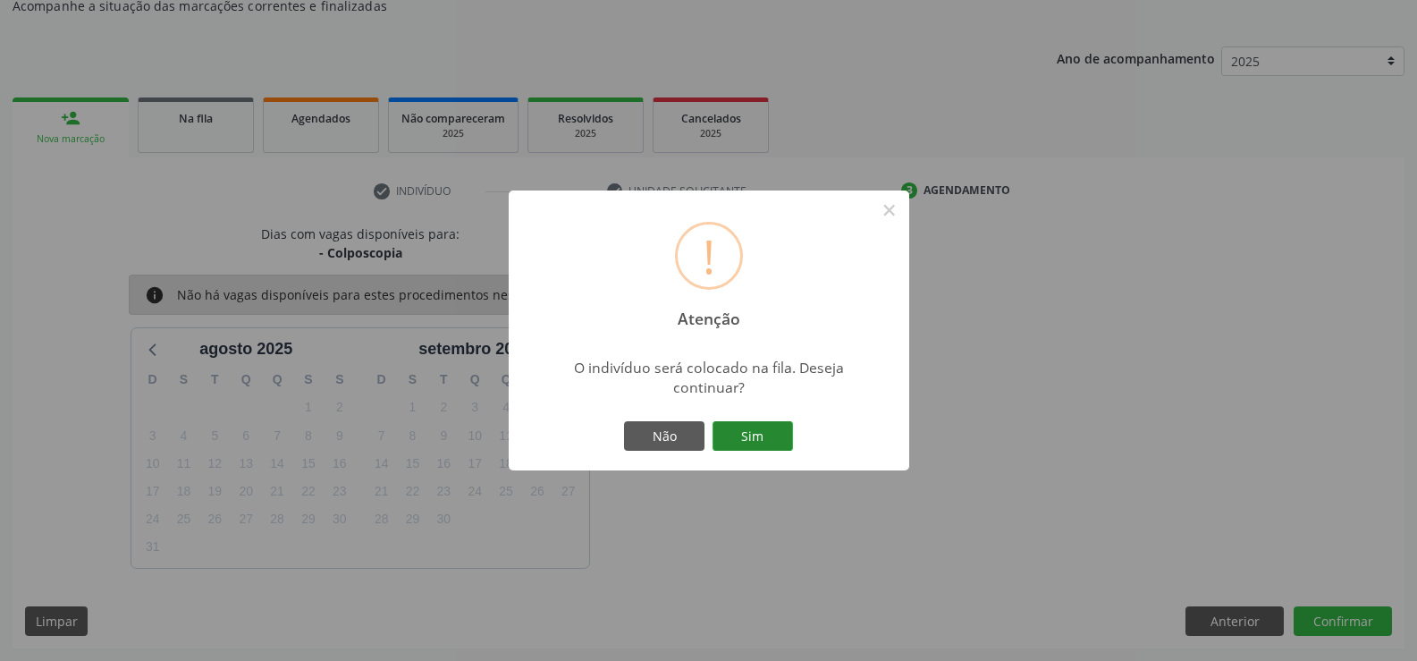
click at [766, 435] on button "Sim" at bounding box center [752, 436] width 80 height 30
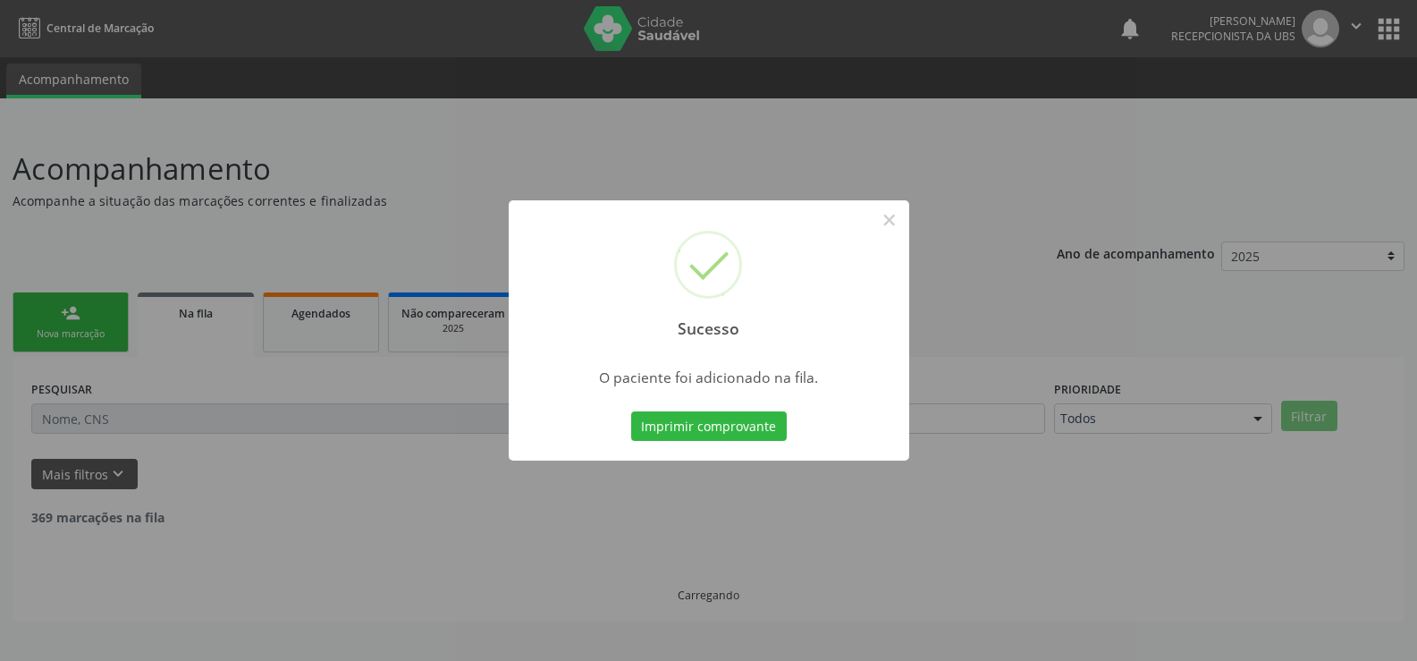
scroll to position [0, 0]
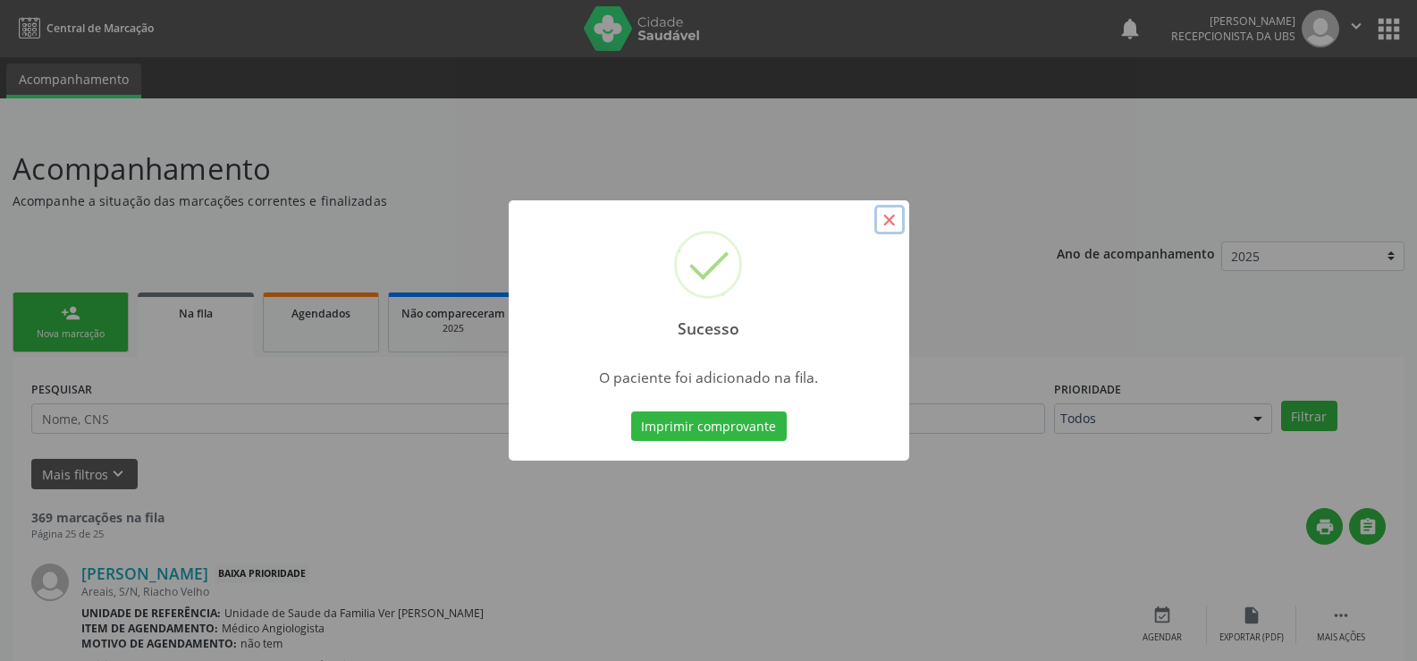
click at [890, 218] on button "×" at bounding box center [889, 220] width 30 height 30
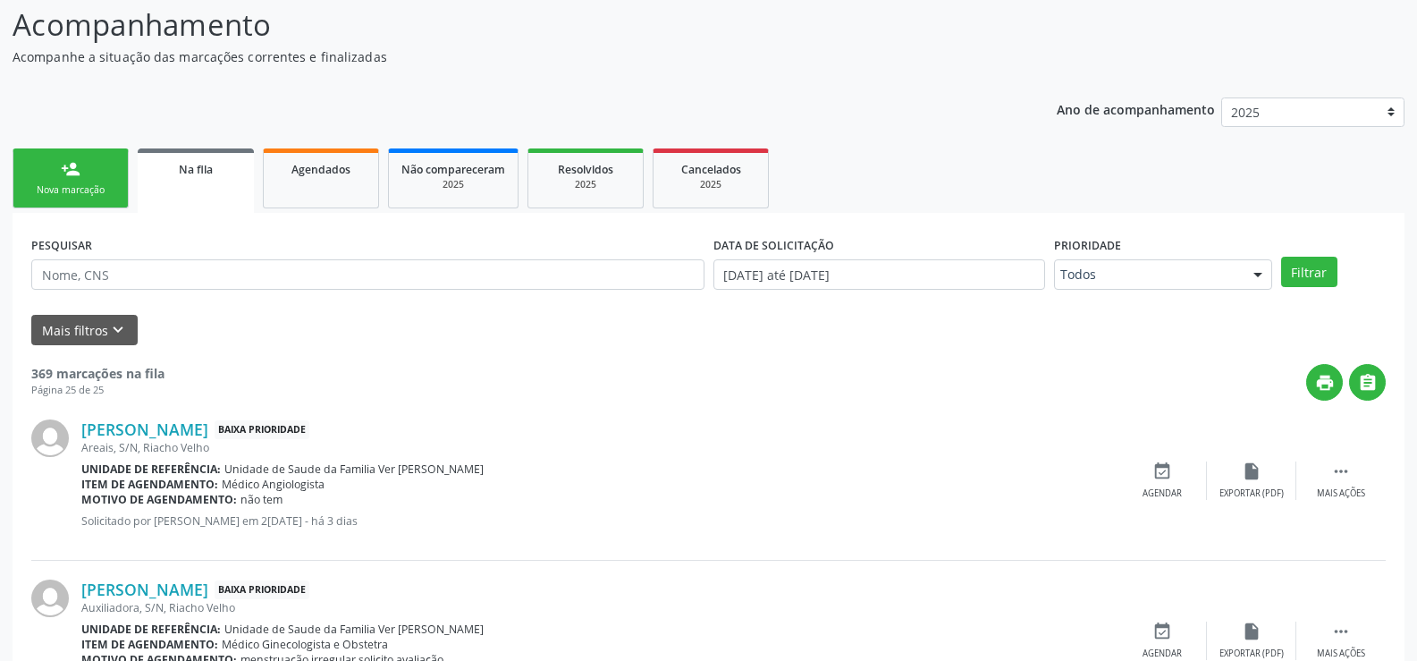
scroll to position [179, 0]
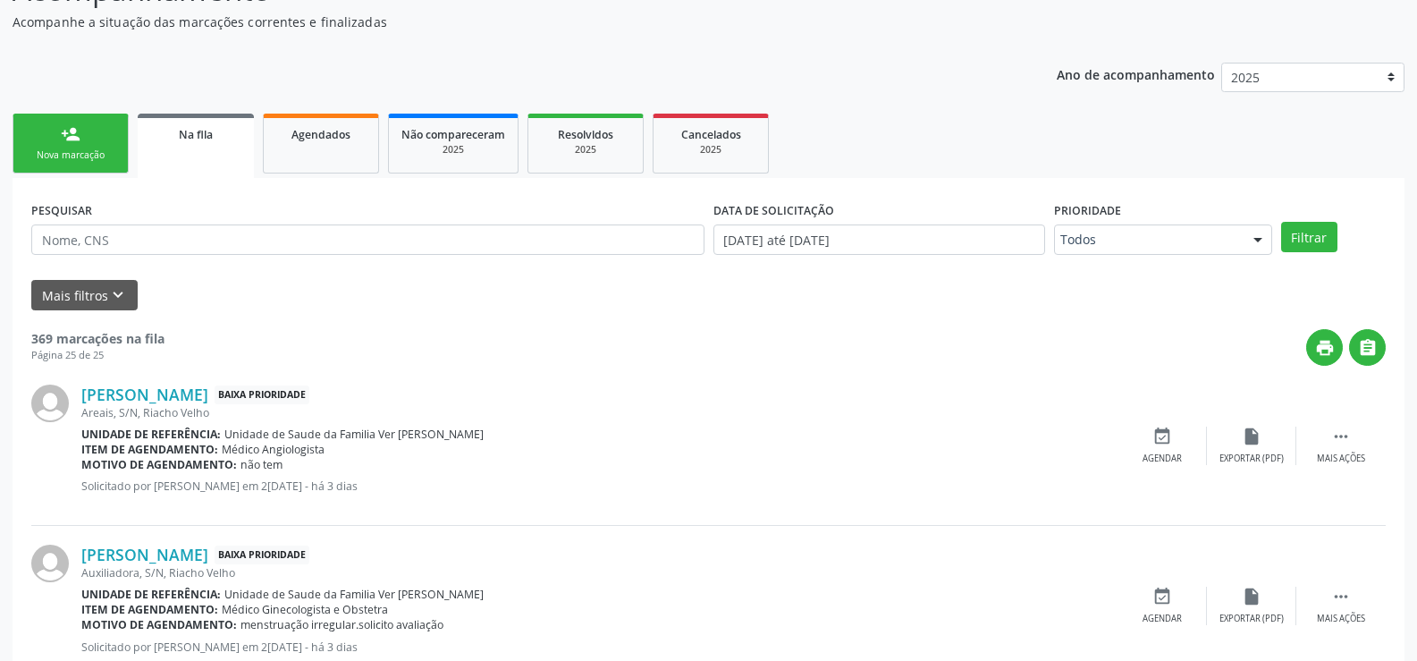
click at [73, 126] on div "person_add" at bounding box center [71, 134] width 20 height 20
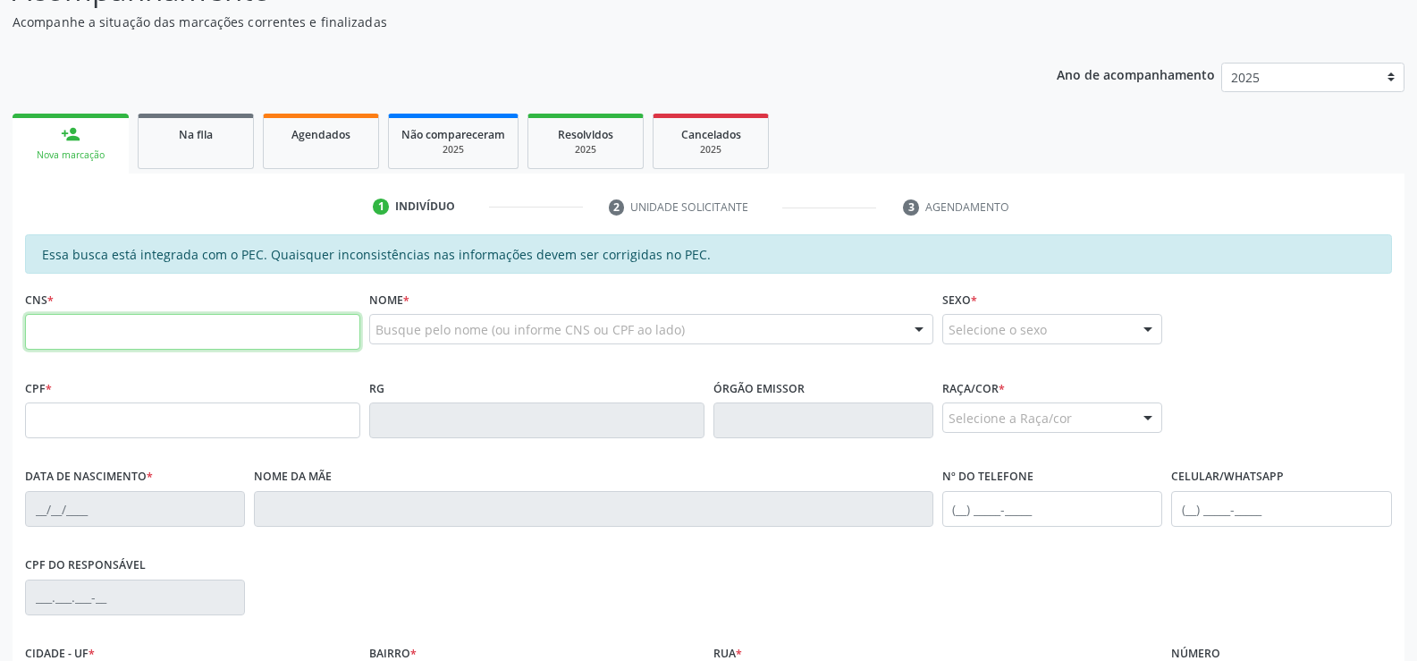
click at [37, 340] on input "text" at bounding box center [192, 332] width 335 height 36
type input "700 5077 6891 0656"
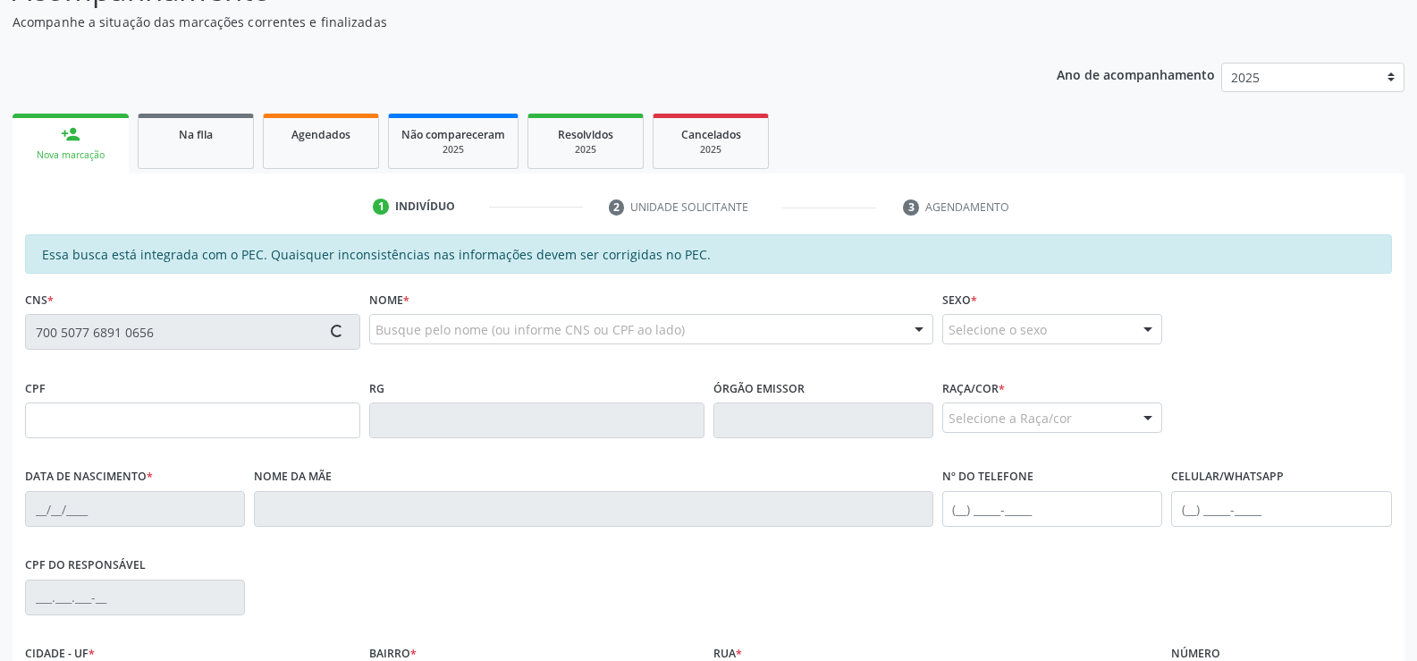
type input "128.696.324-95"
type input "2[DATE]"
type input "[PERSON_NAME]"
type input "[PHONE_NUMBER]"
type input "S/N"
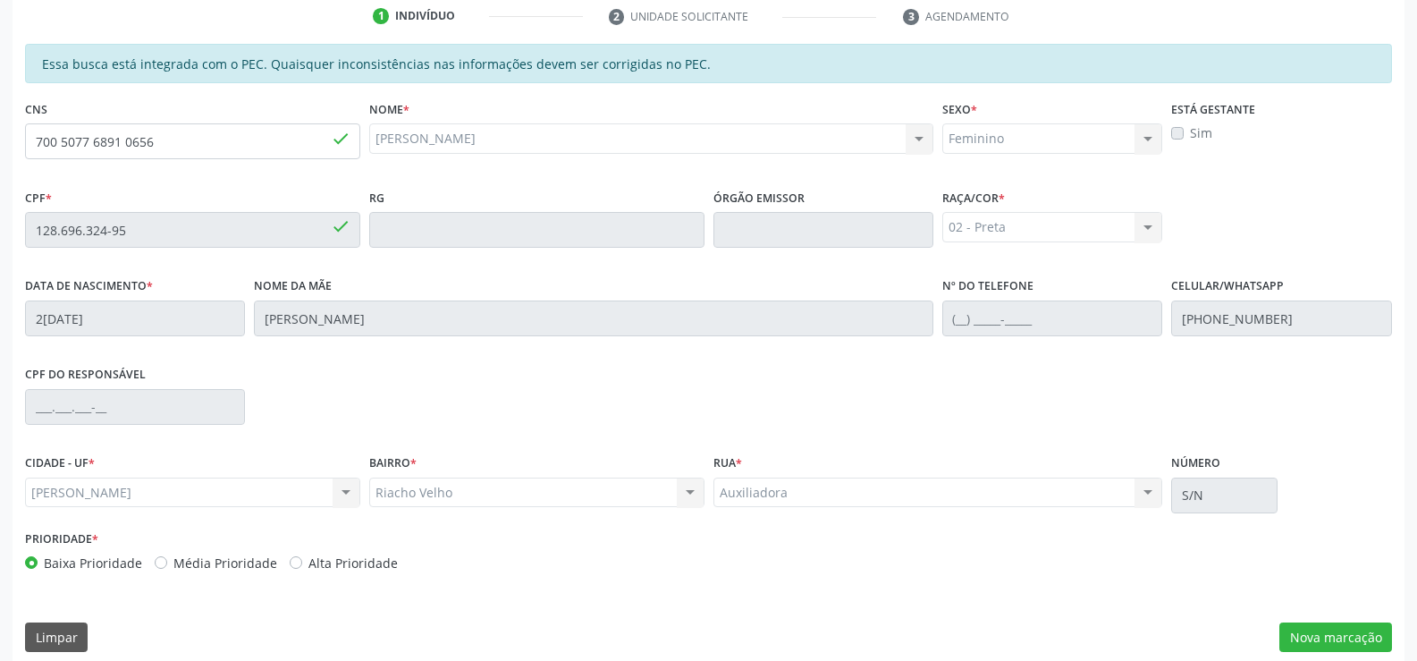
scroll to position [385, 0]
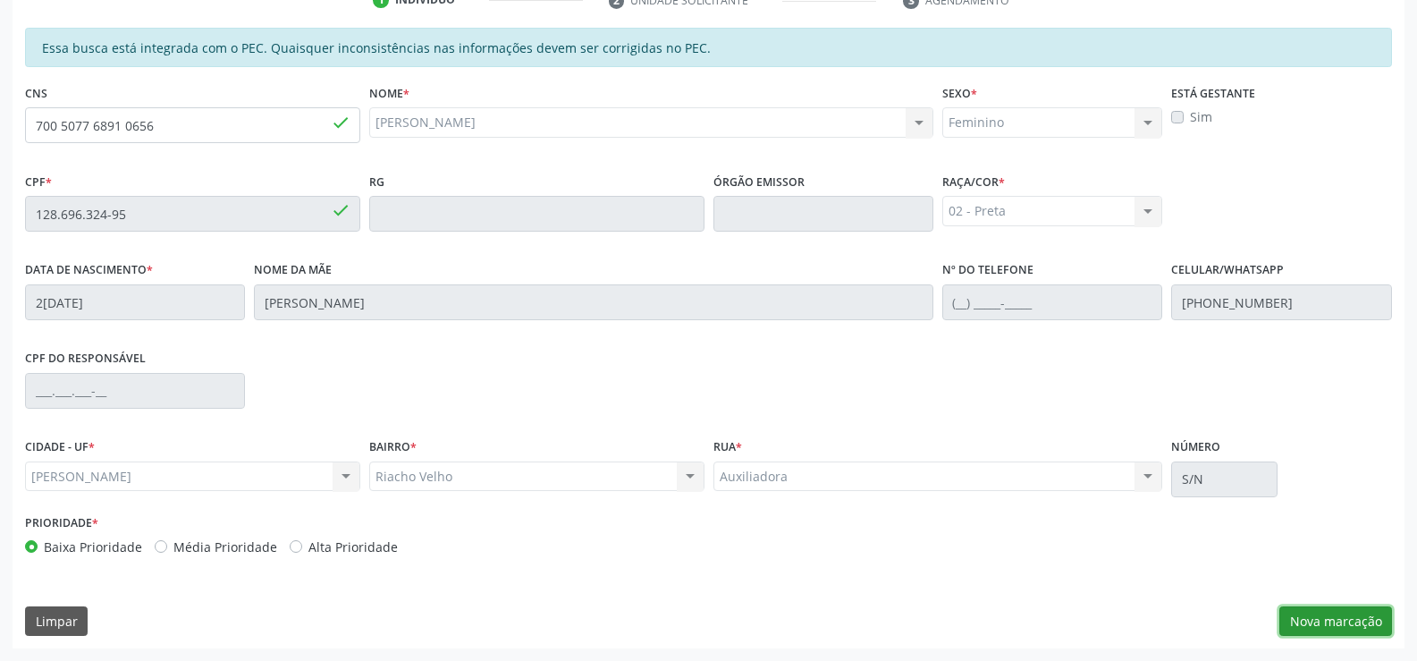
click at [1349, 619] on button "Nova marcação" at bounding box center [1335, 621] width 113 height 30
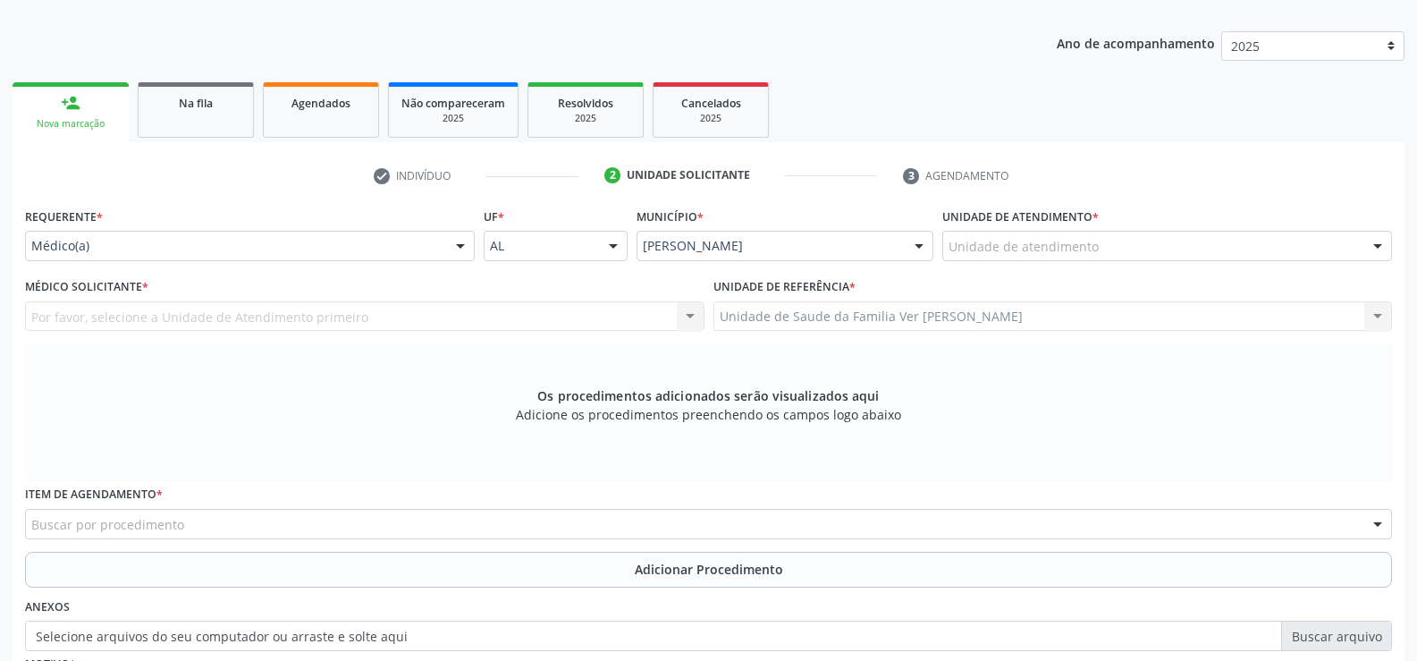
scroll to position [207, 0]
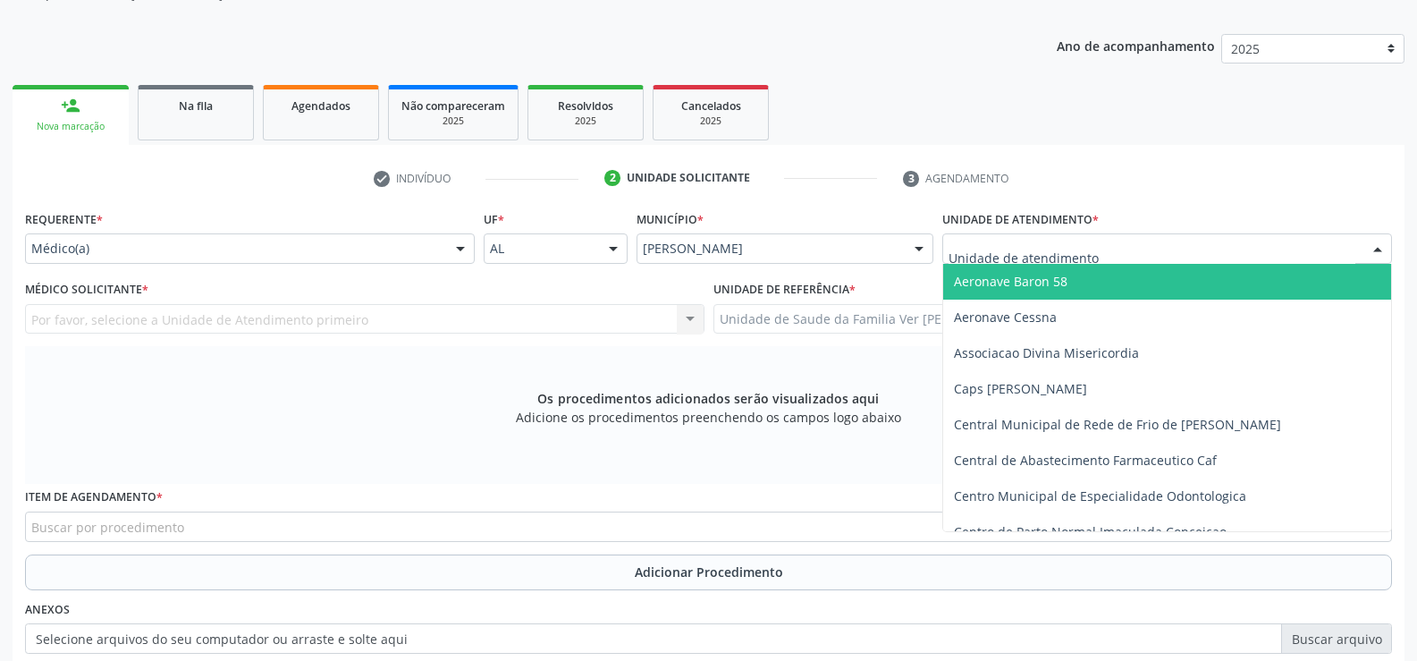
click at [1376, 248] on div at bounding box center [1377, 249] width 27 height 30
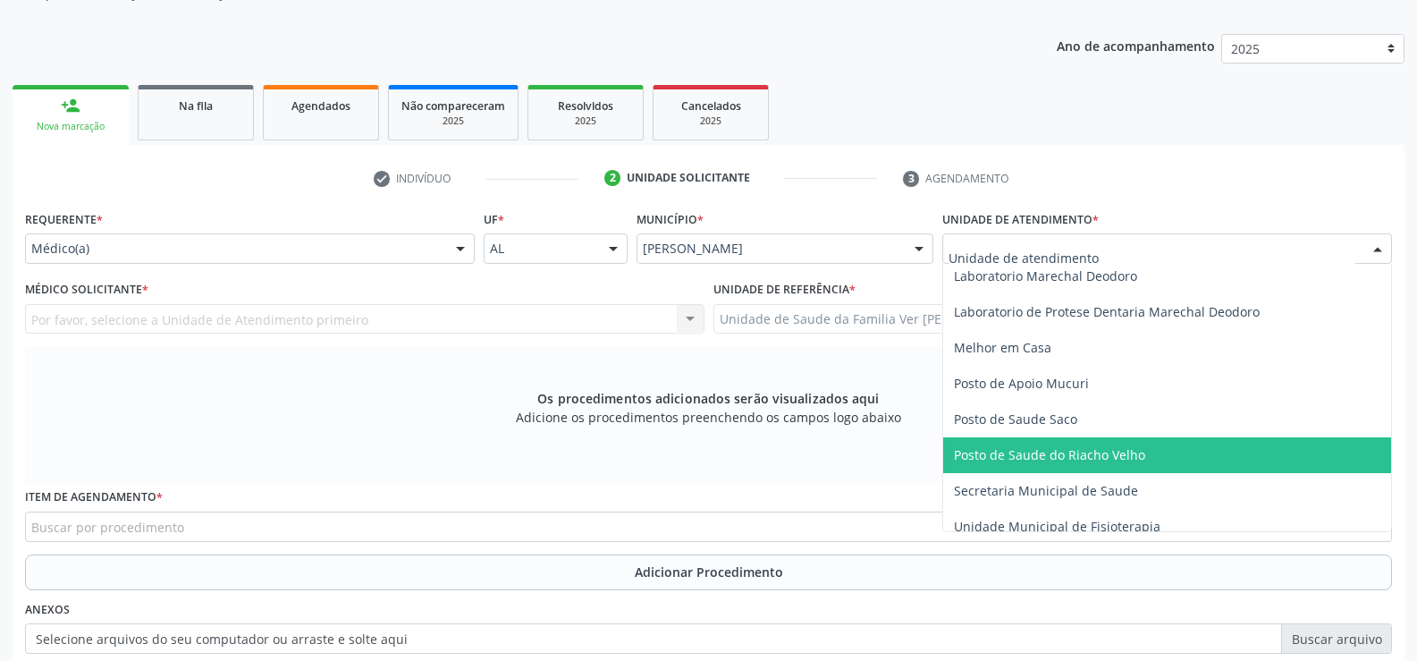
scroll to position [715, 0]
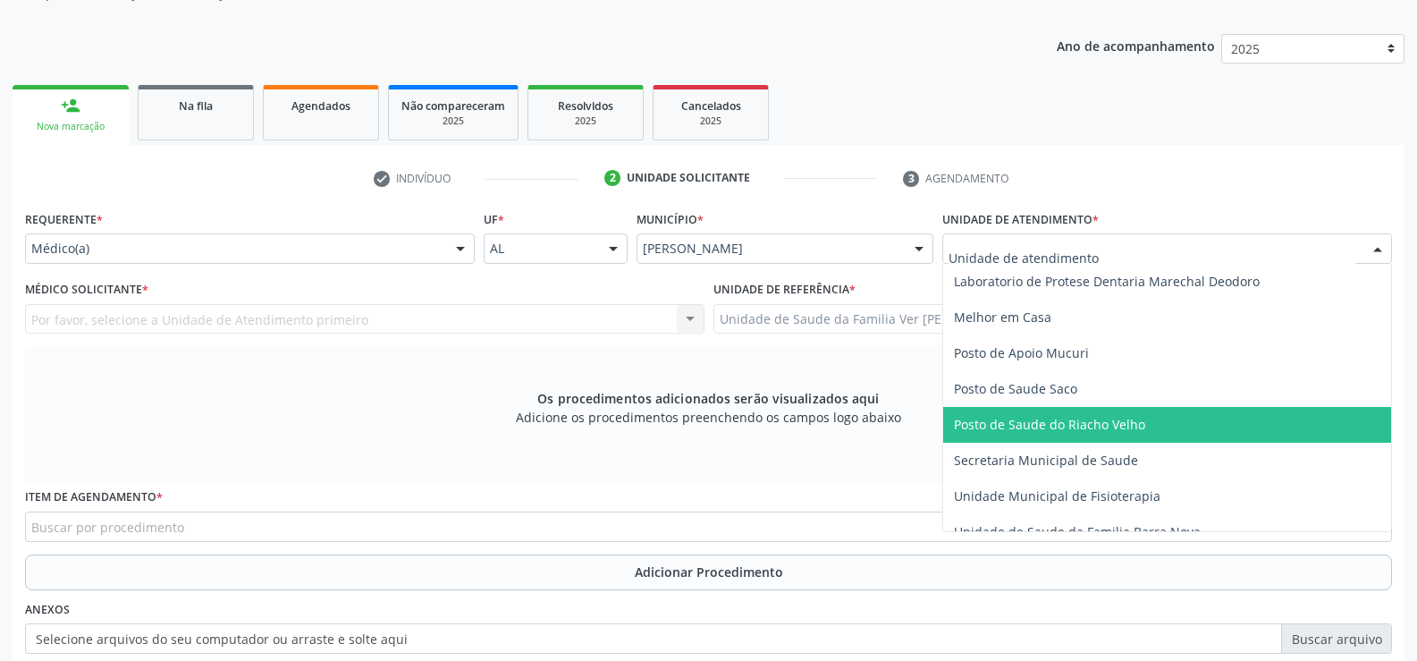
click at [1162, 419] on span "Posto de Saude do Riacho Velho" at bounding box center [1167, 425] width 448 height 36
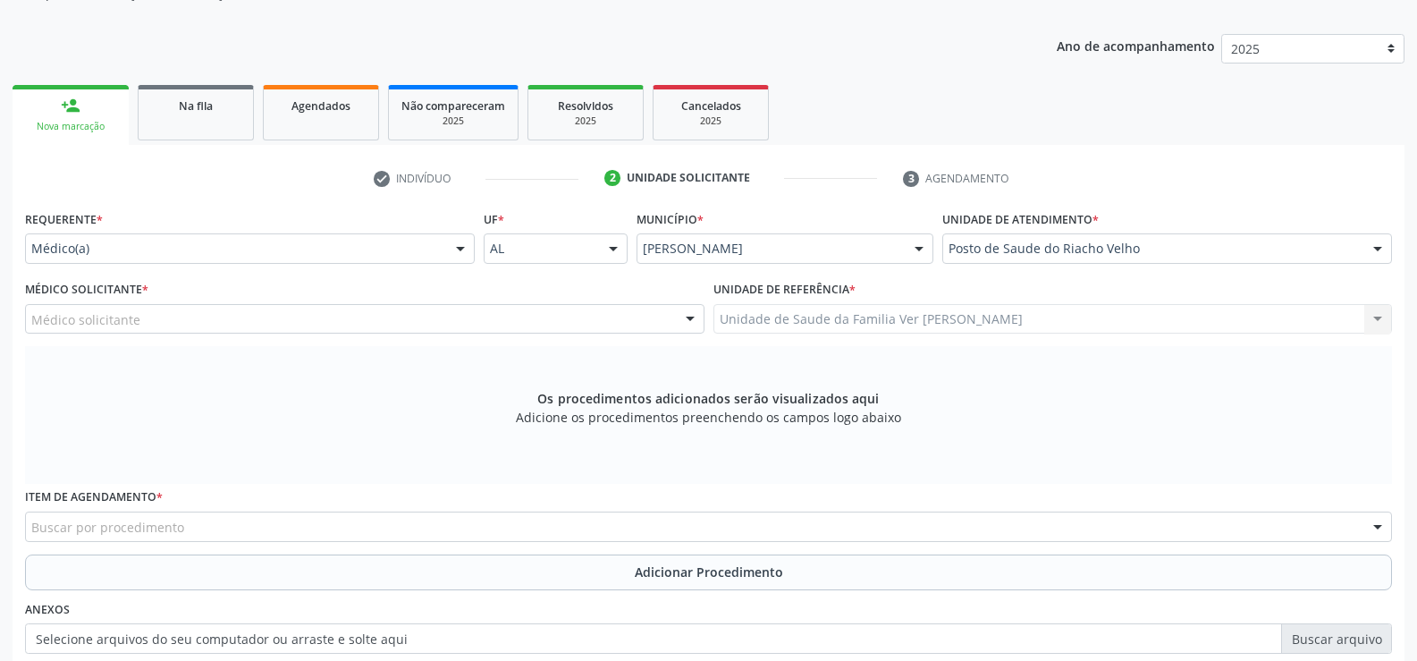
click at [461, 246] on div at bounding box center [460, 249] width 27 height 30
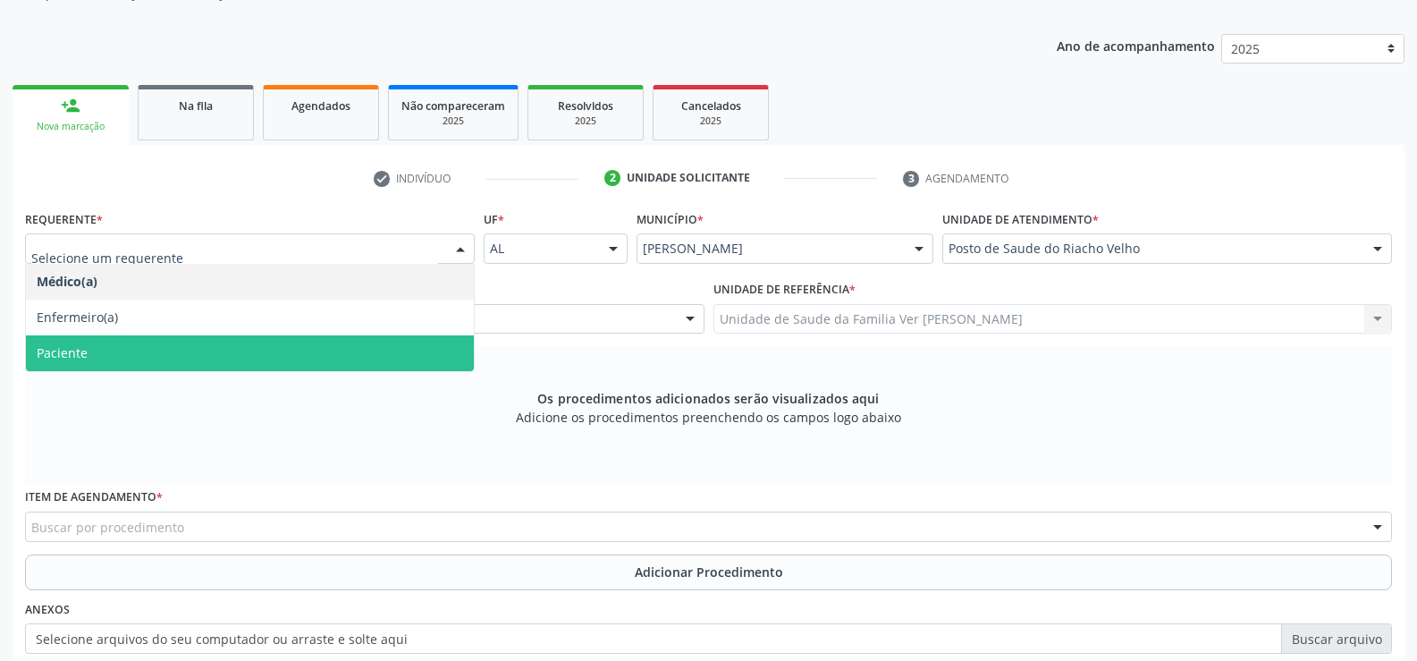
click at [369, 358] on span "Paciente" at bounding box center [250, 353] width 448 height 36
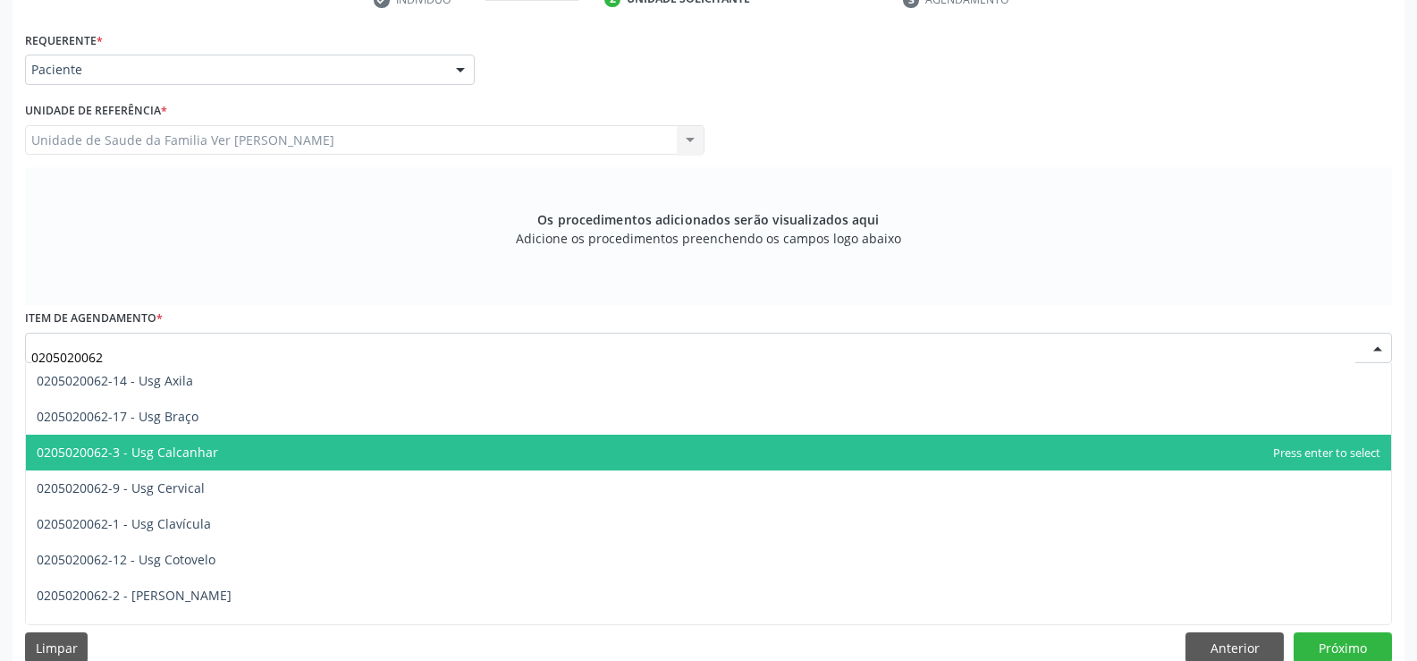
scroll to position [89, 0]
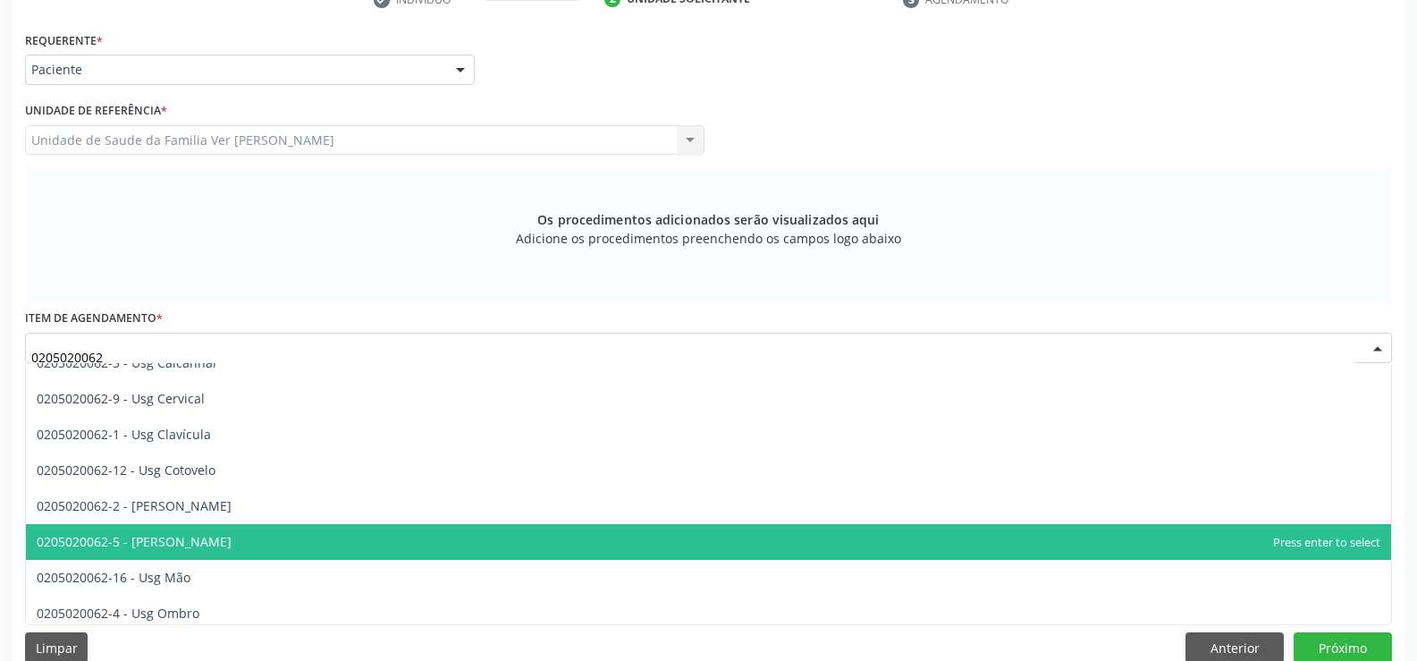
click at [189, 540] on span "0205020062-5 - [PERSON_NAME]" at bounding box center [134, 541] width 195 height 17
type input "0205020062"
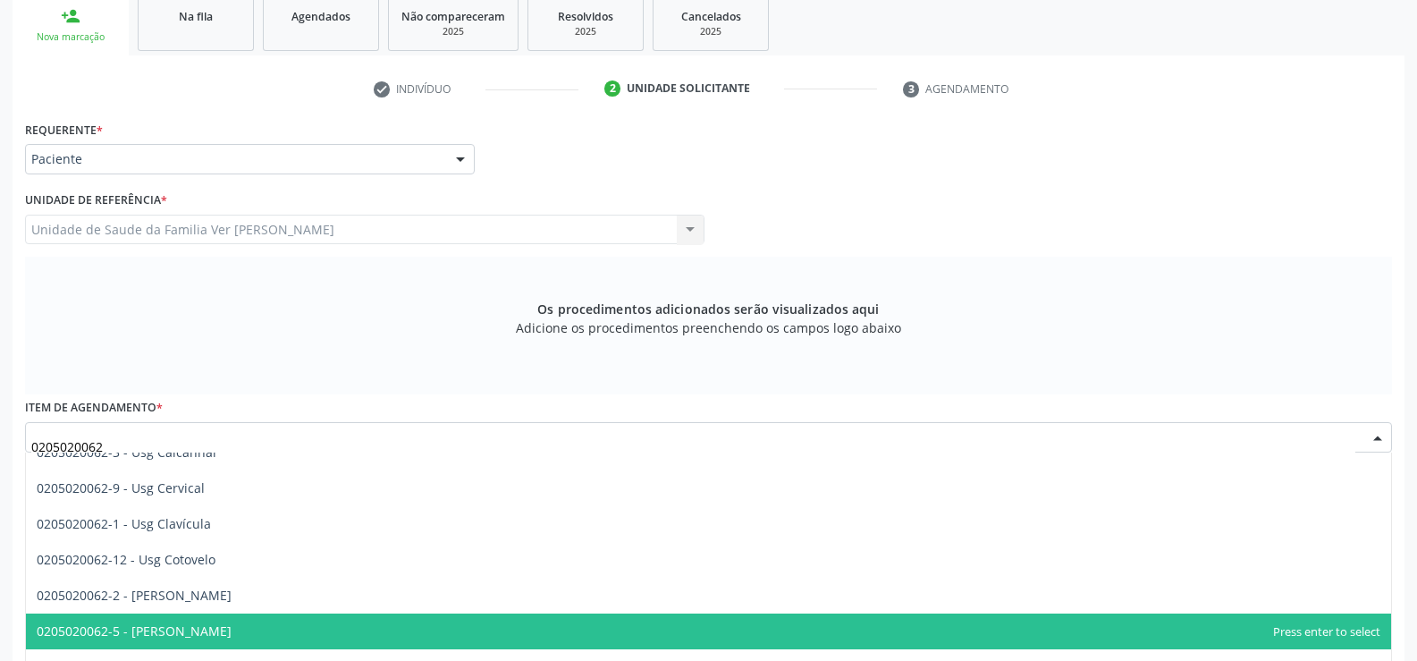
click at [207, 631] on span "0205020062-5 - [PERSON_NAME]" at bounding box center [708, 631] width 1365 height 36
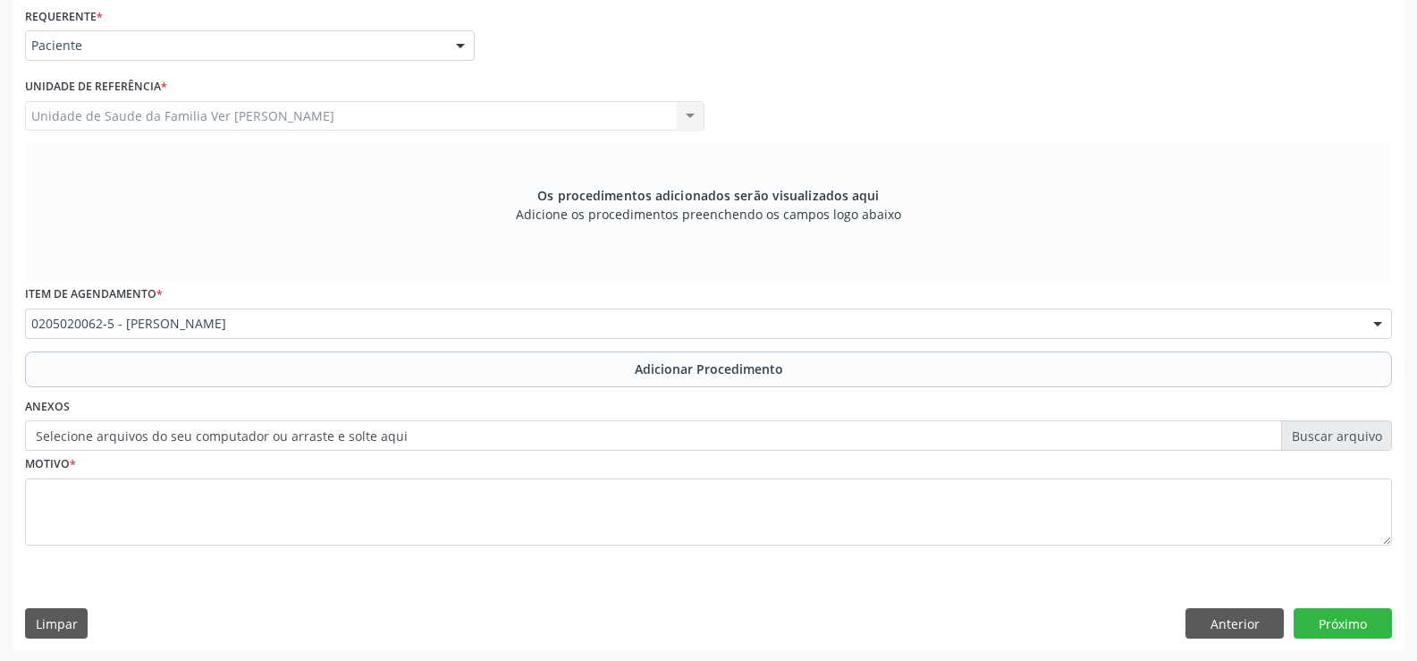
scroll to position [413, 0]
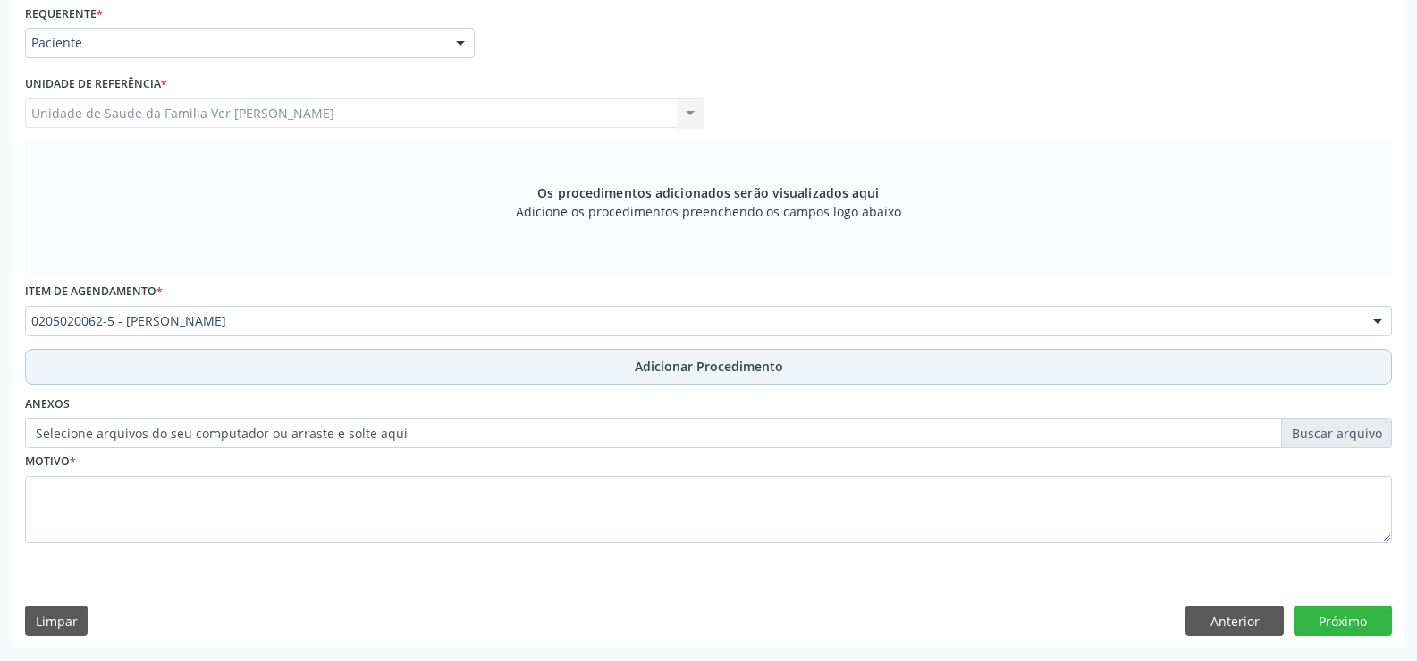
click at [718, 359] on span "Adicionar Procedimento" at bounding box center [709, 366] width 148 height 19
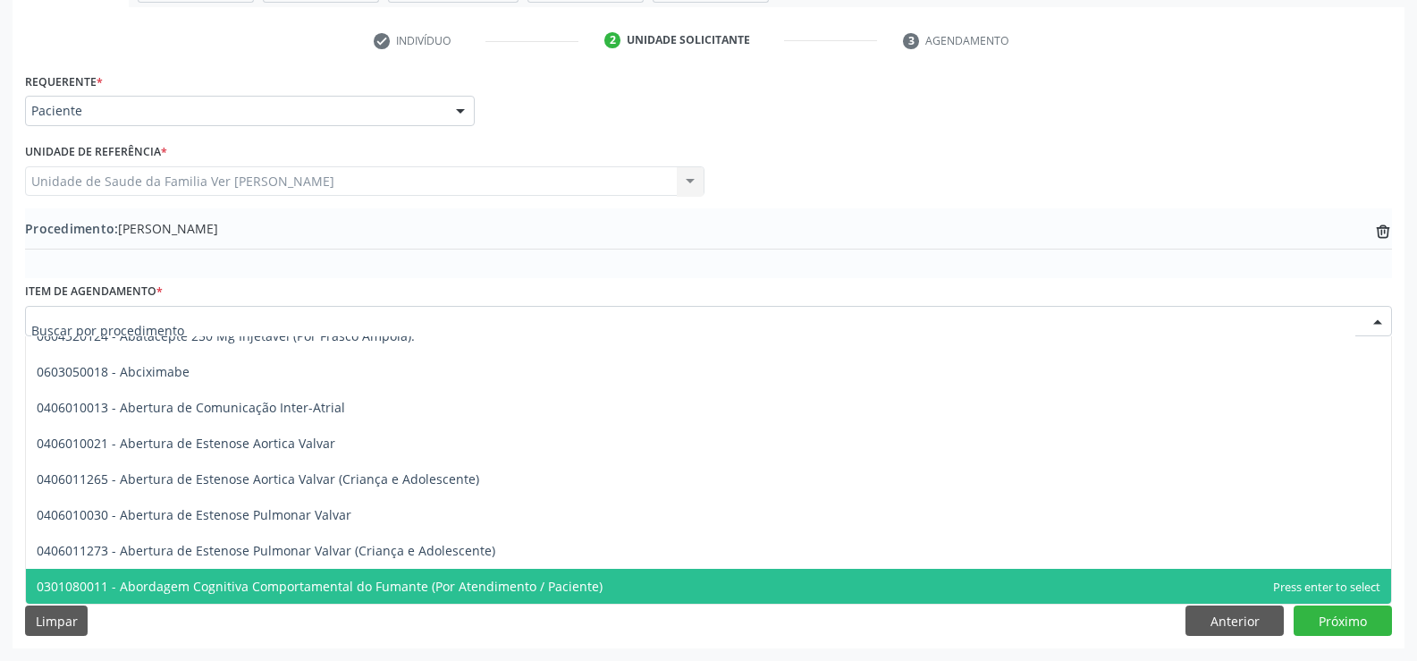
click at [690, 649] on div "Acompanhamento Acompanhe a situação das marcações correntes e finalizadas Relat…" at bounding box center [708, 219] width 1417 height 882
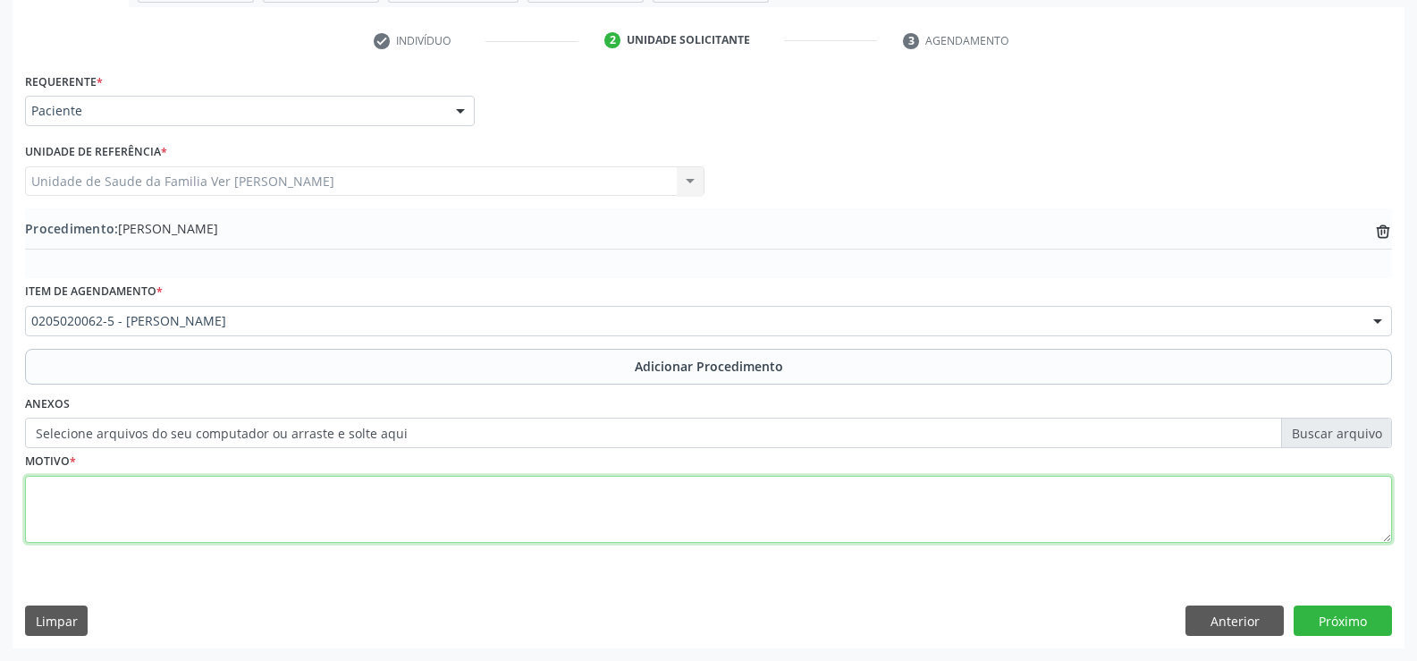
click at [56, 496] on textarea at bounding box center [708, 510] width 1367 height 68
type textarea "dor"
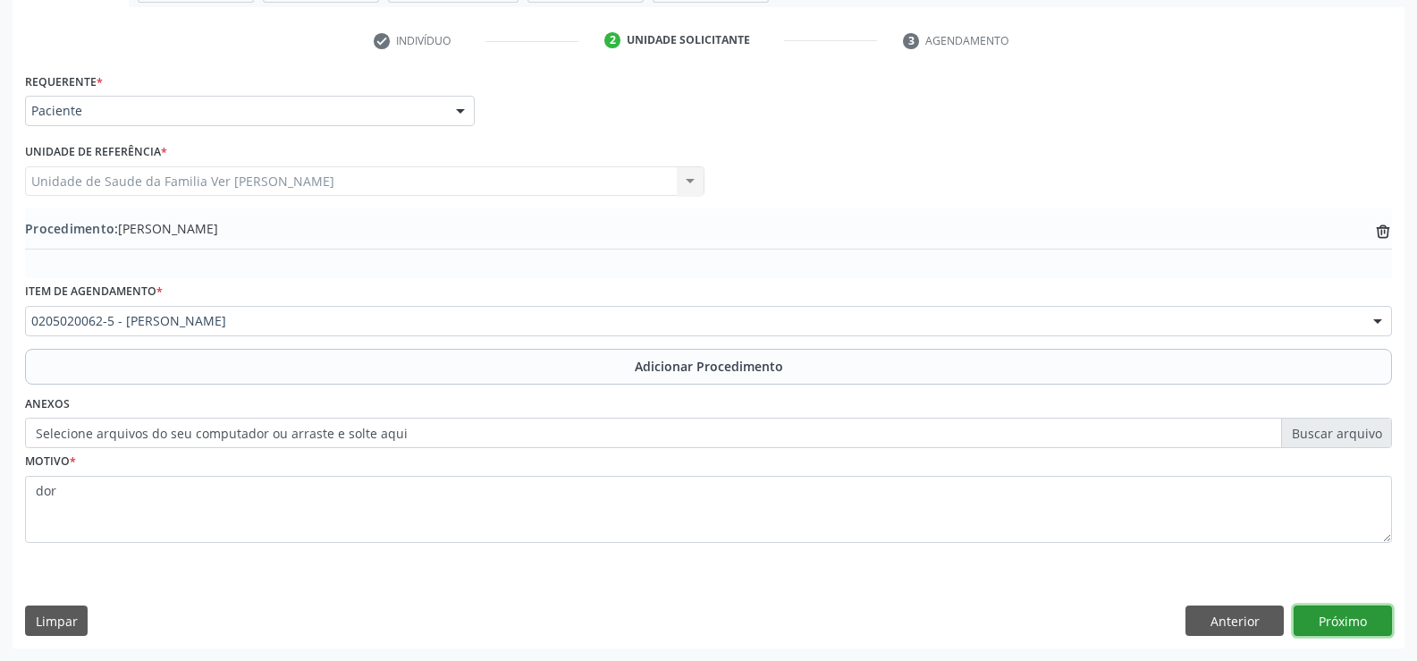
click at [1331, 619] on button "Próximo" at bounding box center [1342, 620] width 98 height 30
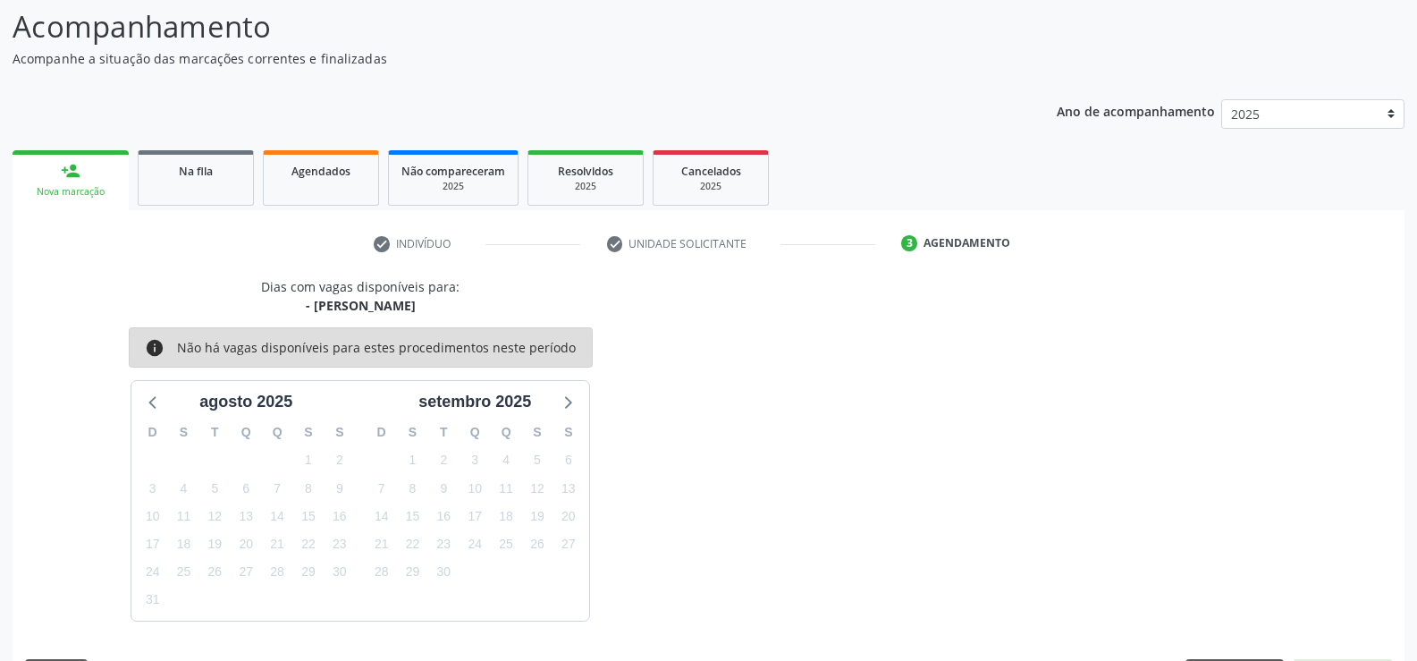
scroll to position [195, 0]
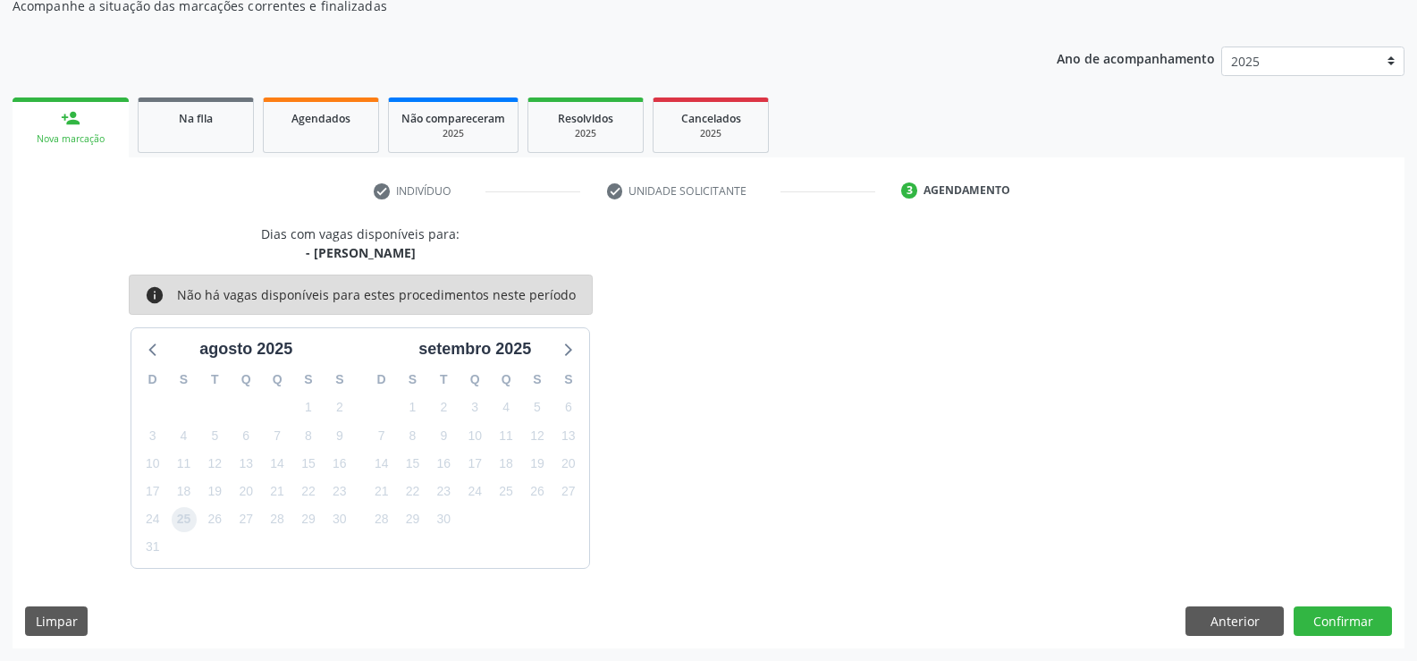
click at [187, 511] on span "25" at bounding box center [184, 519] width 25 height 25
click at [187, 520] on span "25" at bounding box center [184, 519] width 25 height 25
click at [1349, 620] on button "Confirmar" at bounding box center [1342, 621] width 98 height 30
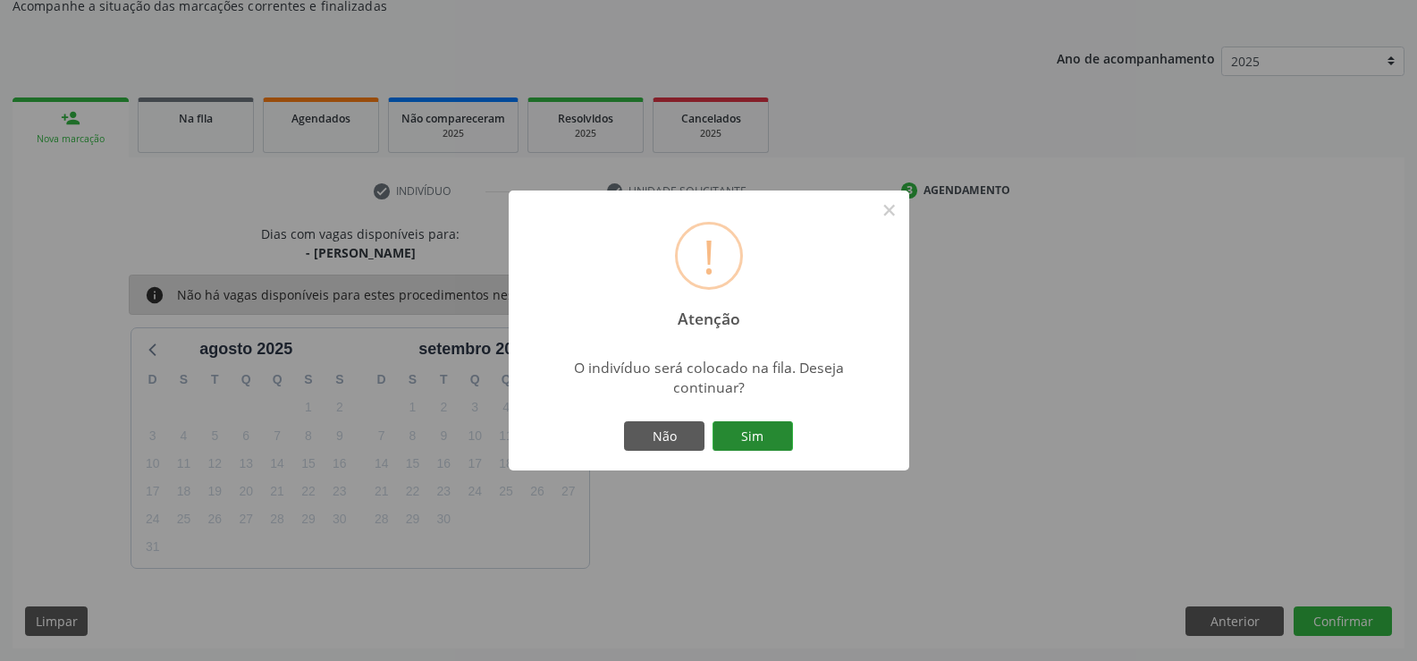
click at [748, 427] on button "Sim" at bounding box center [752, 436] width 80 height 30
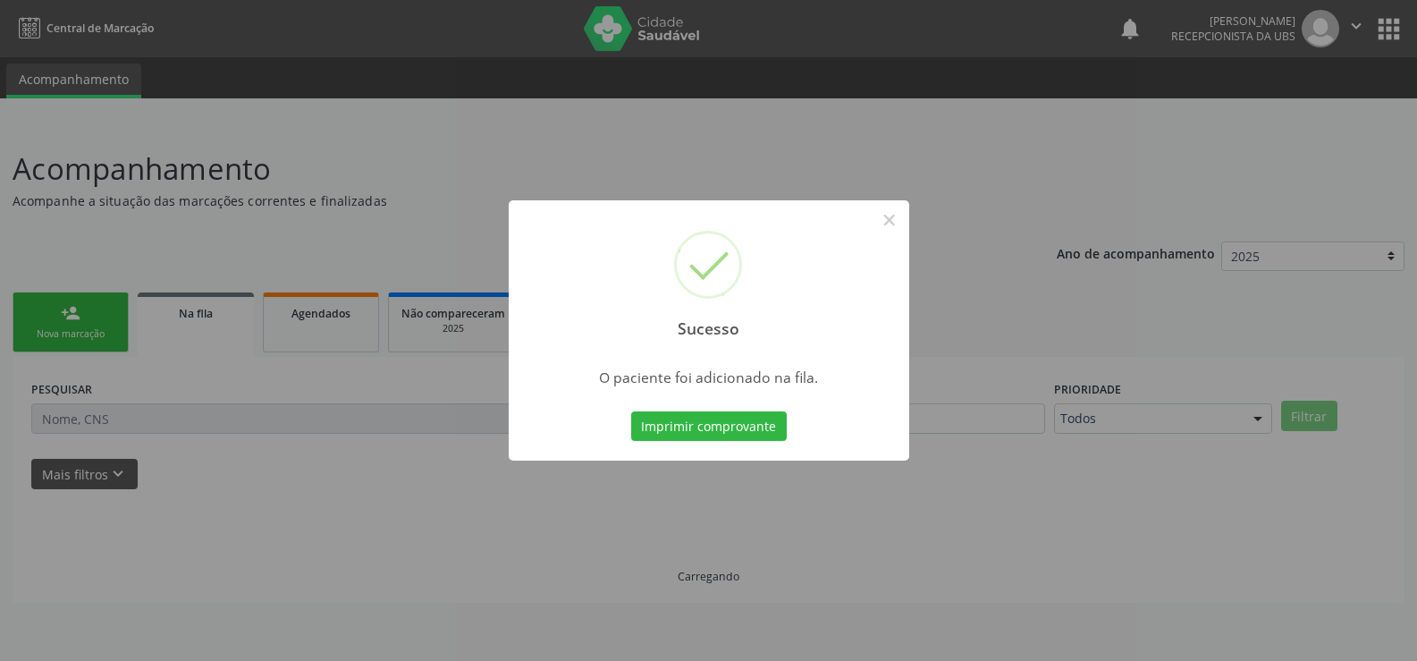
scroll to position [0, 0]
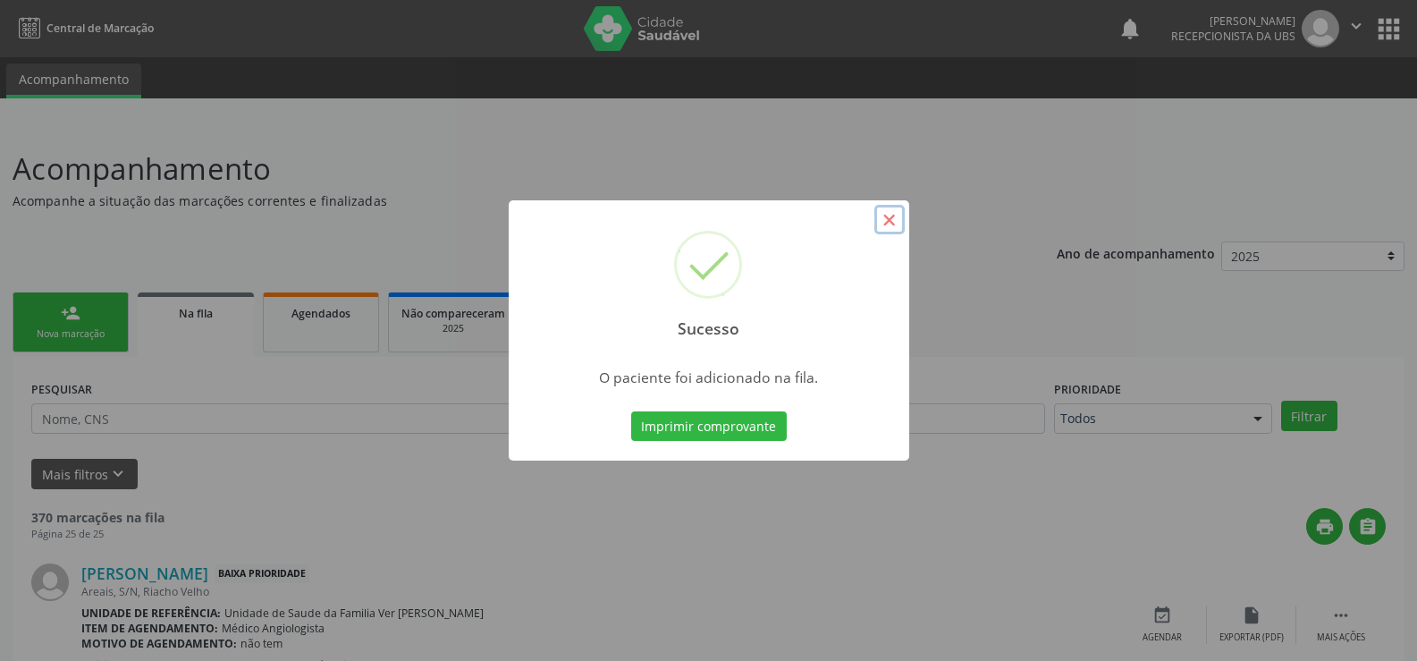
click at [885, 215] on button "×" at bounding box center [889, 220] width 30 height 30
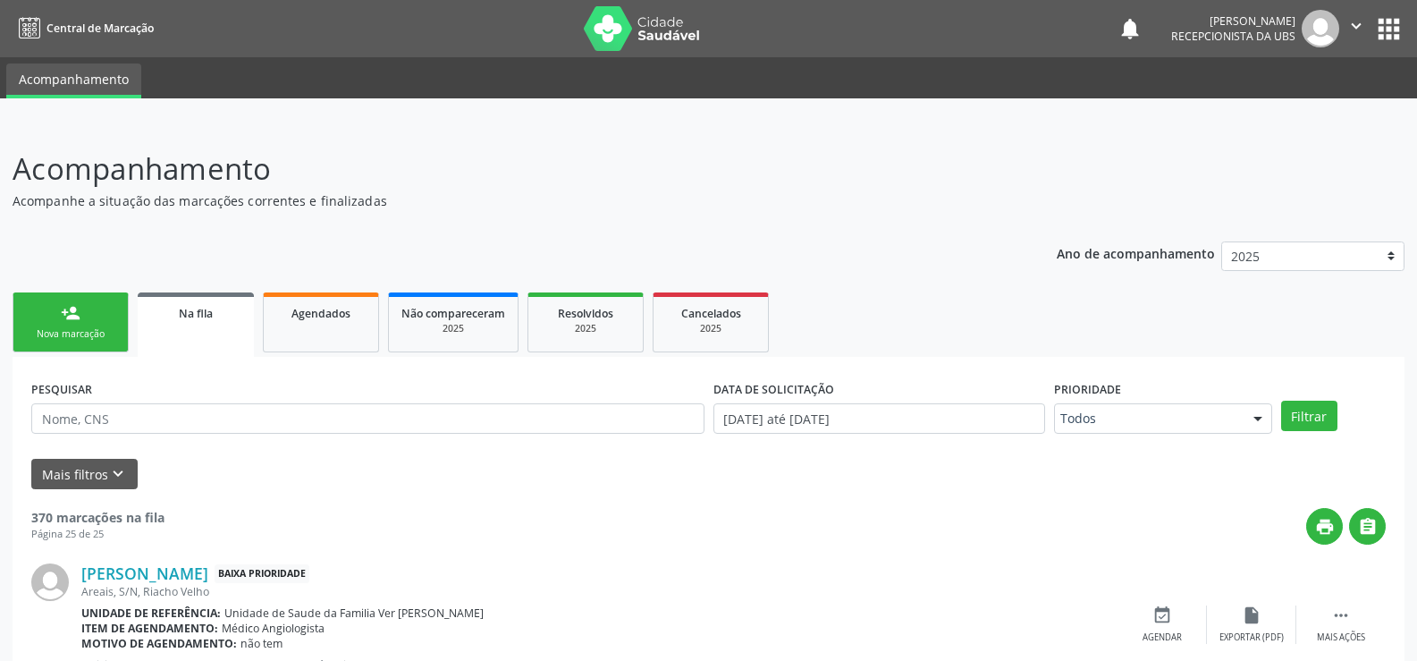
click at [53, 324] on link "person_add Nova marcação" at bounding box center [71, 322] width 116 height 60
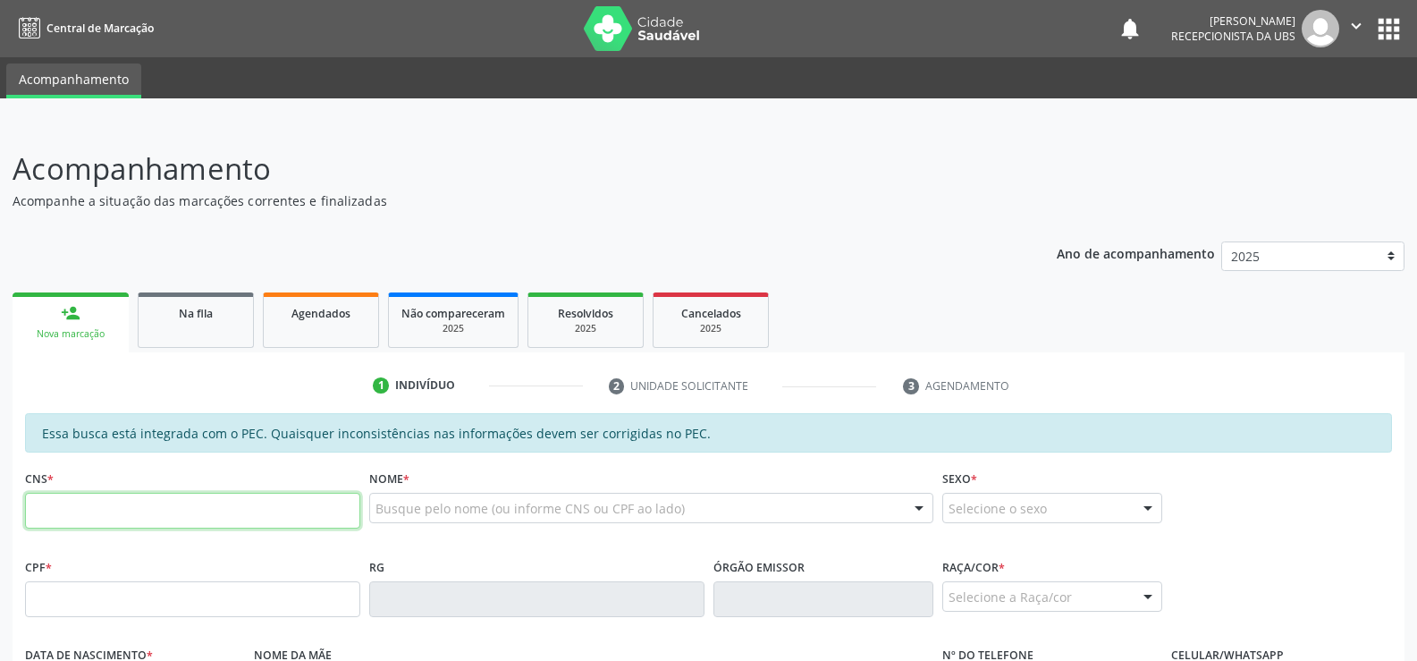
click at [53, 508] on input "text" at bounding box center [192, 511] width 335 height 36
type input "707 6092 1235 9392"
type input "814.914.254-15"
type input "[DATE]"
type input "[PERSON_NAME]"
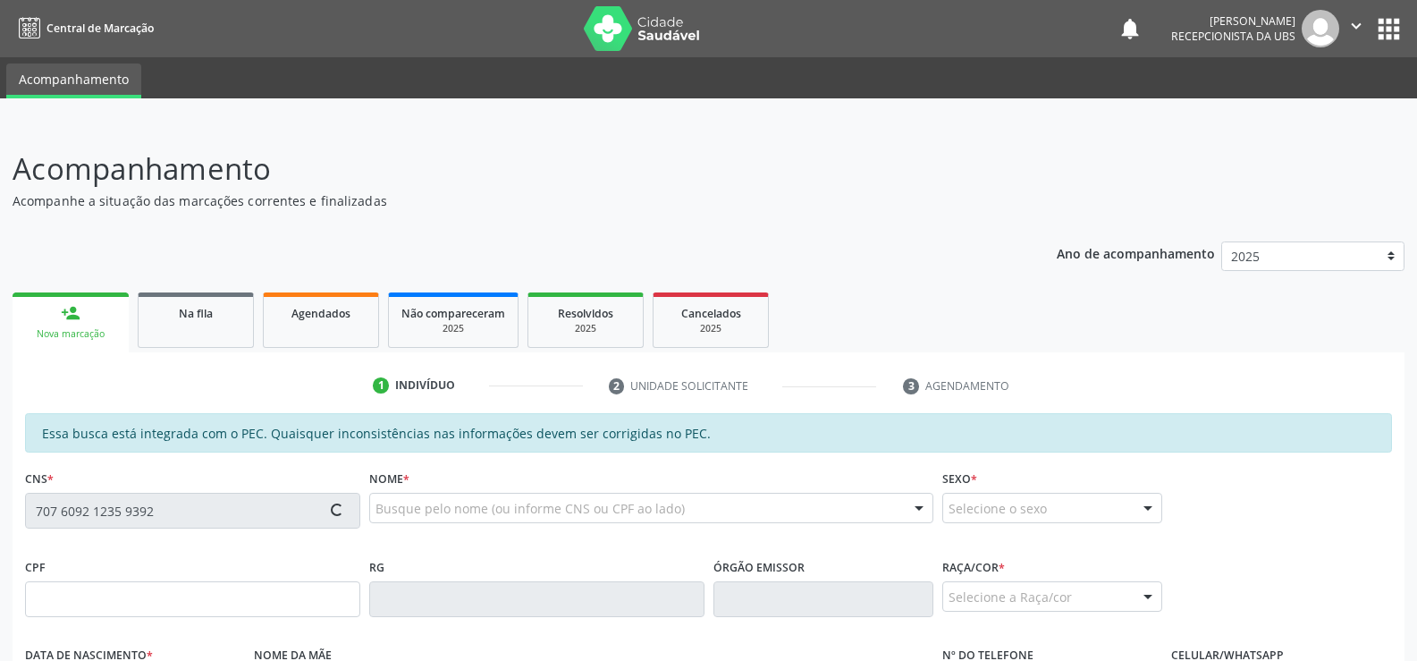
type input "[PHONE_NUMBER]"
type input "S/N"
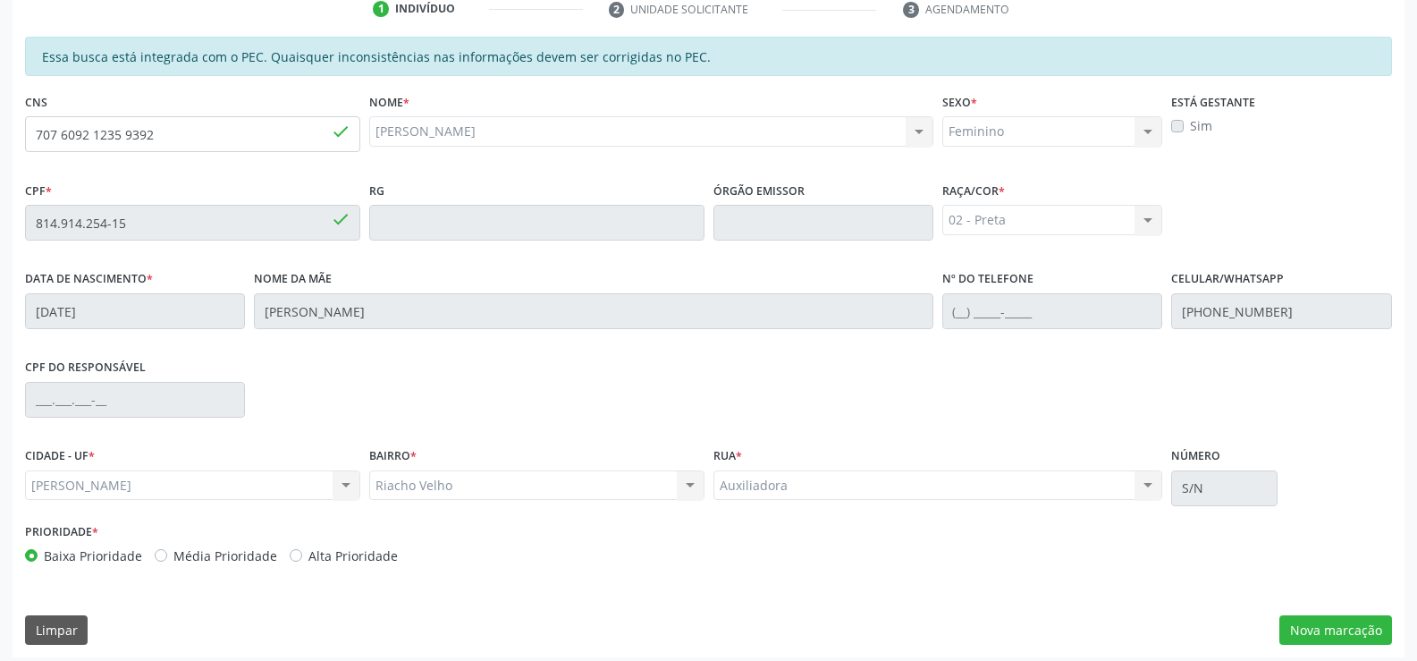
scroll to position [385, 0]
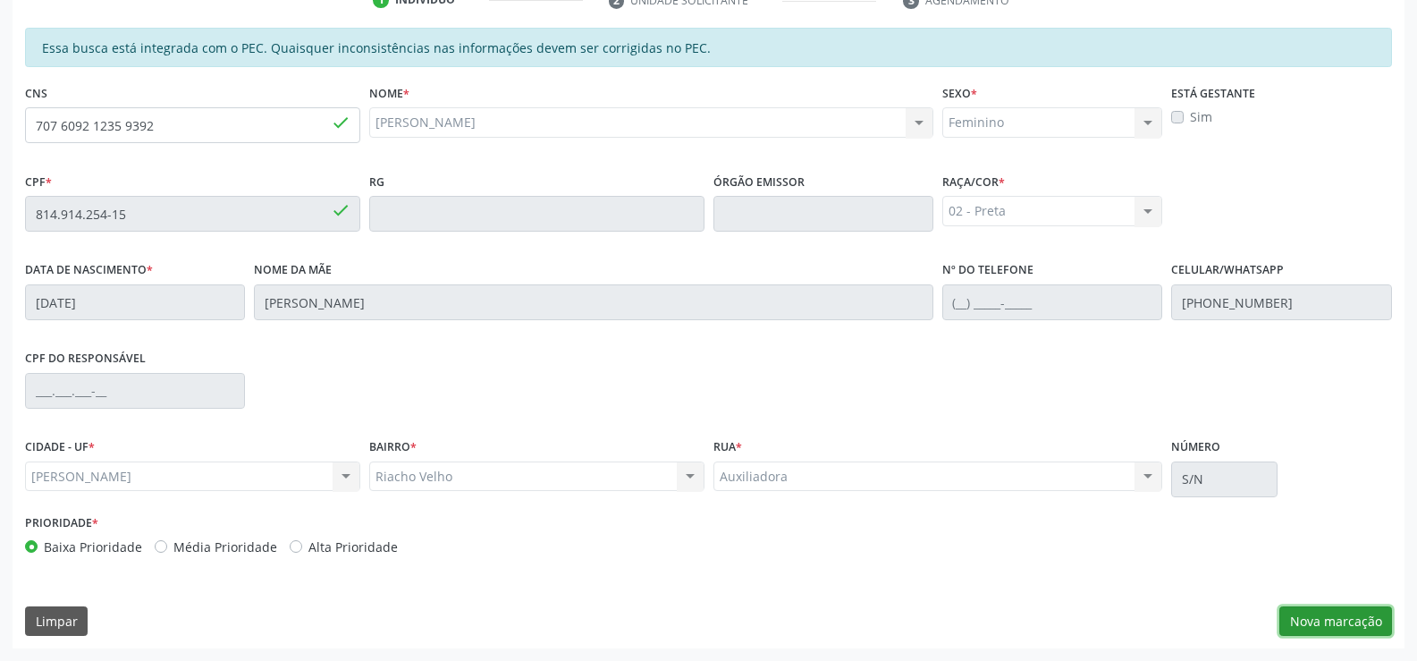
click at [1320, 620] on button "Nova marcação" at bounding box center [1335, 621] width 113 height 30
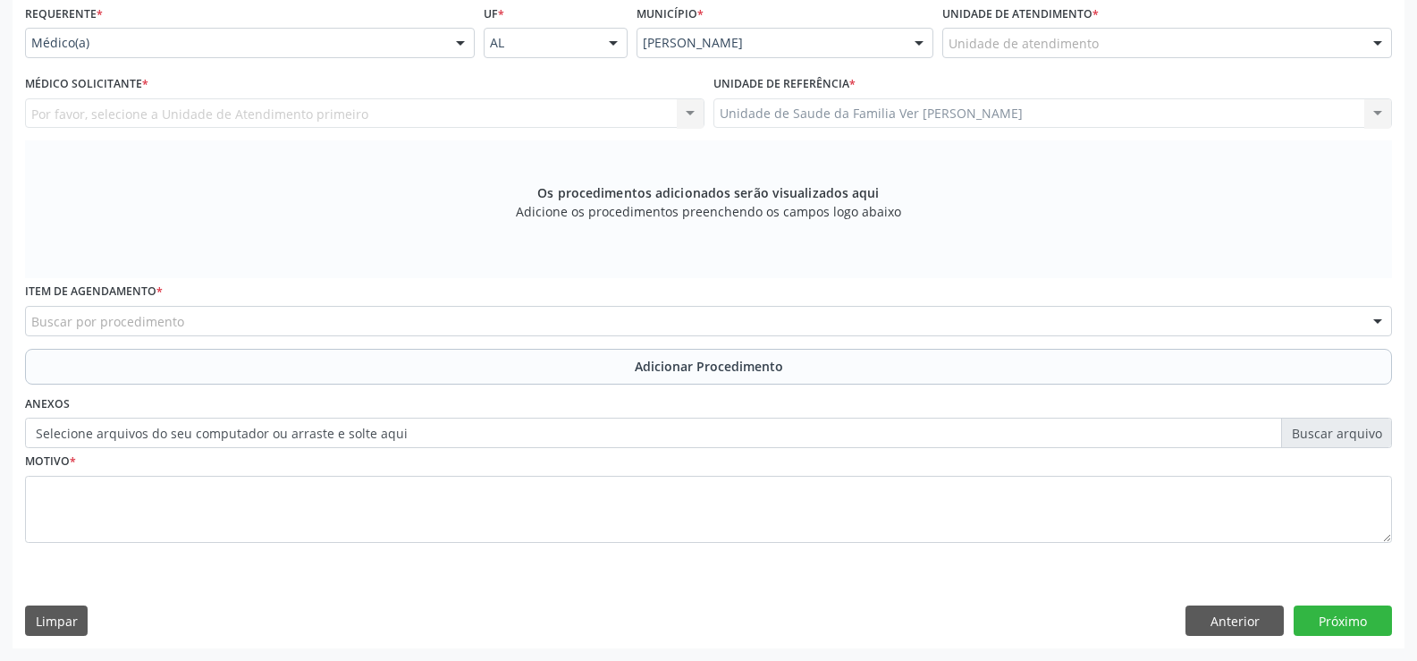
scroll to position [324, 0]
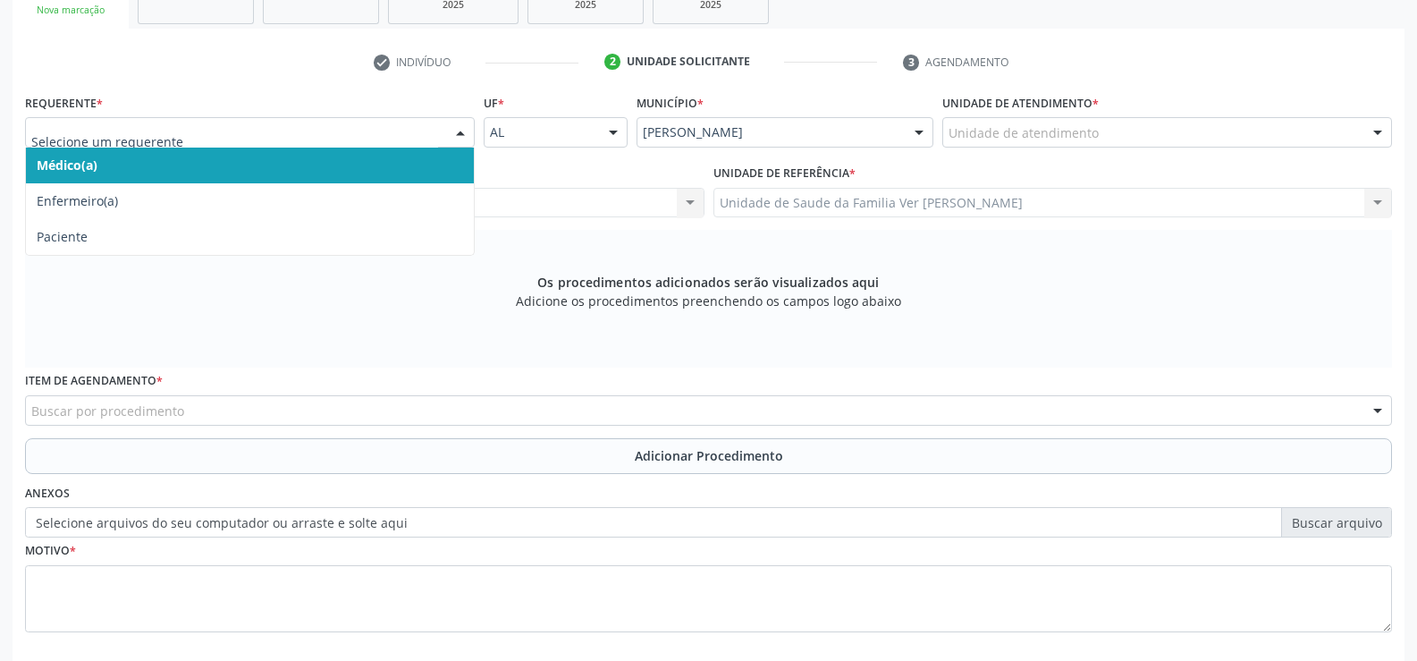
click at [459, 131] on div at bounding box center [460, 133] width 27 height 30
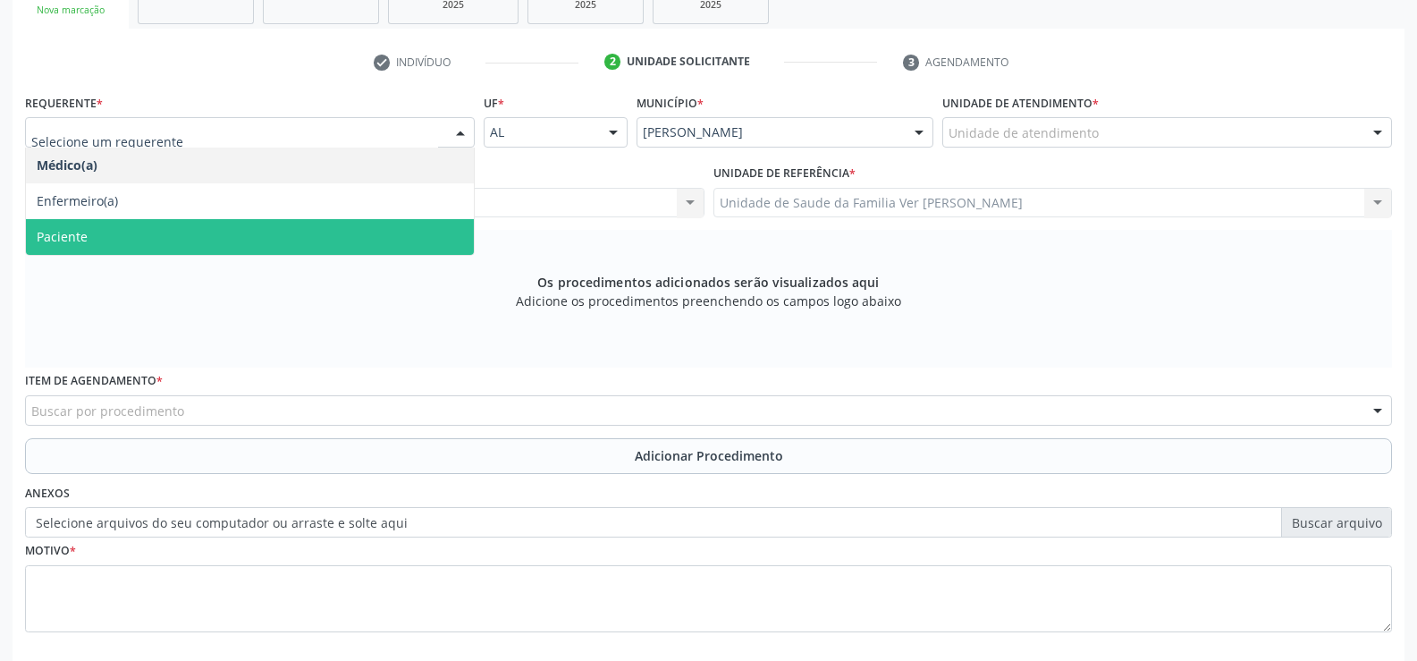
click at [402, 236] on span "Paciente" at bounding box center [250, 237] width 448 height 36
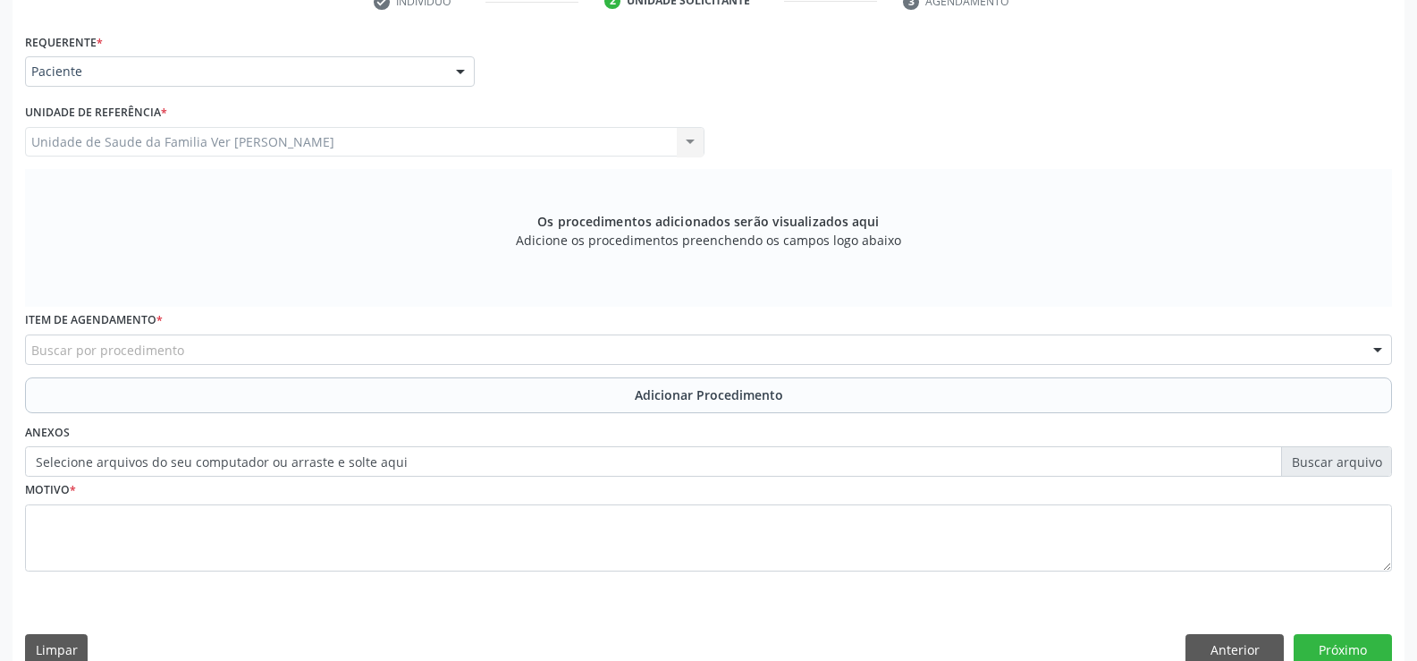
scroll to position [413, 0]
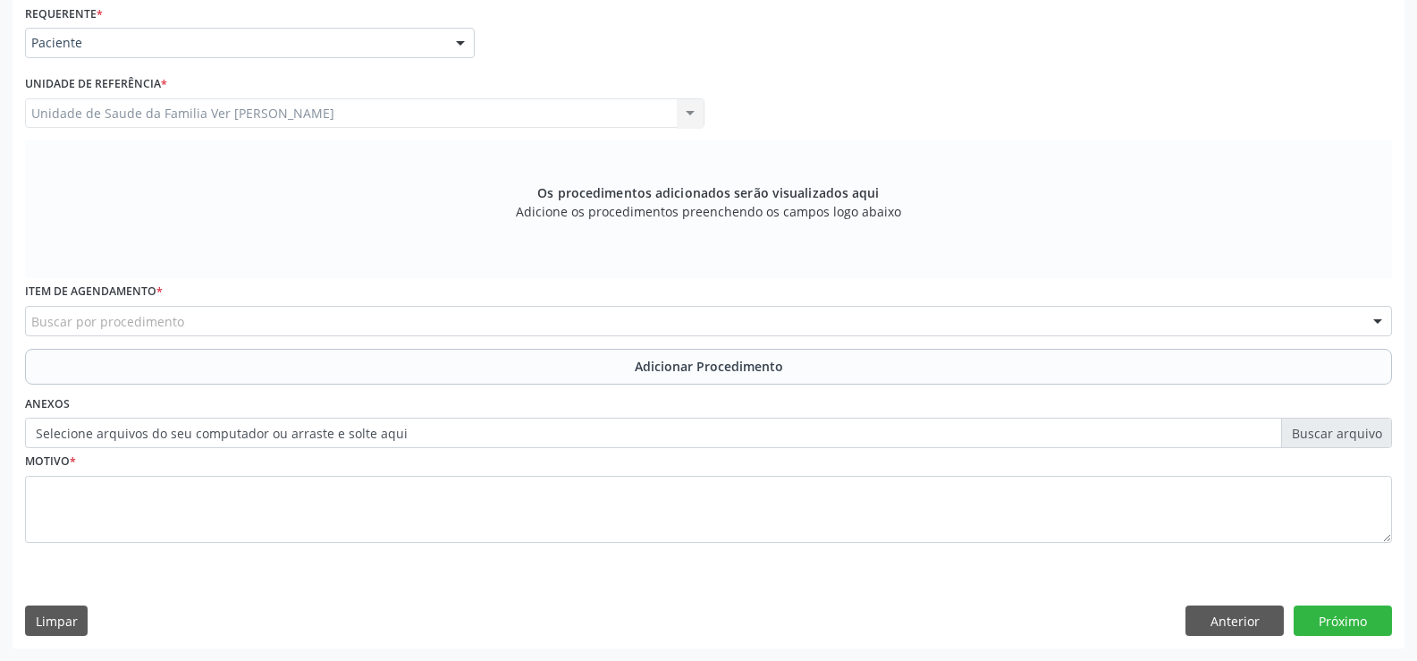
click at [215, 322] on div "Buscar por procedimento" at bounding box center [708, 321] width 1367 height 30
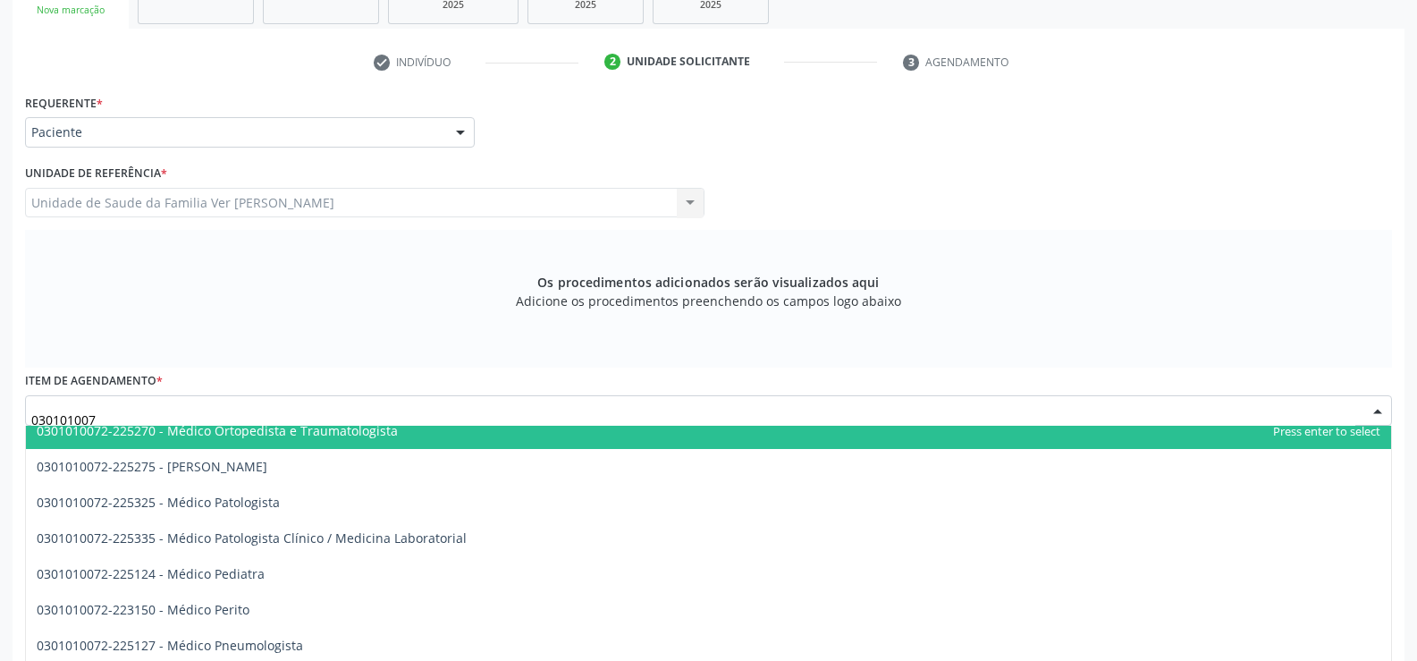
scroll to position [1520, 0]
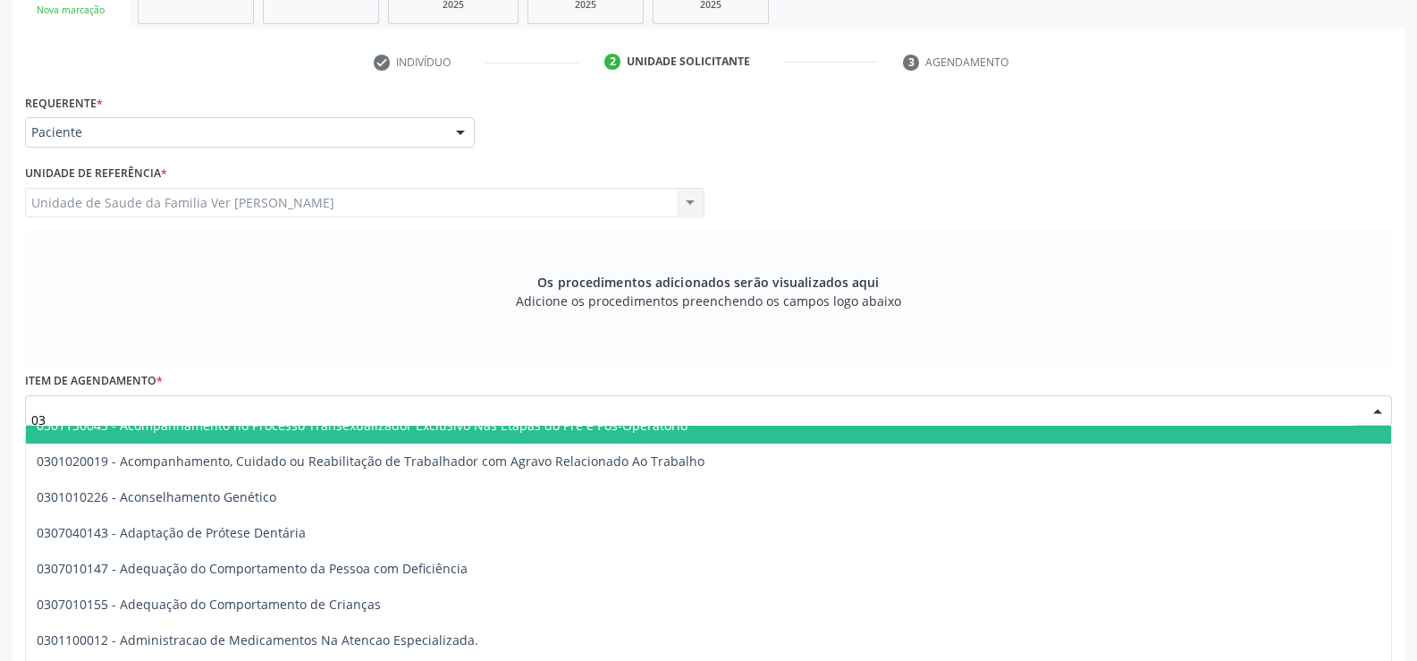
type input "0"
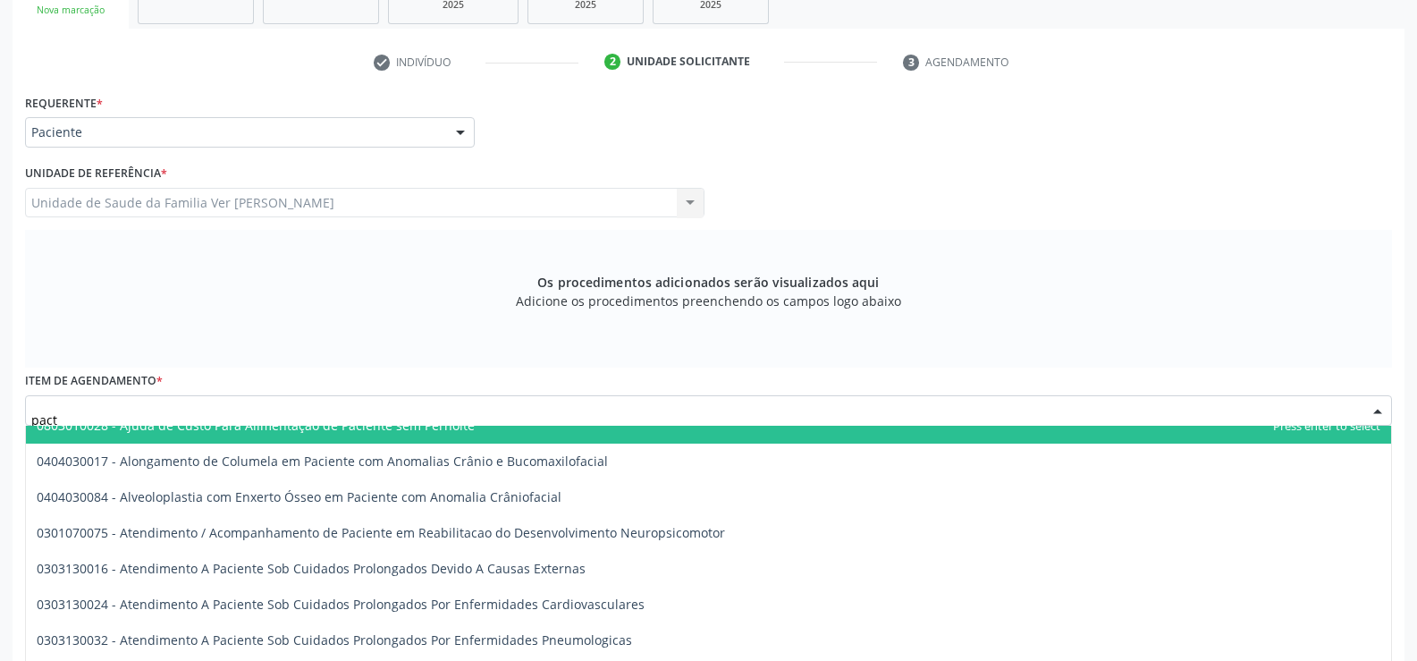
scroll to position [0, 0]
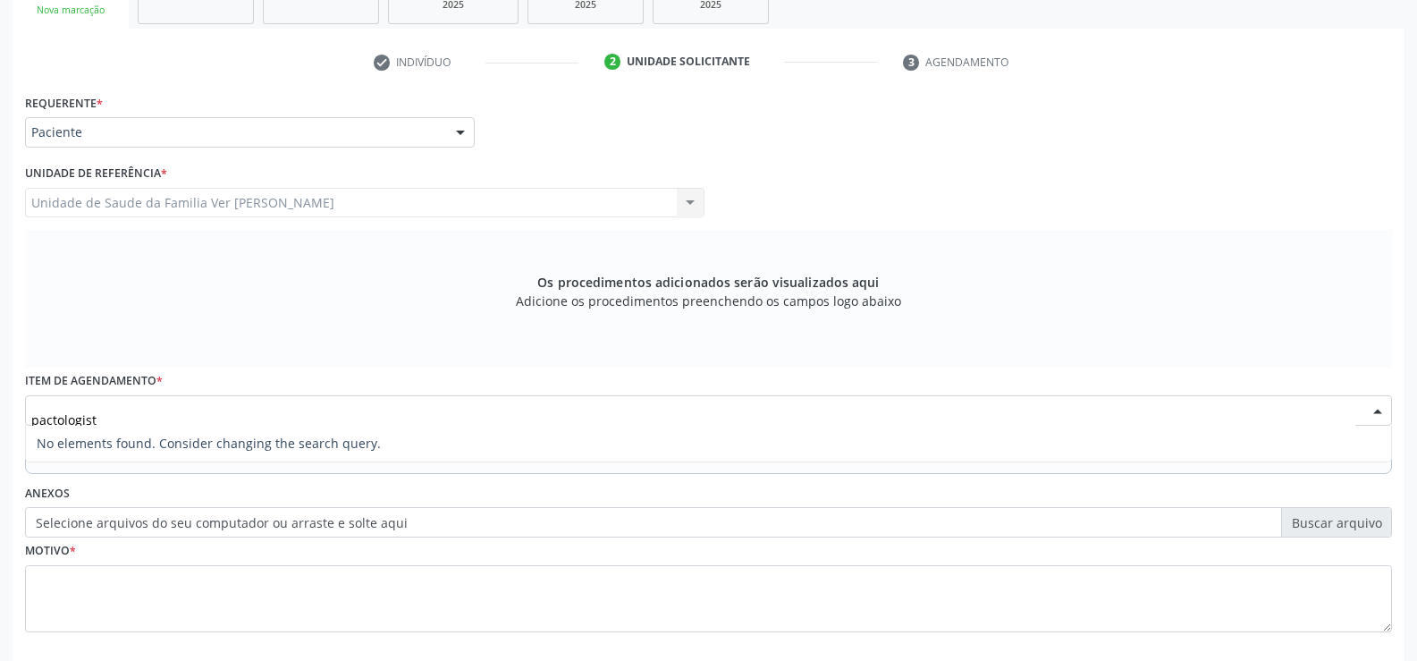
type input "pactologista"
click at [324, 403] on input "pactologista" at bounding box center [693, 419] width 1324 height 36
